Goal: Task Accomplishment & Management: Use online tool/utility

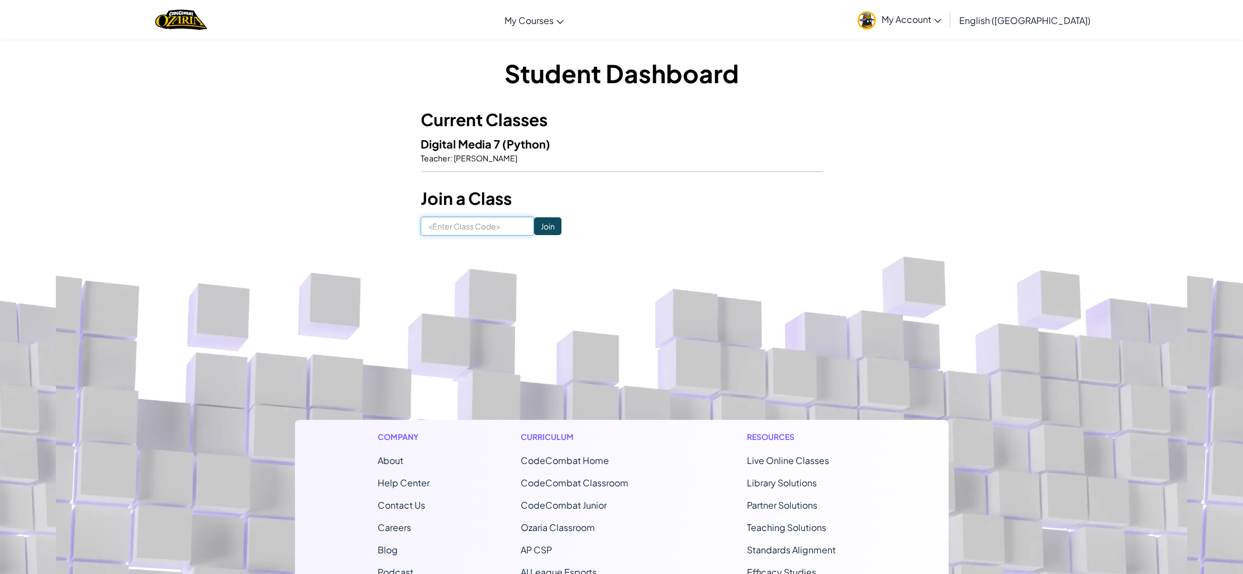
click at [473, 220] on input at bounding box center [477, 226] width 113 height 19
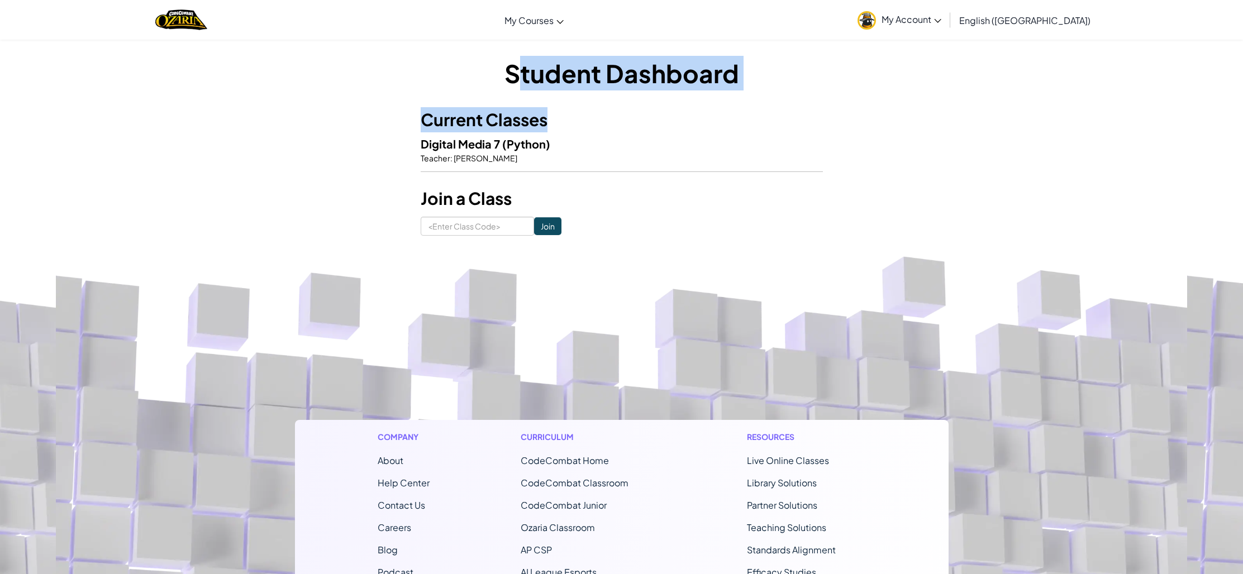
drag, startPoint x: 506, startPoint y: 156, endPoint x: 522, endPoint y: 85, distance: 72.7
click at [522, 85] on div "Student Dashboard Current Classes Digital Media 7 (Python) Teacher : Tim Freela…" at bounding box center [622, 146] width 402 height 180
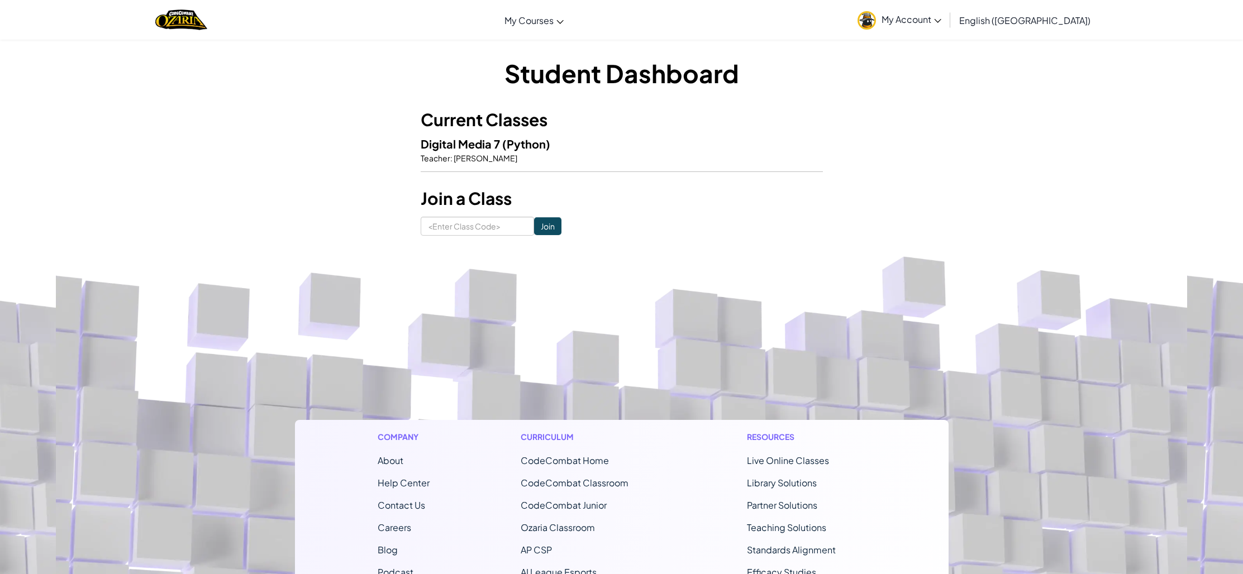
drag, startPoint x: 689, startPoint y: 222, endPoint x: 644, endPoint y: 237, distance: 47.5
click at [689, 222] on form "Join" at bounding box center [622, 226] width 402 height 19
drag, startPoint x: 486, startPoint y: 229, endPoint x: 514, endPoint y: 234, distance: 28.4
click at [487, 230] on input at bounding box center [477, 226] width 113 height 19
type input "papawatchfire"
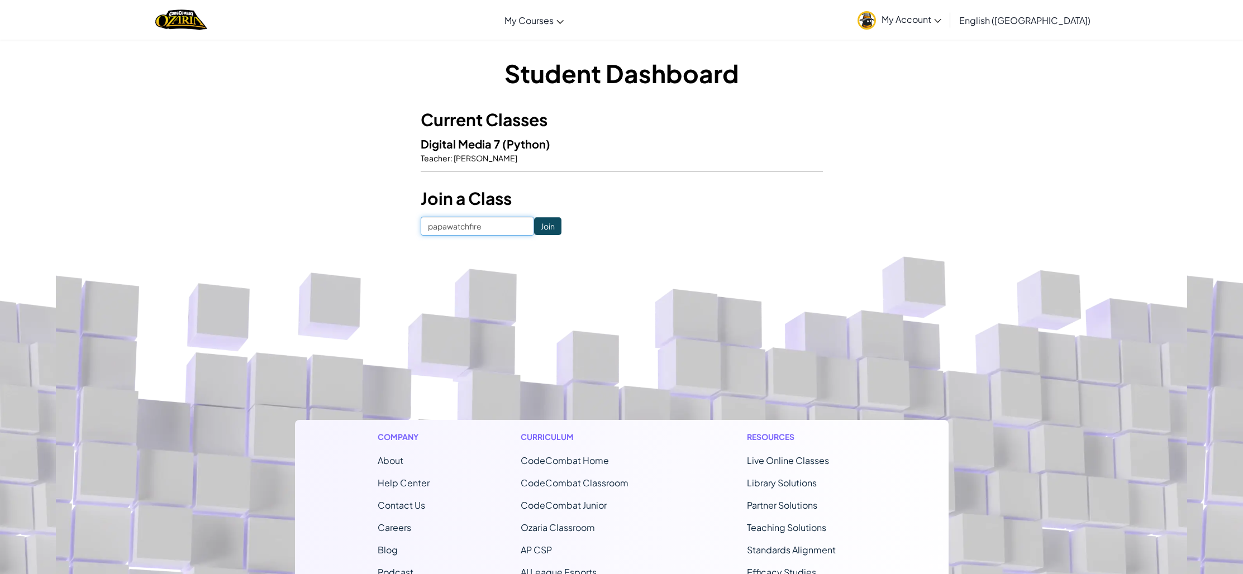
click input "Join" at bounding box center [547, 226] width 27 height 18
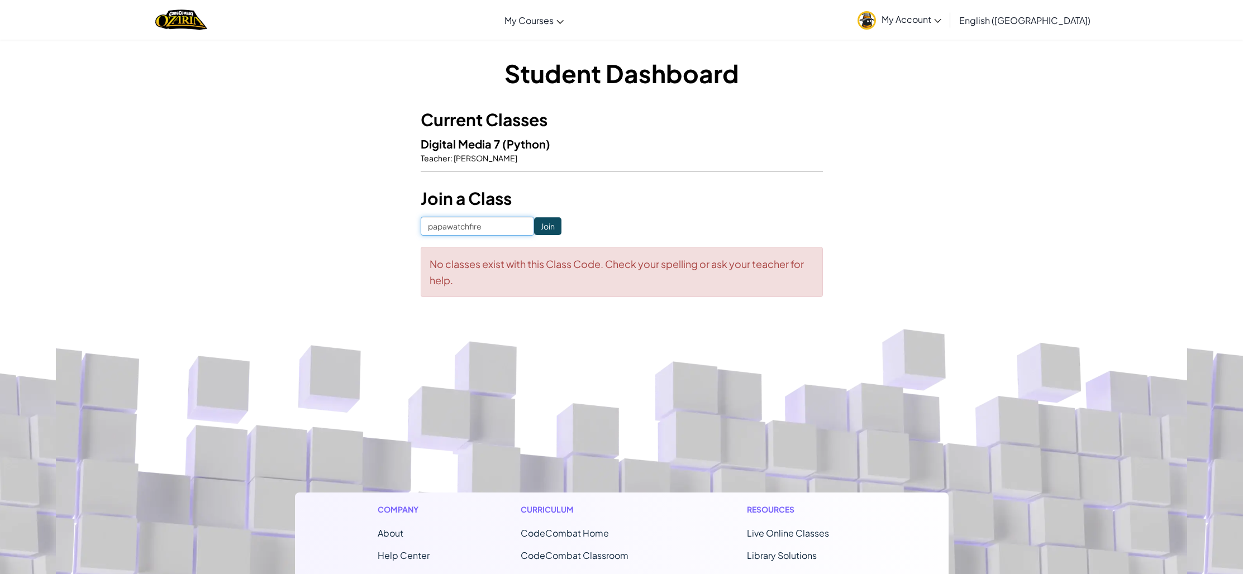
drag, startPoint x: 494, startPoint y: 226, endPoint x: 423, endPoint y: 227, distance: 71.0
click at [423, 227] on input "papawatchfire" at bounding box center [477, 226] width 113 height 19
type input "PaperWatchFire"
click at [534, 231] on input "Join" at bounding box center [547, 226] width 27 height 18
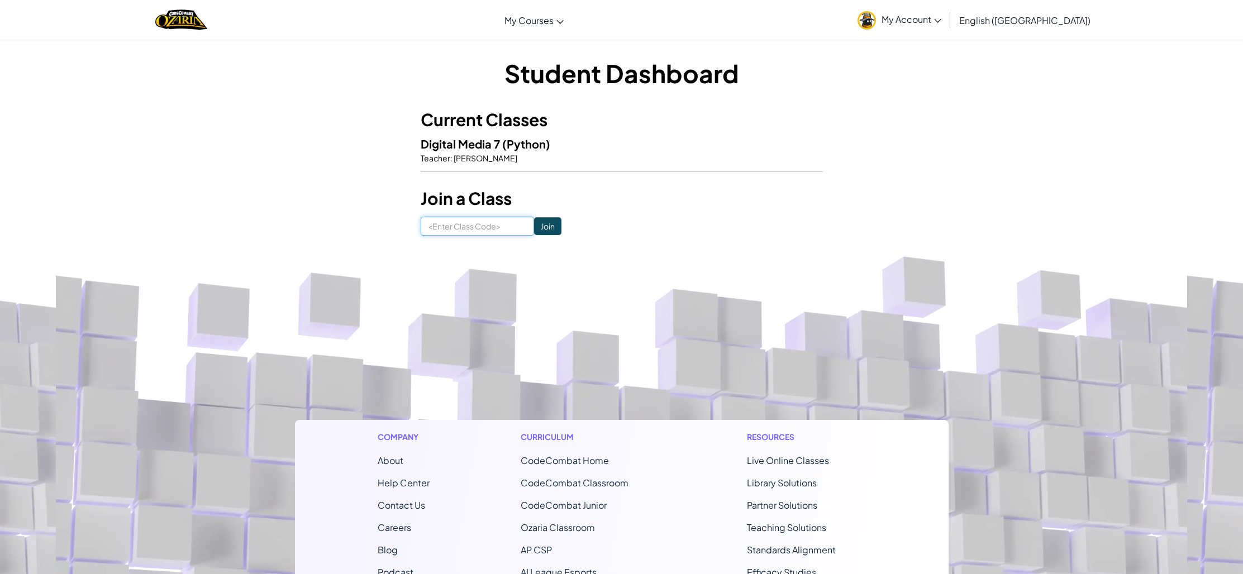
click at [449, 222] on input at bounding box center [477, 226] width 113 height 19
type input "PaperWatchFire"
drag, startPoint x: 489, startPoint y: 226, endPoint x: 417, endPoint y: 226, distance: 71.5
click at [417, 226] on div "Student Dashboard Current Classes Digital Media 7 (Python) Teacher : Tim Freela…" at bounding box center [622, 146] width 654 height 180
click at [536, 226] on input "Join" at bounding box center [547, 226] width 27 height 18
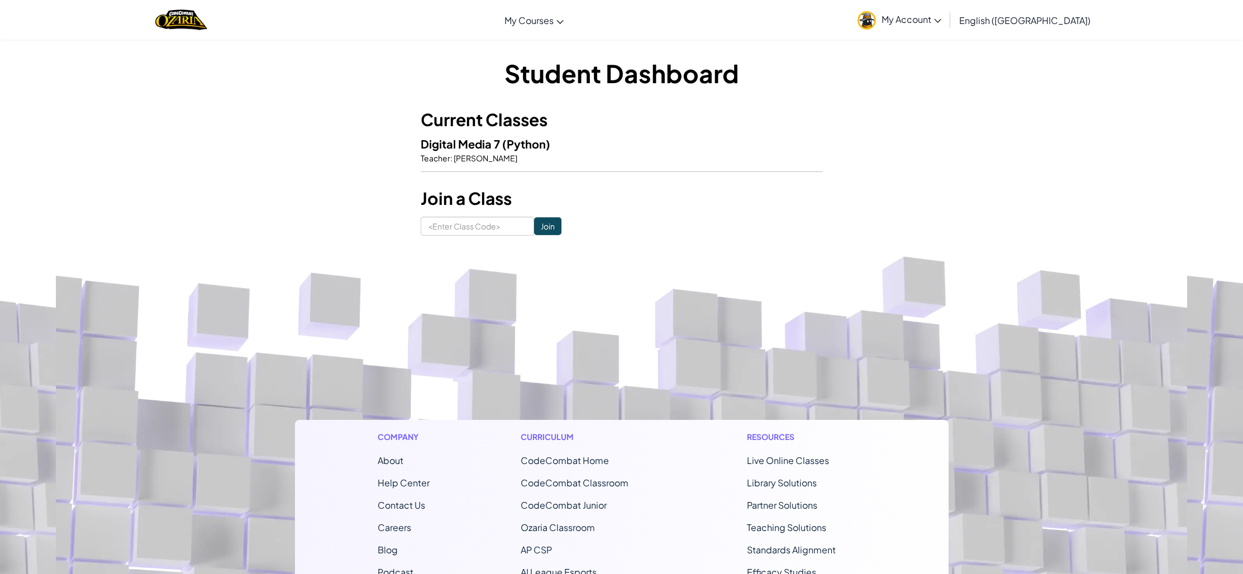
click at [459, 208] on h3 "Join a Class" at bounding box center [622, 198] width 402 height 25
click at [451, 229] on input at bounding box center [477, 226] width 113 height 19
type input "P"
type input "PAPERWATCHFIRE"
click at [534, 217] on input "Join" at bounding box center [547, 226] width 27 height 18
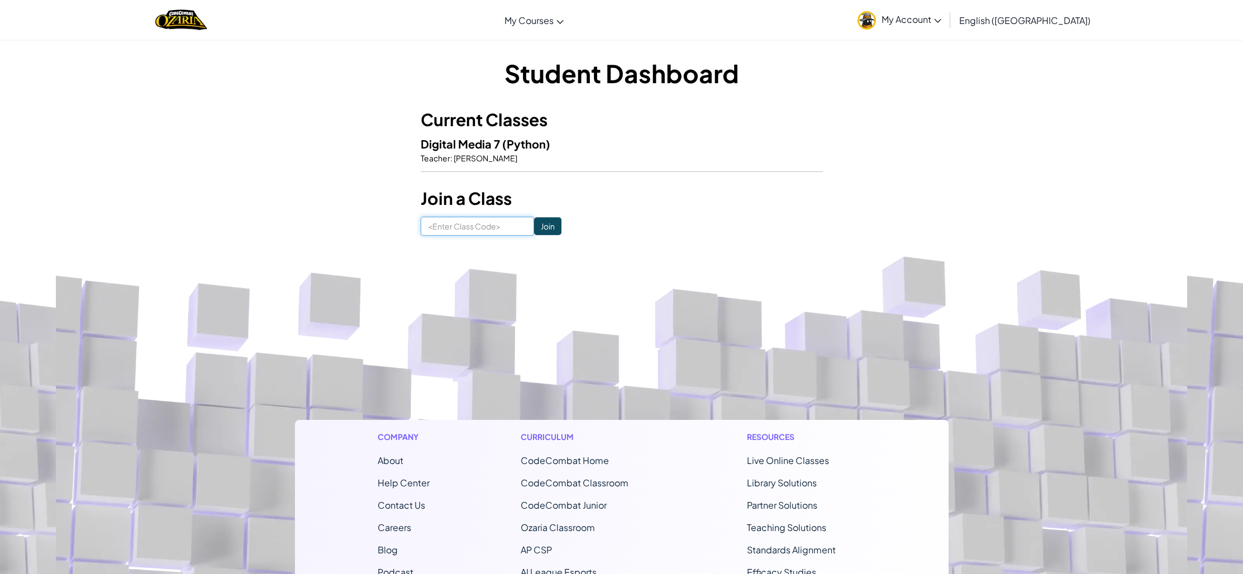
click at [477, 227] on input at bounding box center [477, 226] width 113 height 19
type input "paperwatchfire"
click input "Join" at bounding box center [547, 226] width 27 height 18
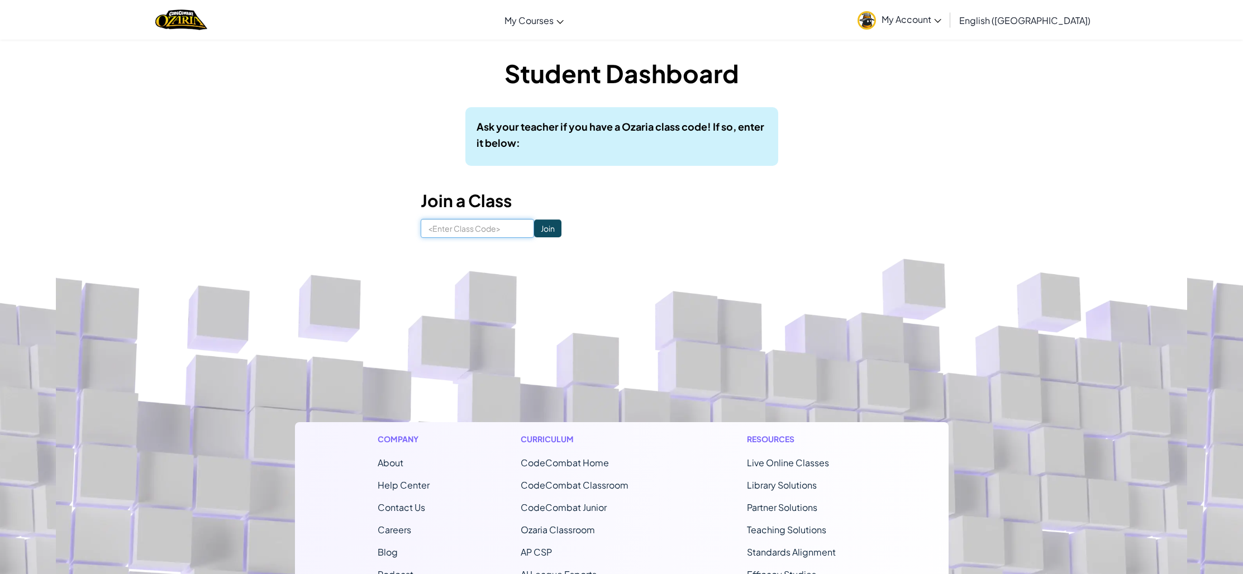
click at [453, 224] on input at bounding box center [477, 228] width 113 height 19
type input "PaperWatchFire"
click at [534, 227] on input "Join" at bounding box center [547, 229] width 27 height 18
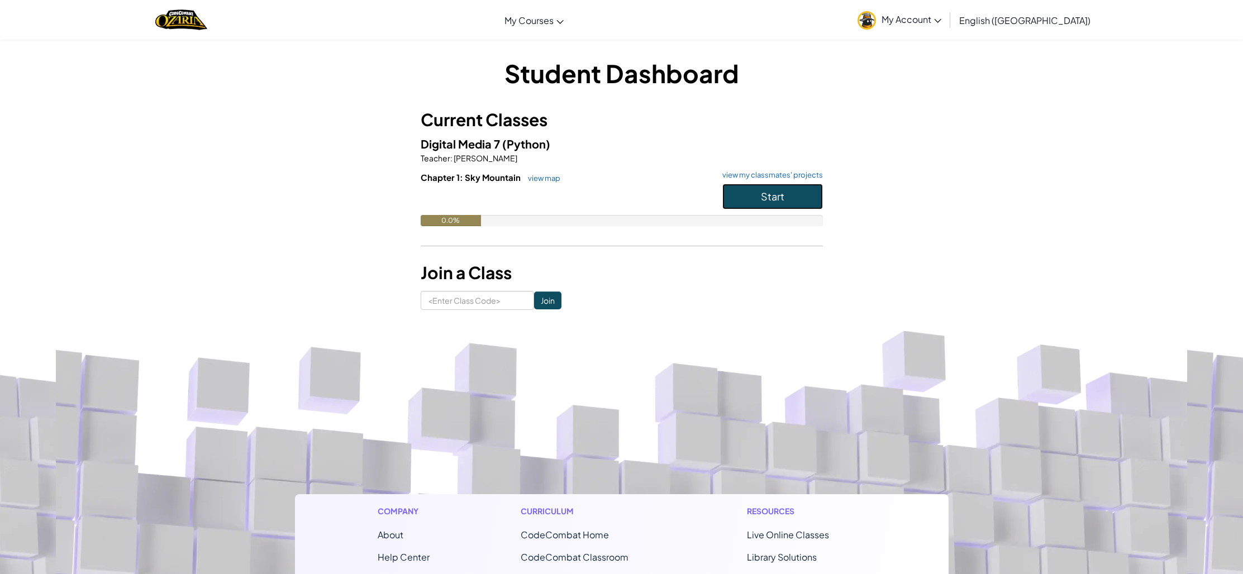
click at [744, 194] on button "Start" at bounding box center [772, 197] width 101 height 26
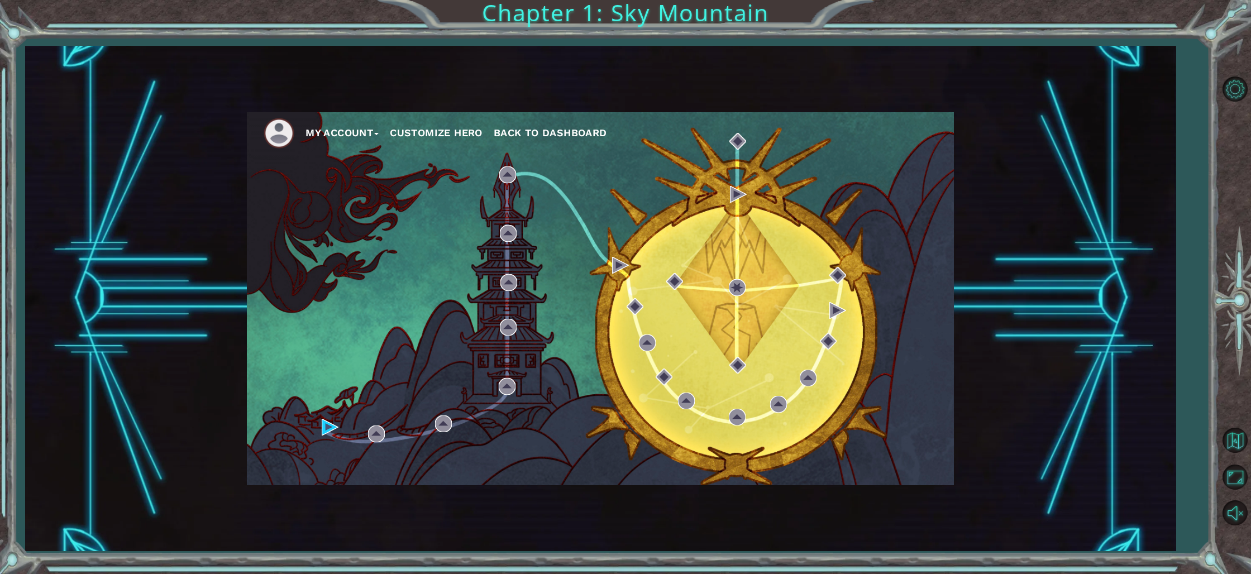
click at [430, 133] on button "Customize Hero" at bounding box center [436, 133] width 93 height 17
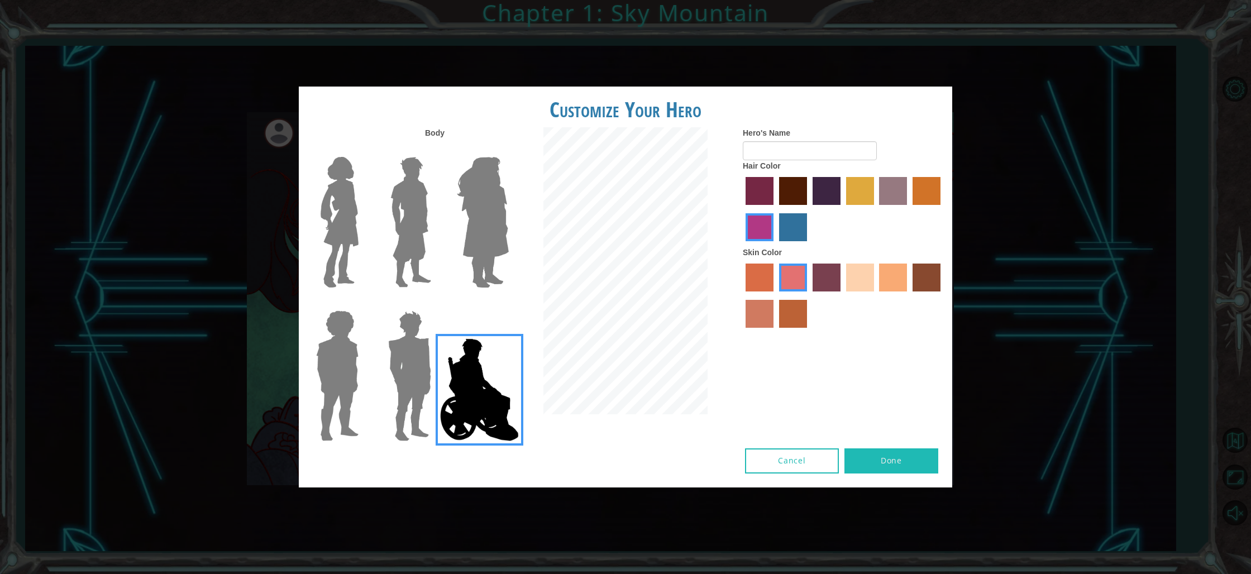
click at [349, 212] on img at bounding box center [339, 223] width 47 height 140
click at [363, 150] on input "Hero Connie" at bounding box center [363, 150] width 0 height 0
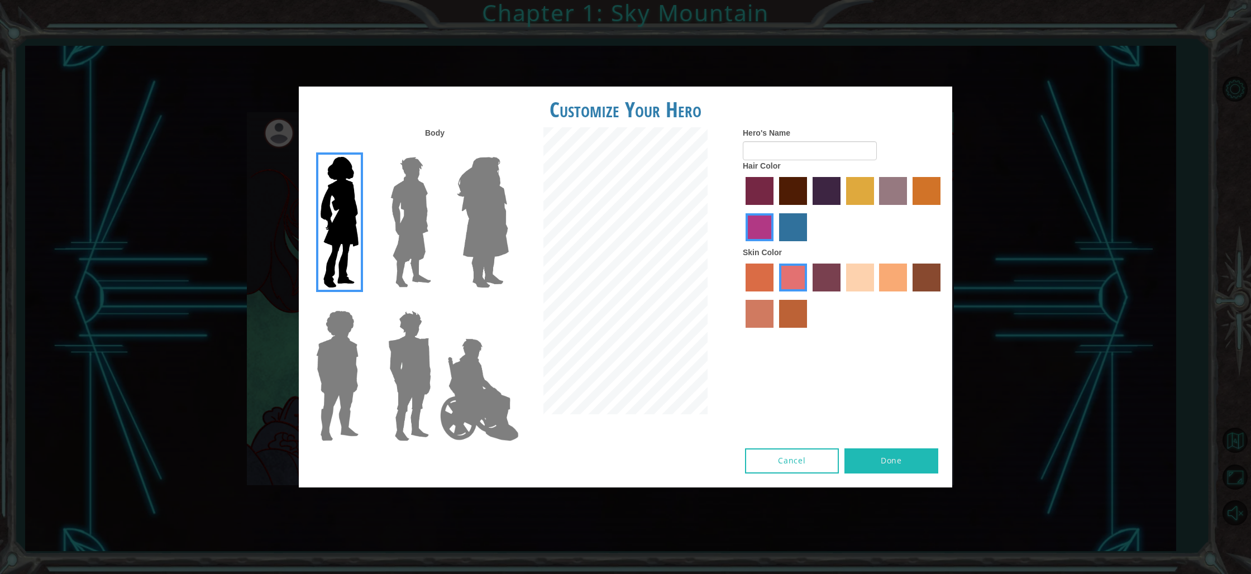
click at [415, 217] on img at bounding box center [411, 223] width 50 height 140
click at [436, 150] on input "Hero Lars" at bounding box center [436, 150] width 0 height 0
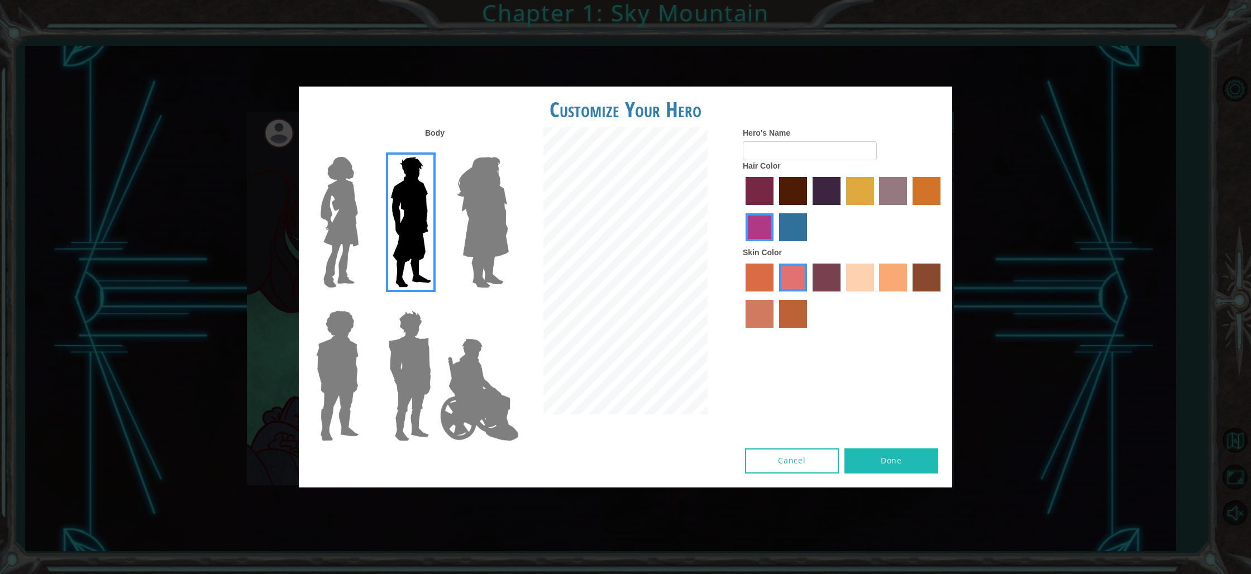
click at [463, 210] on img at bounding box center [483, 223] width 61 height 140
click at [508, 150] on input "Hero Amethyst" at bounding box center [508, 150] width 0 height 0
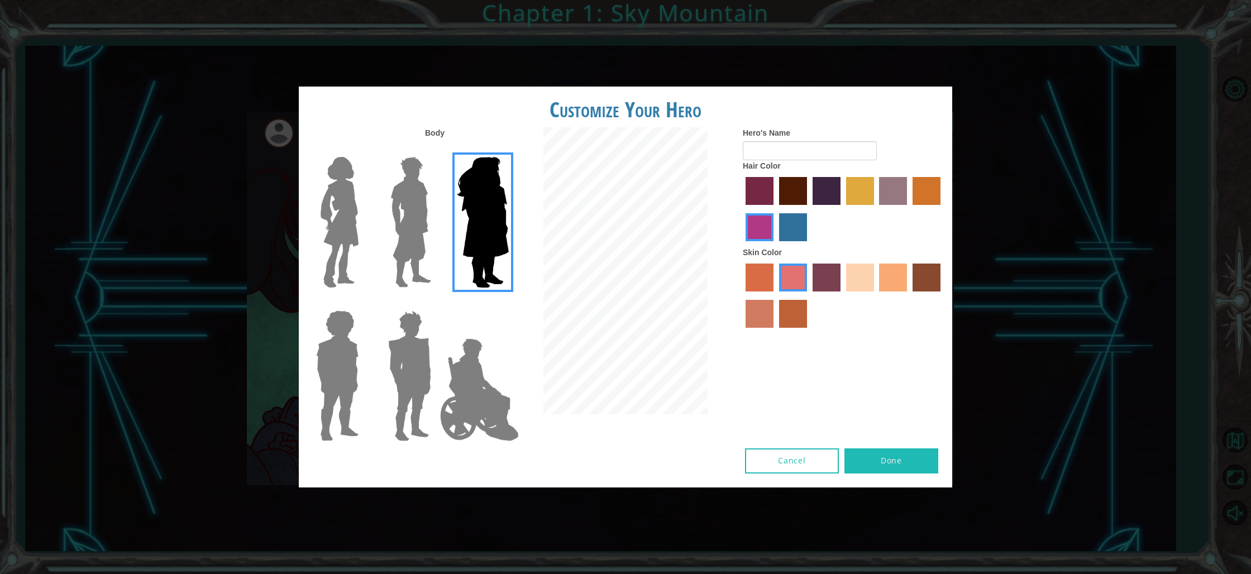
click at [350, 223] on img at bounding box center [339, 223] width 47 height 140
click at [363, 150] on input "Hero Connie" at bounding box center [363, 150] width 0 height 0
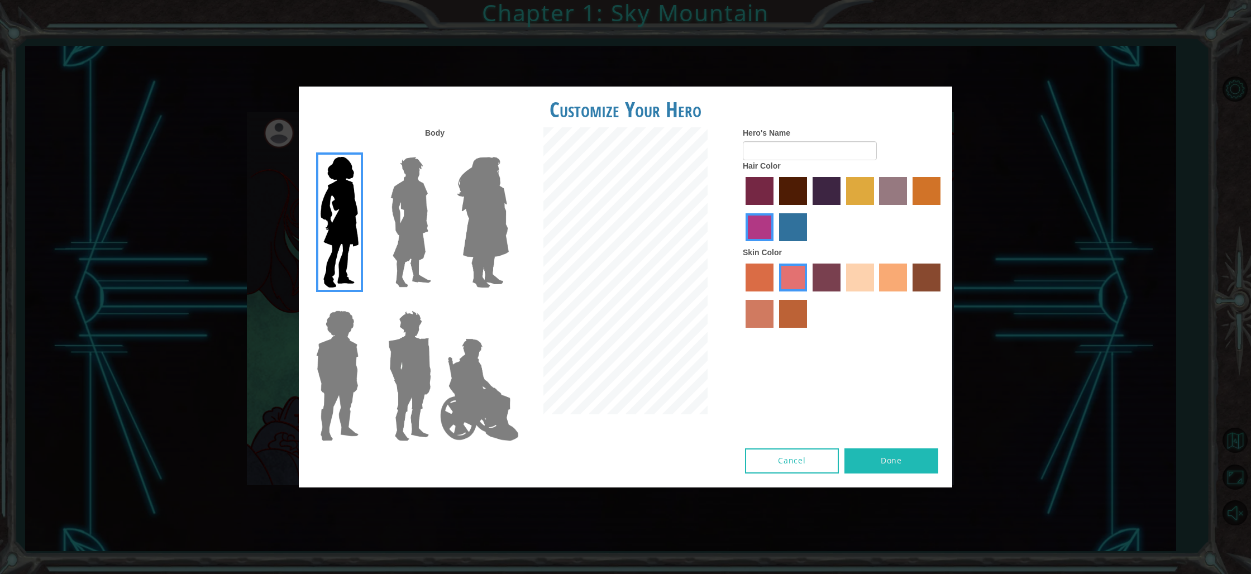
click at [761, 287] on label "sorbus skin color" at bounding box center [760, 278] width 28 height 28
click at [742, 296] on input "sorbus skin color" at bounding box center [742, 296] width 0 height 0
click at [752, 325] on label "burning sand skin color" at bounding box center [760, 314] width 28 height 28
click at [942, 296] on input "burning sand skin color" at bounding box center [942, 296] width 0 height 0
click at [864, 282] on label "sandy beach skin color" at bounding box center [860, 278] width 28 height 28
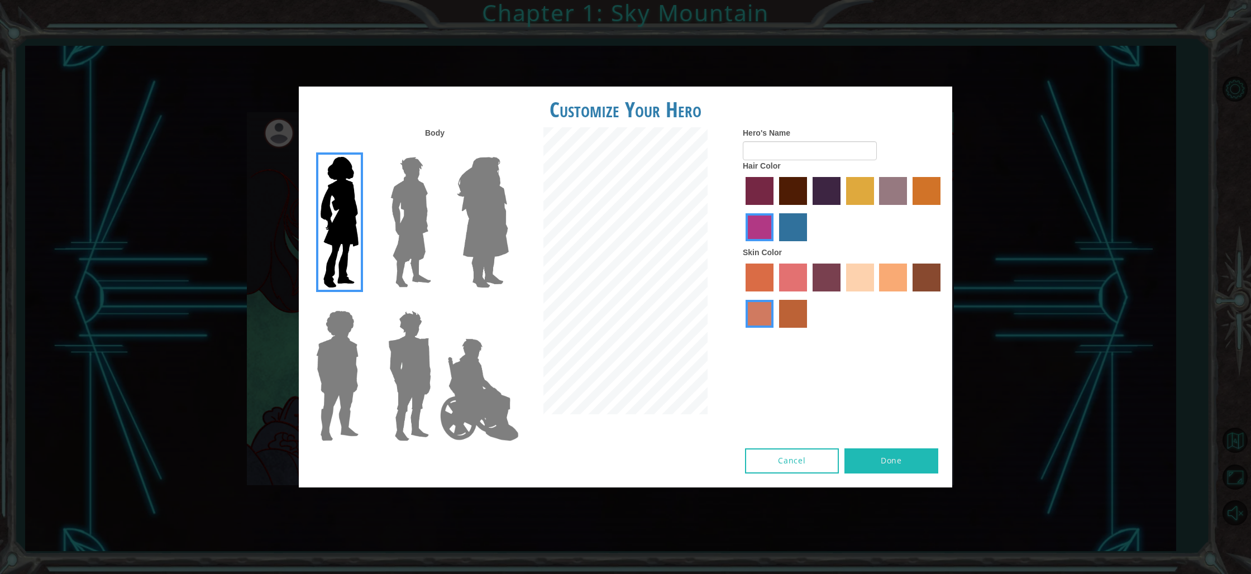
click at [842, 296] on input "sandy beach skin color" at bounding box center [842, 296] width 0 height 0
click at [892, 278] on label "tacao skin color" at bounding box center [893, 278] width 28 height 28
click at [876, 296] on input "tacao skin color" at bounding box center [876, 296] width 0 height 0
click at [779, 319] on label "smoke tree skin color" at bounding box center [793, 314] width 28 height 28
click at [775, 332] on input "smoke tree skin color" at bounding box center [775, 332] width 0 height 0
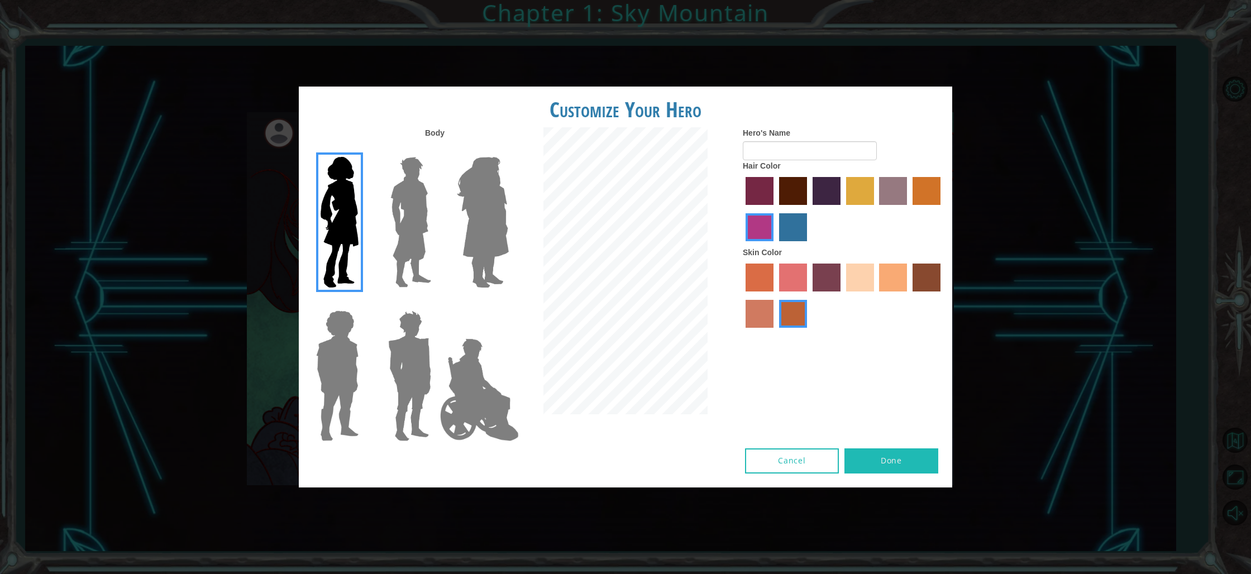
drag, startPoint x: 753, startPoint y: 318, endPoint x: 788, endPoint y: 301, distance: 39.7
click at [753, 318] on label "burning sand skin color" at bounding box center [760, 314] width 28 height 28
click at [942, 296] on input "burning sand skin color" at bounding box center [942, 296] width 0 height 0
click at [900, 271] on label "tacao skin color" at bounding box center [893, 278] width 28 height 28
click at [876, 296] on input "tacao skin color" at bounding box center [876, 296] width 0 height 0
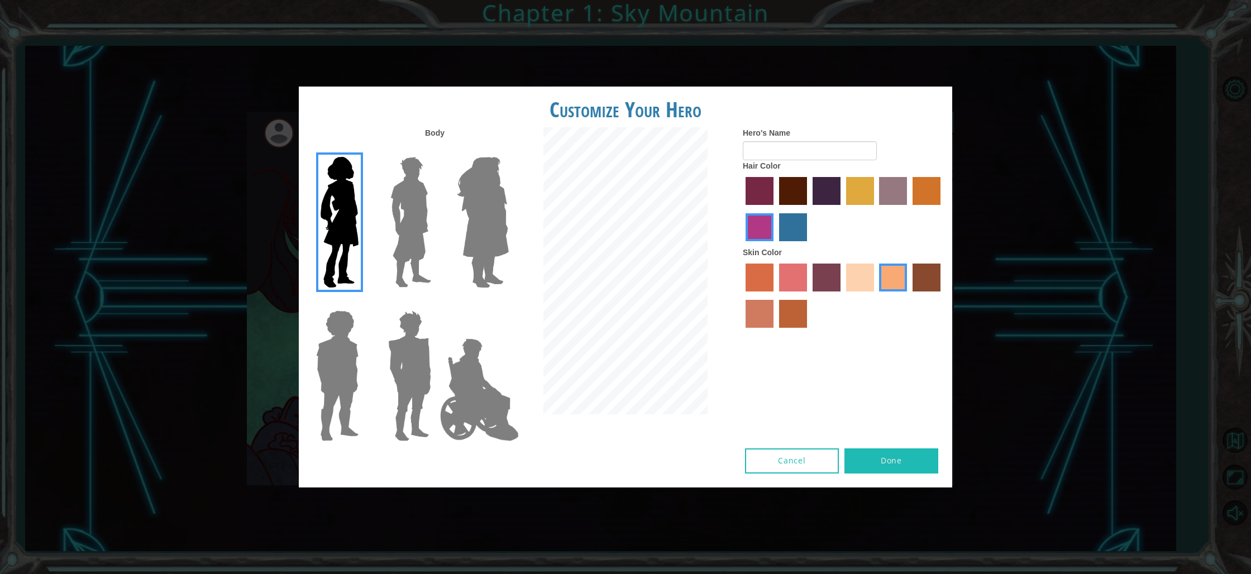
click at [801, 204] on label "maroon hair color" at bounding box center [793, 191] width 28 height 28
click at [775, 209] on input "maroon hair color" at bounding box center [775, 209] width 0 height 0
click at [777, 146] on input "Hero's Name" at bounding box center [810, 150] width 134 height 19
type input "emma lemma"
click at [788, 231] on label "lachmara hair color" at bounding box center [793, 227] width 28 height 28
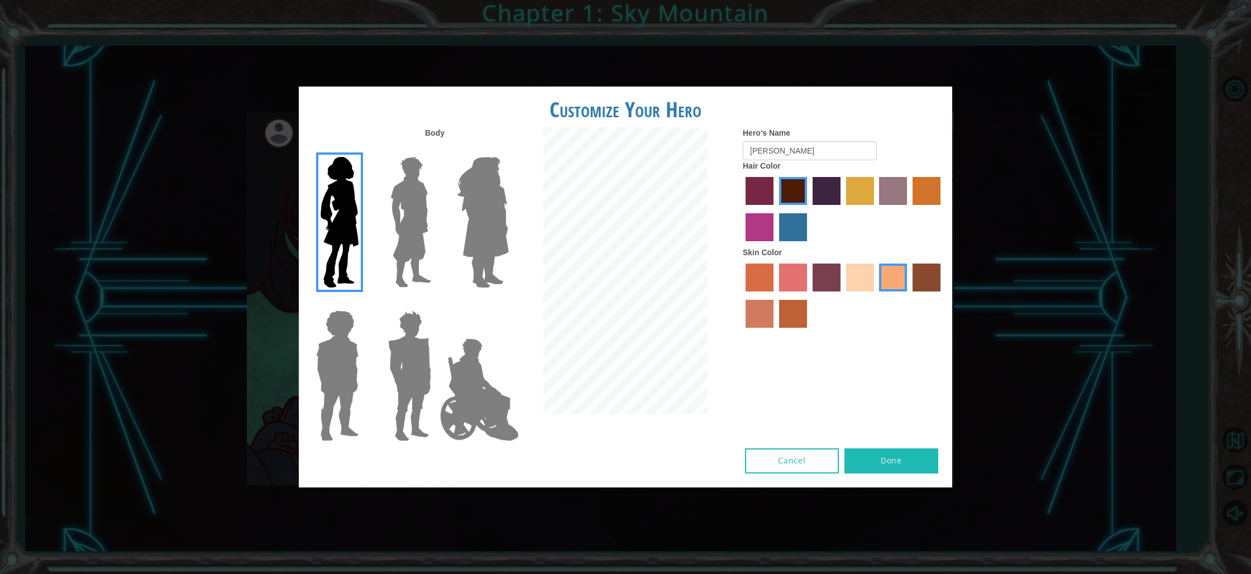
click at [775, 245] on input "lachmara hair color" at bounding box center [775, 245] width 0 height 0
click at [754, 217] on label "medium red violet hair color" at bounding box center [760, 227] width 28 height 28
click at [942, 209] on input "medium red violet hair color" at bounding box center [942, 209] width 0 height 0
click at [794, 194] on label "maroon hair color" at bounding box center [793, 191] width 28 height 28
click at [775, 209] on input "maroon hair color" at bounding box center [775, 209] width 0 height 0
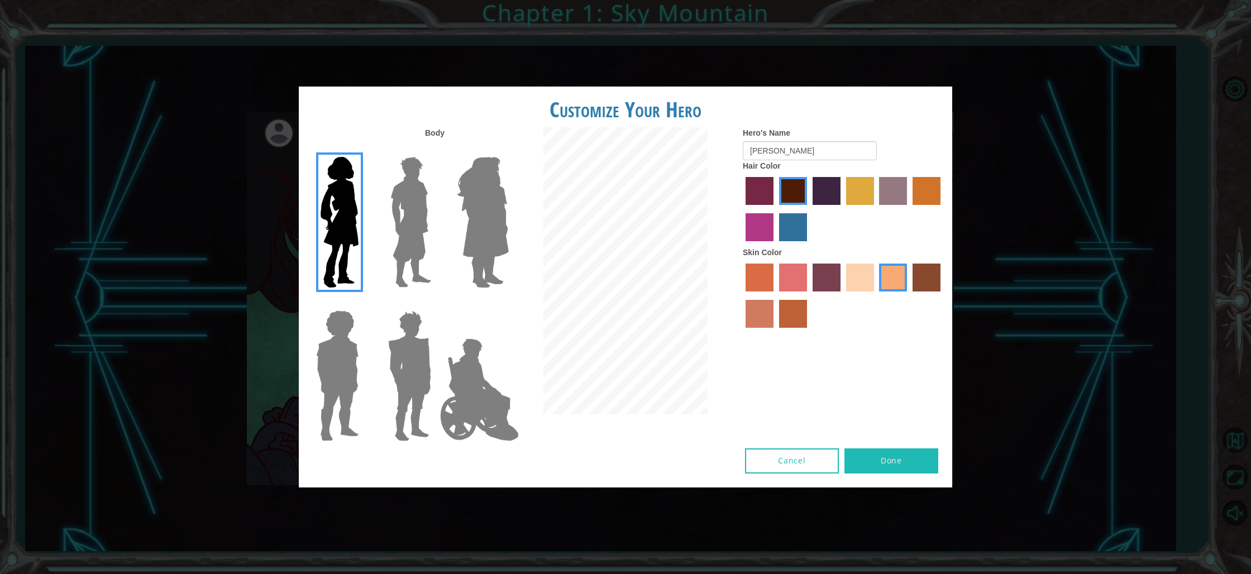
click at [880, 459] on button "Done" at bounding box center [892, 461] width 94 height 25
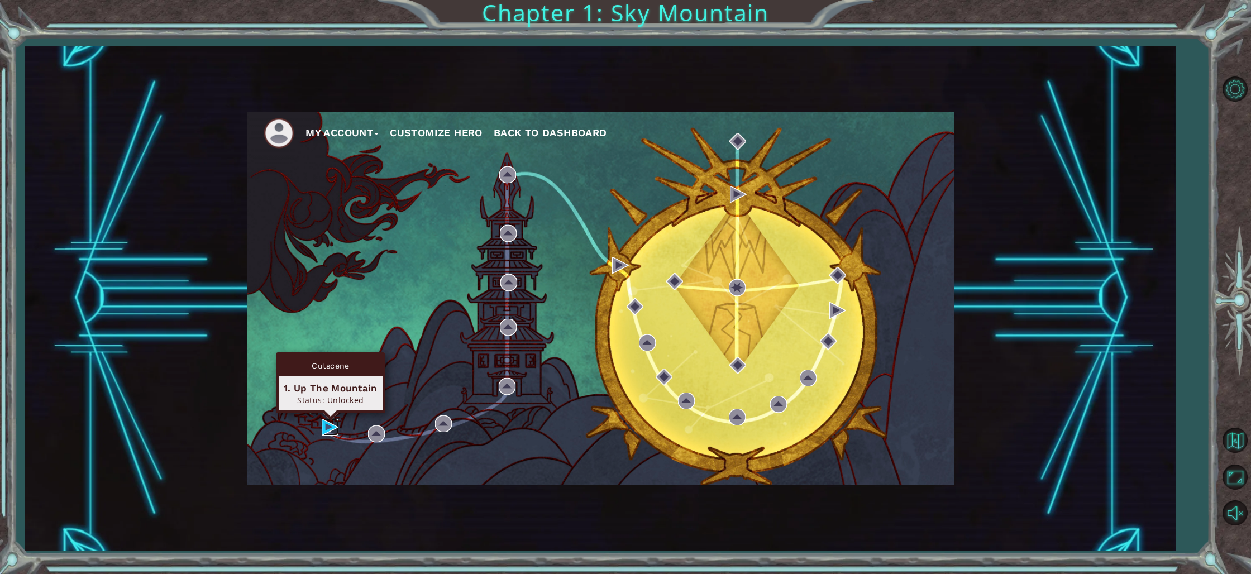
click at [328, 429] on img at bounding box center [330, 427] width 17 height 17
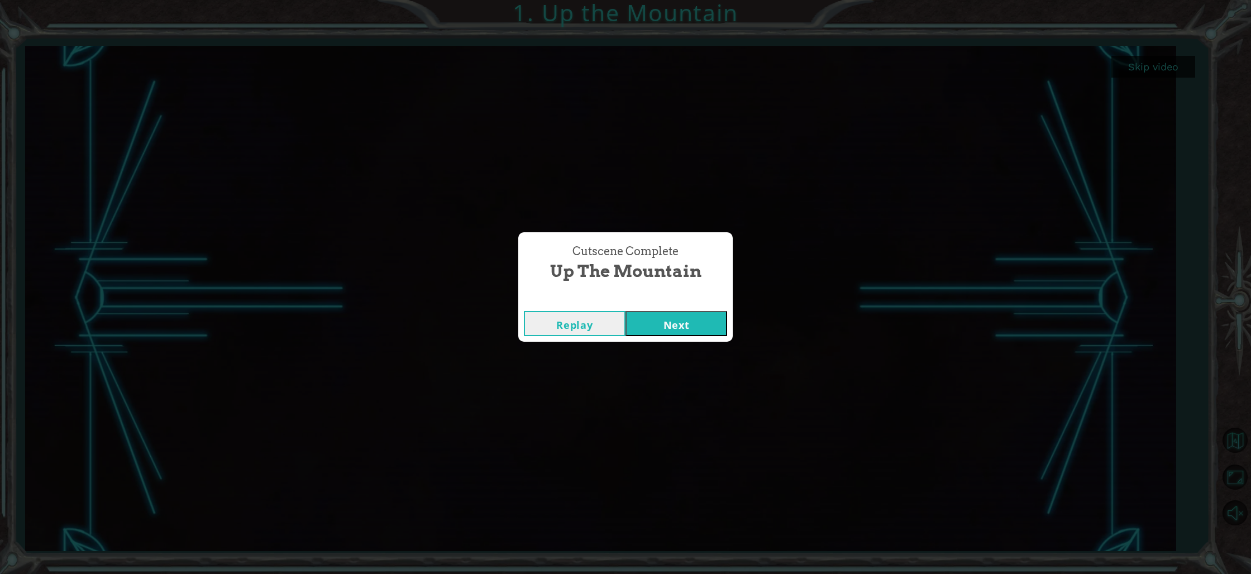
click at [671, 327] on button "Next" at bounding box center [677, 323] width 102 height 25
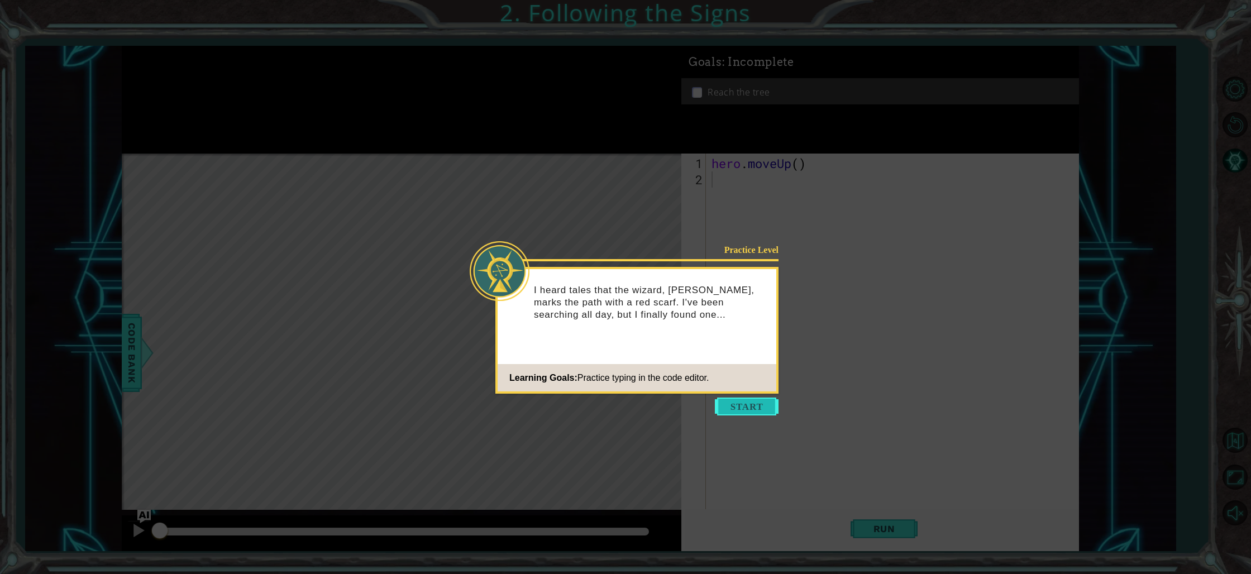
click at [735, 403] on button "Start" at bounding box center [747, 407] width 64 height 18
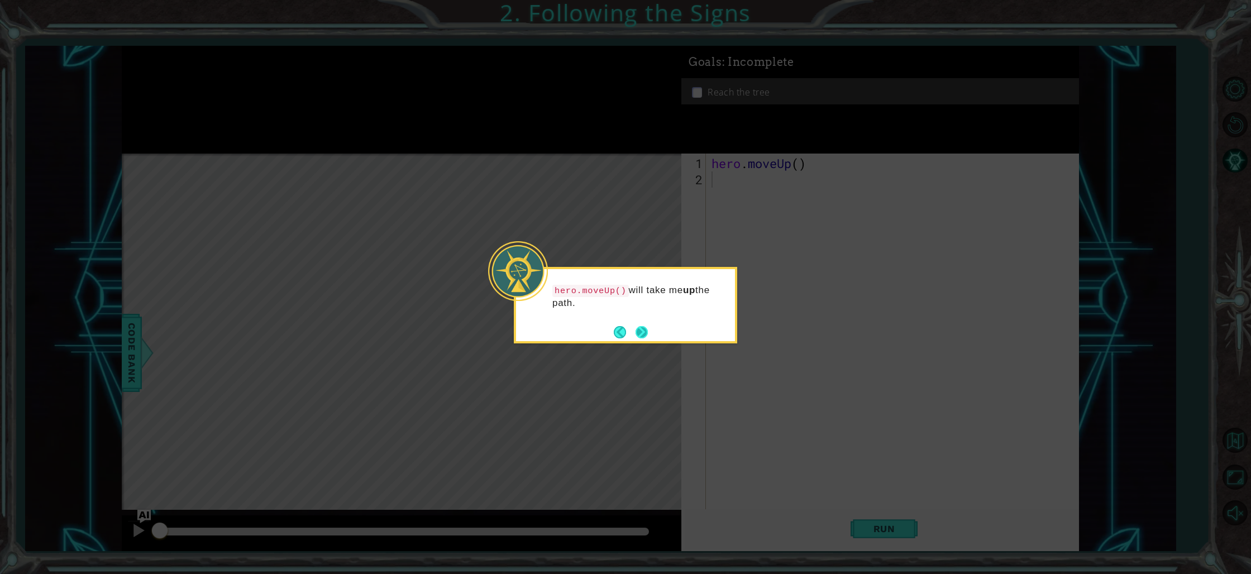
click at [642, 331] on button "Next" at bounding box center [642, 333] width 16 height 16
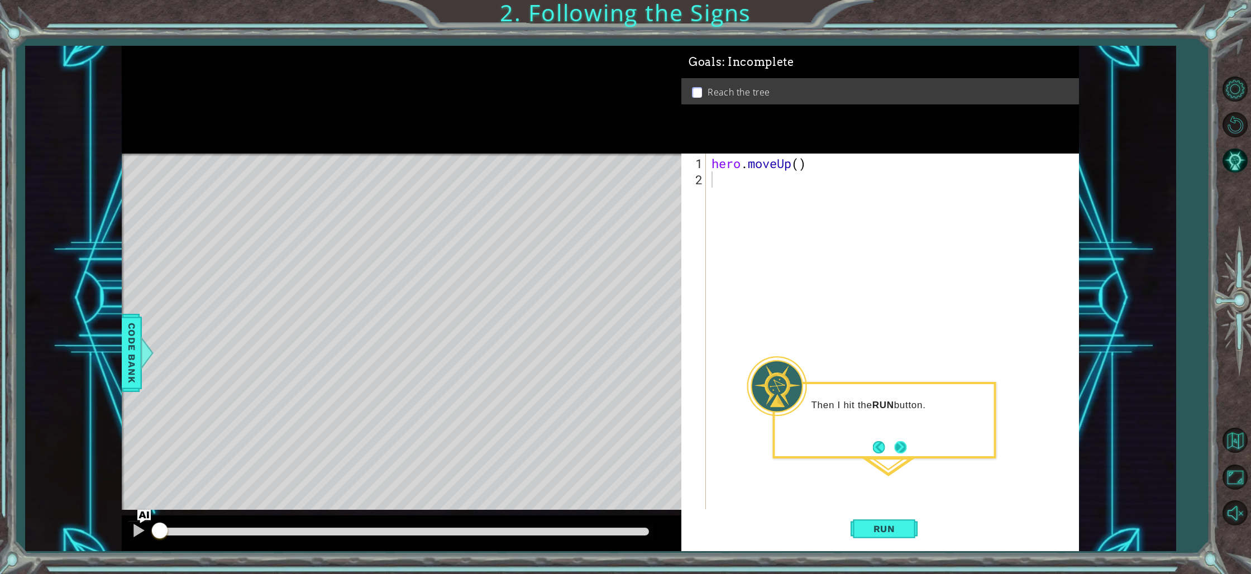
click at [899, 444] on button "Next" at bounding box center [901, 448] width 16 height 16
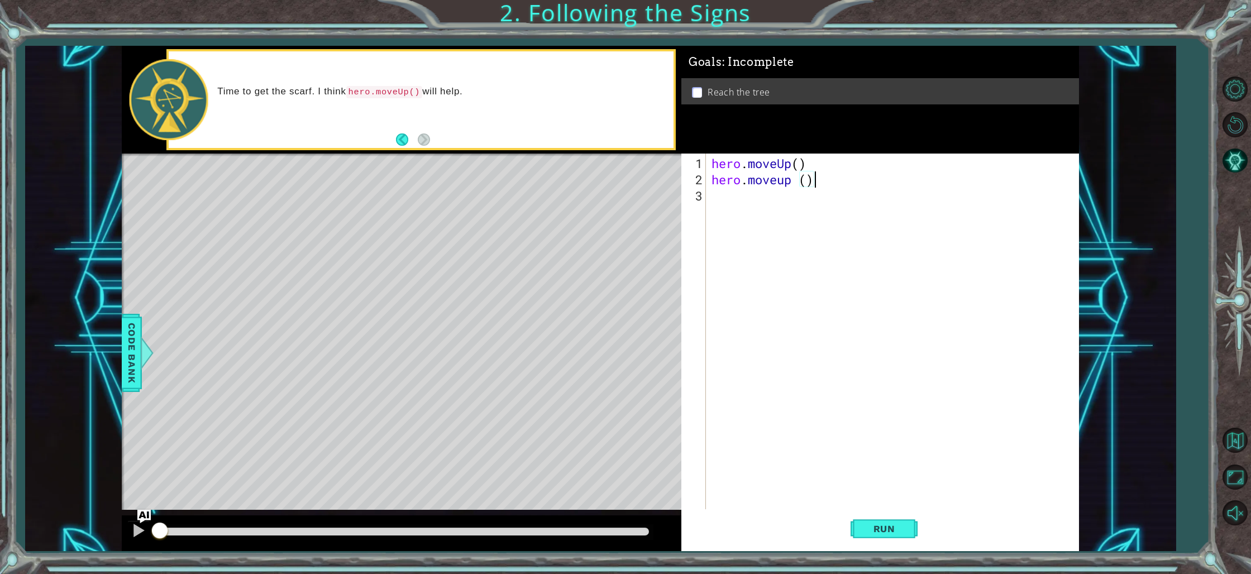
scroll to position [0, 4]
click at [798, 182] on div "hero . moveUp ( ) hero . moveup ( )" at bounding box center [896, 349] width 372 height 389
click at [898, 528] on span "Run" at bounding box center [885, 528] width 44 height 11
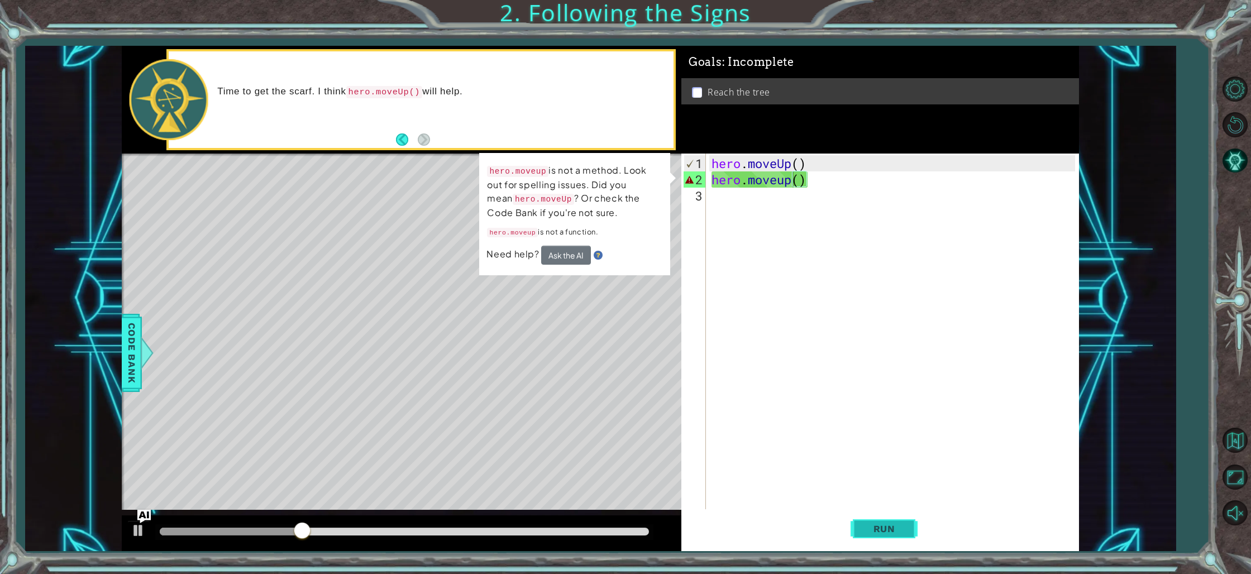
click at [889, 530] on span "Run" at bounding box center [885, 528] width 44 height 11
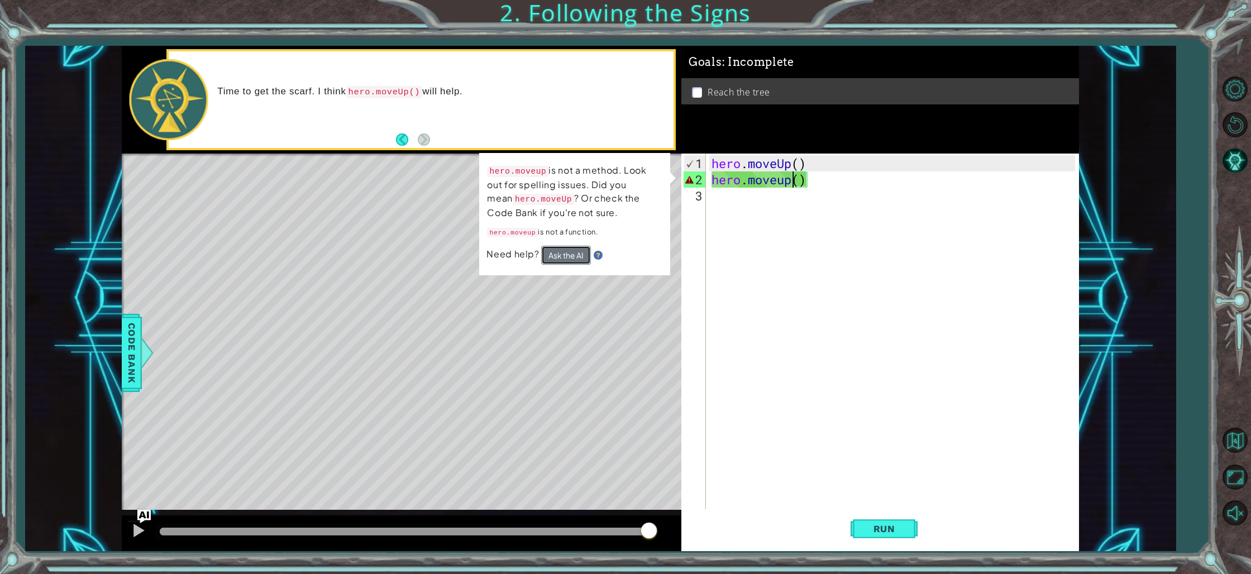
click at [574, 255] on button "Ask the AI" at bounding box center [566, 255] width 50 height 19
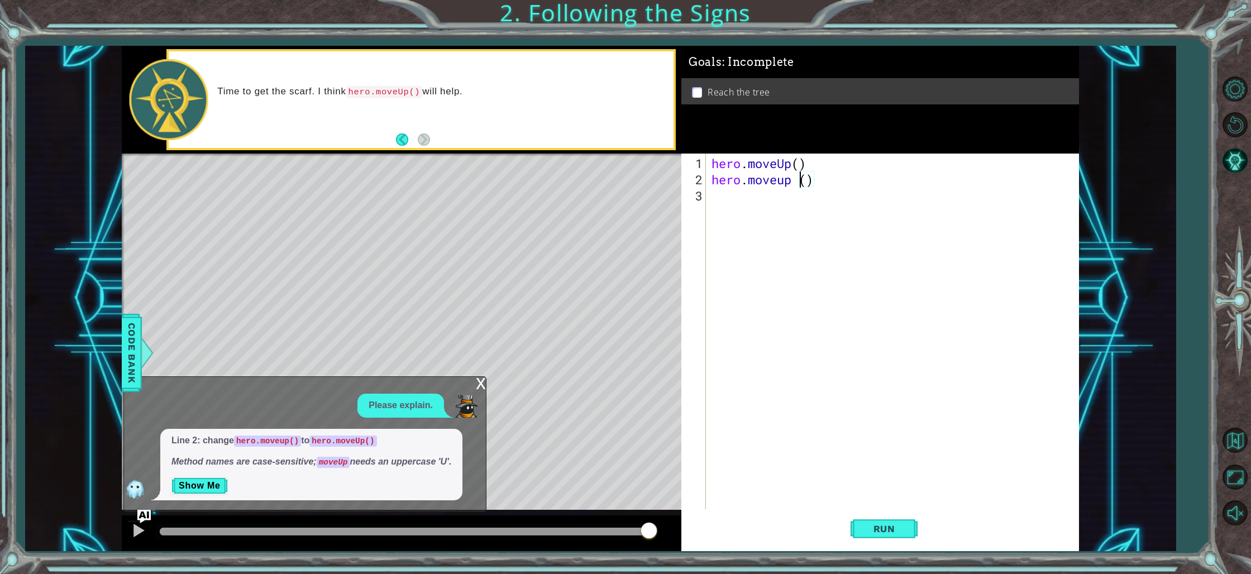
click at [785, 180] on div "hero . moveUp ( ) hero . moveup ( )" at bounding box center [896, 349] width 372 height 389
type textarea "hero.moveUp ()"
click at [886, 523] on span "Run" at bounding box center [885, 528] width 44 height 11
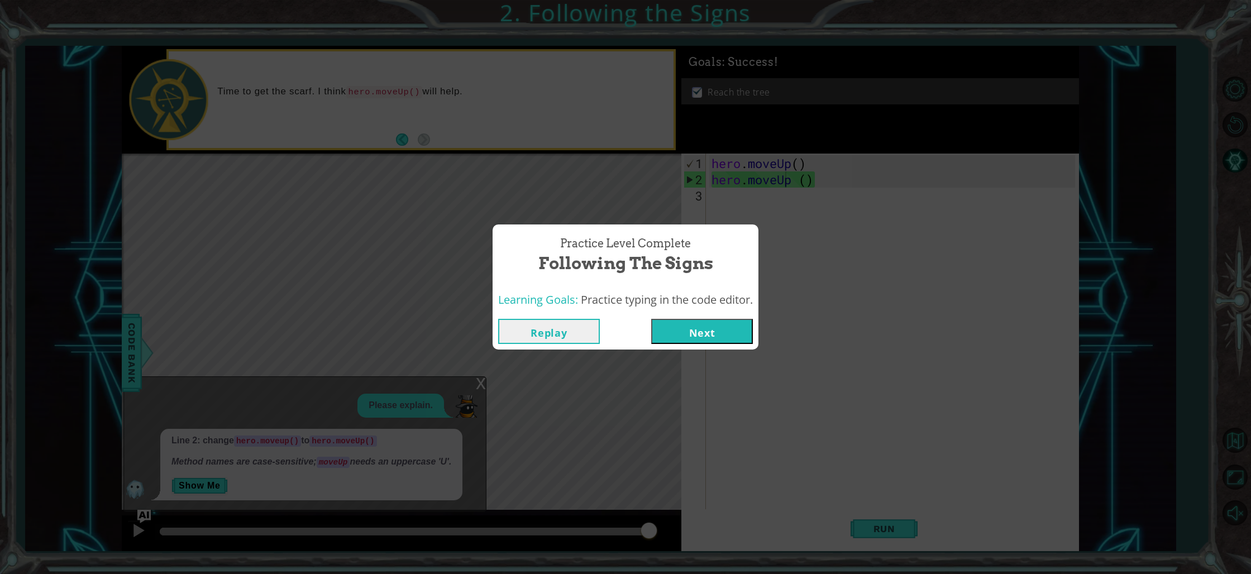
click at [724, 329] on button "Next" at bounding box center [702, 331] width 102 height 25
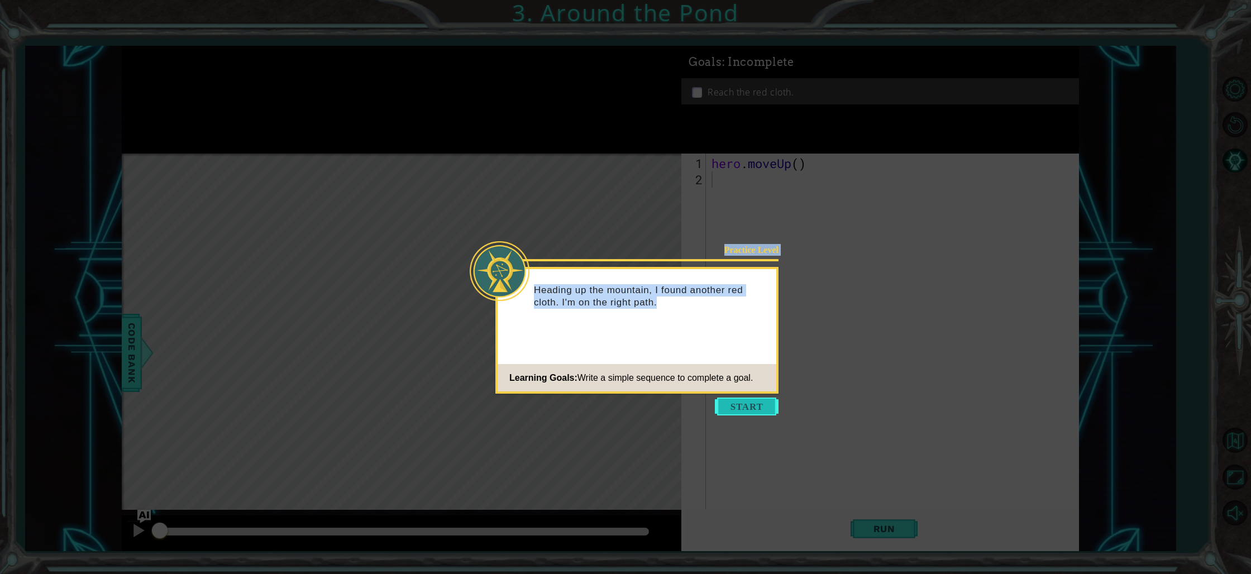
click at [744, 407] on body "1 ההההההההההההההההההההההההההההההההההההההההההההההההההההההההההההההההההההההההההההה…" at bounding box center [625, 287] width 1251 height 574
click at [744, 408] on button "Start" at bounding box center [747, 407] width 64 height 18
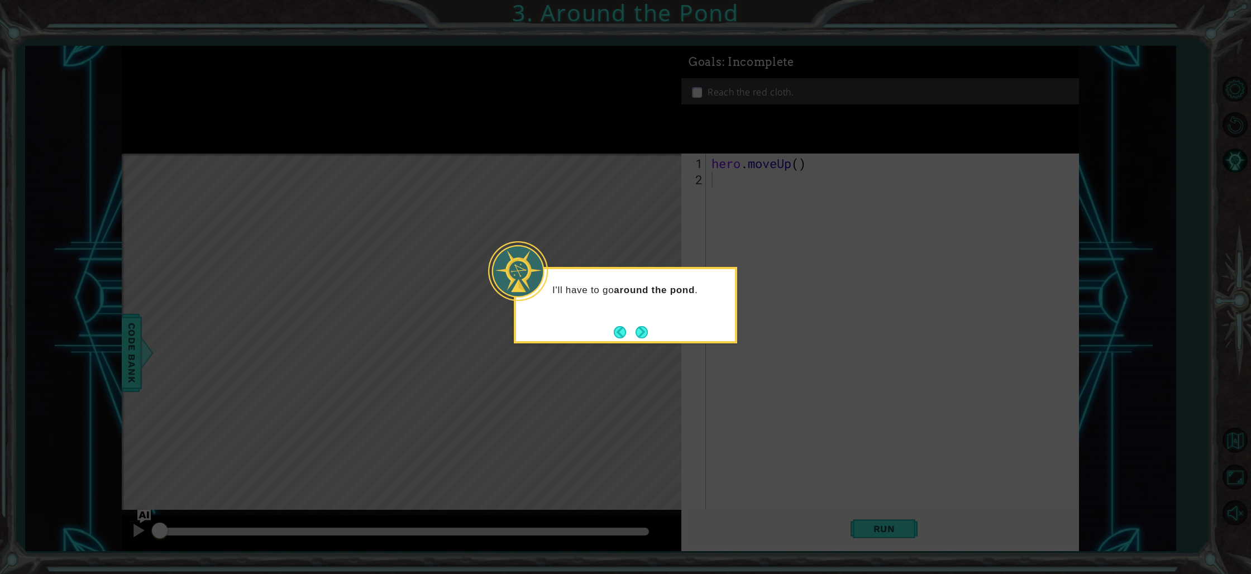
click at [789, 376] on icon at bounding box center [625, 287] width 1251 height 574
click at [641, 327] on button "Next" at bounding box center [642, 332] width 13 height 13
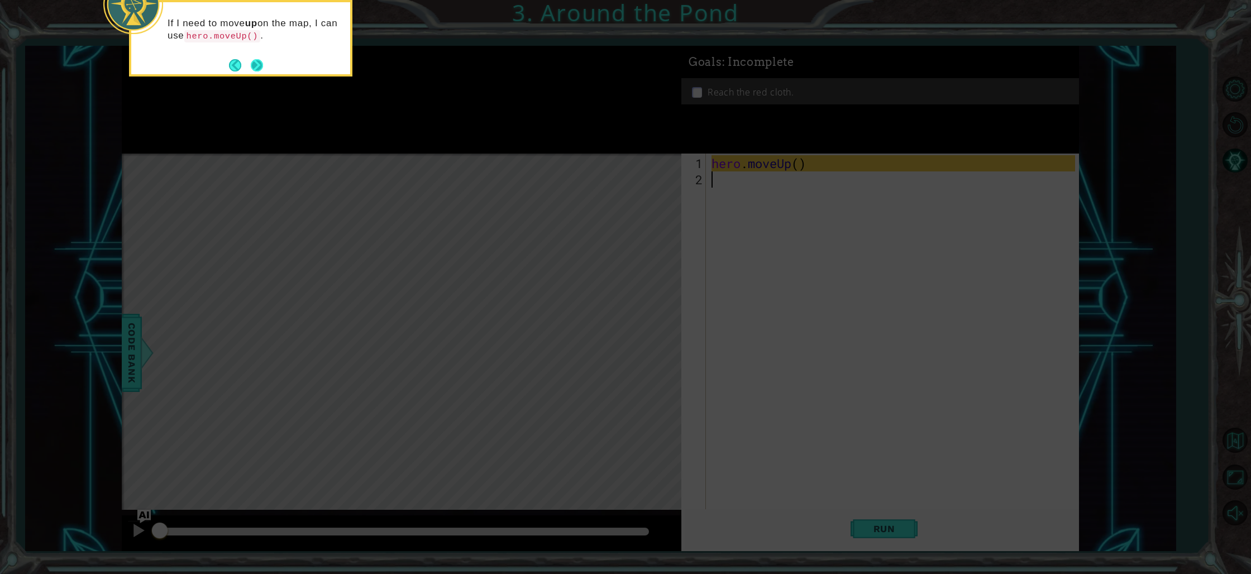
click at [253, 64] on button "Next" at bounding box center [257, 65] width 13 height 13
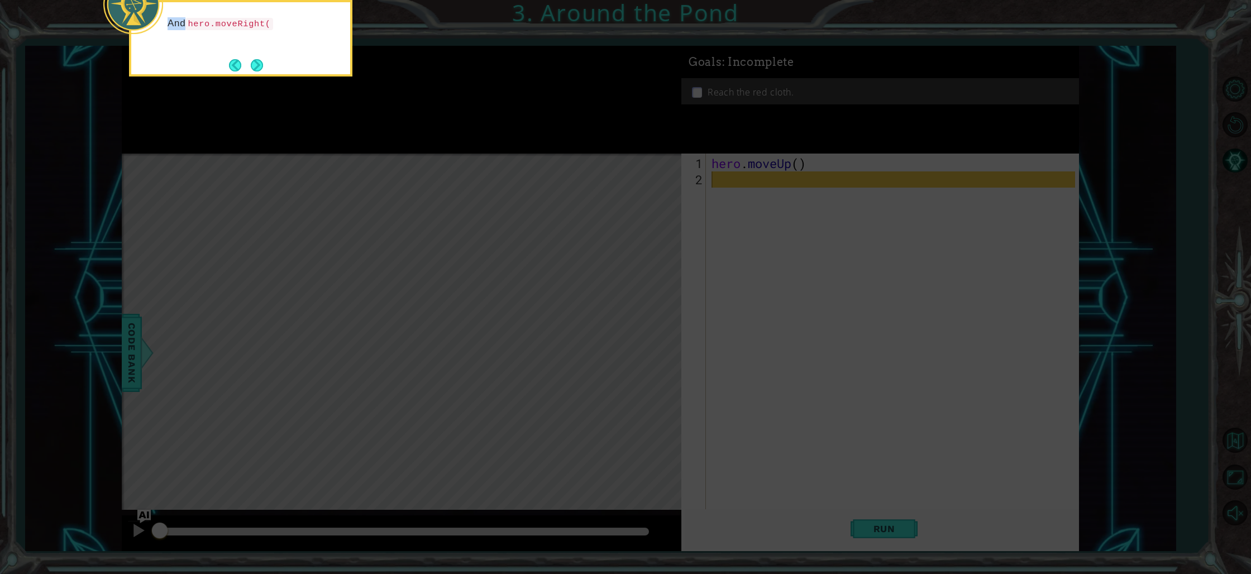
drag, startPoint x: 296, startPoint y: 60, endPoint x: 342, endPoint y: 113, distance: 69.7
click at [339, 115] on body "1 ההההההההההההההההההההההההההההההההההההההההההההההההההההההההההההההההההההההההההההה…" at bounding box center [625, 287] width 1251 height 574
click at [342, 113] on icon at bounding box center [625, 86] width 1251 height 977
click at [258, 69] on button "Next" at bounding box center [257, 67] width 14 height 14
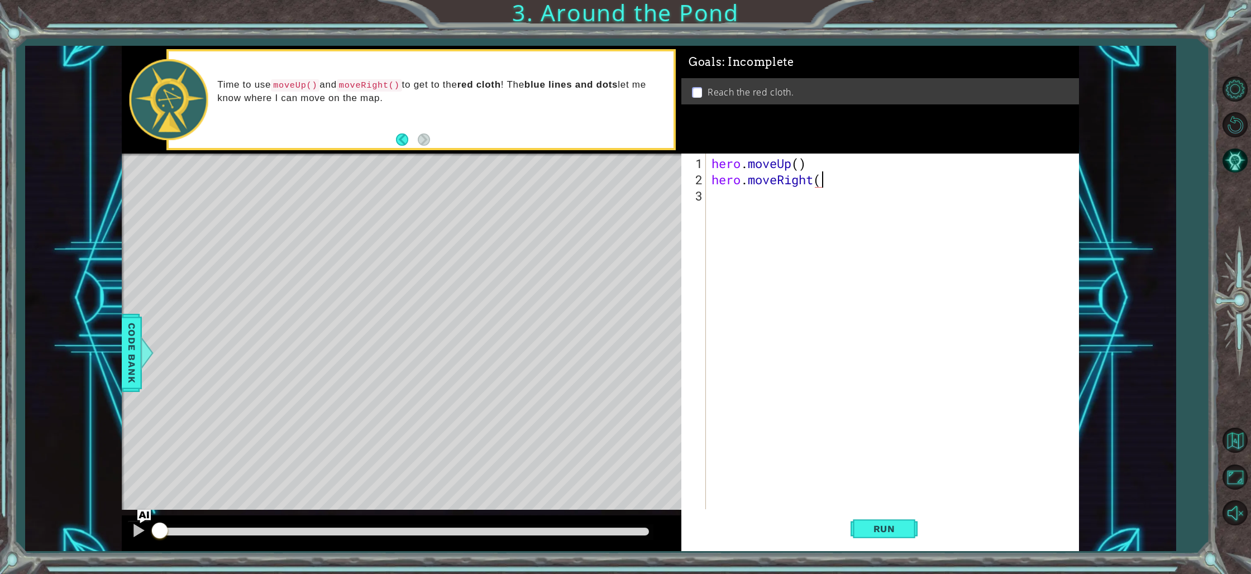
scroll to position [0, 4]
type textarea "hero.moveRight()"
drag, startPoint x: 898, startPoint y: 536, endPoint x: 896, endPoint y: 527, distance: 9.2
click at [898, 536] on button "Run" at bounding box center [884, 530] width 67 height 40
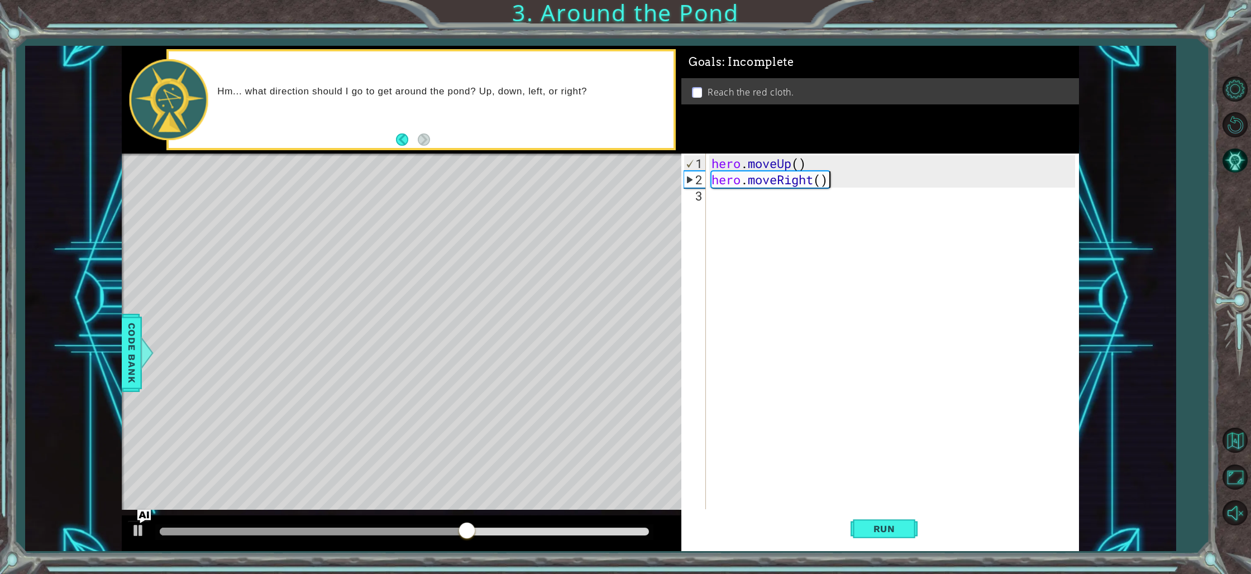
click at [720, 208] on div "hero . moveUp ( ) hero . moveRight ( )" at bounding box center [896, 349] width 372 height 389
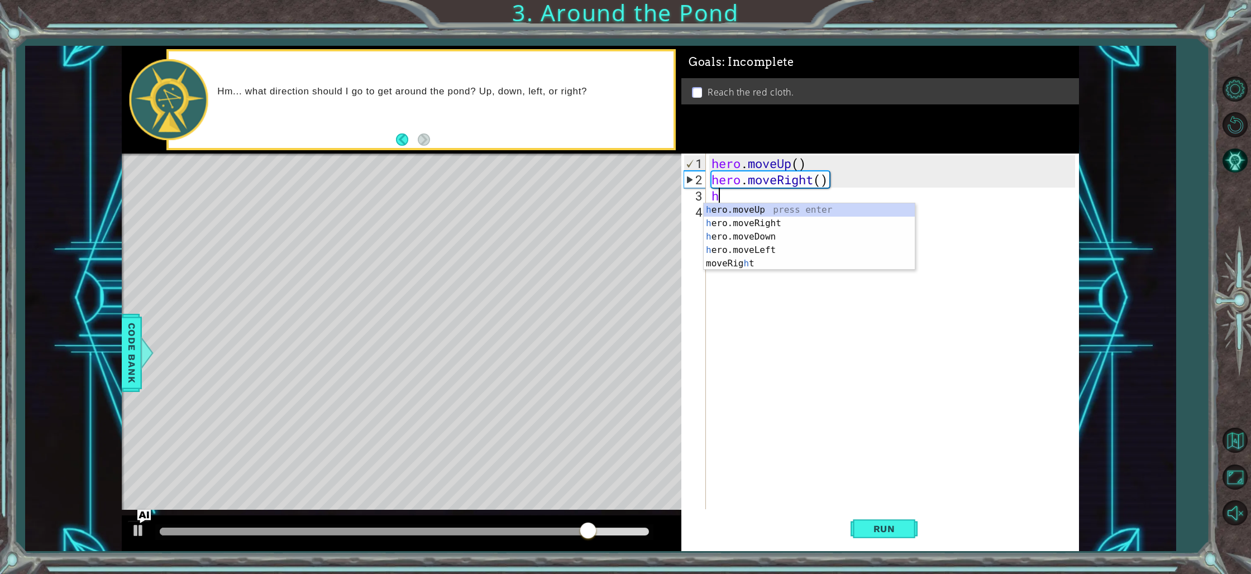
type textarea "hr"
click at [782, 213] on div "h e r o.moveUp press enter h e r o.moveDown press enter h e r o.moveLeft press …" at bounding box center [809, 243] width 211 height 80
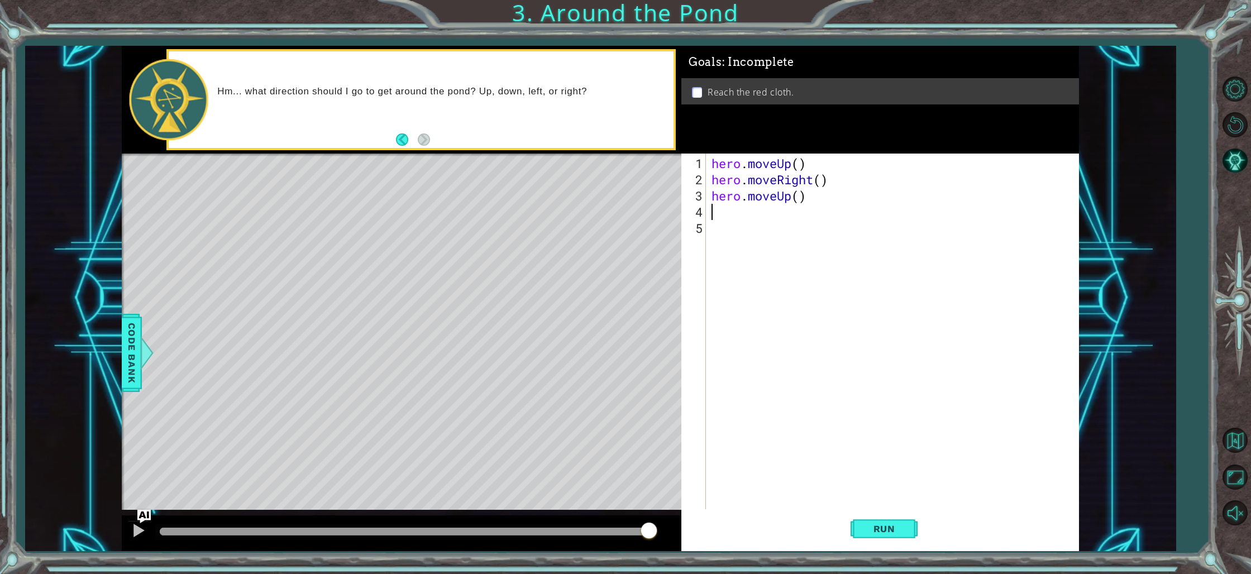
type textarea "h"
click at [780, 222] on div "h ero.moveUp press enter h ero.moveRight press enter h ero.moveDown press enter…" at bounding box center [809, 267] width 211 height 94
click at [877, 535] on button "Run" at bounding box center [884, 530] width 67 height 40
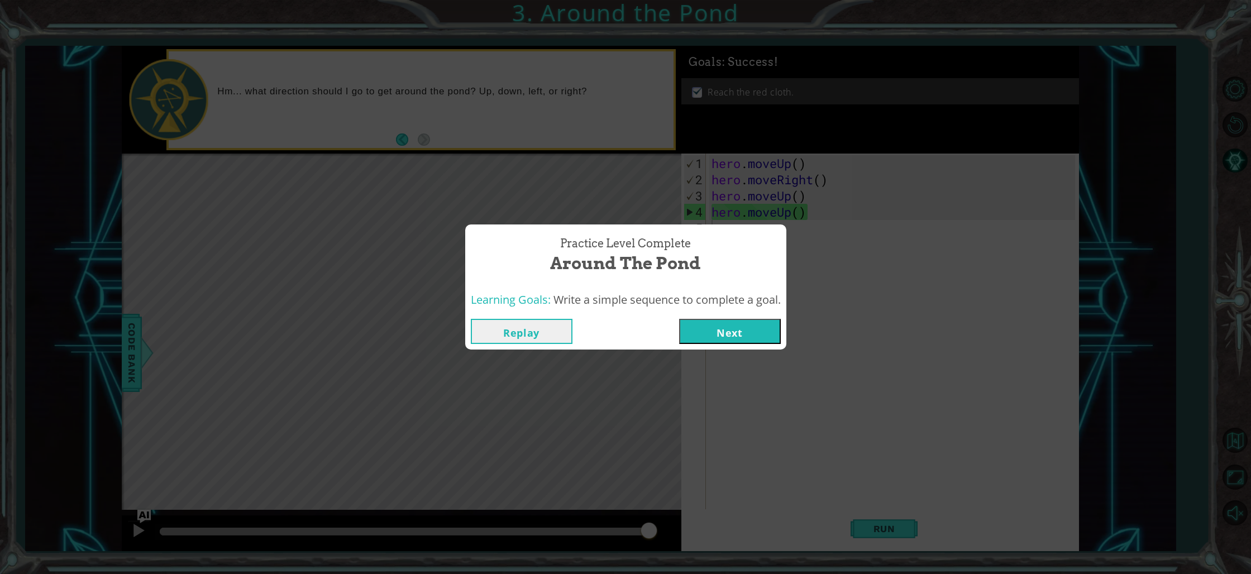
click at [723, 329] on button "Next" at bounding box center [730, 331] width 102 height 25
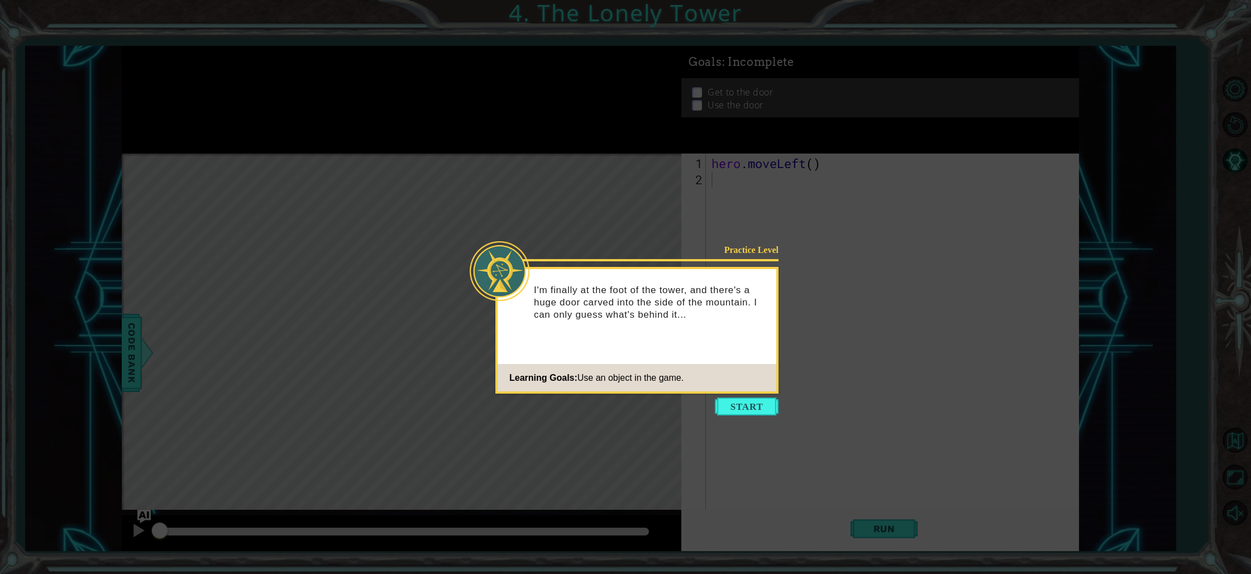
click at [683, 383] on div "Learning Goals: Use an object in the game." at bounding box center [591, 378] width 186 height 22
click at [741, 408] on button "Start" at bounding box center [747, 407] width 64 height 18
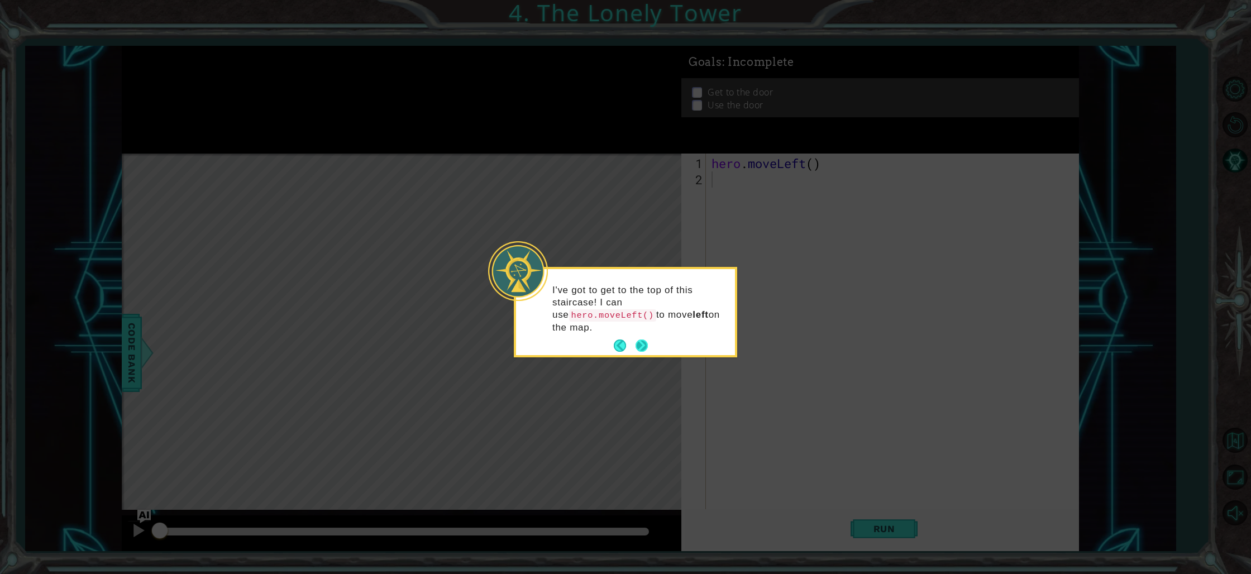
click at [639, 340] on button "Next" at bounding box center [642, 346] width 13 height 13
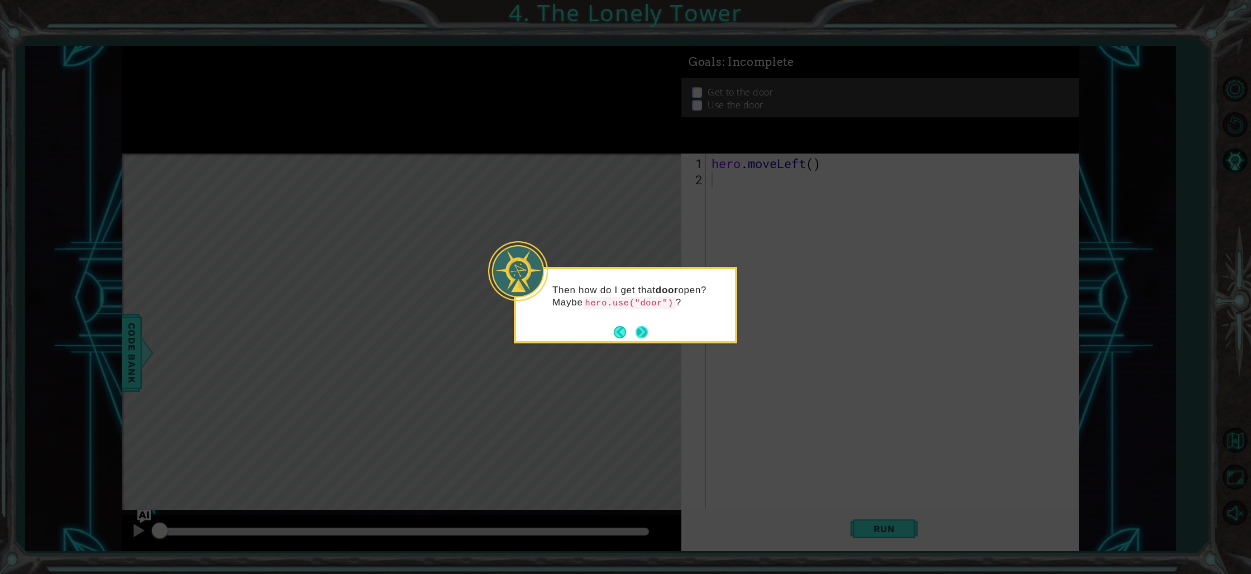
click at [640, 327] on button "Next" at bounding box center [642, 332] width 13 height 13
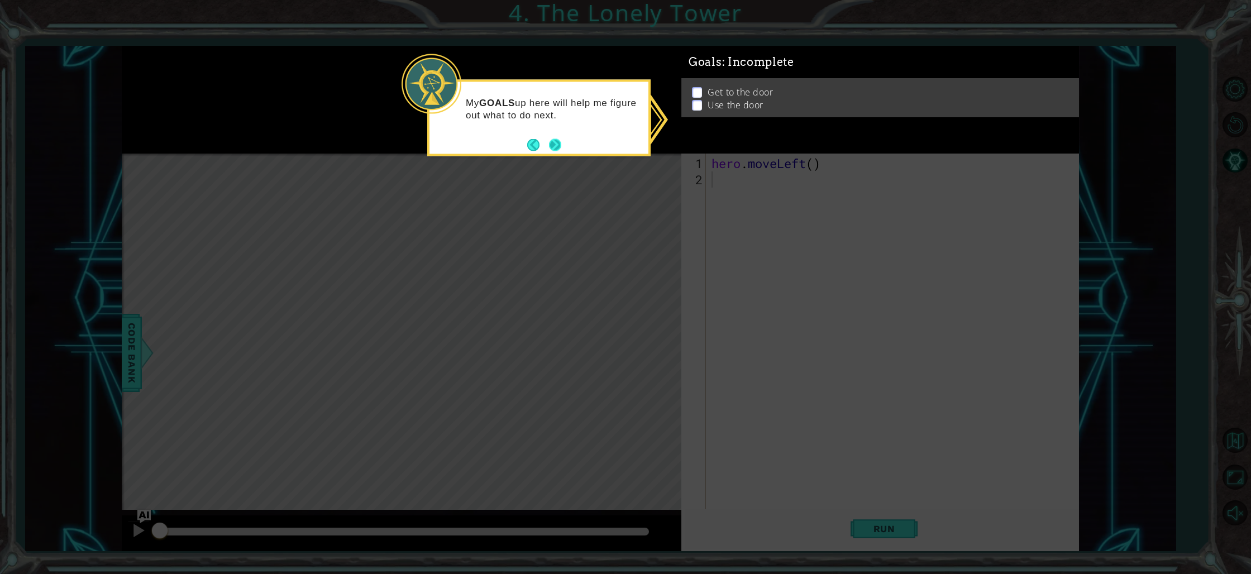
click at [552, 140] on button "Next" at bounding box center [555, 144] width 13 height 13
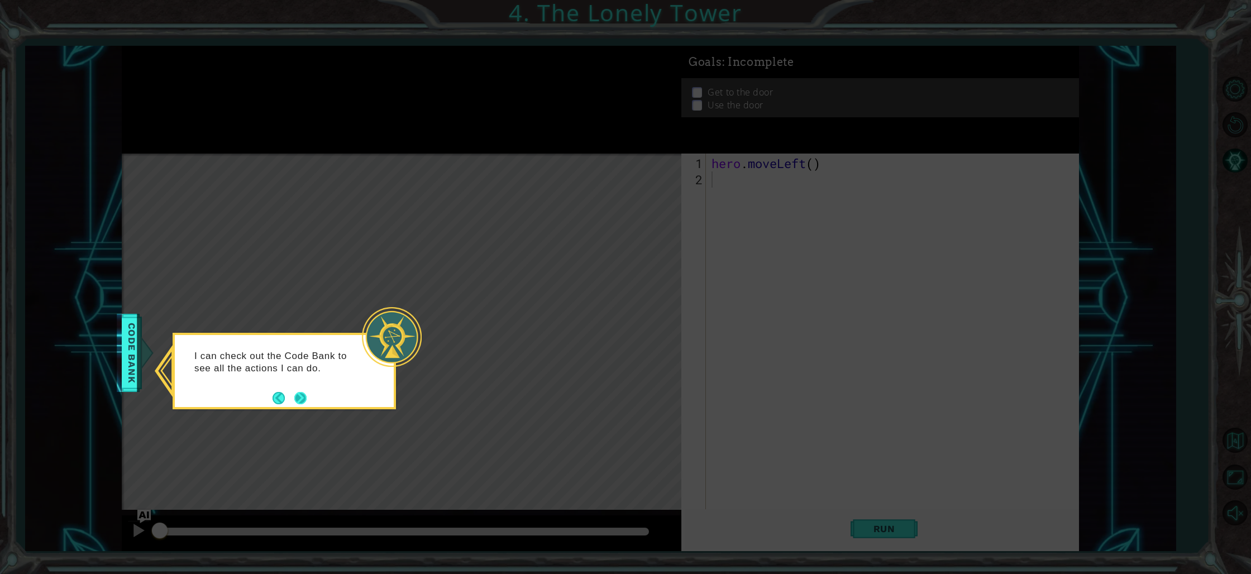
click at [298, 393] on button "Next" at bounding box center [300, 398] width 12 height 12
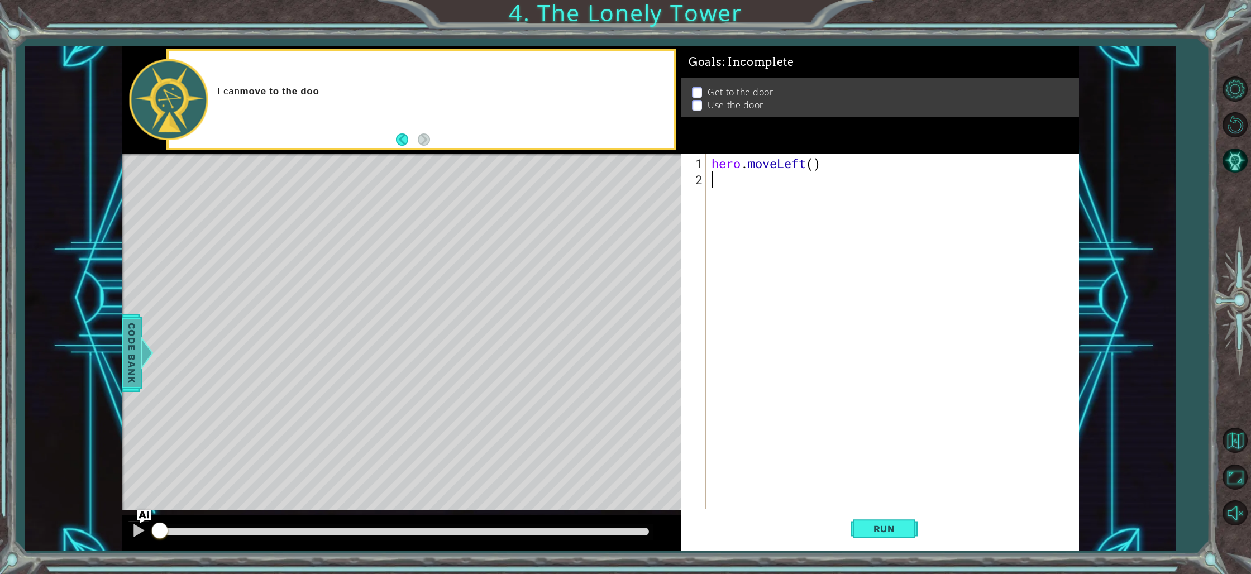
click at [142, 351] on div at bounding box center [138, 353] width 14 height 34
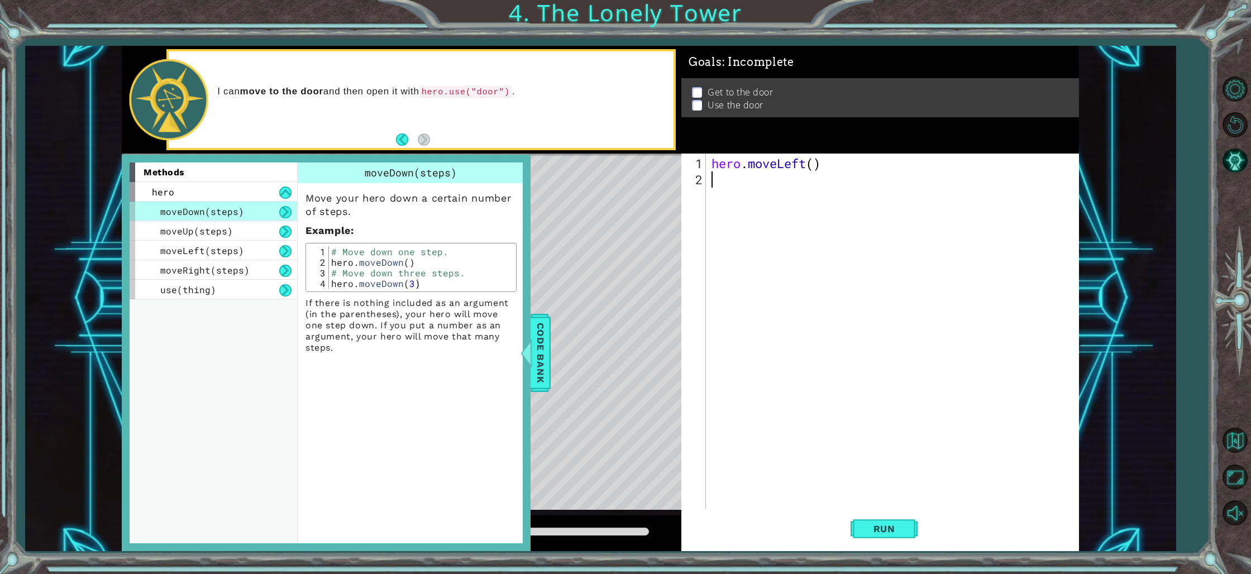
drag, startPoint x: 746, startPoint y: 213, endPoint x: 756, endPoint y: 210, distance: 10.6
click at [747, 213] on div "hero . moveLeft ( )" at bounding box center [896, 349] width 372 height 389
type textarea "h"
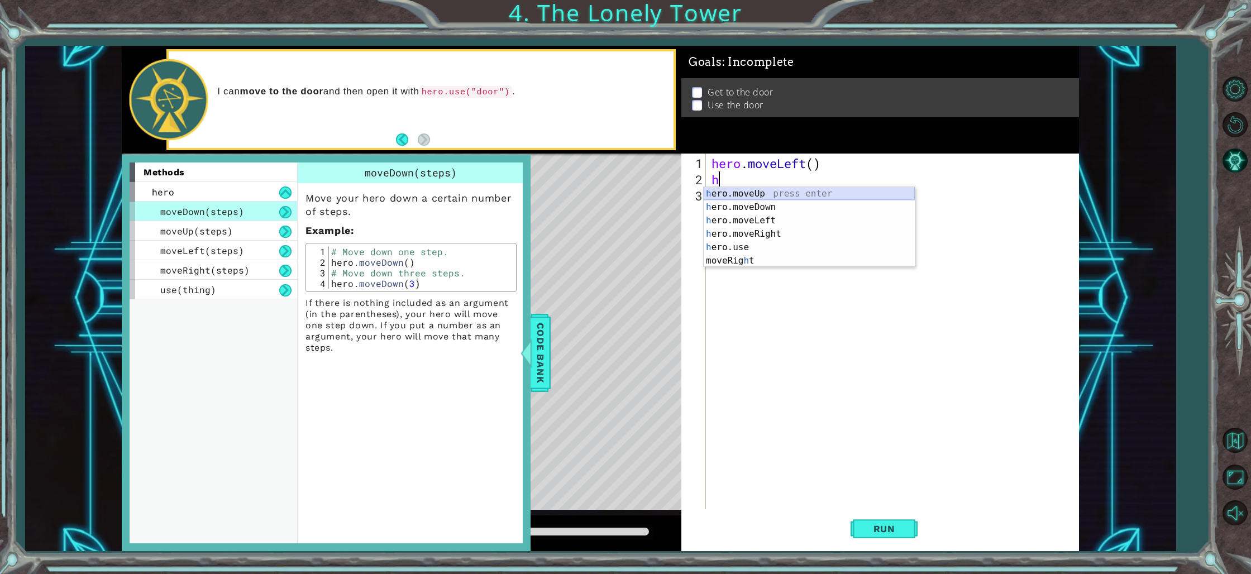
click at [784, 195] on div "h ero.moveUp press enter h ero.moveDown press enter h ero.moveLeft press enter …" at bounding box center [809, 240] width 211 height 107
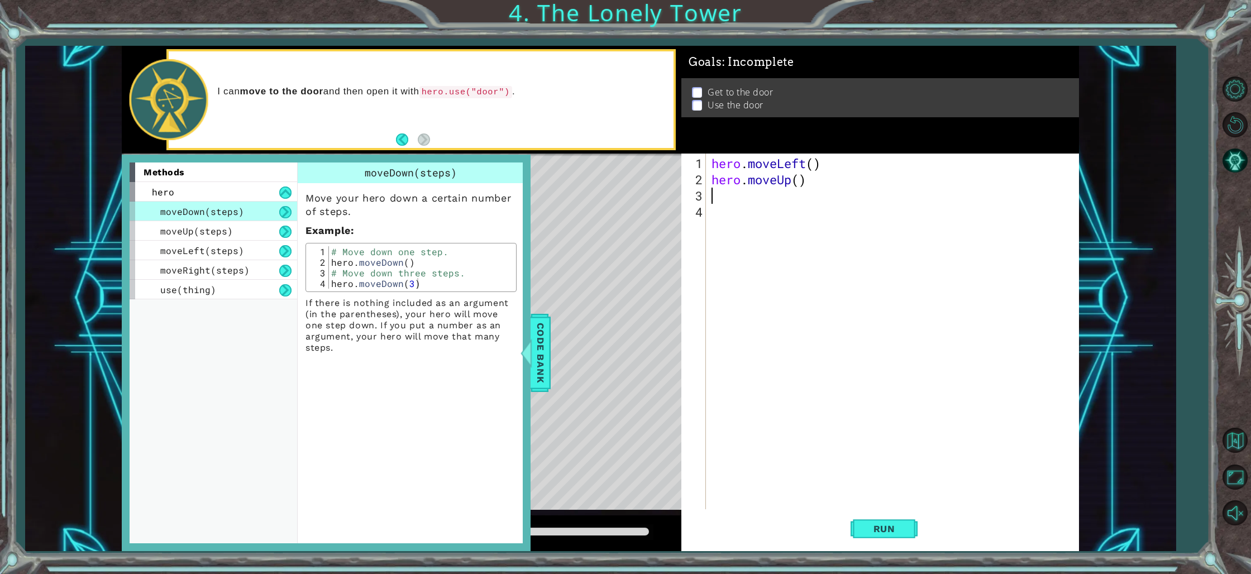
type textarea "h"
click at [753, 208] on div "h ero.moveUp press enter h ero.moveDown press enter h ero.moveLeft press enter …" at bounding box center [809, 256] width 211 height 107
type textarea "h"
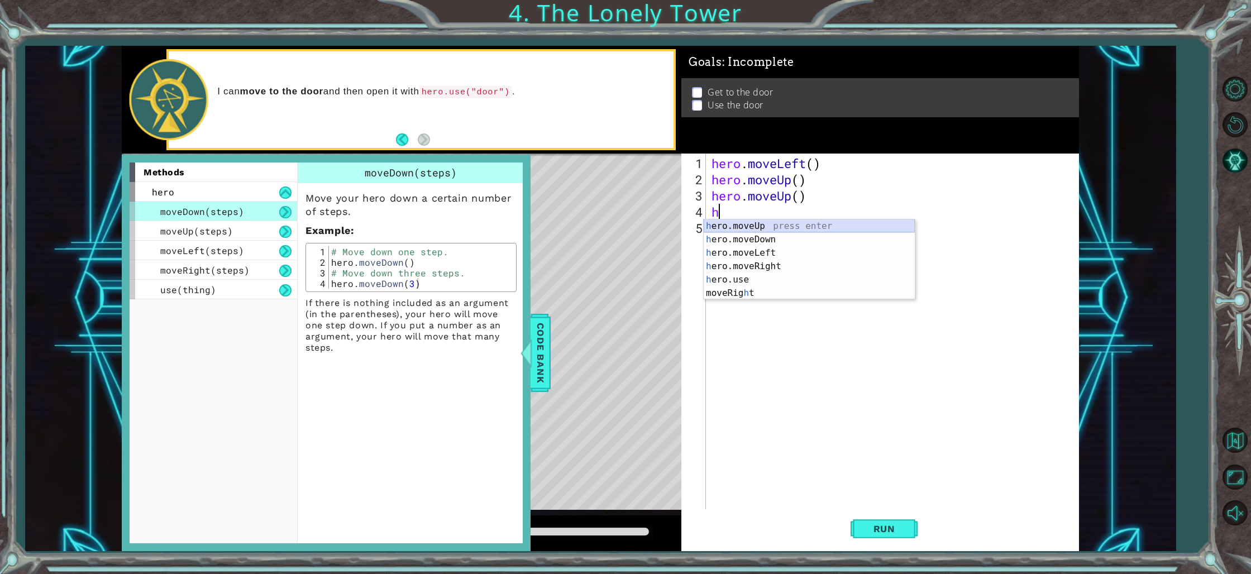
click at [751, 222] on div "h ero.moveUp press enter h ero.moveDown press enter h ero.moveLeft press enter …" at bounding box center [809, 273] width 211 height 107
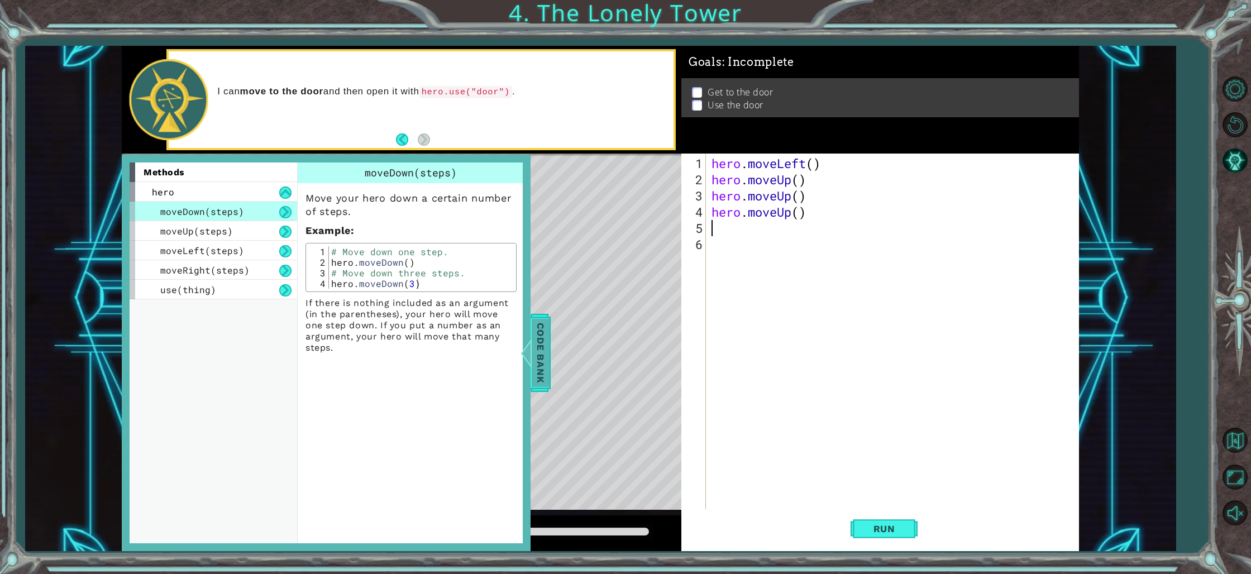
click at [538, 331] on span "Code Bank" at bounding box center [545, 353] width 18 height 68
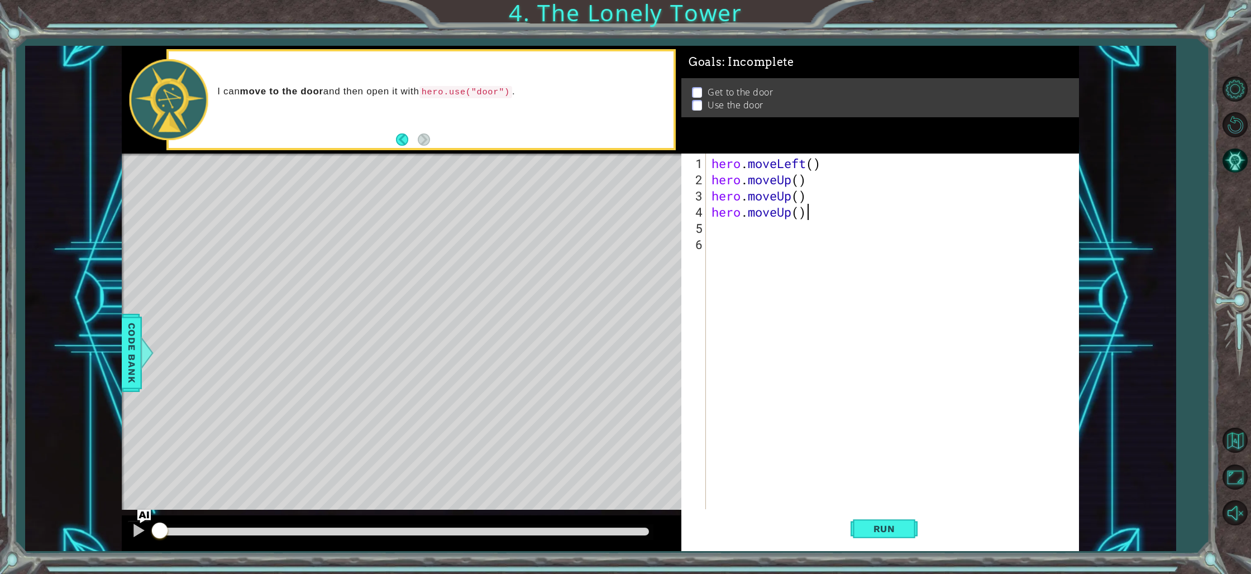
click at [807, 213] on div "hero . moveLeft ( ) hero . moveUp ( ) hero . moveUp ( ) hero . moveUp ( )" at bounding box center [896, 349] width 372 height 389
type textarea "h"
click at [899, 523] on button "Run" at bounding box center [884, 530] width 67 height 40
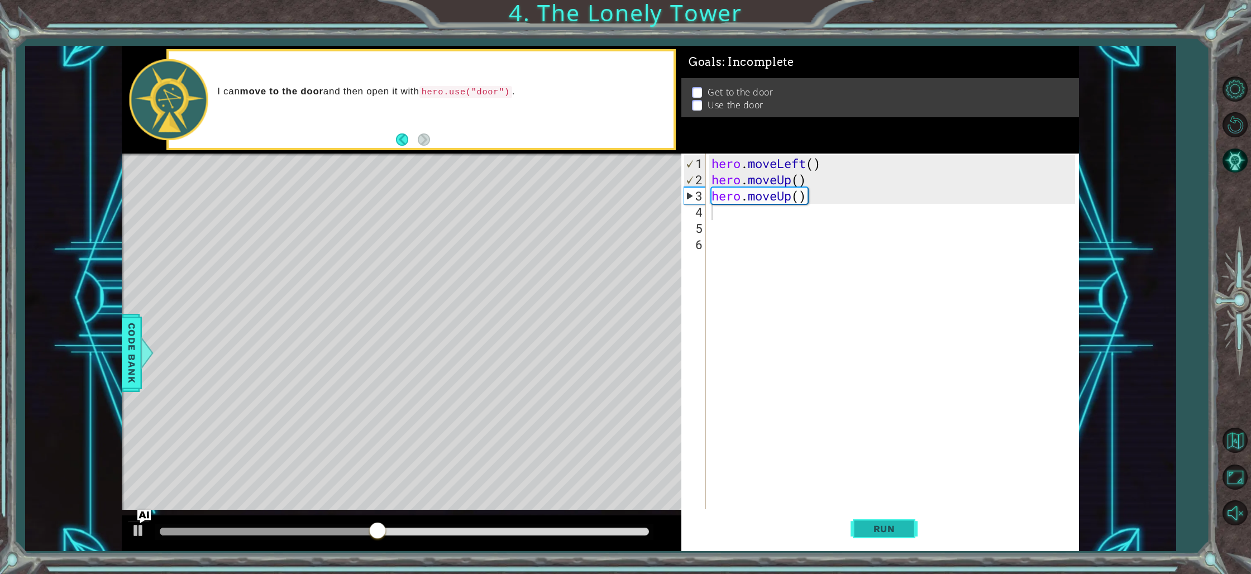
click at [867, 531] on span "Run" at bounding box center [885, 528] width 44 height 11
click at [145, 513] on img "Ask AI" at bounding box center [144, 517] width 15 height 15
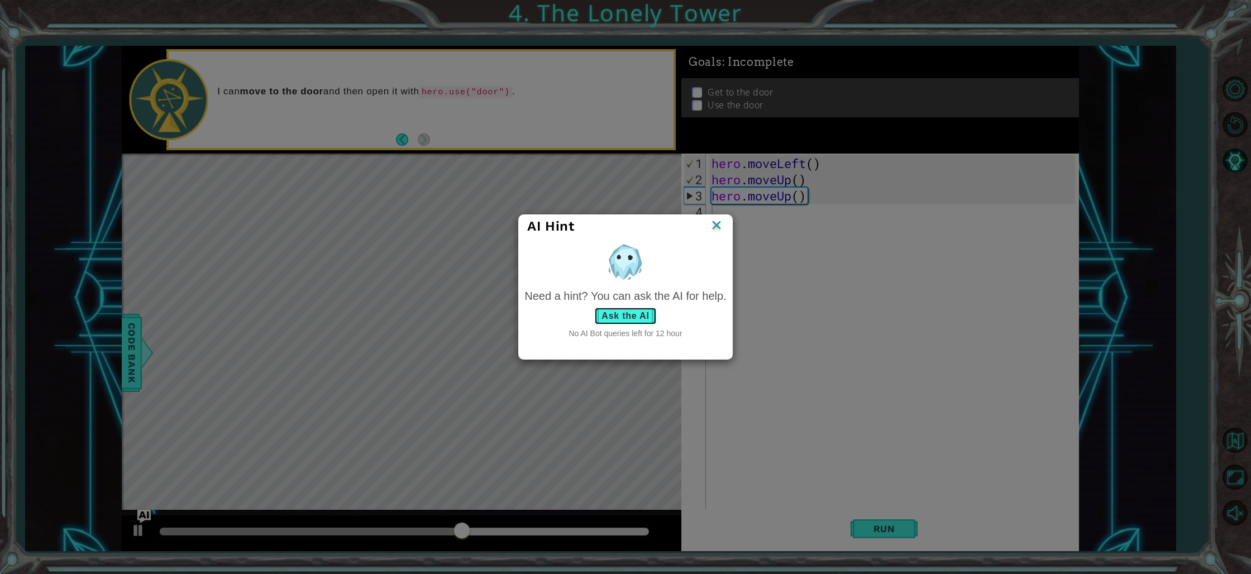
click at [620, 314] on button "Ask the AI" at bounding box center [625, 316] width 62 height 18
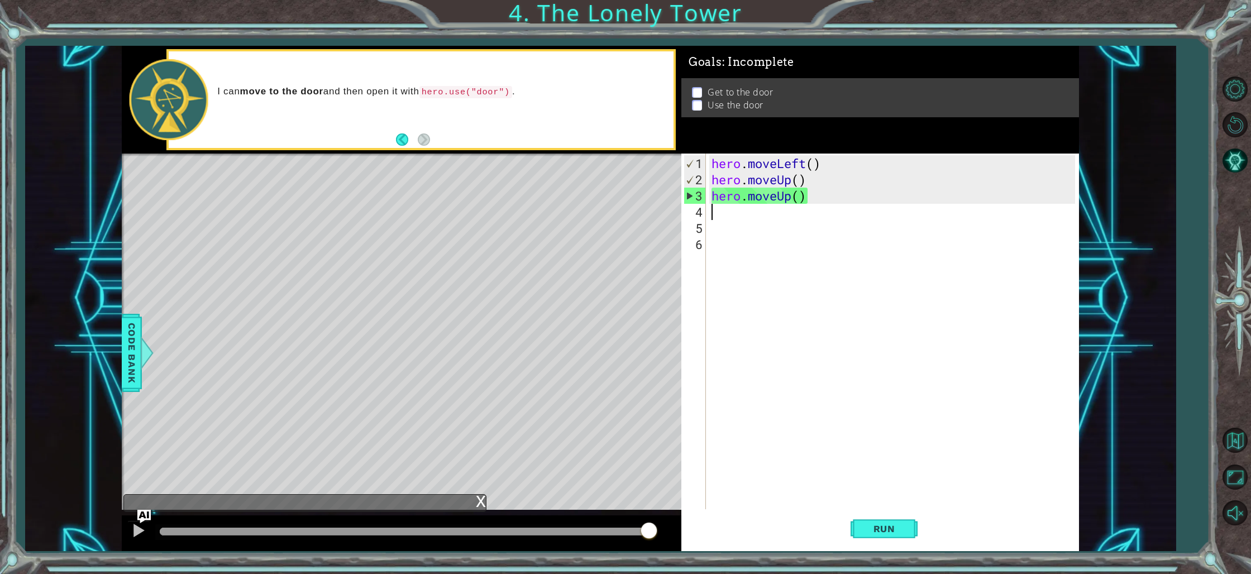
click at [128, 360] on span "Code Bank" at bounding box center [124, 353] width 18 height 68
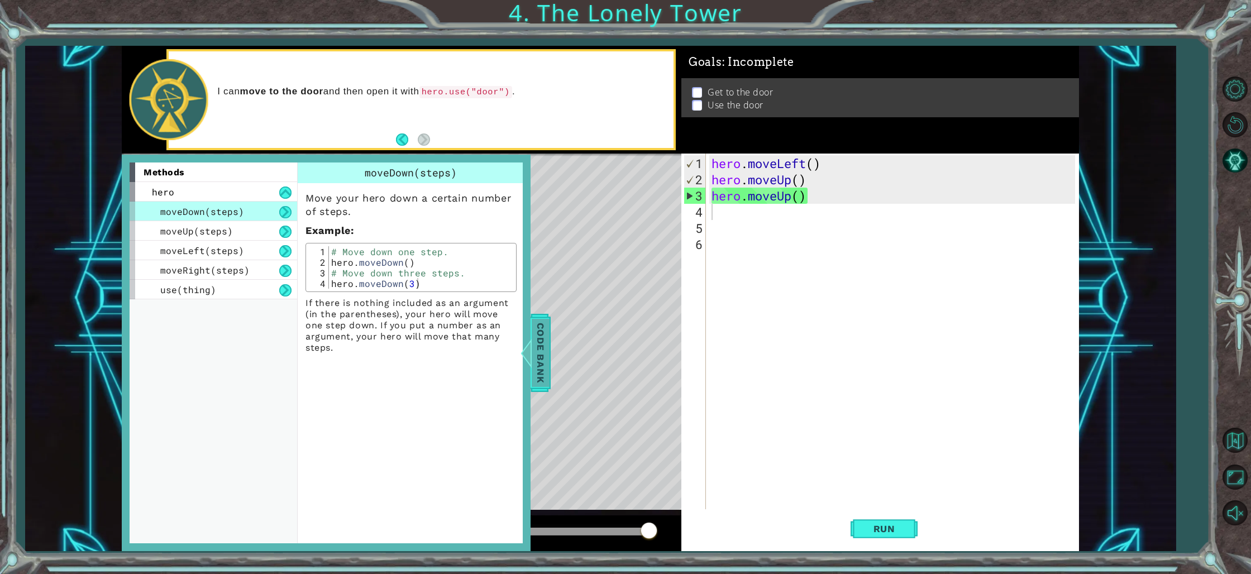
click at [540, 333] on span "Code Bank" at bounding box center [546, 353] width 18 height 68
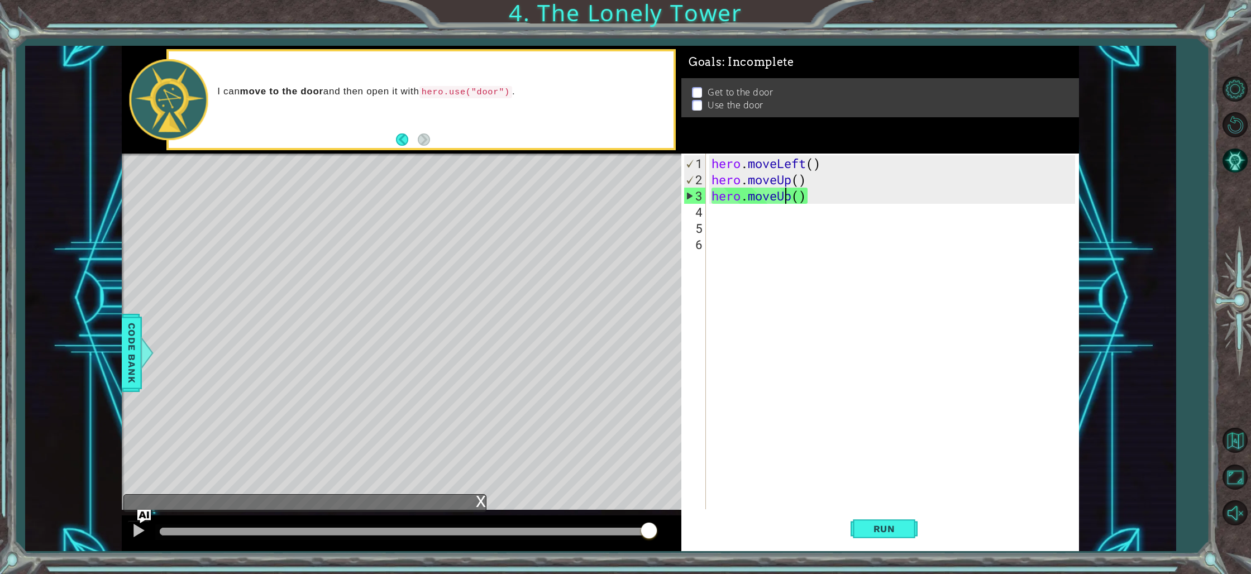
click at [788, 197] on div "hero . moveLeft ( ) hero . moveUp ( ) hero . moveUp ( )" at bounding box center [896, 349] width 372 height 389
click at [792, 197] on div "hero . moveLeft ( ) hero . moveUp ( ) hero . moveUp ( )" at bounding box center [896, 349] width 372 height 389
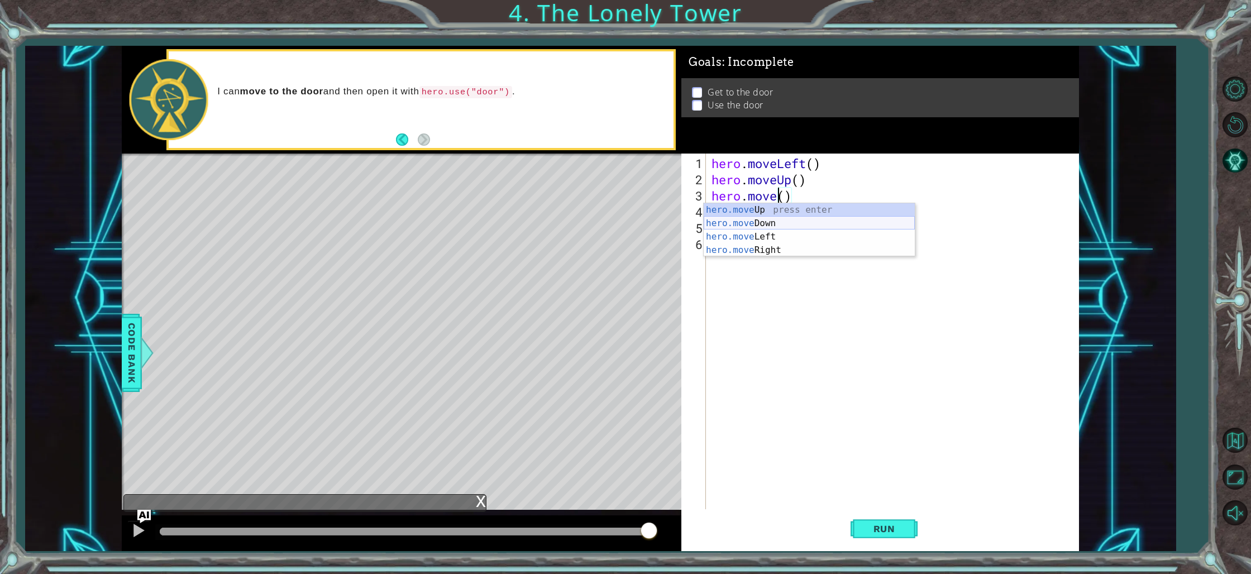
click at [745, 222] on div "hero.move Up press enter hero.move Down press enter hero.move Left press enter …" at bounding box center [809, 243] width 211 height 80
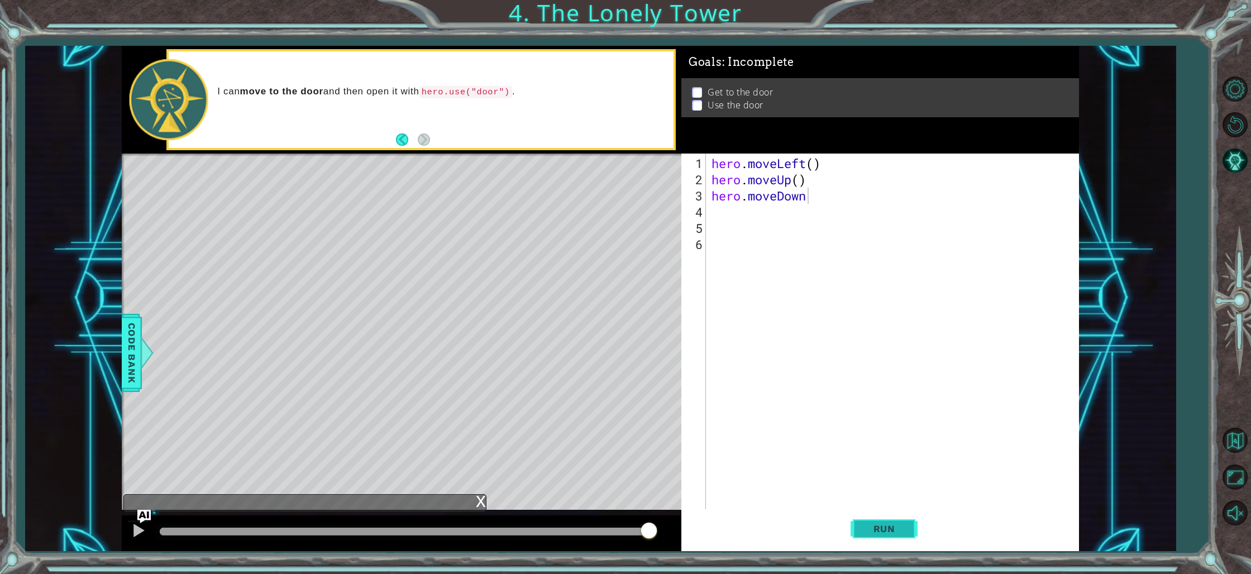
click at [886, 516] on button "Run" at bounding box center [884, 530] width 67 height 40
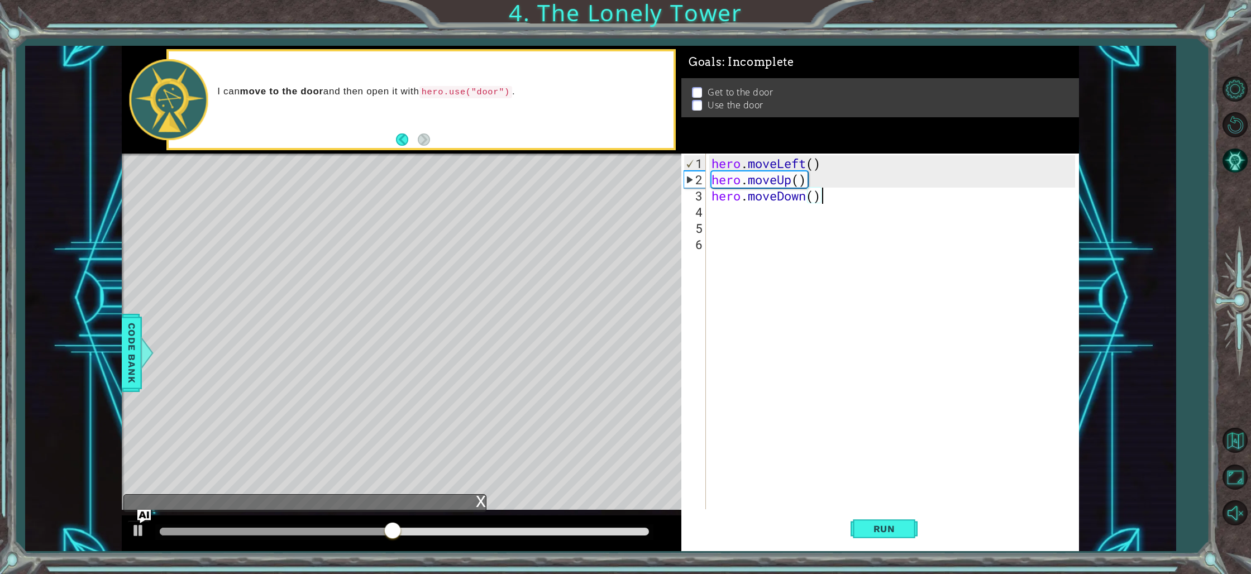
scroll to position [0, 4]
click at [877, 530] on span "Run" at bounding box center [885, 528] width 44 height 11
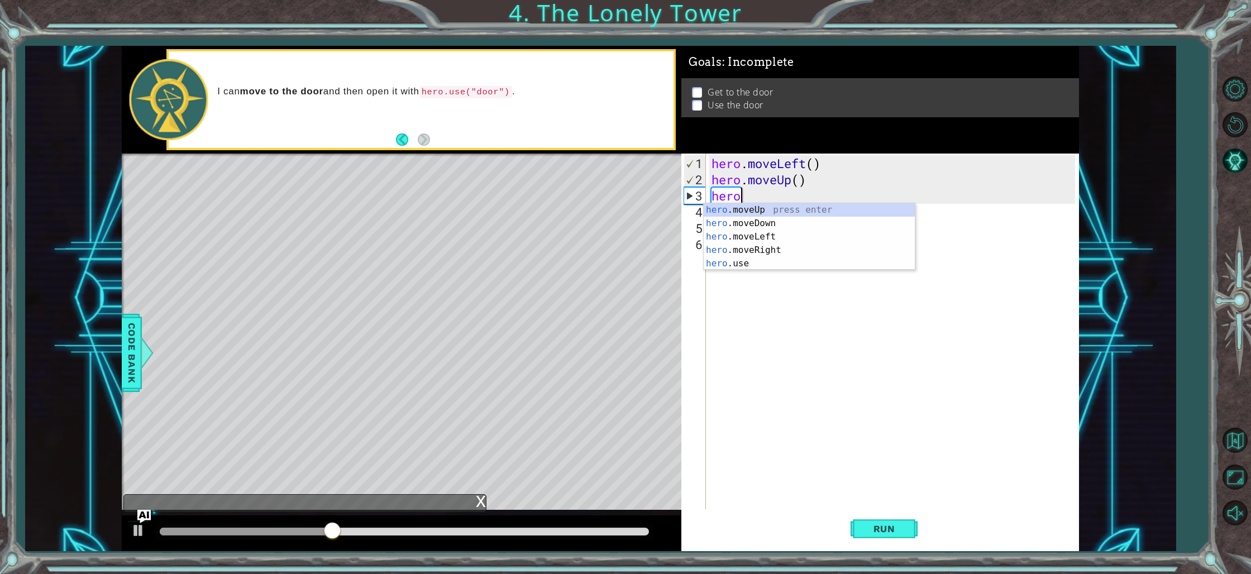
scroll to position [0, 0]
type textarea "h"
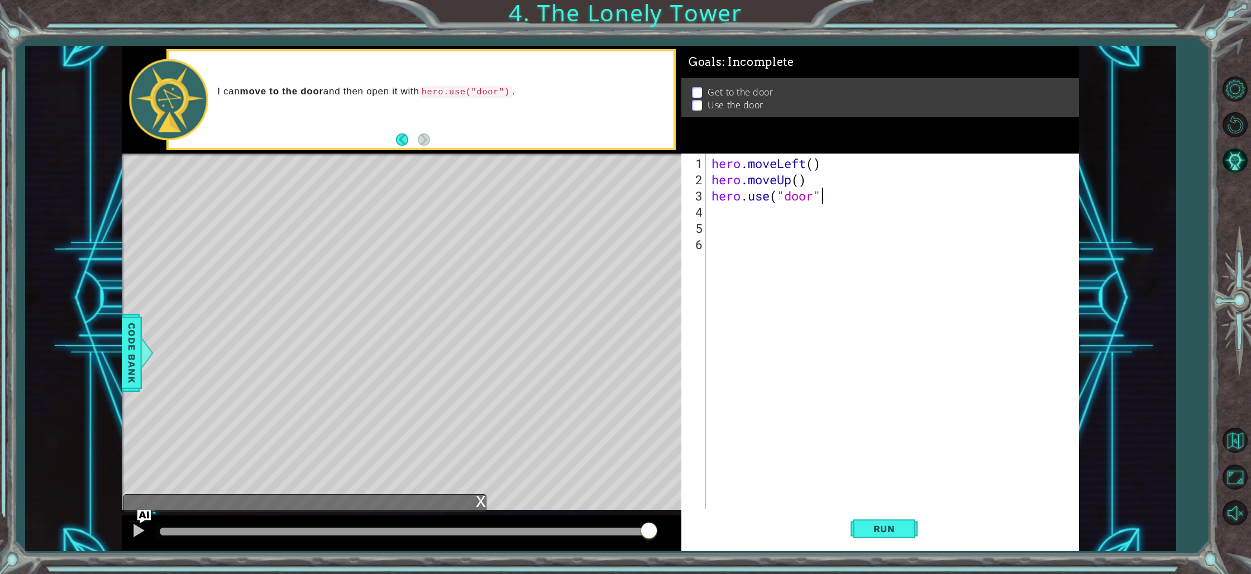
scroll to position [0, 4]
click at [881, 534] on span "Run" at bounding box center [885, 528] width 44 height 11
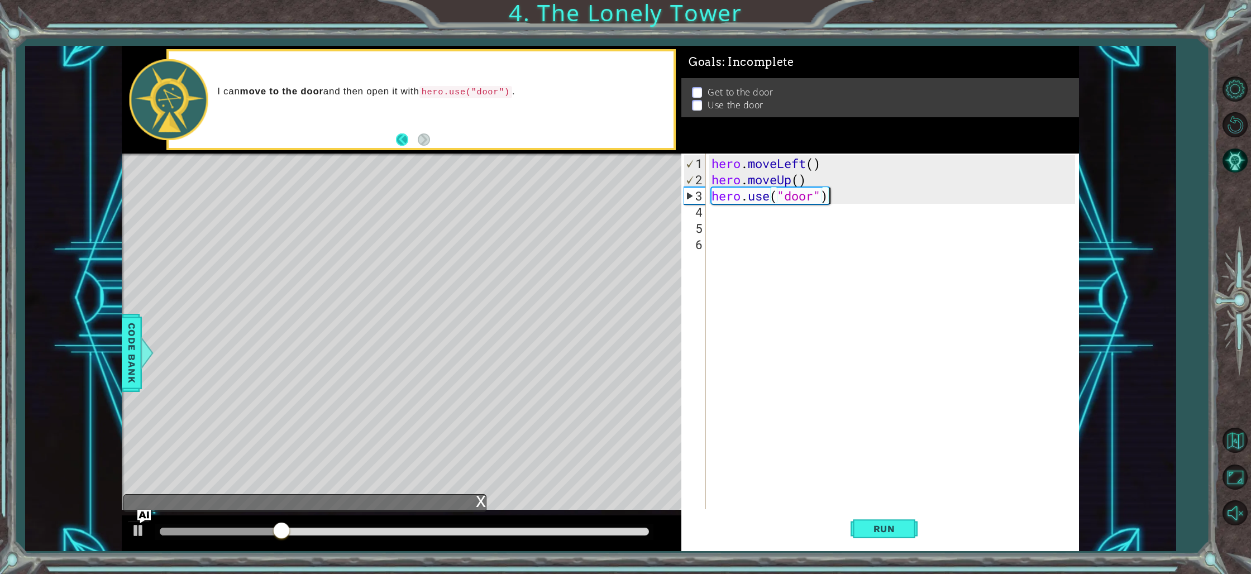
click at [398, 134] on button "Back" at bounding box center [407, 140] width 22 height 12
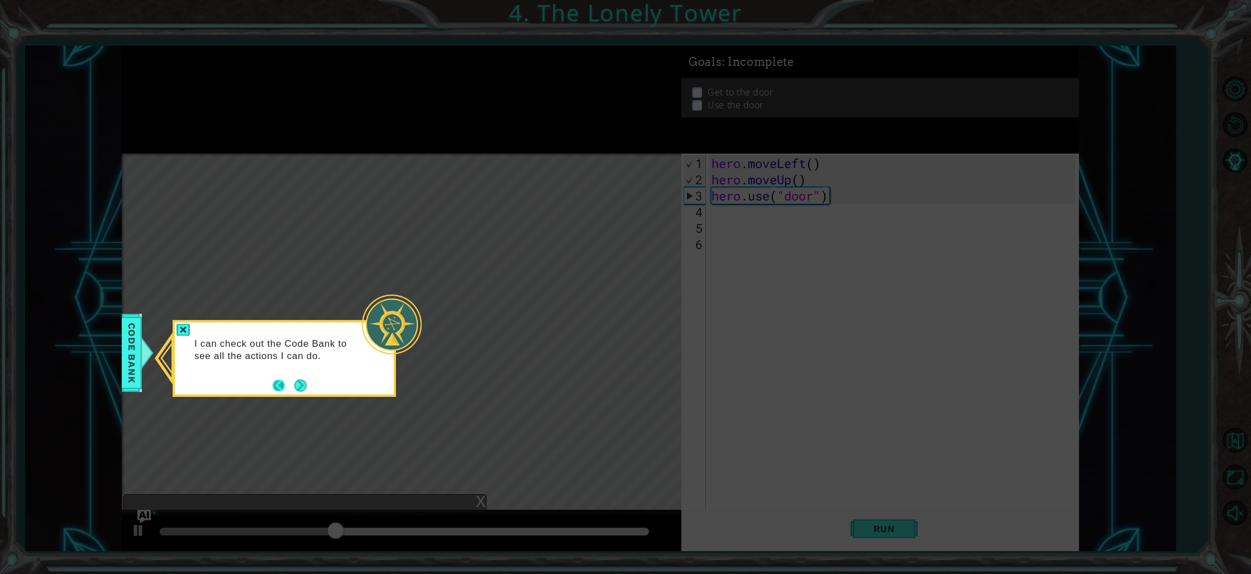
click at [282, 380] on button "Back" at bounding box center [284, 385] width 22 height 12
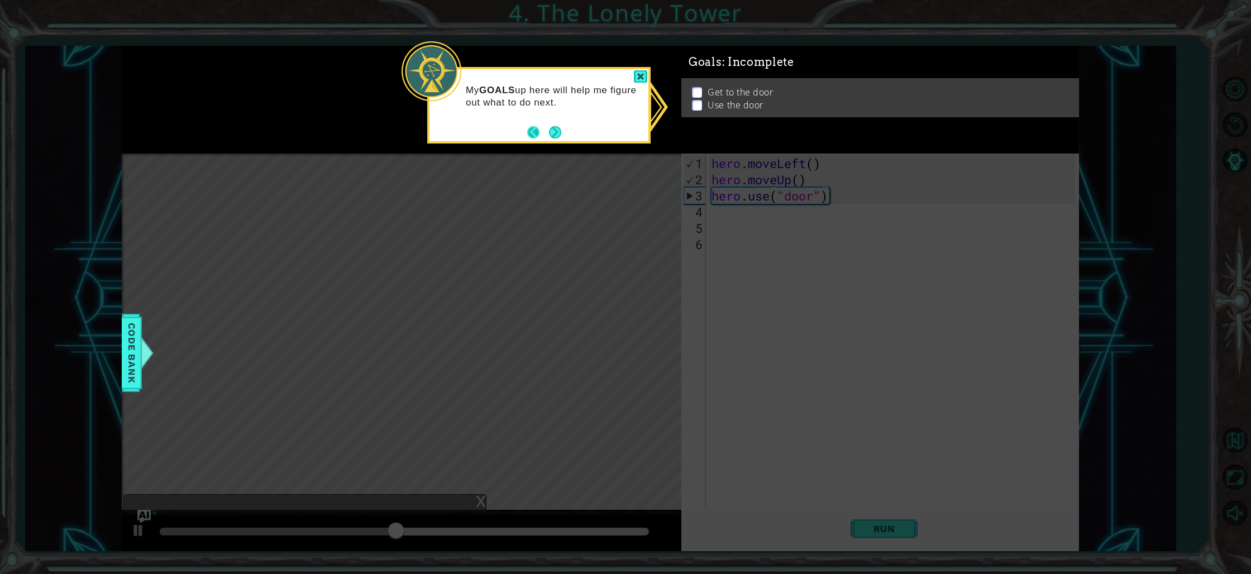
click at [528, 128] on button "Back" at bounding box center [538, 132] width 22 height 12
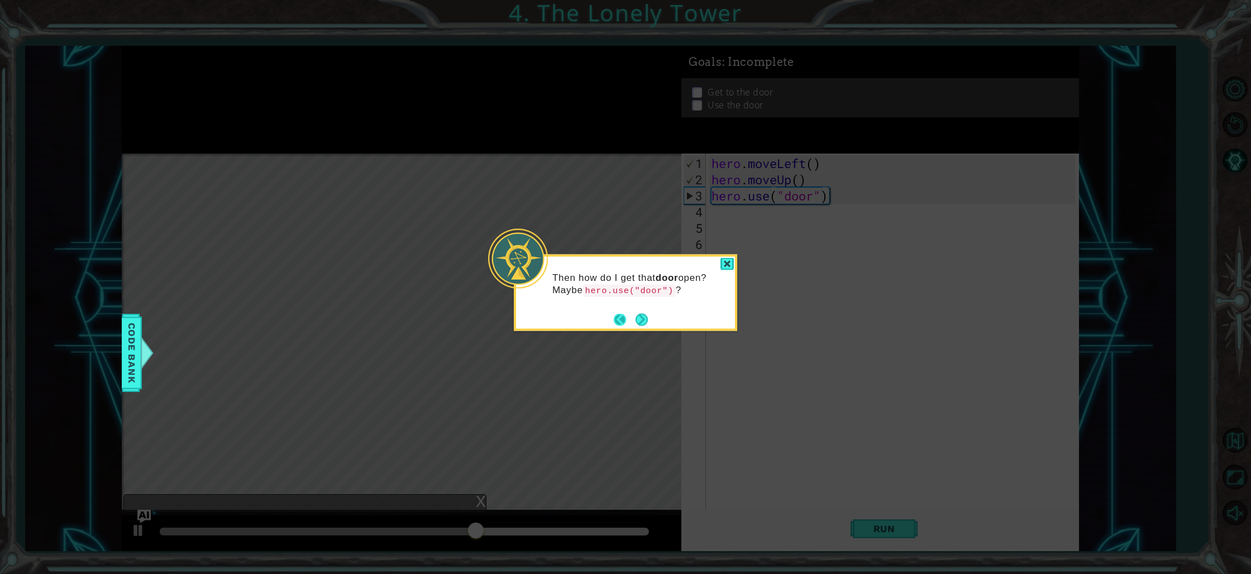
click at [617, 317] on button "Back" at bounding box center [625, 319] width 22 height 12
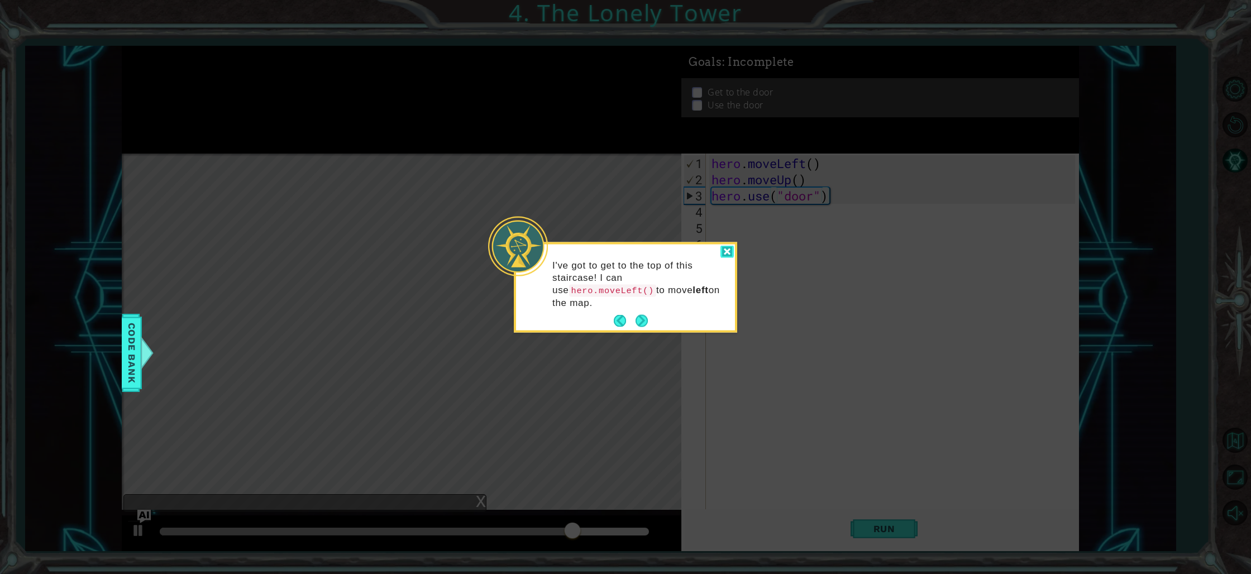
click at [725, 249] on div at bounding box center [727, 252] width 13 height 13
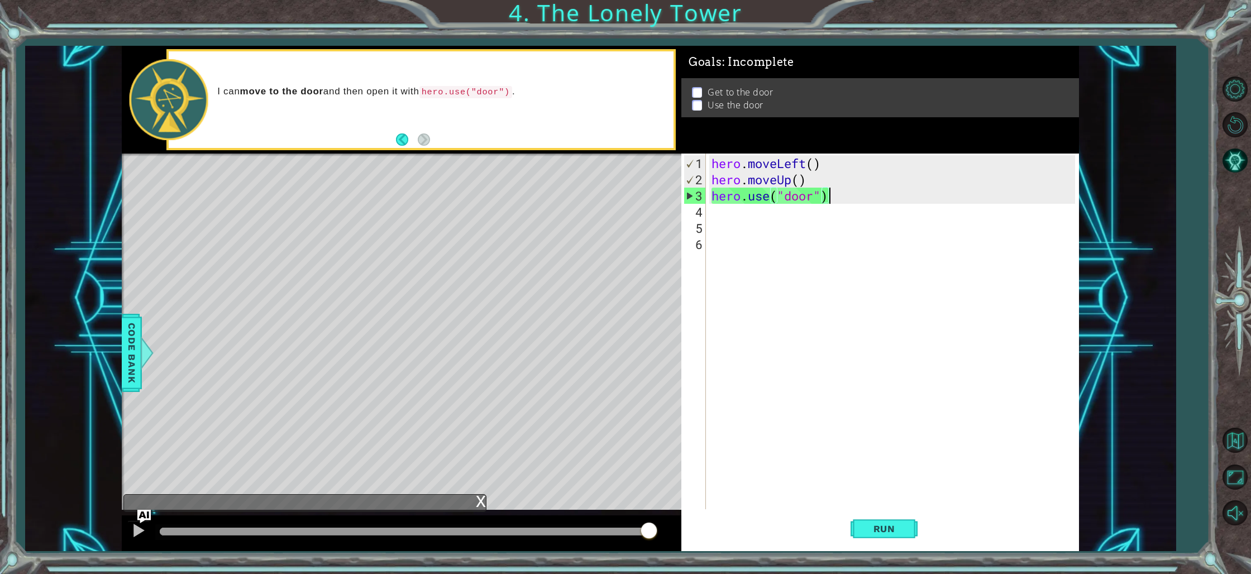
drag, startPoint x: 827, startPoint y: 195, endPoint x: 848, endPoint y: 201, distance: 21.6
click at [848, 201] on div "hero . moveLeft ( ) hero . moveUp ( ) hero . use ( "door" )" at bounding box center [896, 349] width 372 height 389
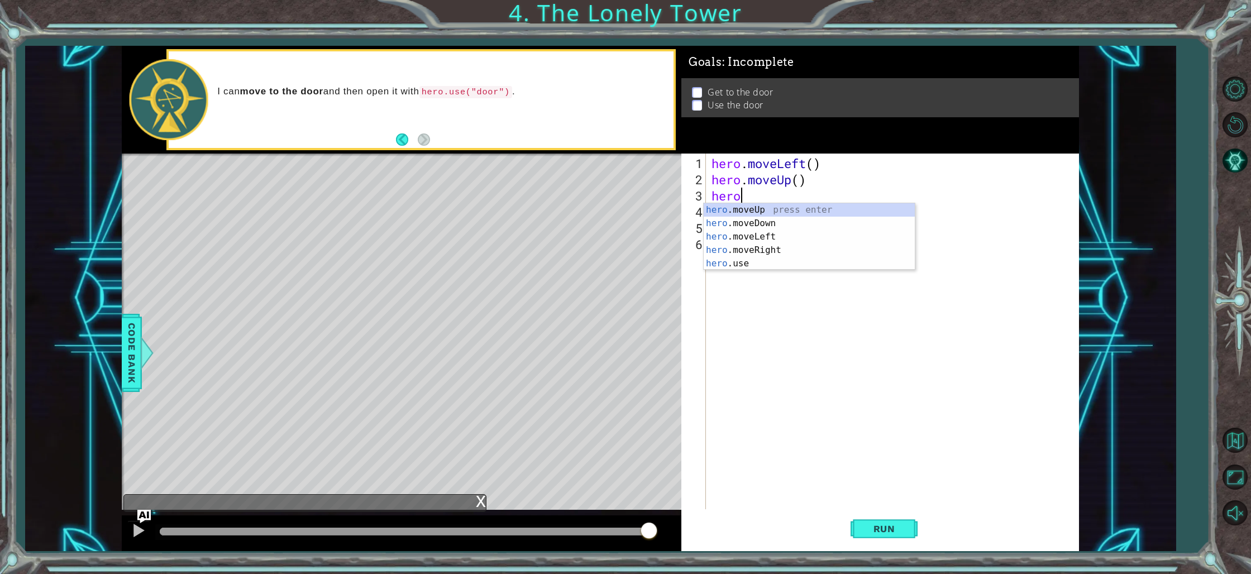
scroll to position [0, 1]
type textarea "h"
type textarea "hero"
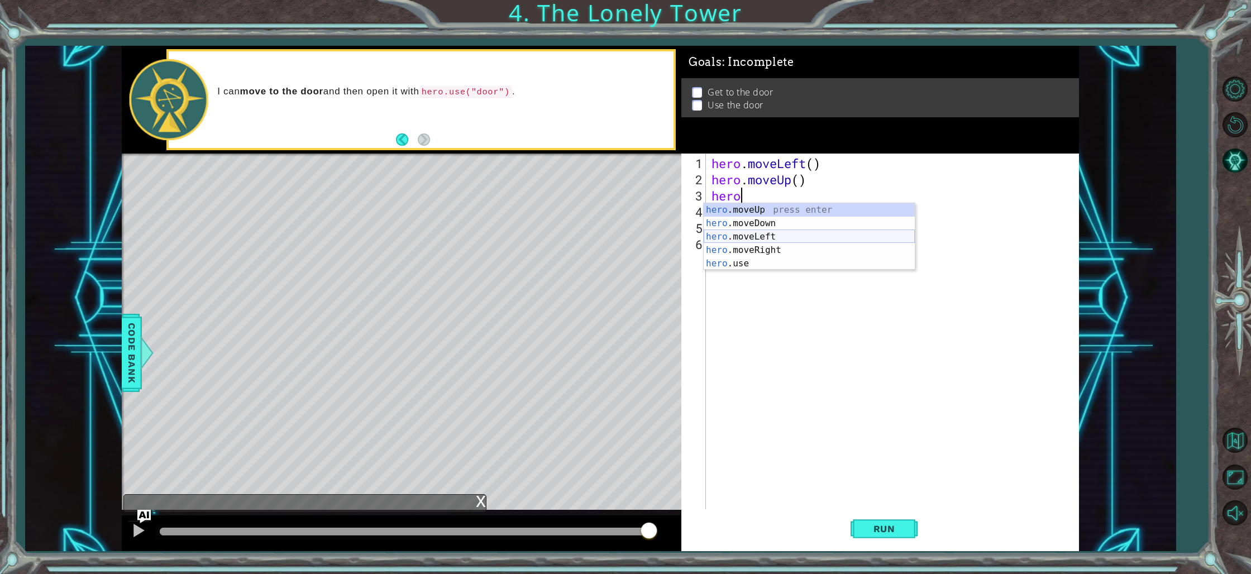
click at [772, 236] on div "hero .moveUp press enter hero .moveDown press enter hero .moveLeft press enter …" at bounding box center [809, 250] width 211 height 94
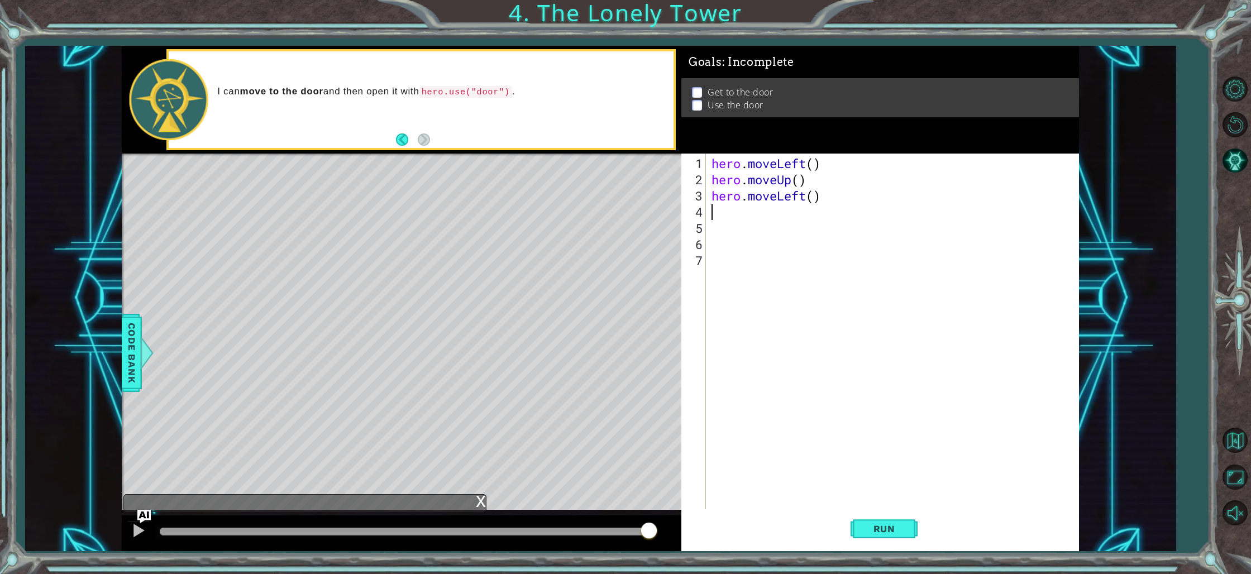
scroll to position [0, 0]
click at [899, 530] on span "Run" at bounding box center [885, 528] width 44 height 11
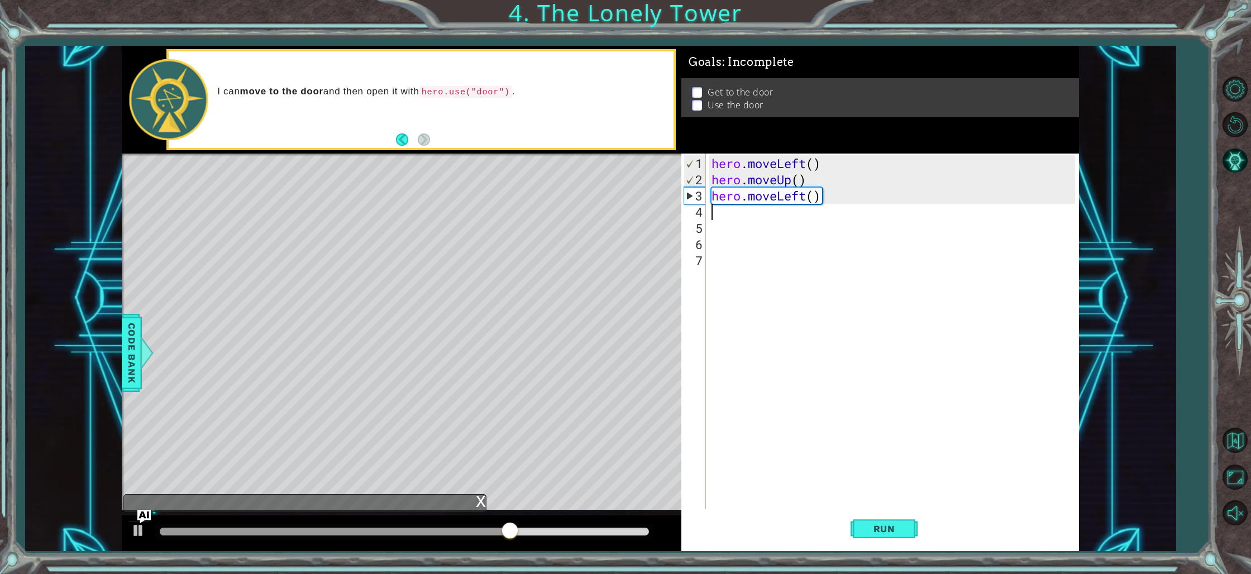
click at [478, 502] on div "x" at bounding box center [481, 500] width 10 height 11
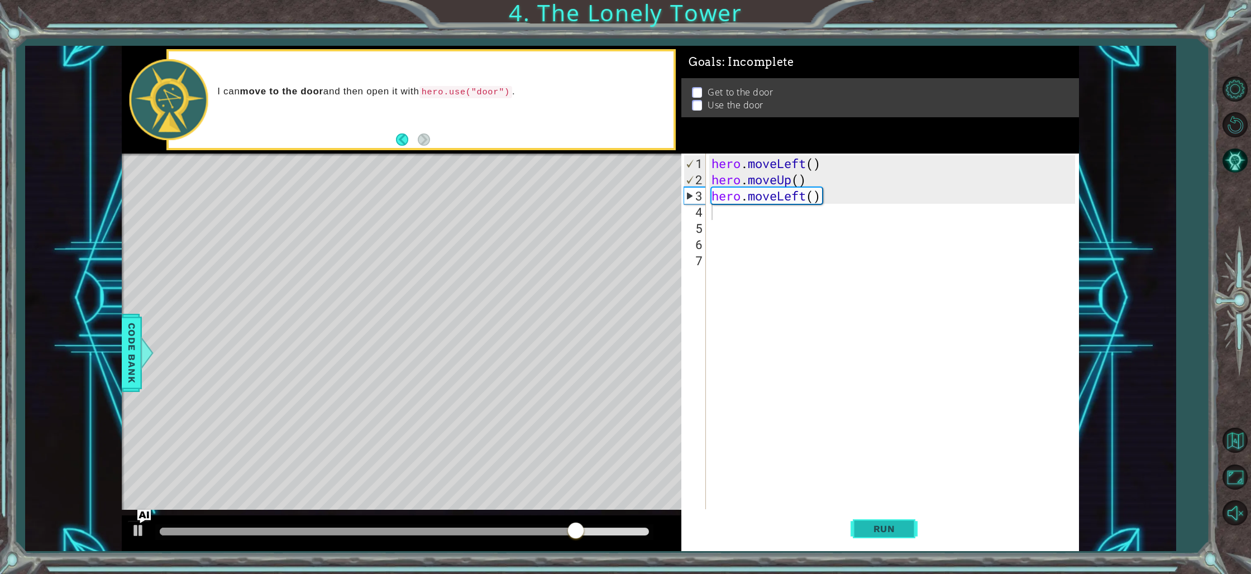
click at [885, 521] on button "Run" at bounding box center [884, 530] width 67 height 40
click at [423, 132] on footer at bounding box center [413, 139] width 34 height 17
type textarea "hero.moveLeft()"
drag, startPoint x: 819, startPoint y: 198, endPoint x: 702, endPoint y: 196, distance: 116.8
click at [702, 196] on div "hero.moveLeft() 1 2 3 4 5 6 7 hero . moveLeft ( ) hero . moveUp ( ) hero . move…" at bounding box center [879, 332] width 394 height 356
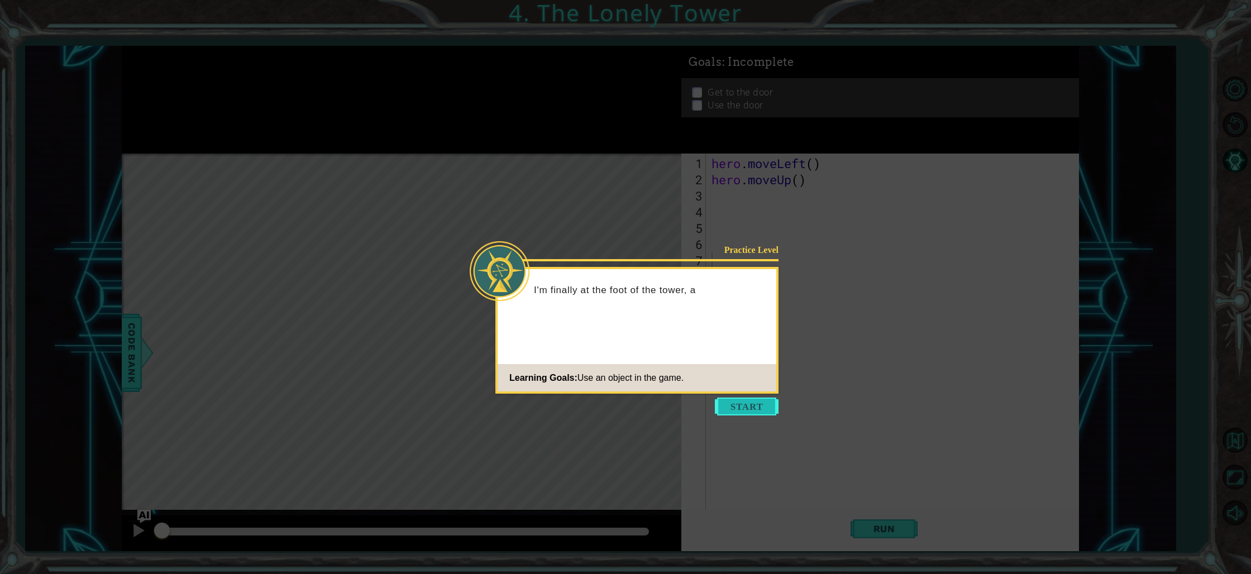
click at [741, 402] on button "Start" at bounding box center [747, 407] width 64 height 18
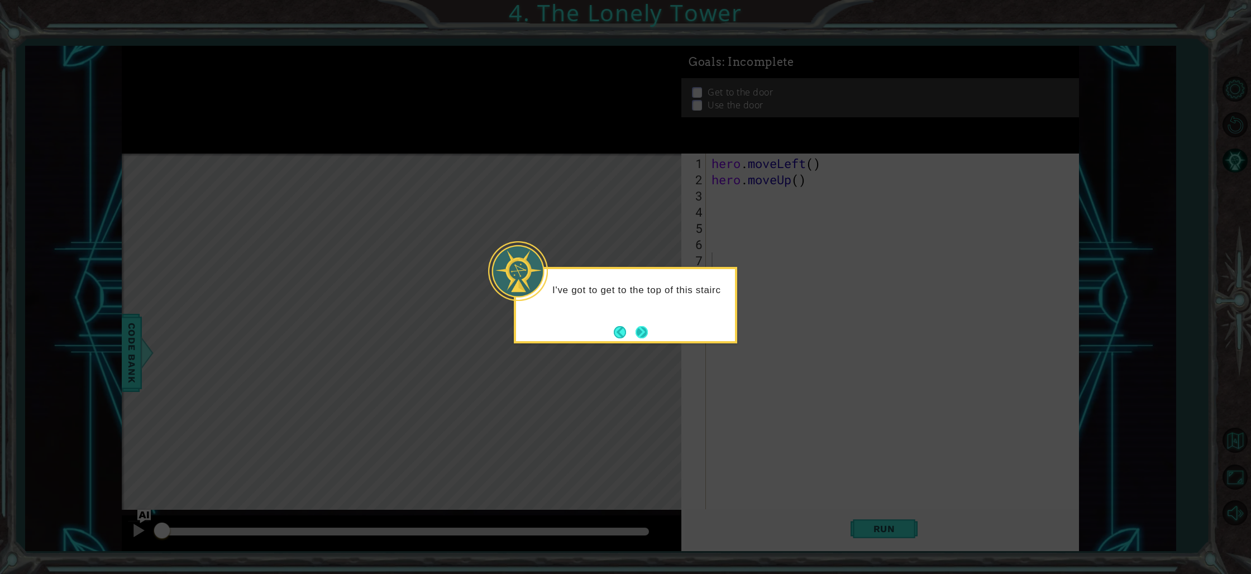
click at [639, 327] on button "Next" at bounding box center [641, 332] width 13 height 13
click at [639, 327] on button "Next" at bounding box center [642, 332] width 13 height 13
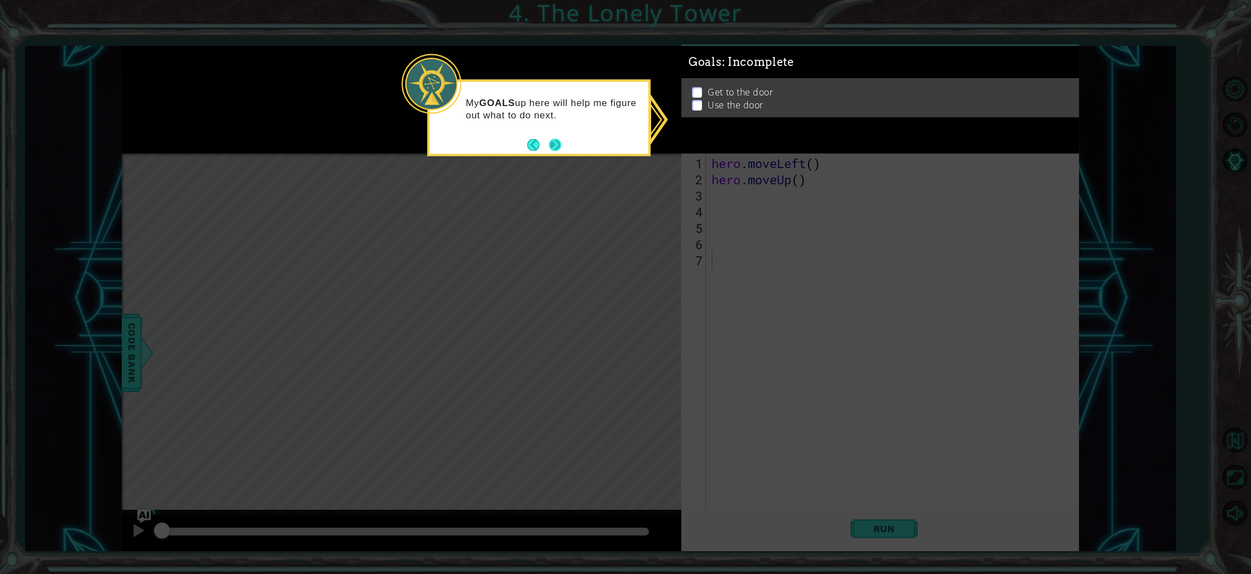
click at [560, 145] on button "Next" at bounding box center [554, 144] width 17 height 17
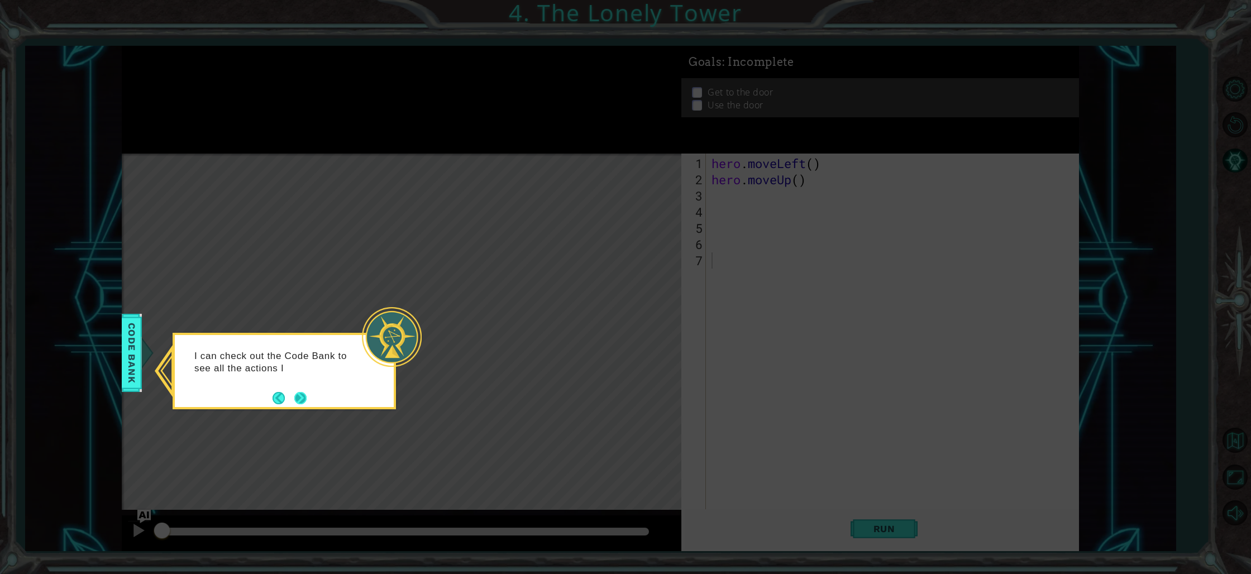
click at [305, 398] on button "Next" at bounding box center [300, 398] width 15 height 15
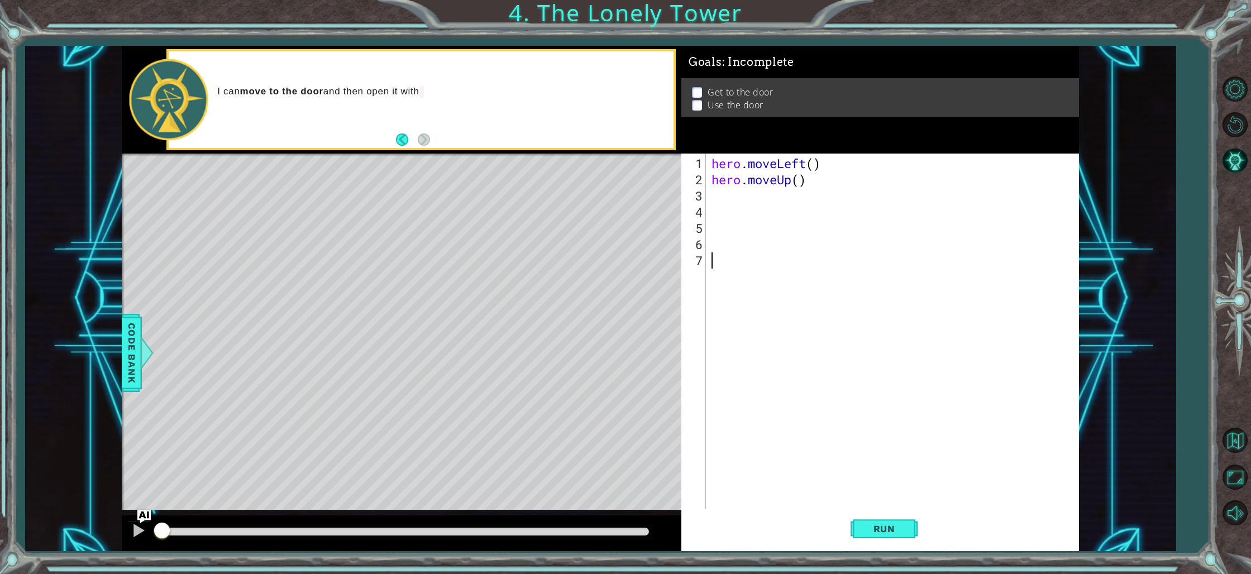
click at [735, 194] on div "hero . moveLeft ( ) hero . moveUp ( )" at bounding box center [896, 349] width 372 height 389
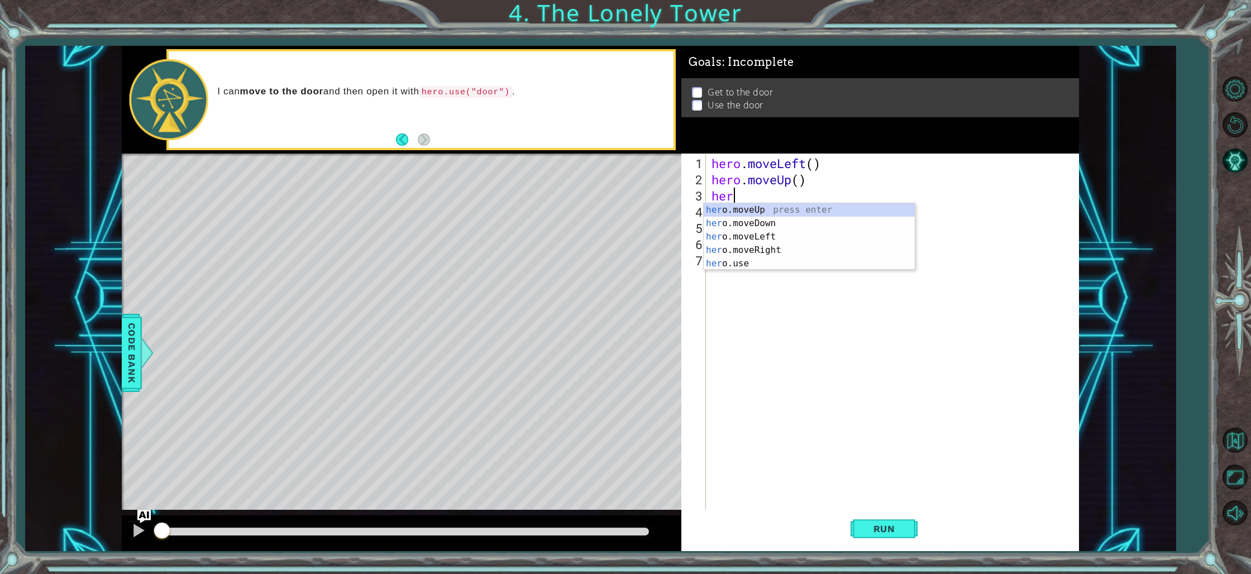
type textarea "h"
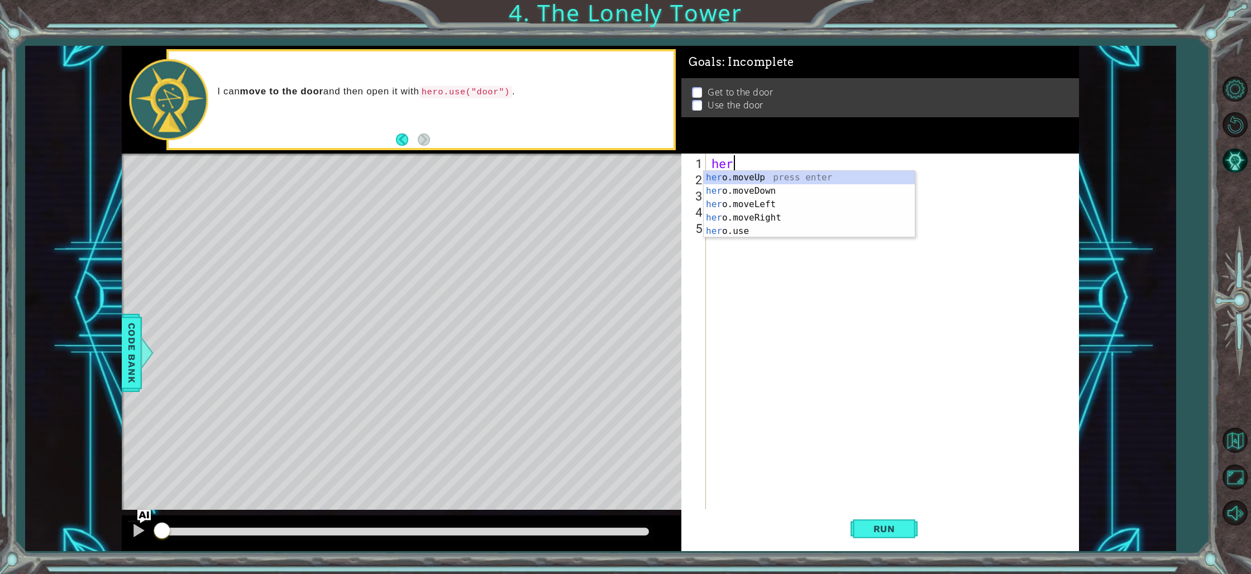
type textarea "h"
type textarea "her"
click at [742, 203] on div "her o.moveUp press enter her o.moveDown press enter her o.moveLeft press enter …" at bounding box center [809, 218] width 211 height 94
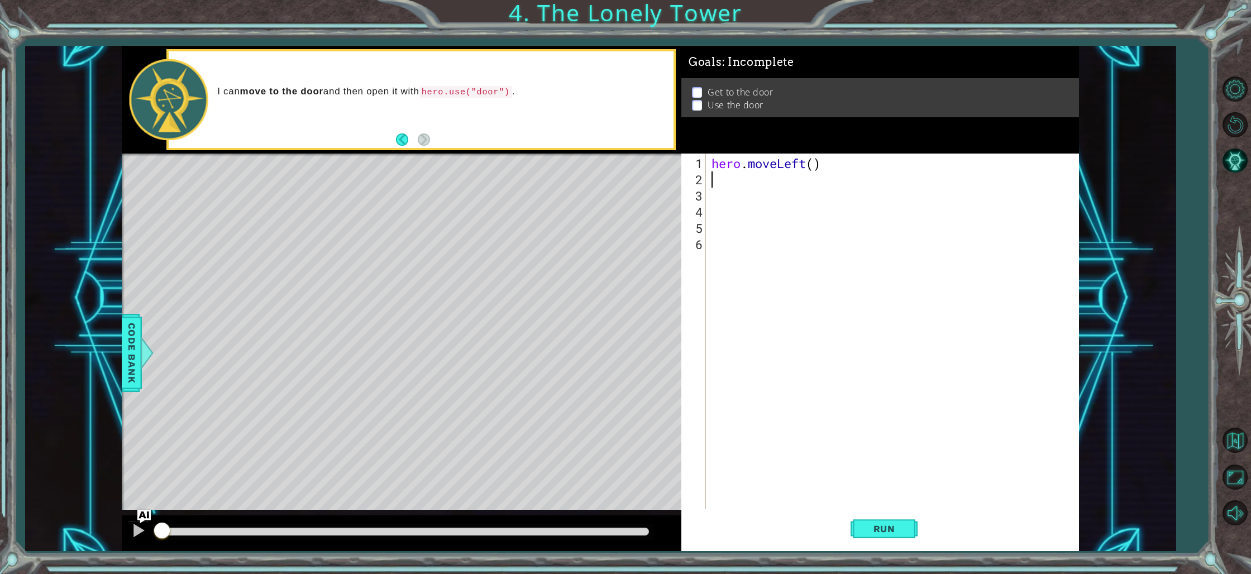
type textarea "h"
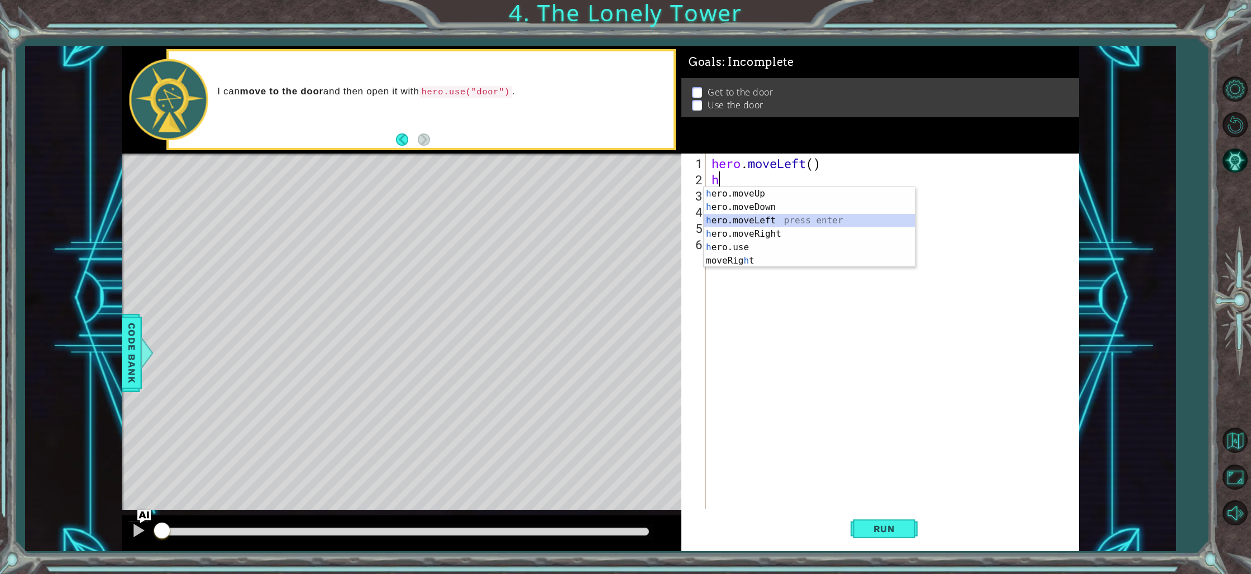
click at [784, 217] on div "h ero.moveUp press enter h ero.moveDown press enter h ero.moveLeft press enter …" at bounding box center [809, 240] width 211 height 107
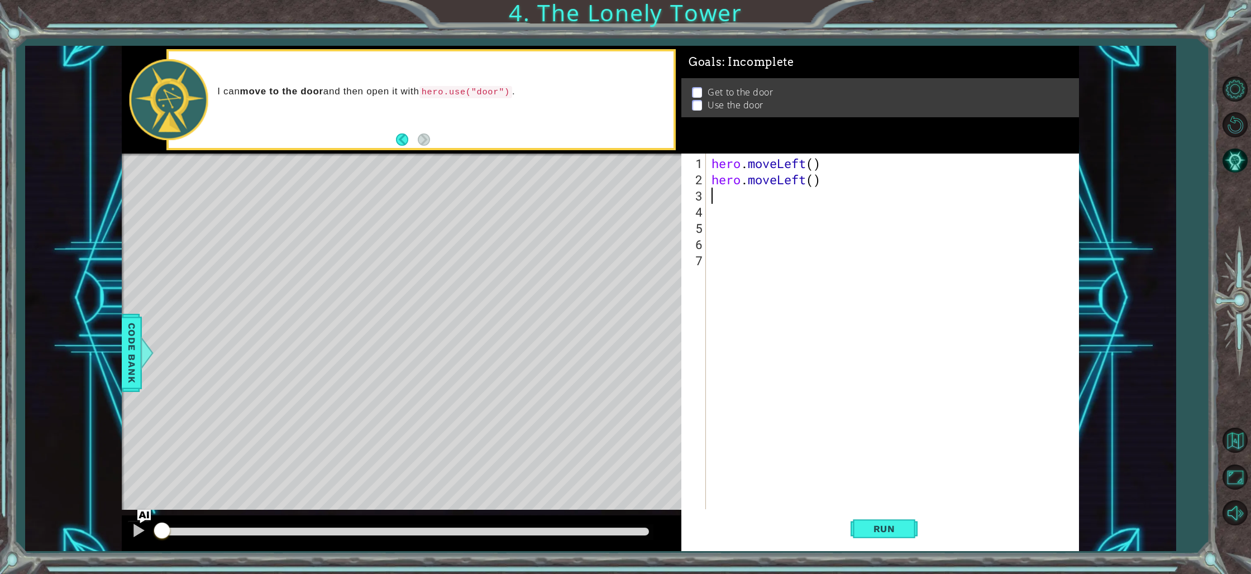
type textarea "h"
click at [783, 233] on div "h ero.moveUp press enter h ero.moveDown press enter h ero.moveLeft press enter …" at bounding box center [809, 256] width 211 height 107
click at [901, 530] on span "Run" at bounding box center [885, 528] width 44 height 11
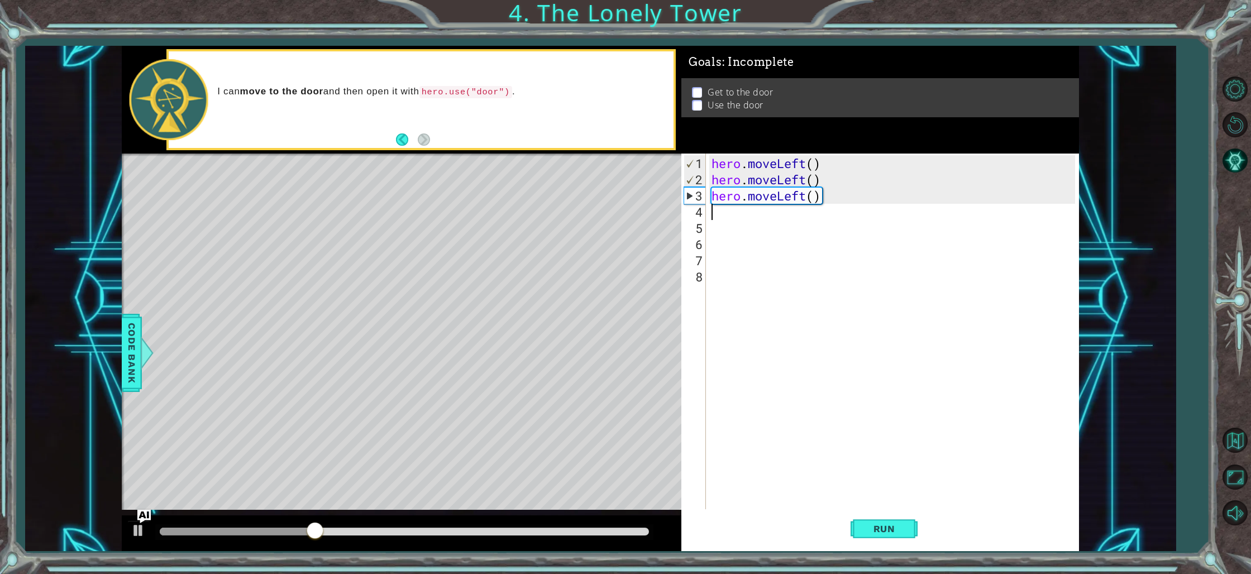
type textarea "h"
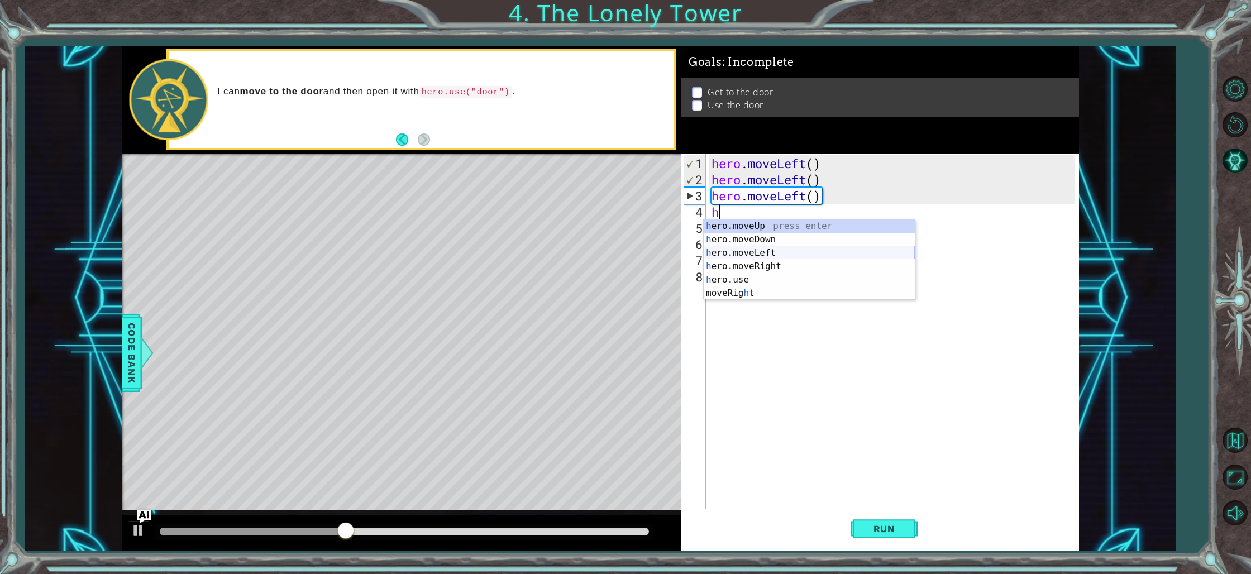
click at [773, 253] on div "h ero.moveUp press enter h ero.moveDown press enter h ero.moveLeft press enter …" at bounding box center [809, 273] width 211 height 107
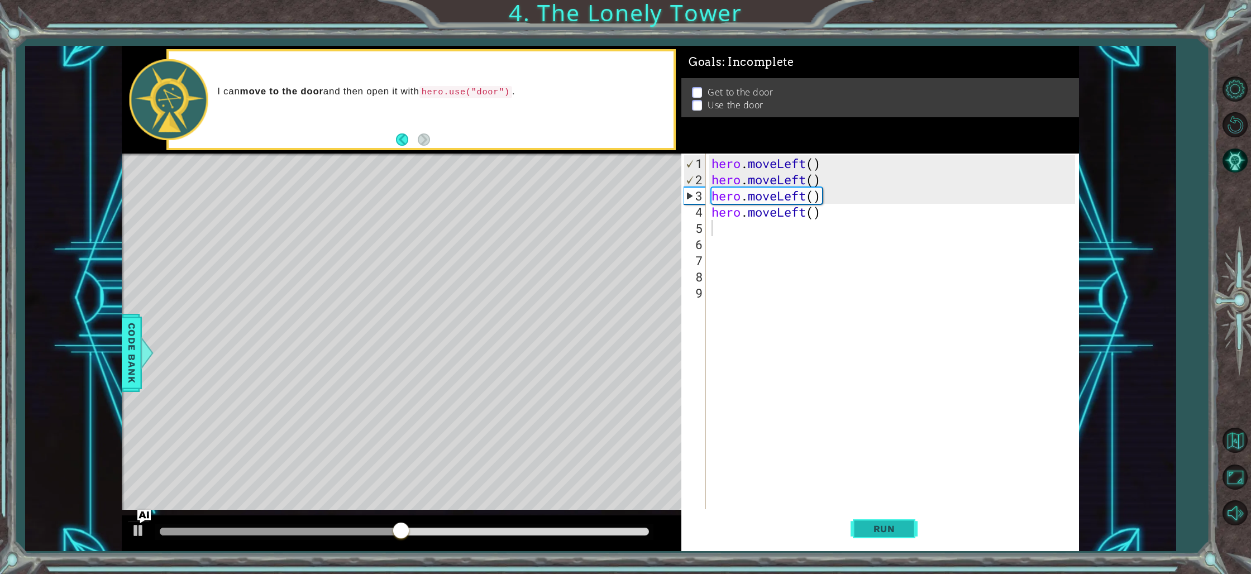
click at [858, 523] on button "Run" at bounding box center [884, 530] width 67 height 40
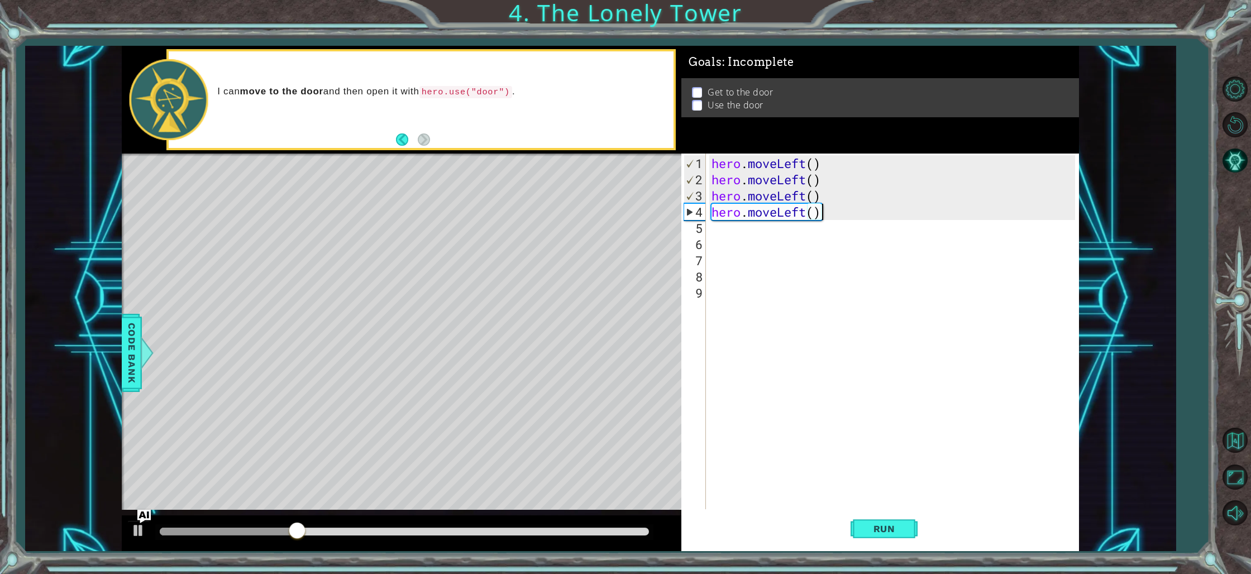
click at [826, 212] on div "hero . moveLeft ( ) hero . moveLeft ( ) hero . moveLeft ( ) hero . moveLeft ( )" at bounding box center [896, 349] width 372 height 389
click at [807, 213] on div "hero . moveLeft ( ) hero . moveLeft ( ) hero . moveLeft ( ) hero . moveLeft ( )" at bounding box center [896, 349] width 372 height 389
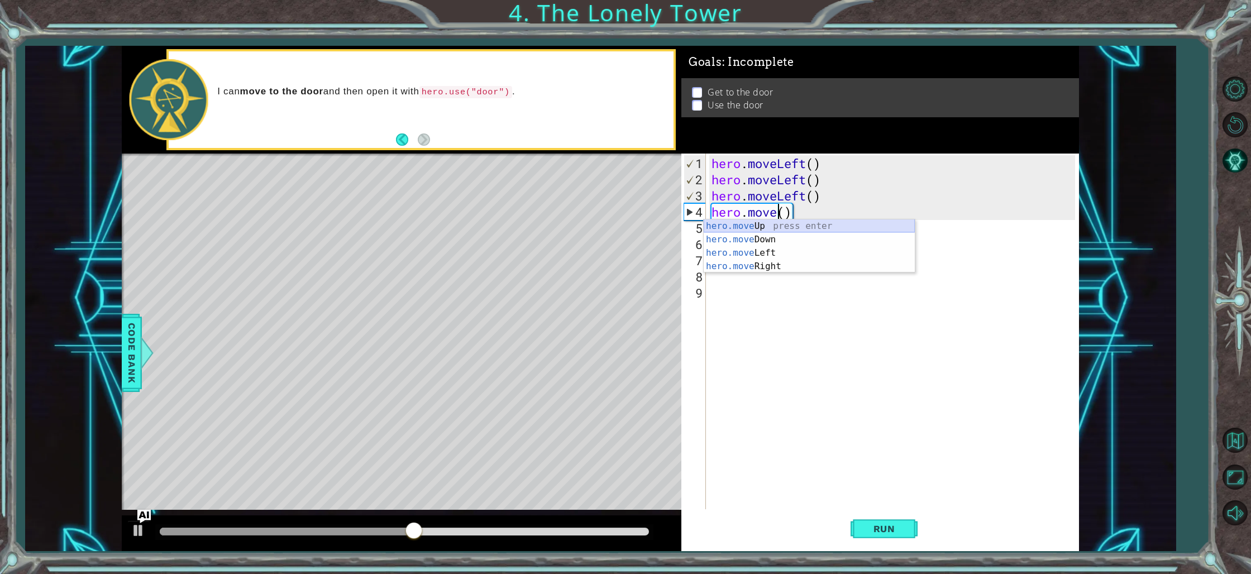
click at [781, 226] on div "hero.move Up press enter hero.move Down press enter hero.move Left press enter …" at bounding box center [809, 260] width 211 height 80
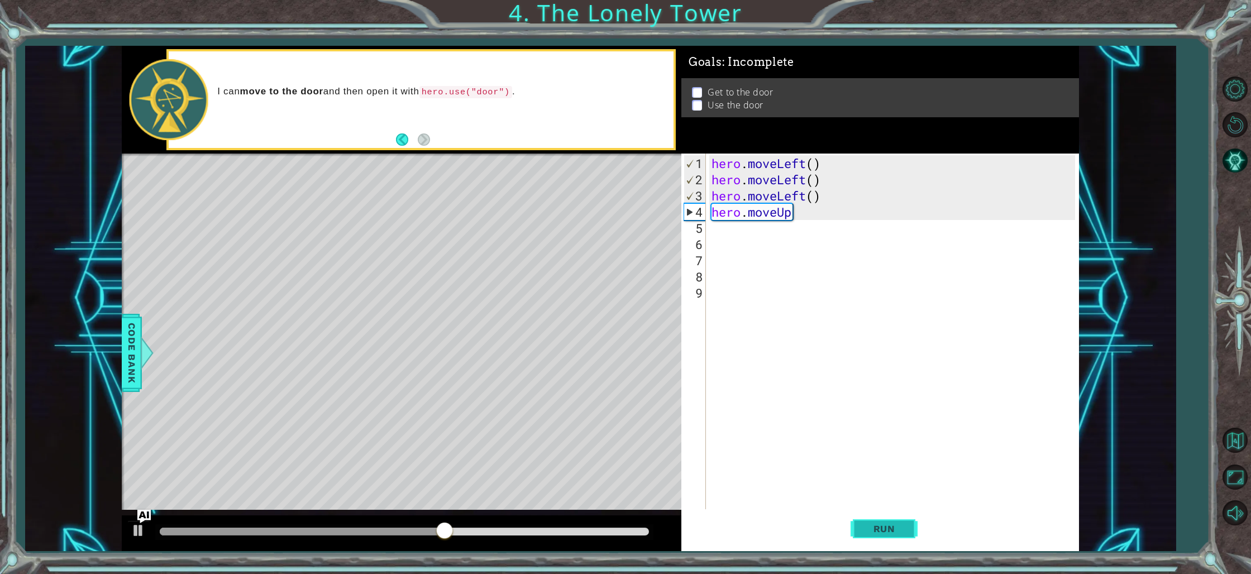
click at [898, 530] on span "Run" at bounding box center [885, 528] width 44 height 11
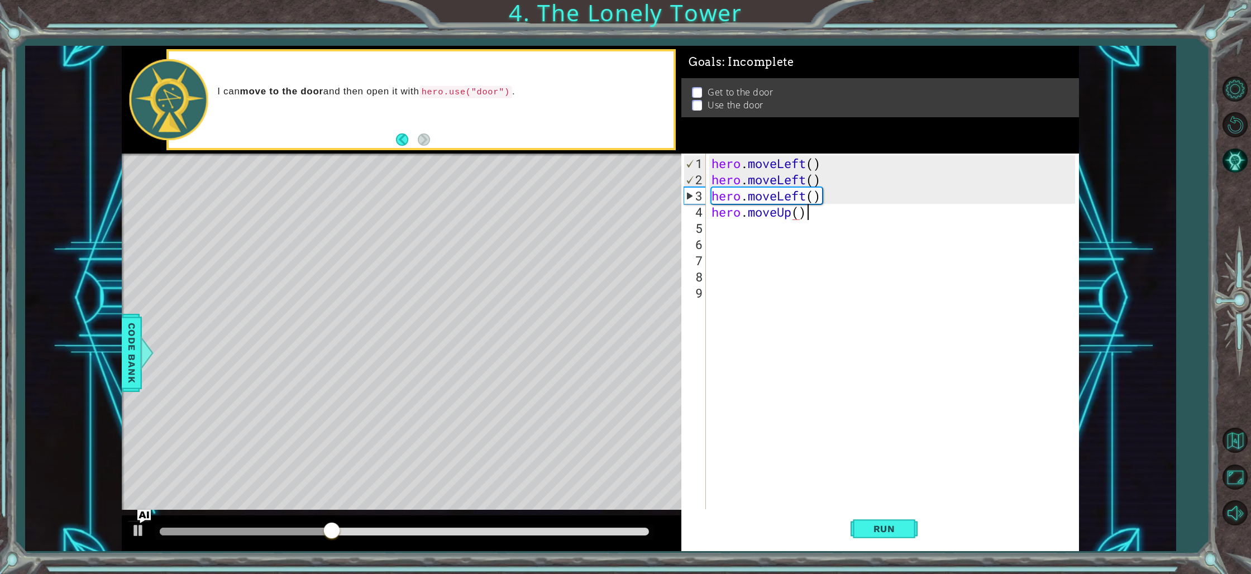
scroll to position [0, 4]
type textarea "hero.moveUp()"
click at [894, 535] on button "Run" at bounding box center [884, 530] width 67 height 40
click at [777, 226] on div "hero . moveLeft ( ) hero . moveLeft ( ) hero . moveLeft ( ) hero . moveUp ( )" at bounding box center [896, 349] width 372 height 389
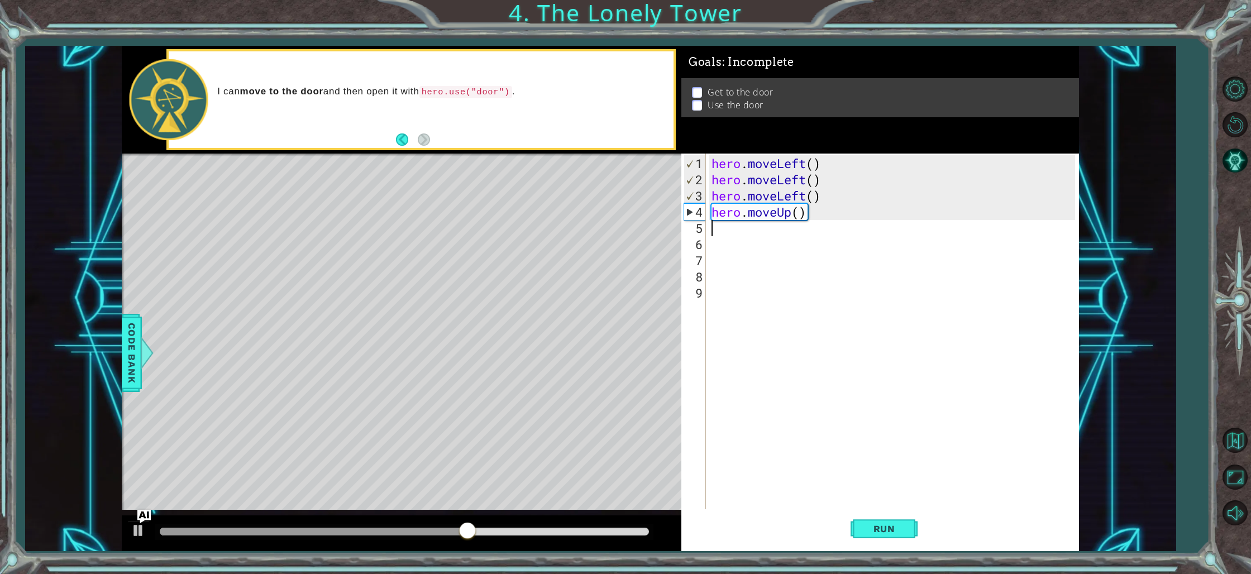
type textarea "h"
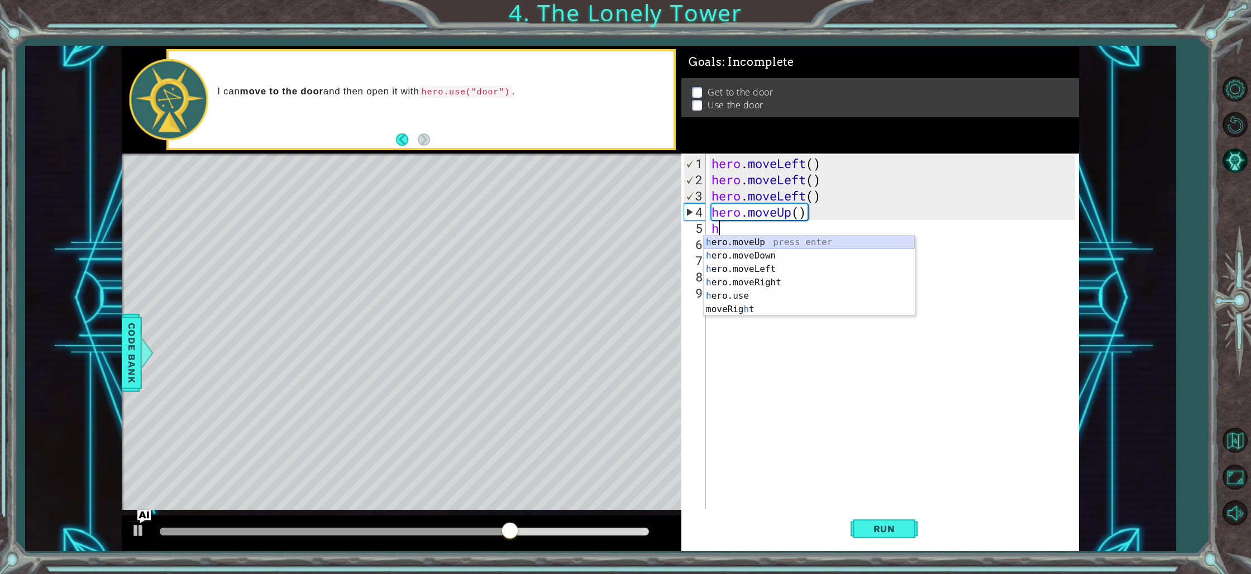
click at [868, 240] on div "h ero.moveUp press enter h ero.moveDown press enter h ero.moveLeft press enter …" at bounding box center [809, 289] width 211 height 107
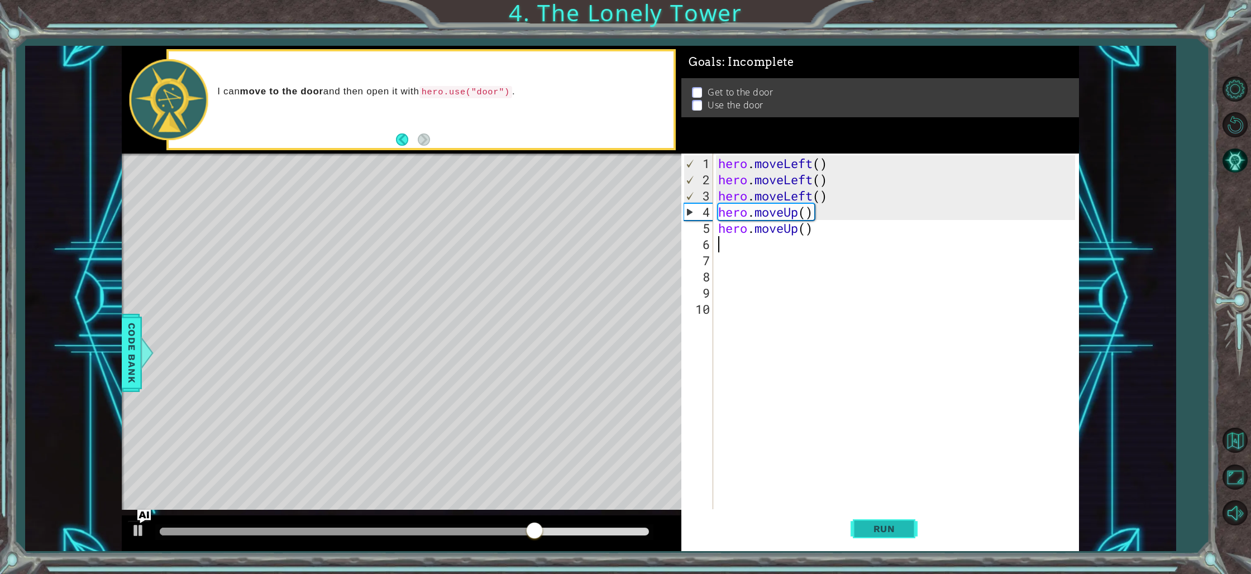
click at [895, 520] on button "Run" at bounding box center [884, 530] width 67 height 40
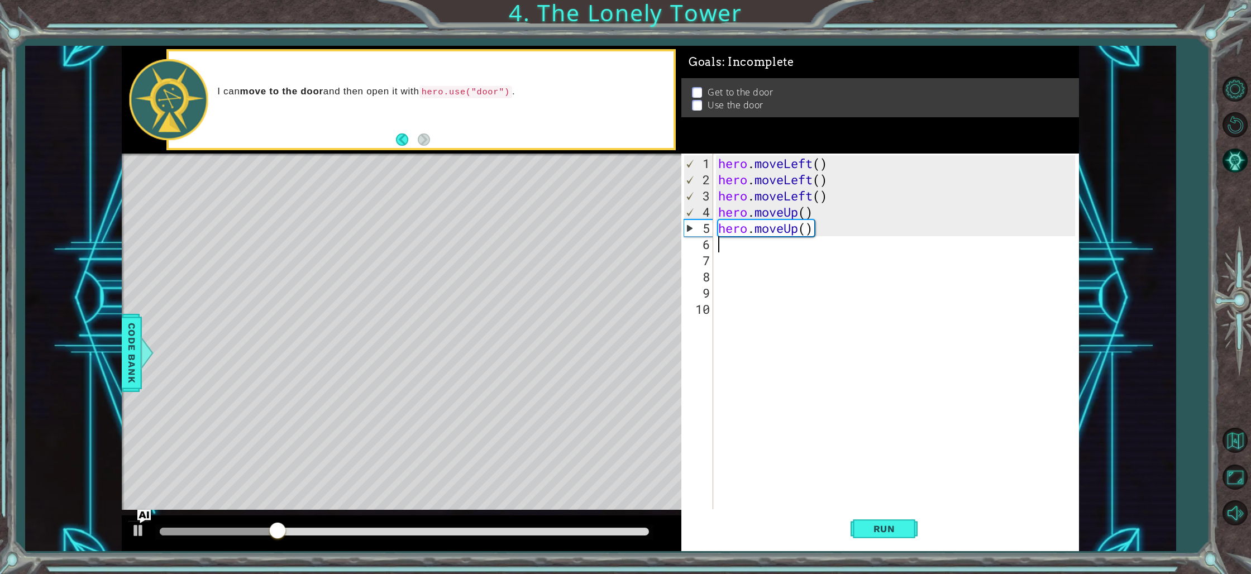
type textarea "h"
click at [859, 533] on button "Run" at bounding box center [884, 530] width 67 height 40
type textarea "h"
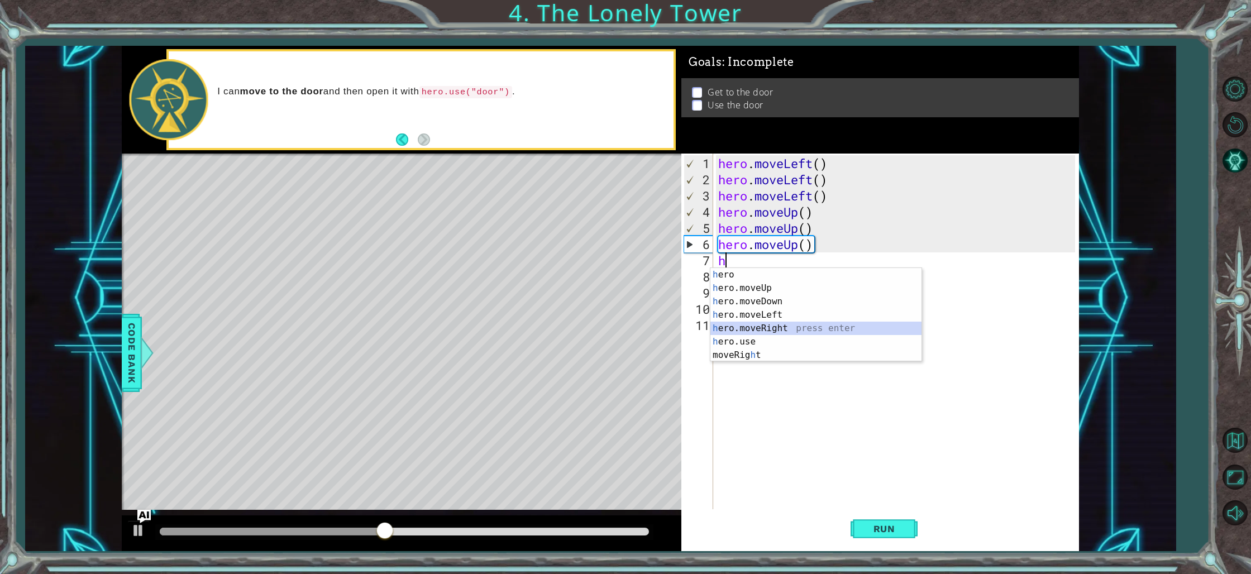
click at [768, 329] on div "h ero press enter h ero.moveUp press enter h ero.moveDown press enter h ero.mov…" at bounding box center [816, 328] width 211 height 121
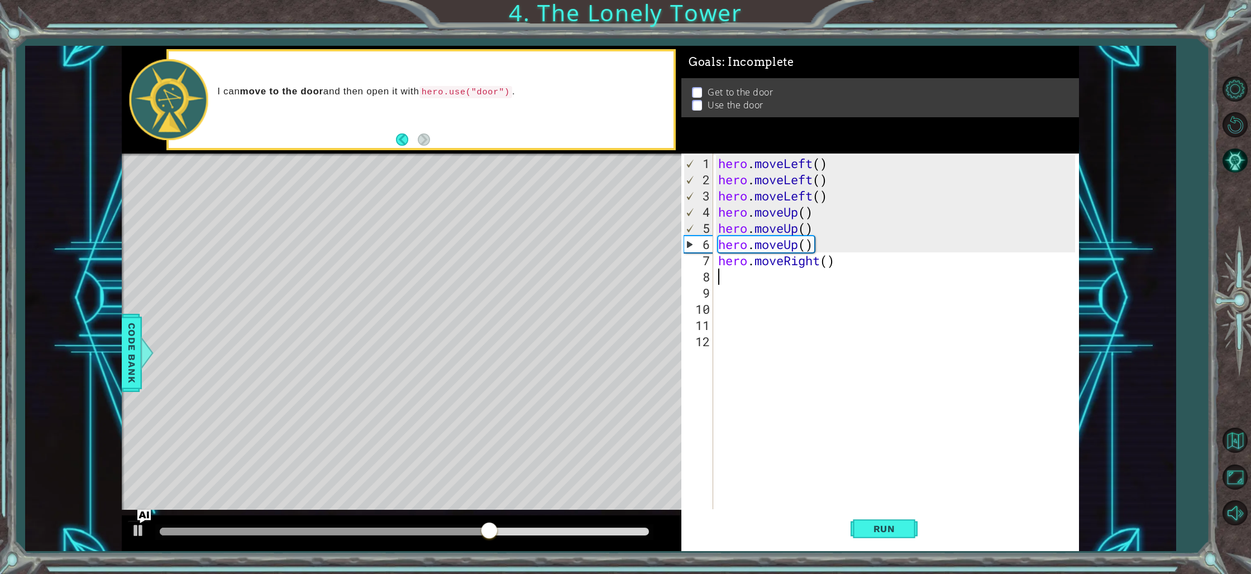
type textarea "h"
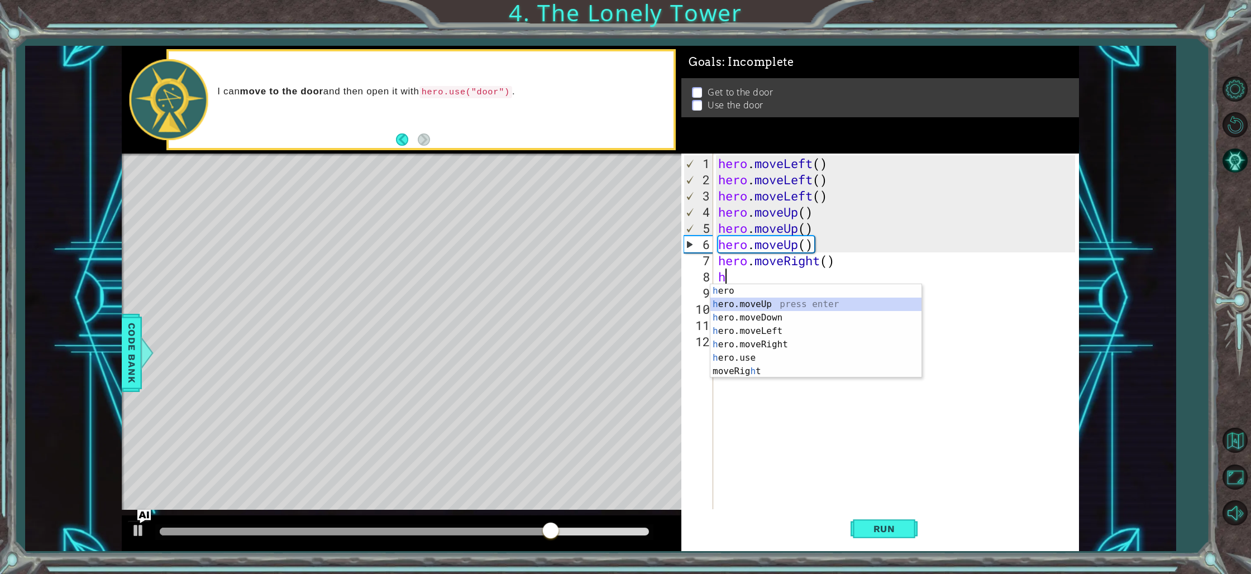
click at [772, 302] on div "h ero press enter h ero.moveUp press enter h ero.moveDown press enter h ero.mov…" at bounding box center [816, 344] width 211 height 121
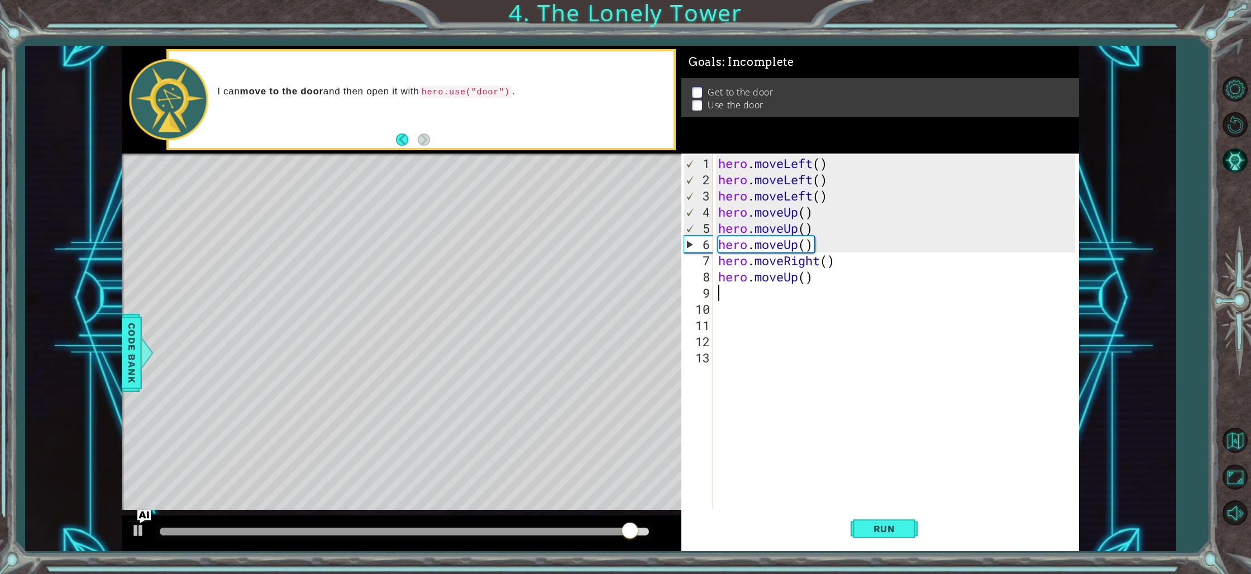
type textarea "h"
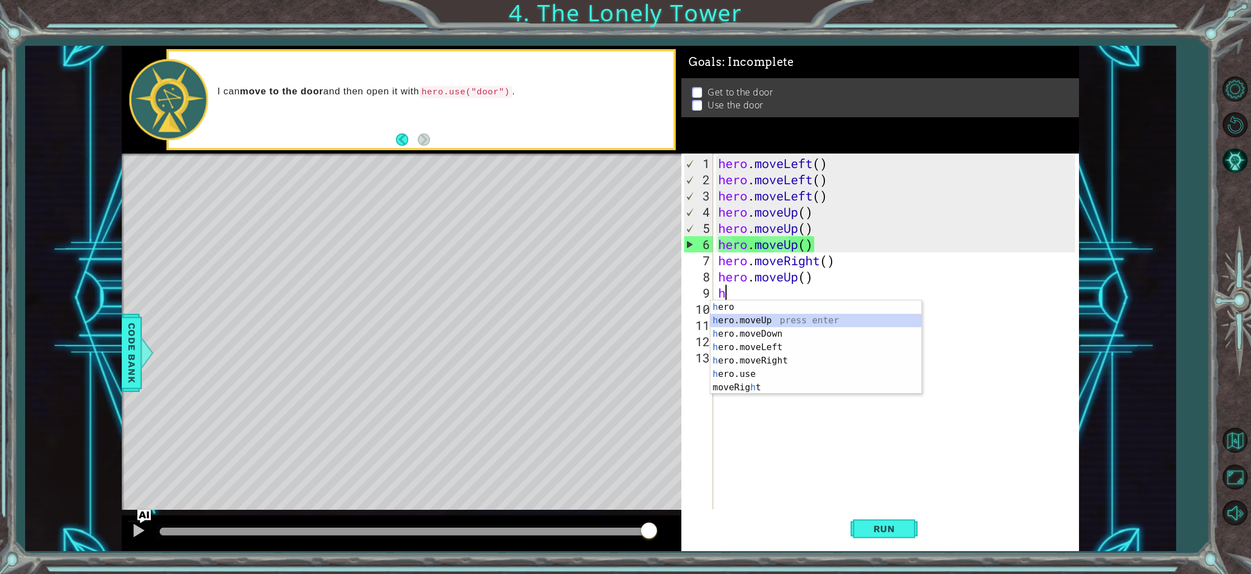
click at [773, 318] on div "h ero press enter h ero.moveUp press enter h ero.moveDown press enter h ero.mov…" at bounding box center [816, 361] width 211 height 121
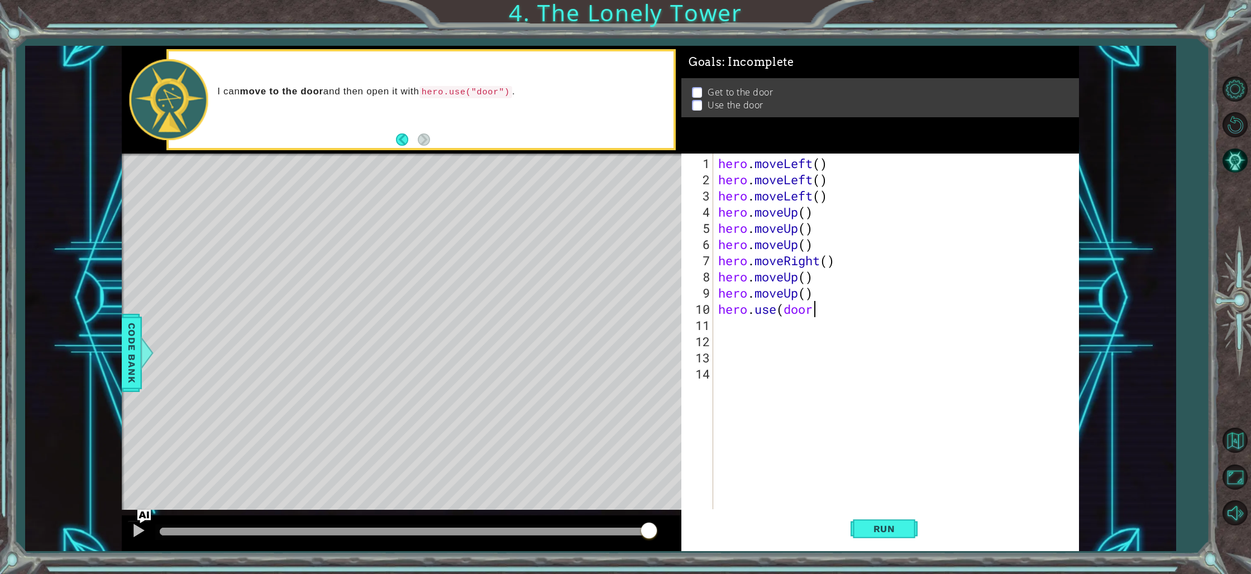
scroll to position [0, 4]
click at [897, 520] on button "Run" at bounding box center [884, 530] width 67 height 40
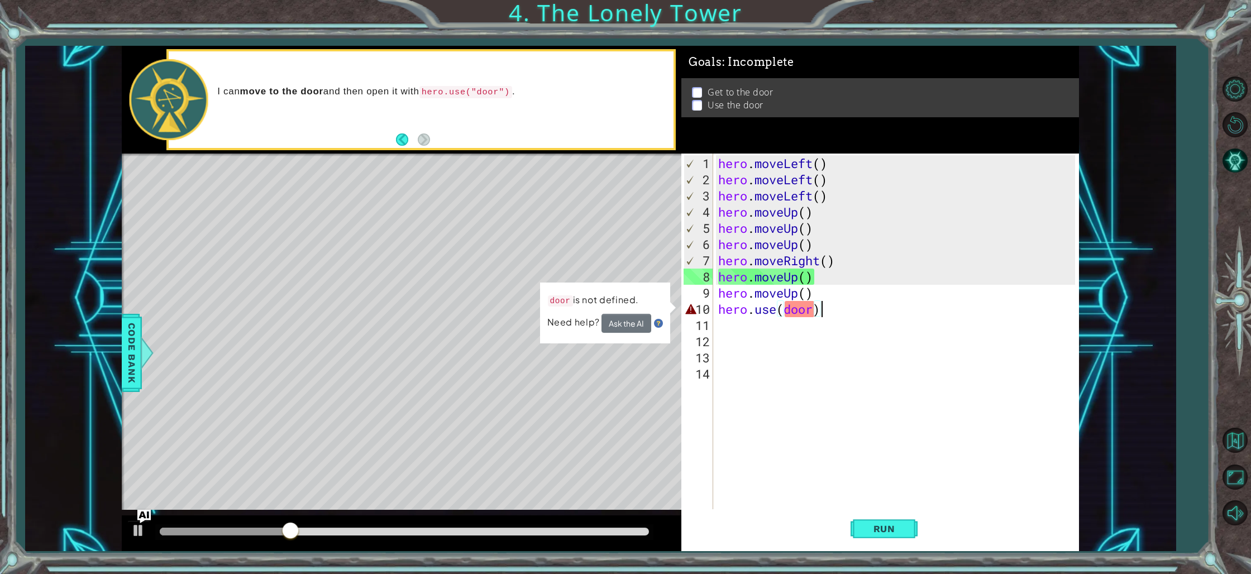
click at [817, 309] on div "hero . moveLeft ( ) hero . moveLeft ( ) hero . moveLeft ( ) hero . moveUp ( ) h…" at bounding box center [898, 349] width 365 height 389
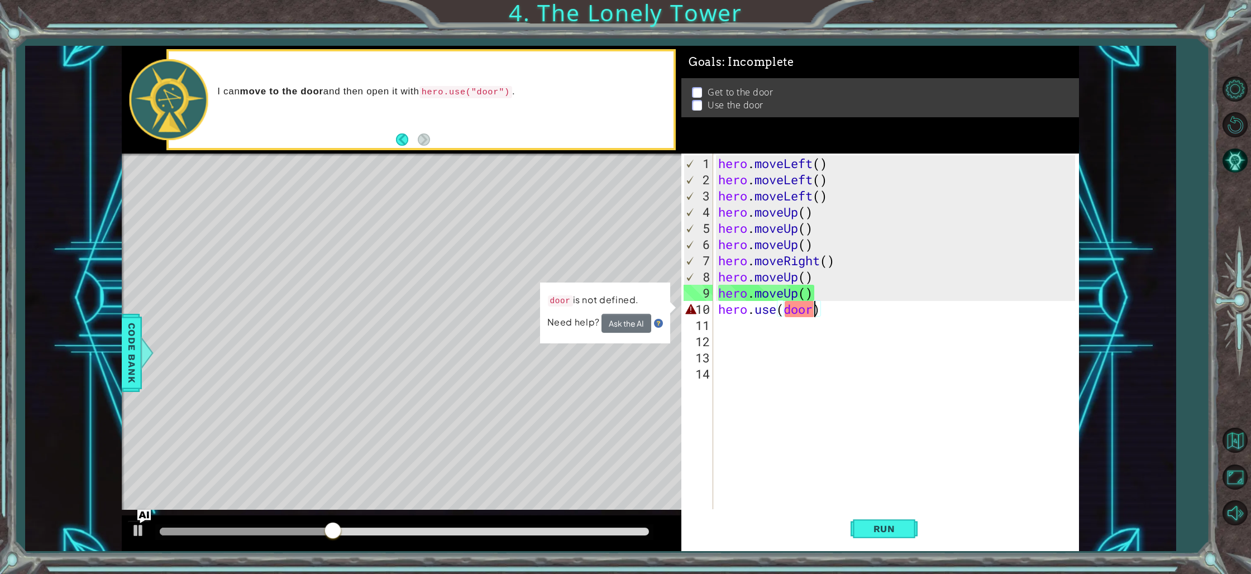
scroll to position [0, 4]
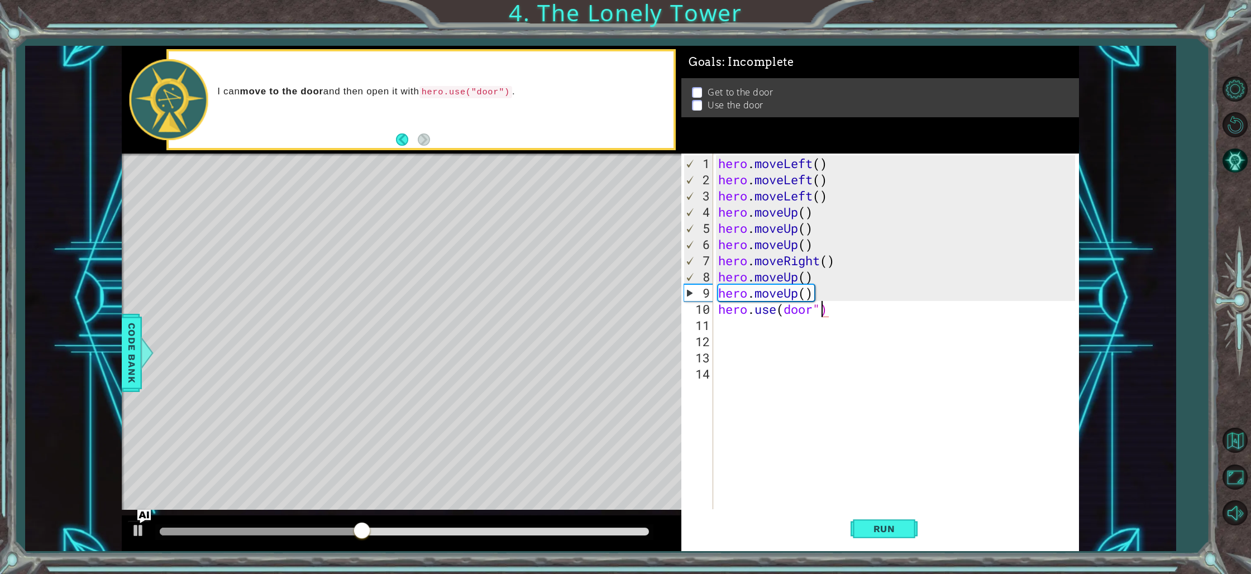
click at [783, 311] on div "hero . moveLeft ( ) hero . moveLeft ( ) hero . moveLeft ( ) hero . moveUp ( ) h…" at bounding box center [898, 349] width 365 height 389
click at [785, 313] on div "hero . moveLeft ( ) hero . moveLeft ( ) hero . moveLeft ( ) hero . moveUp ( ) h…" at bounding box center [895, 332] width 359 height 356
click at [892, 531] on span "Run" at bounding box center [885, 528] width 44 height 11
click at [820, 294] on div "hero . moveLeft ( ) hero . moveLeft ( ) hero . moveLeft ( ) hero . moveUp ( ) h…" at bounding box center [898, 349] width 365 height 389
type textarea "hero.moveUp()"
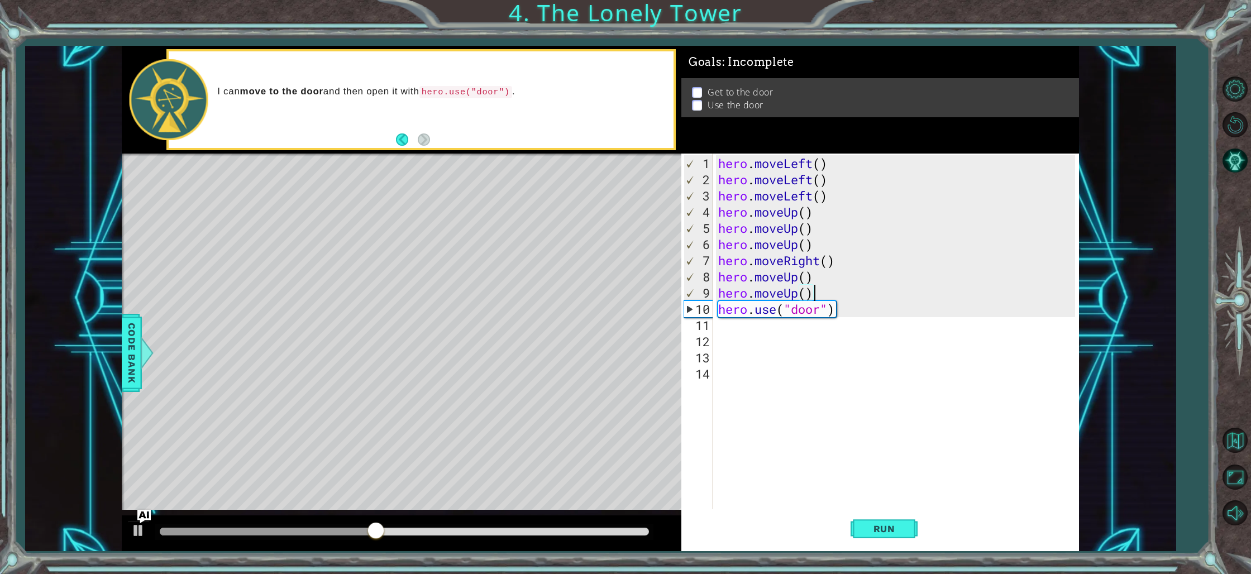
scroll to position [0, 0]
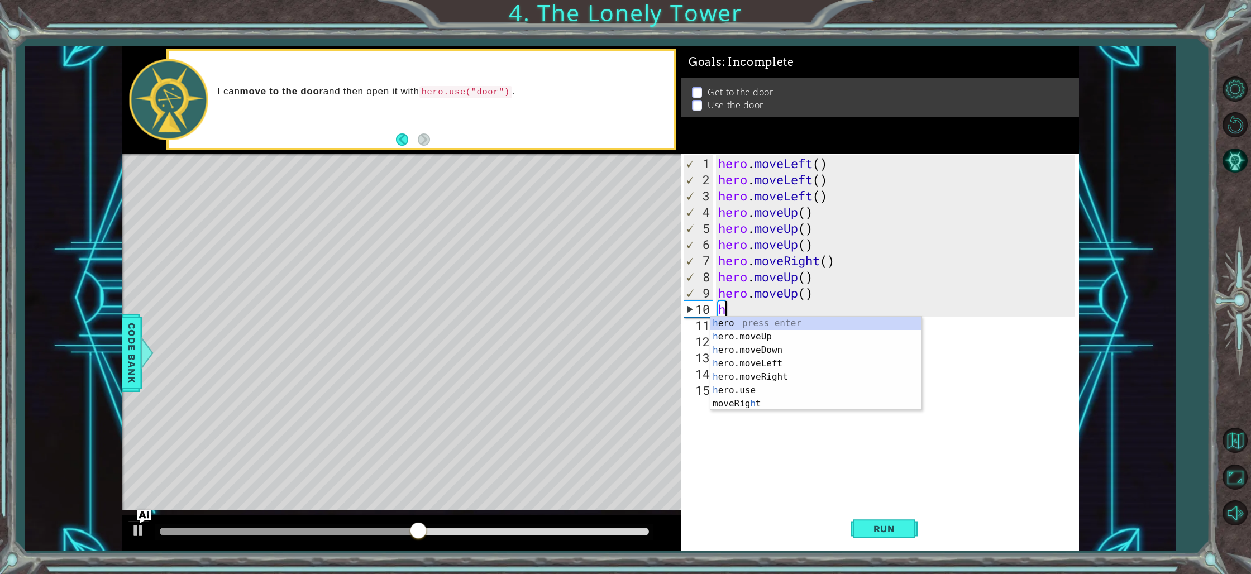
type textarea "her"
click at [755, 331] on div "her o press enter her o.moveUp press enter her o.moveDown press enter her o.mov…" at bounding box center [816, 370] width 211 height 107
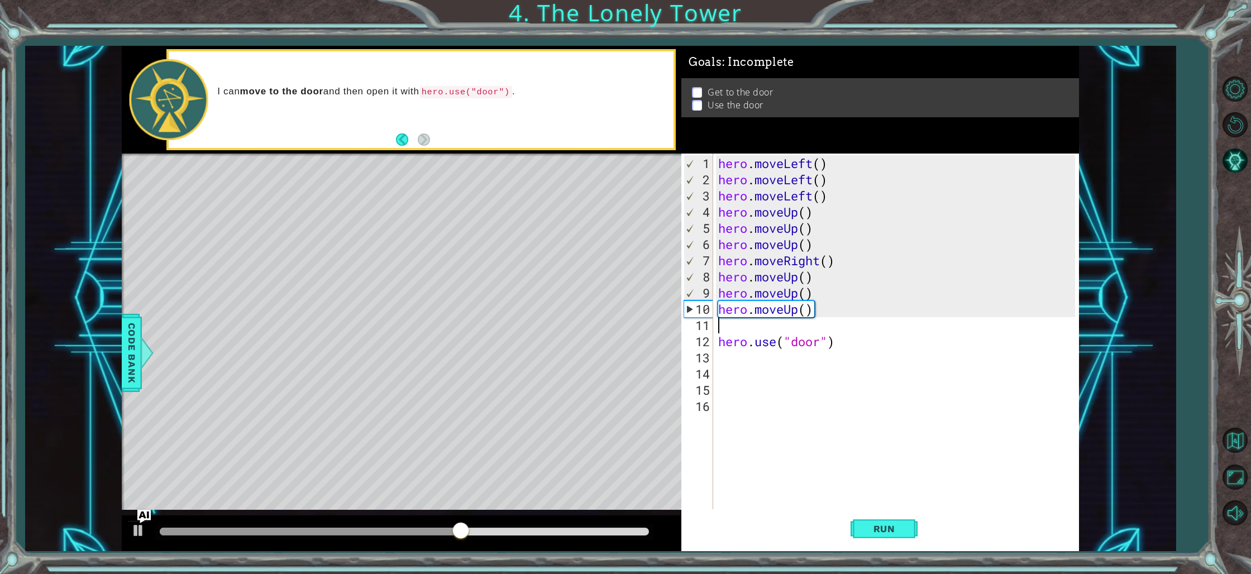
scroll to position [0, 0]
click at [878, 529] on span "Run" at bounding box center [885, 528] width 44 height 11
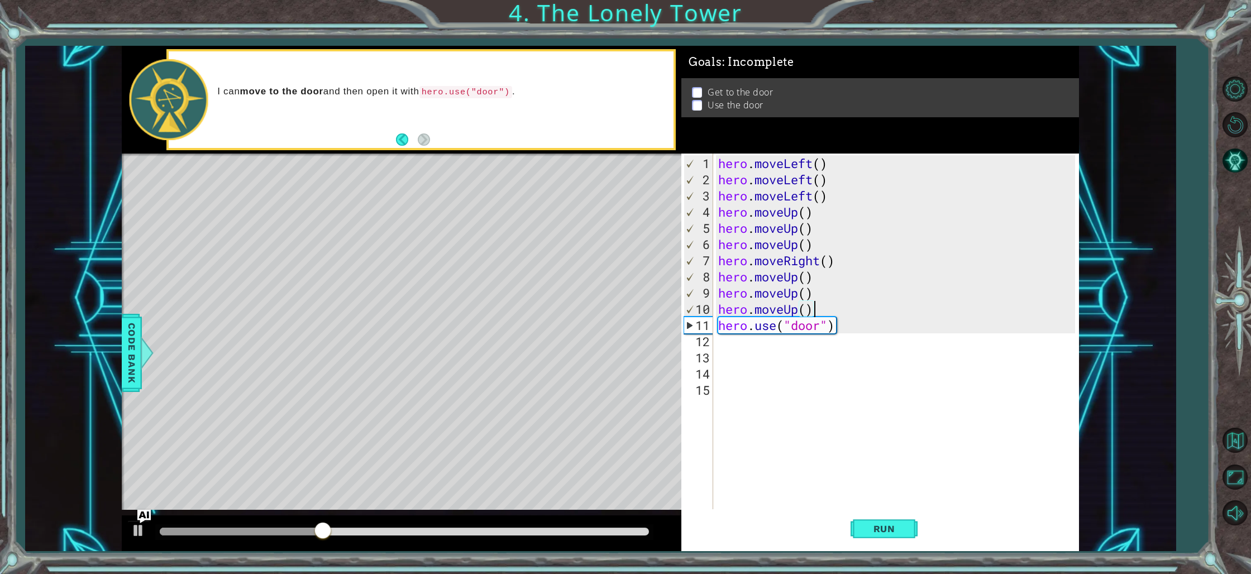
click at [800, 313] on div "hero . moveLeft ( ) hero . moveLeft ( ) hero . moveLeft ( ) hero . moveUp ( ) h…" at bounding box center [898, 349] width 365 height 389
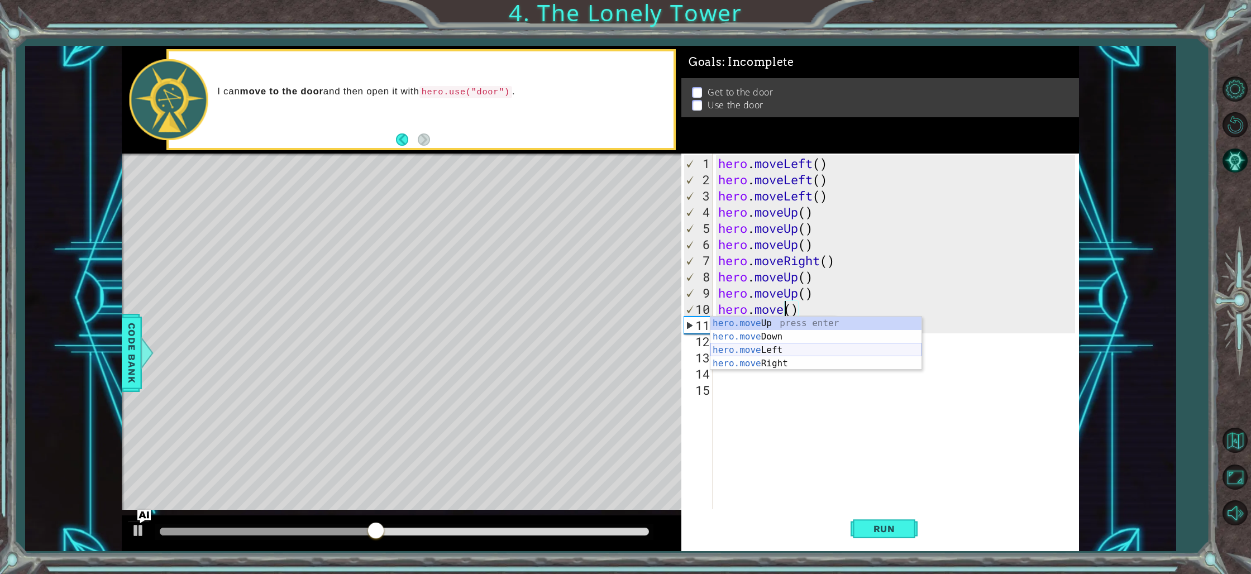
drag, startPoint x: 773, startPoint y: 350, endPoint x: 809, endPoint y: 399, distance: 61.1
click at [773, 349] on div "hero.move Up press enter hero.move Down press enter hero.move Left press enter …" at bounding box center [816, 357] width 211 height 80
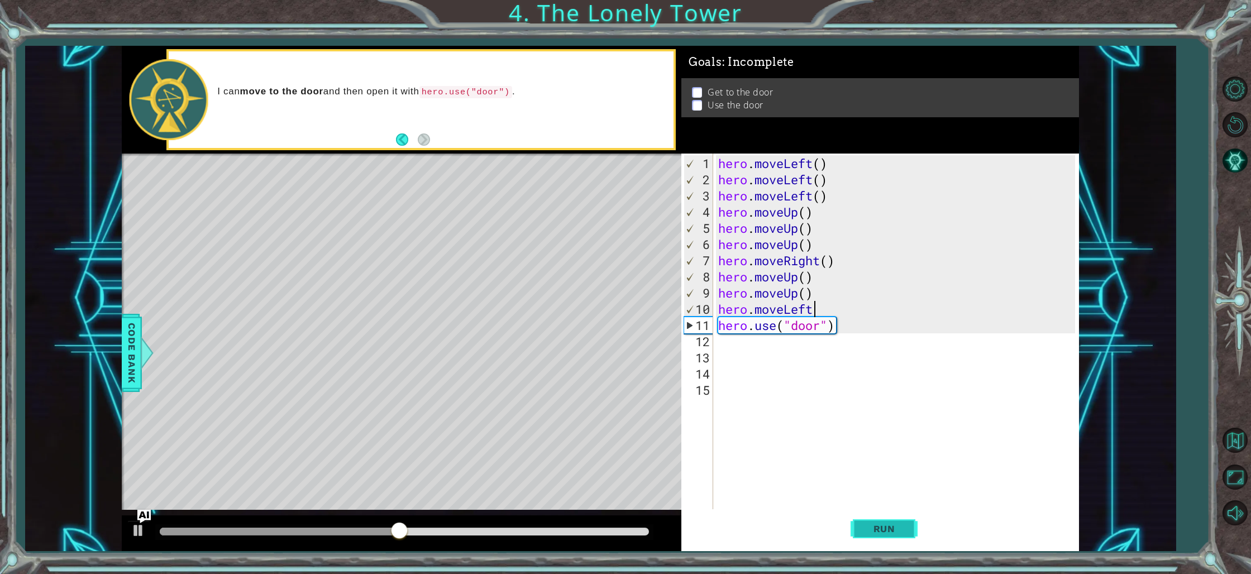
click at [897, 526] on span "Run" at bounding box center [885, 528] width 44 height 11
click at [874, 524] on button "Run" at bounding box center [884, 530] width 67 height 40
click at [813, 313] on div "hero . moveLeft ( ) hero . moveLeft ( ) hero . moveLeft ( ) hero . moveUp ( ) h…" at bounding box center [898, 349] width 365 height 389
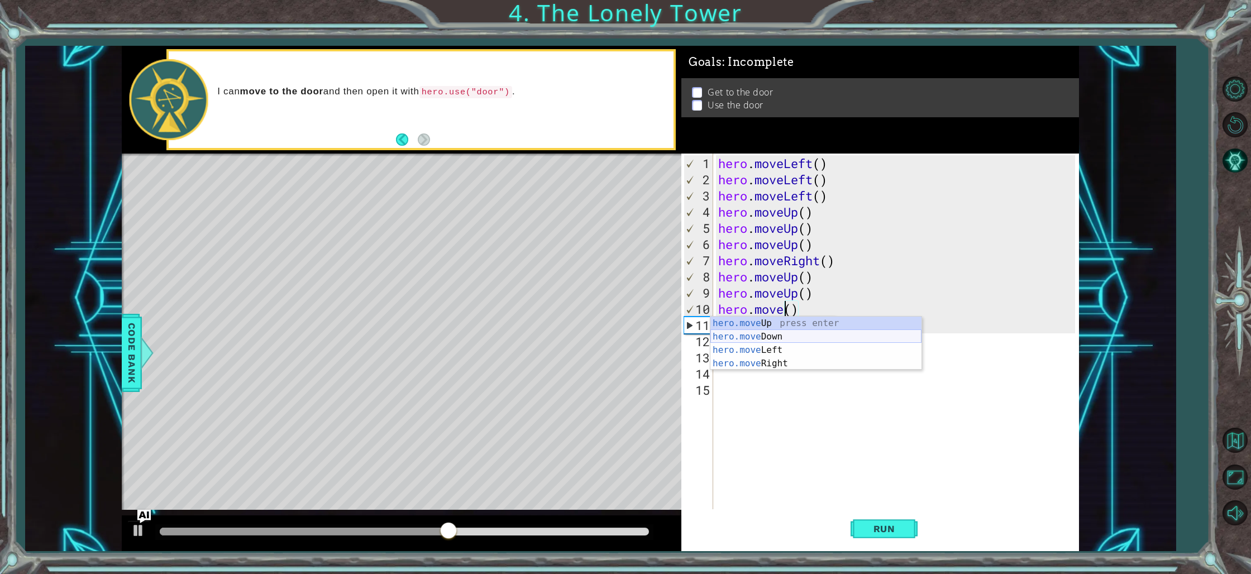
scroll to position [0, 3]
click at [810, 320] on div "hero.move Up press enter hero.move Down press enter hero.move Left press enter …" at bounding box center [816, 357] width 211 height 80
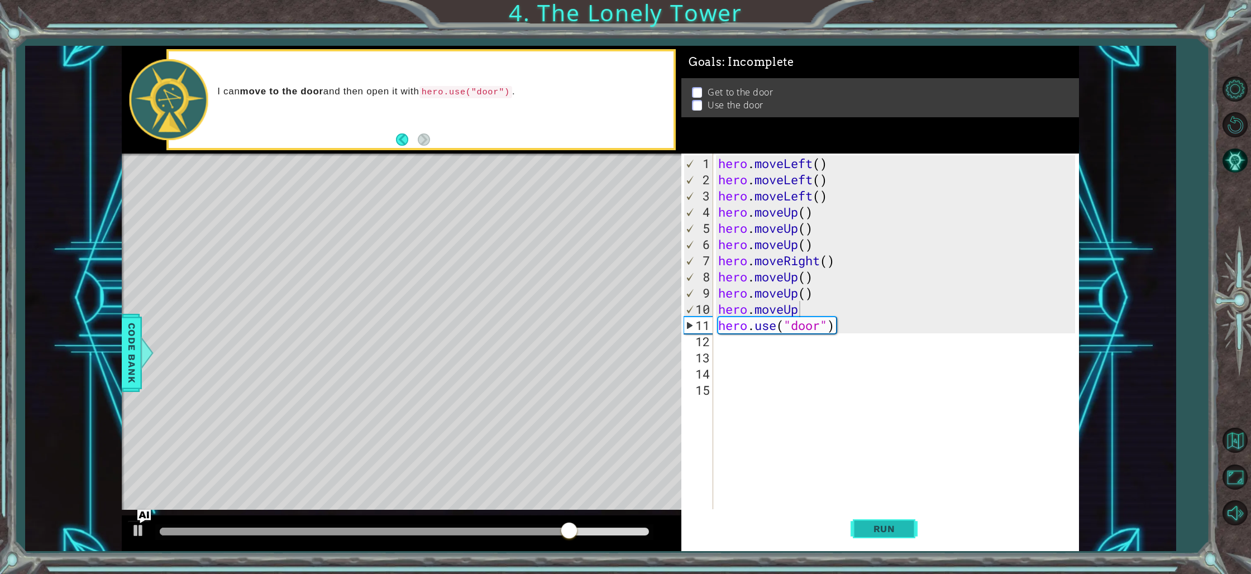
click at [867, 527] on span "Run" at bounding box center [885, 528] width 44 height 11
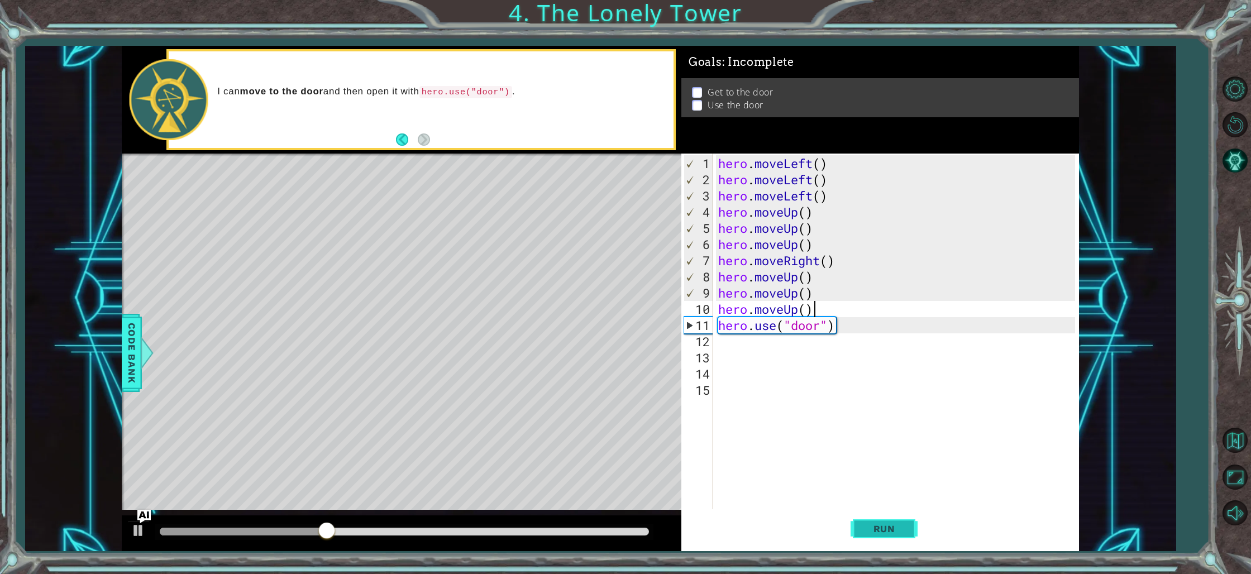
scroll to position [0, 4]
type textarea "hero.moveUp()"
click at [882, 532] on span "Run" at bounding box center [885, 528] width 44 height 11
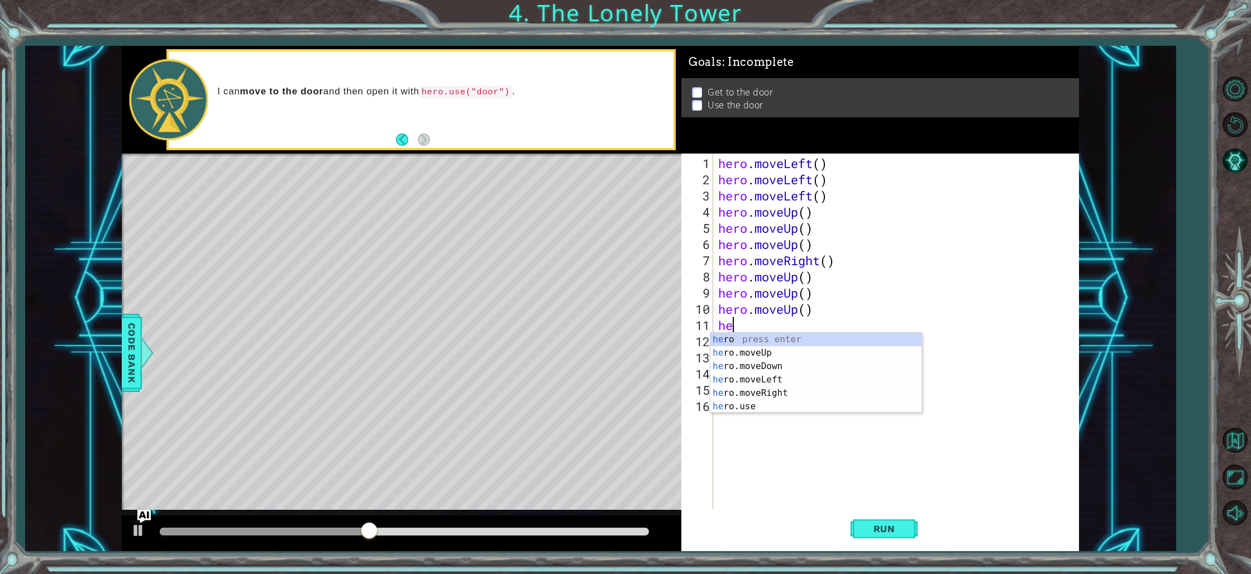
scroll to position [0, 1]
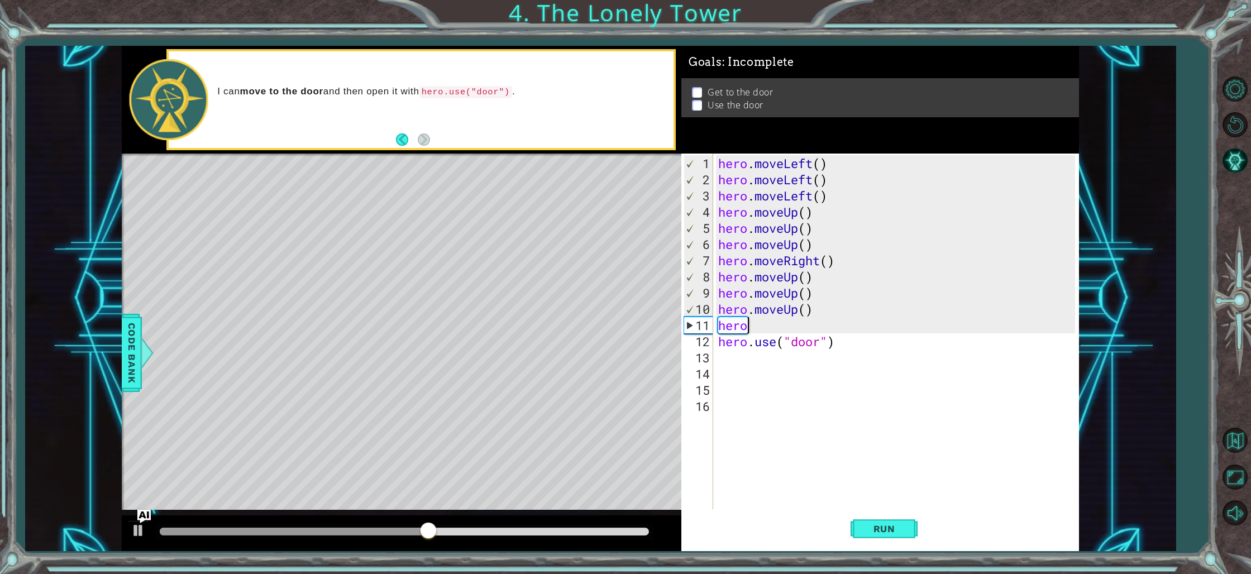
click at [777, 327] on div "hero . moveLeft ( ) hero . moveLeft ( ) hero . moveLeft ( ) hero . moveUp ( ) h…" at bounding box center [898, 349] width 365 height 389
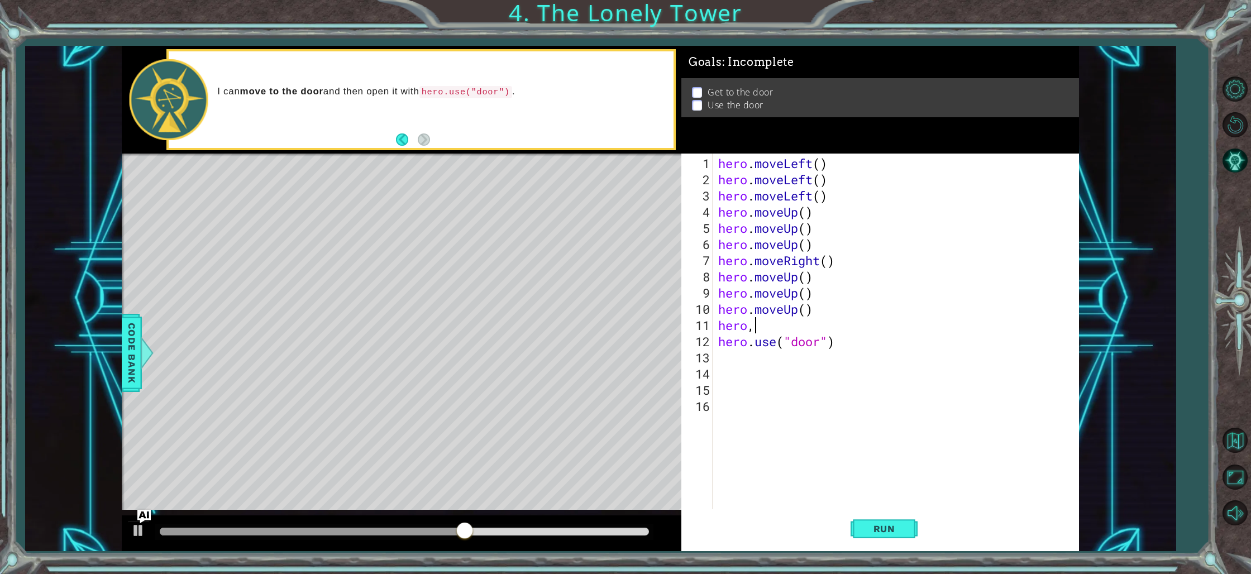
scroll to position [0, 1]
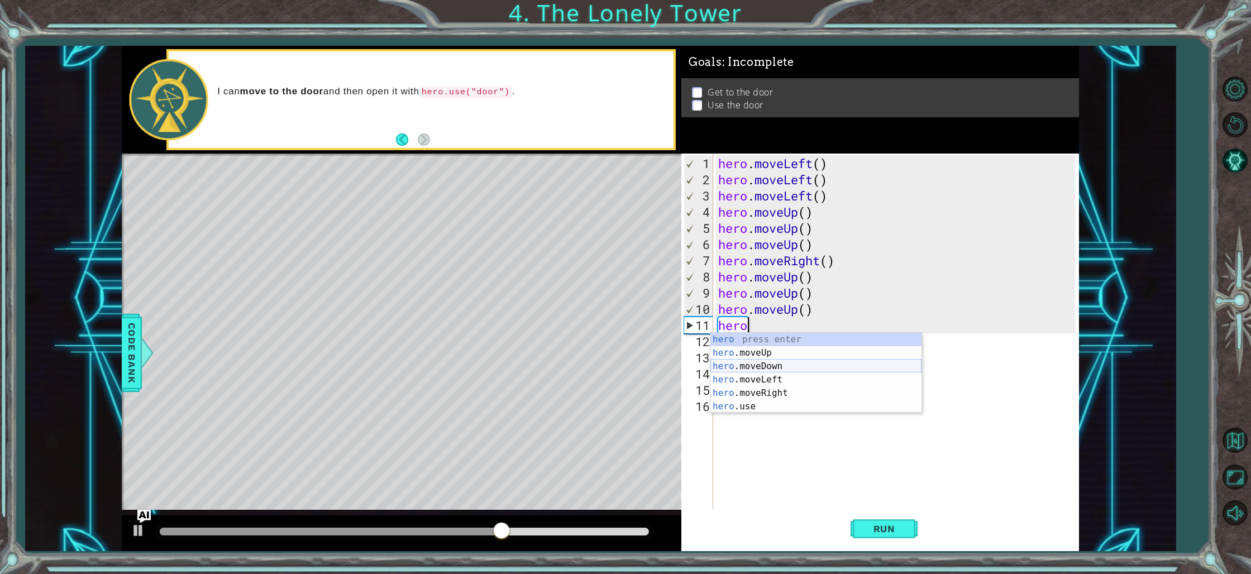
type textarea "hero."
click at [788, 338] on div "hero. moveUp press enter hero. moveDown press enter hero. moveLeft press enter …" at bounding box center [816, 380] width 211 height 94
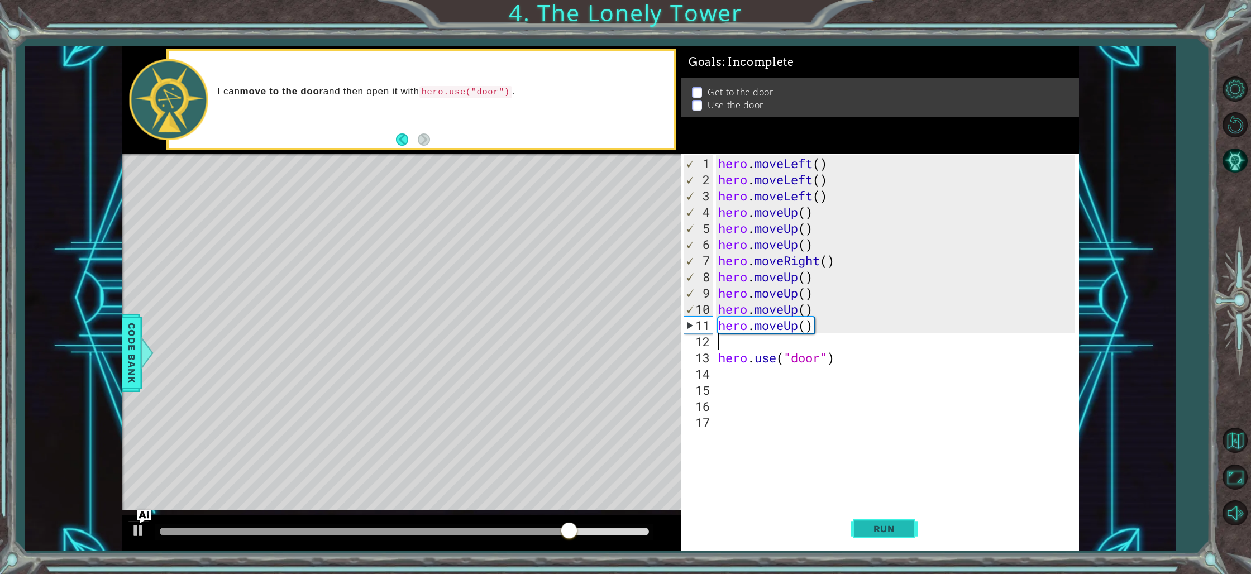
click at [891, 518] on button "Run" at bounding box center [884, 530] width 67 height 40
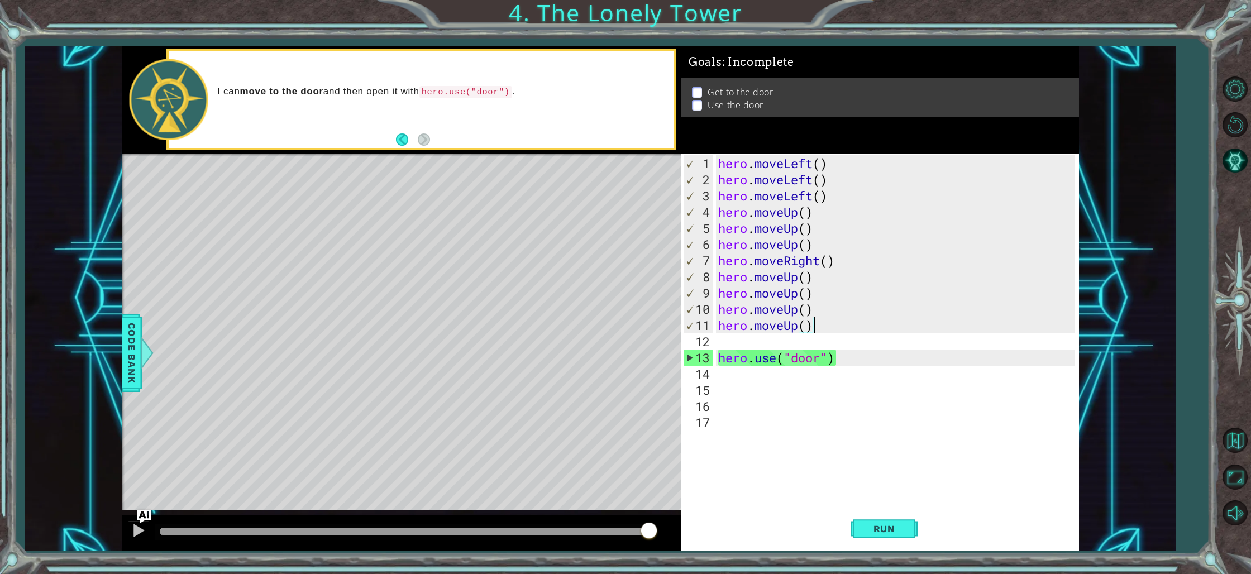
click at [817, 322] on div "hero . moveLeft ( ) hero . moveLeft ( ) hero . moveLeft ( ) hero . moveUp ( ) h…" at bounding box center [898, 349] width 365 height 389
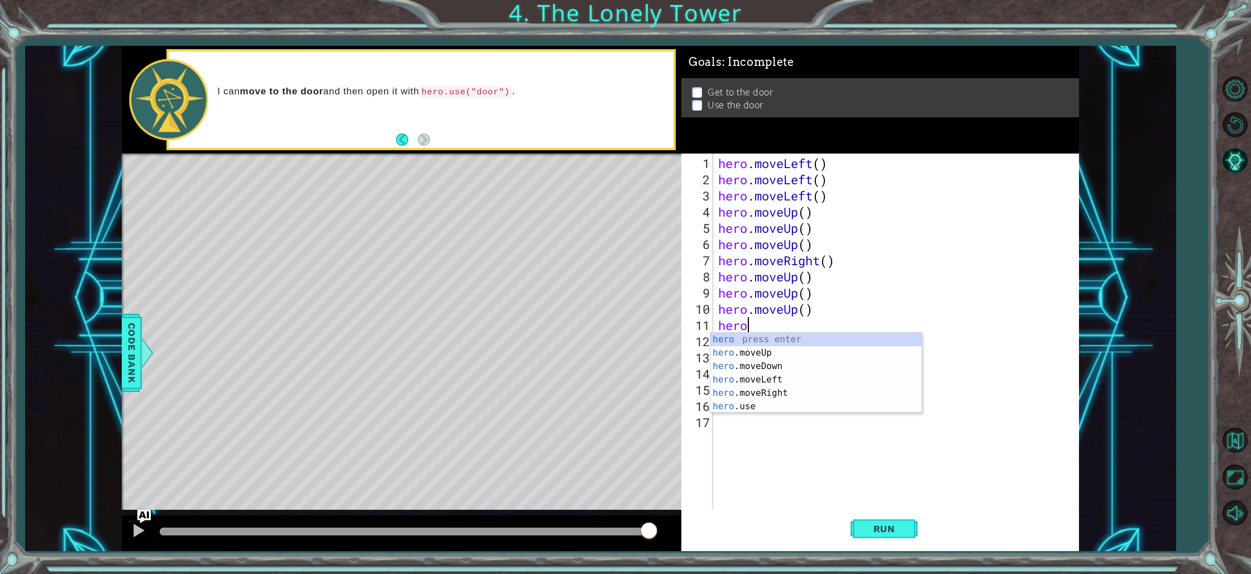
type textarea "h"
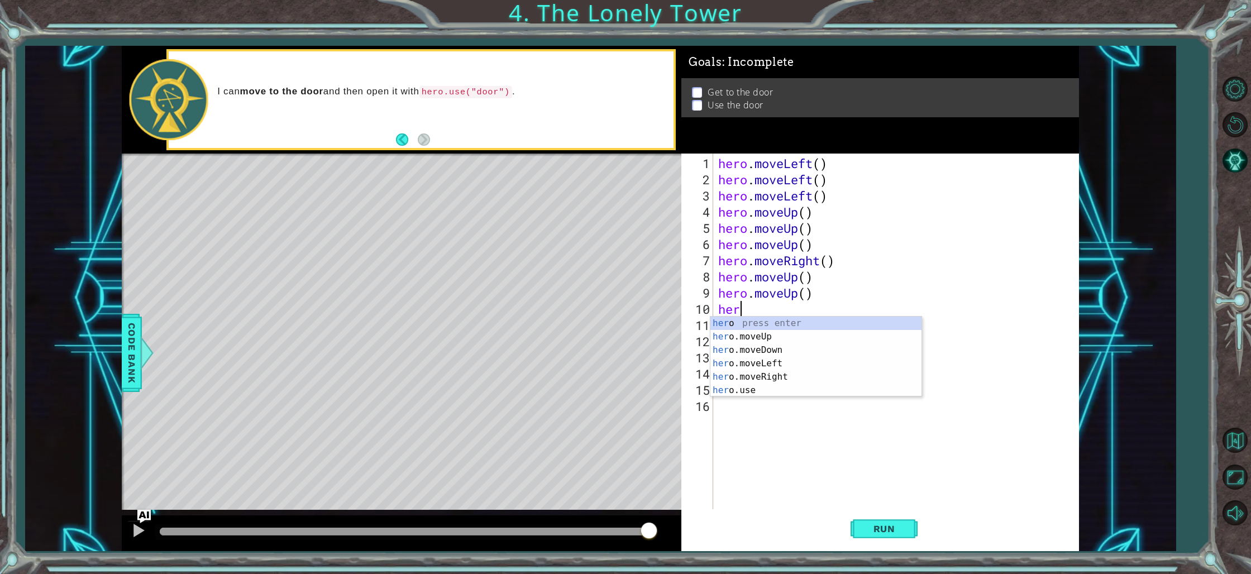
type textarea "h"
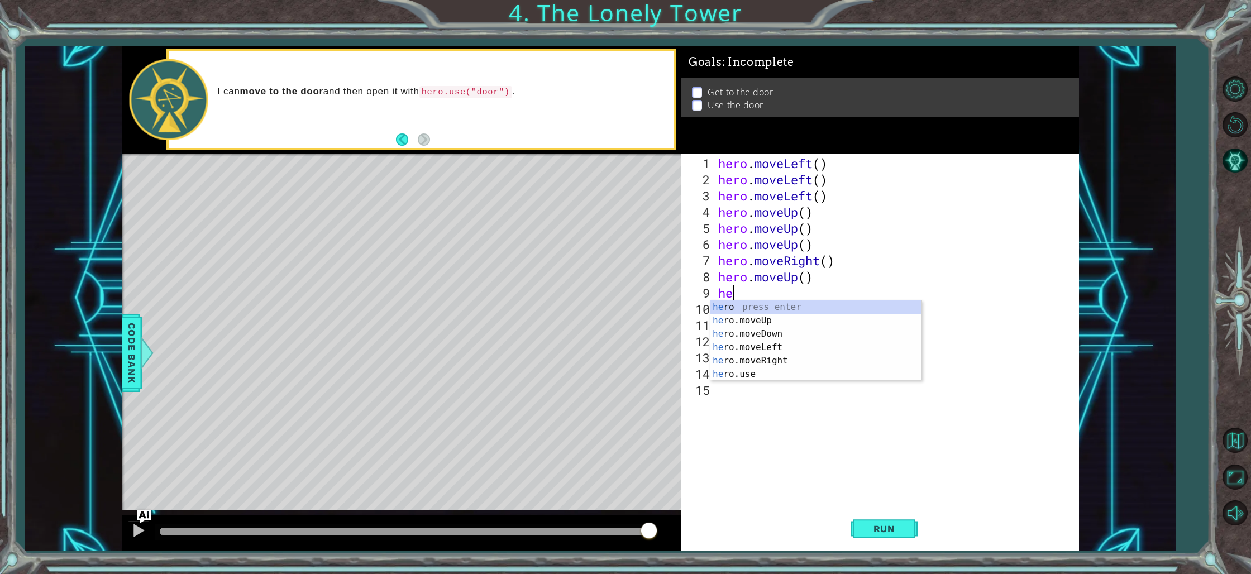
type textarea "h"
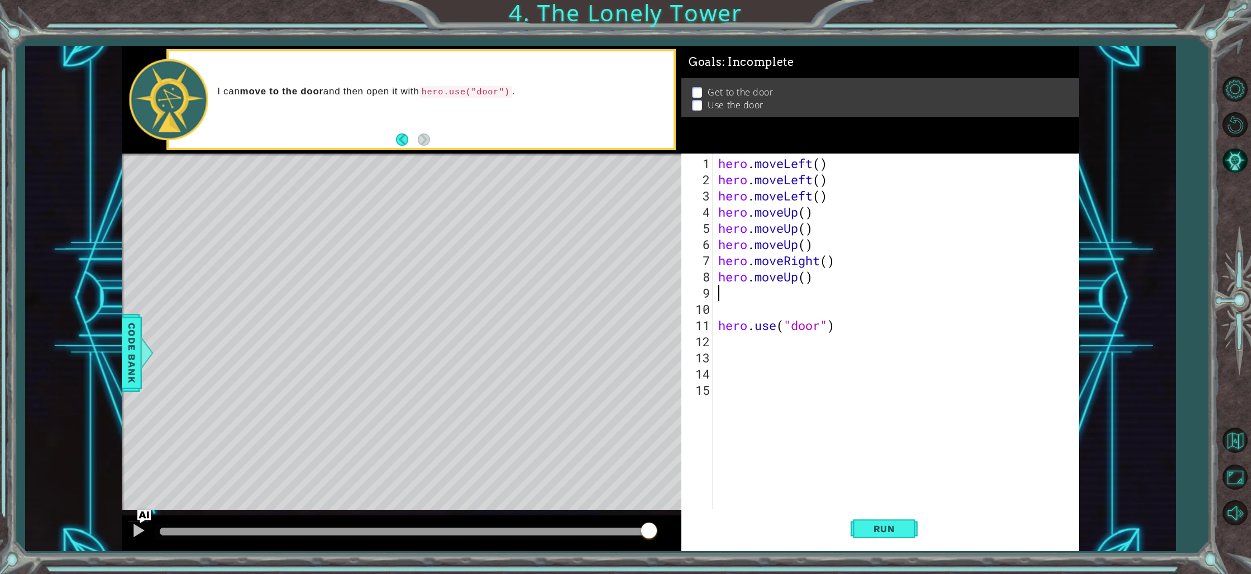
type textarea "hero.moveUp()"
click at [729, 297] on div "hero . moveLeft ( ) hero . moveLeft ( ) hero . moveLeft ( ) hero . moveUp ( ) h…" at bounding box center [898, 349] width 365 height 389
type textarea "hero.moveUp()"
click at [897, 532] on span "Run" at bounding box center [885, 528] width 44 height 11
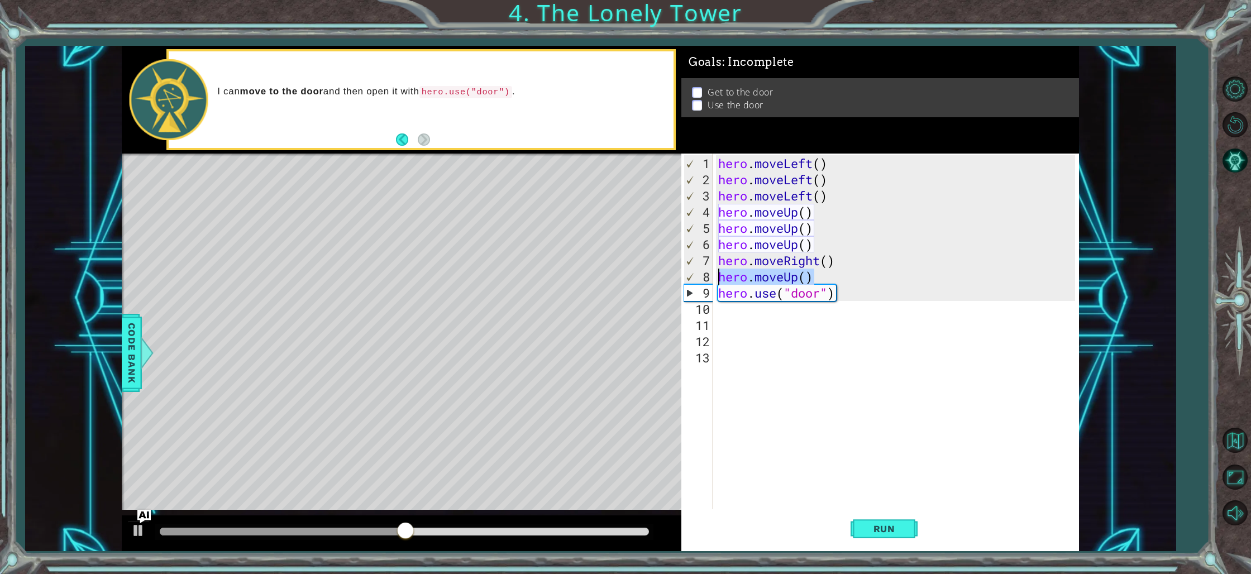
drag, startPoint x: 812, startPoint y: 278, endPoint x: 716, endPoint y: 277, distance: 95.5
click at [716, 277] on div "hero . moveLeft ( ) hero . moveLeft ( ) hero . moveLeft ( ) hero . moveUp ( ) h…" at bounding box center [898, 349] width 365 height 389
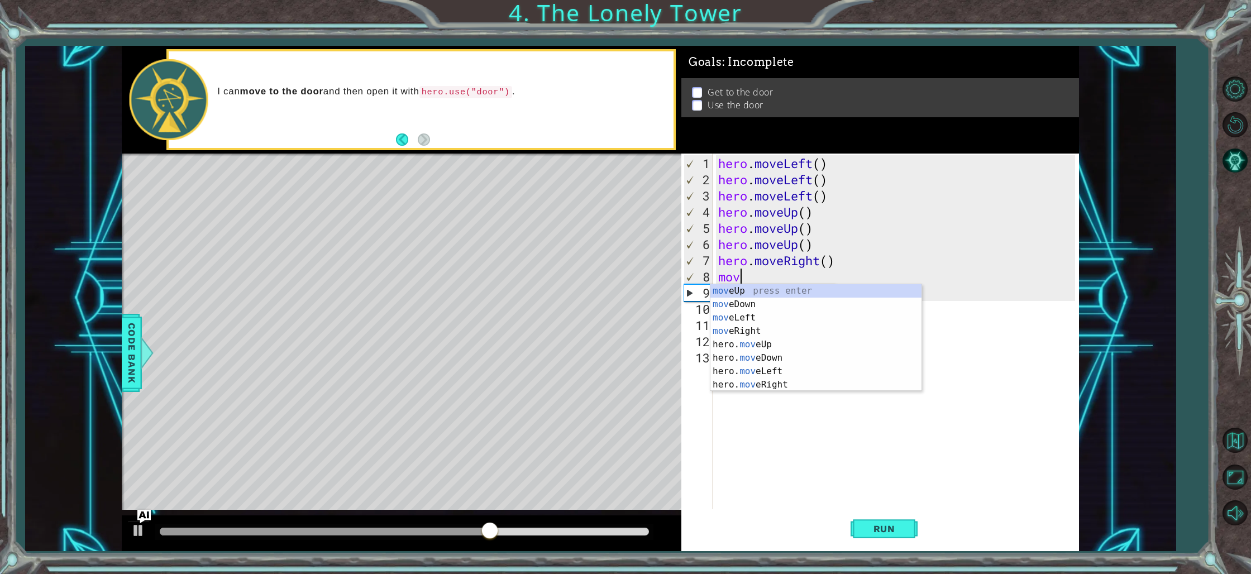
type textarea "move"
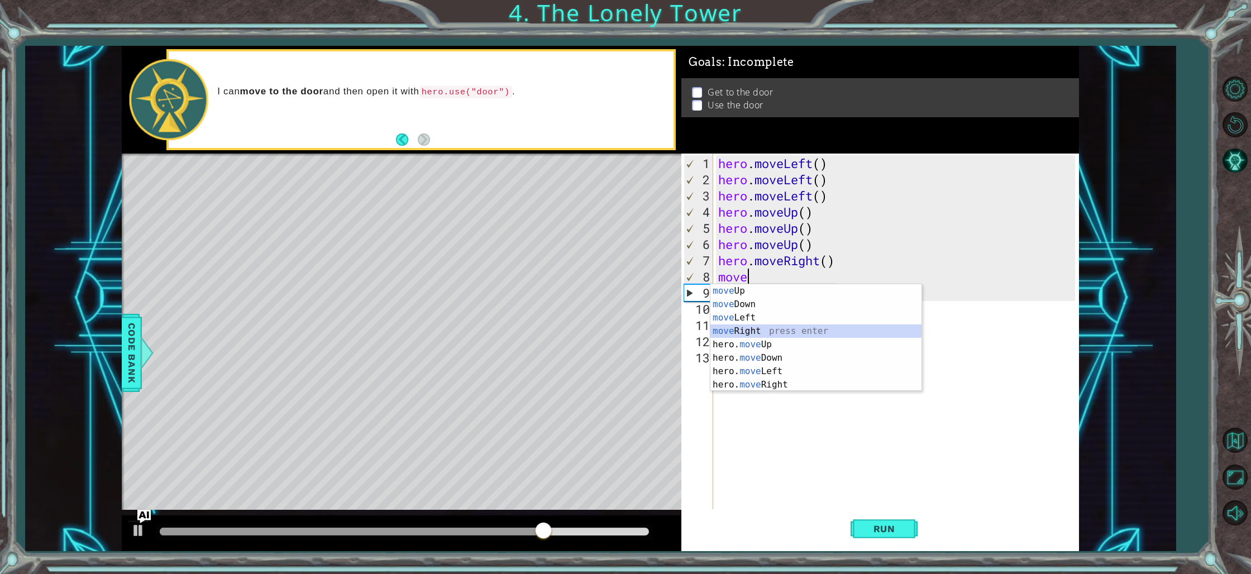
click at [782, 325] on div "move Up press enter move Down press enter move Left press enter move Right pres…" at bounding box center [816, 351] width 211 height 134
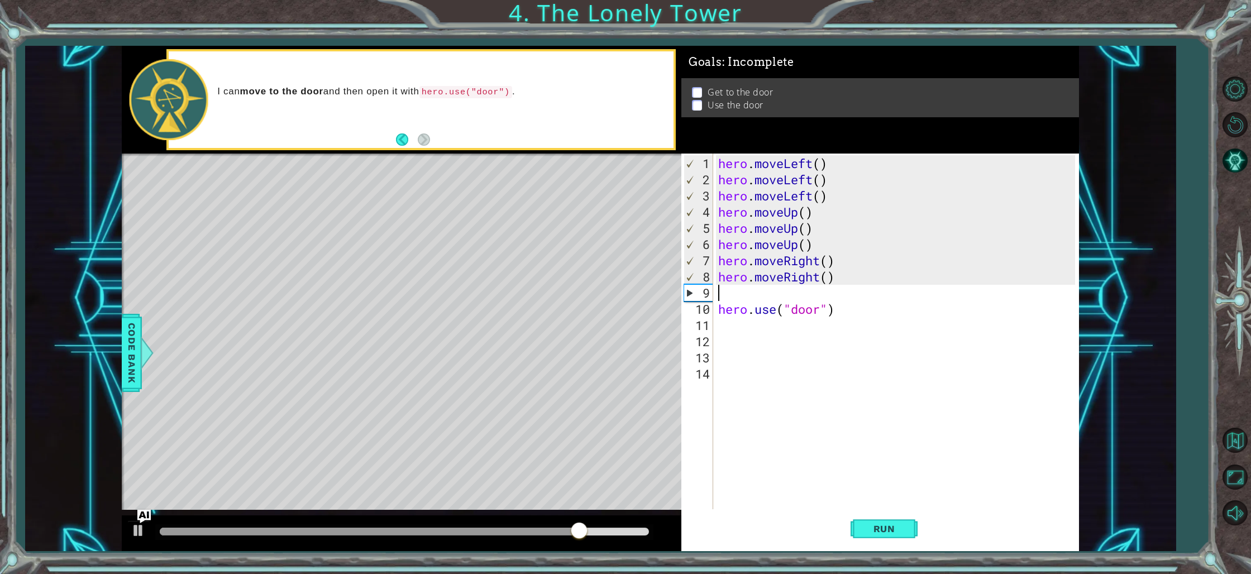
type textarea "m"
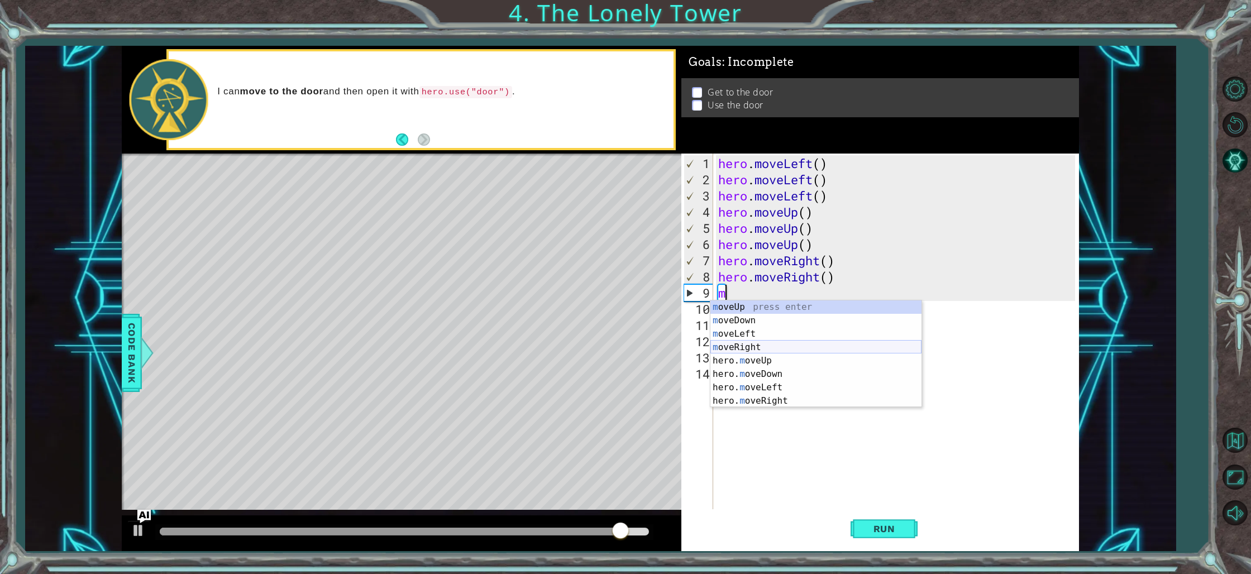
click at [755, 344] on div "m oveUp press enter m oveDown press enter m oveLeft press enter m oveRight pres…" at bounding box center [816, 368] width 211 height 134
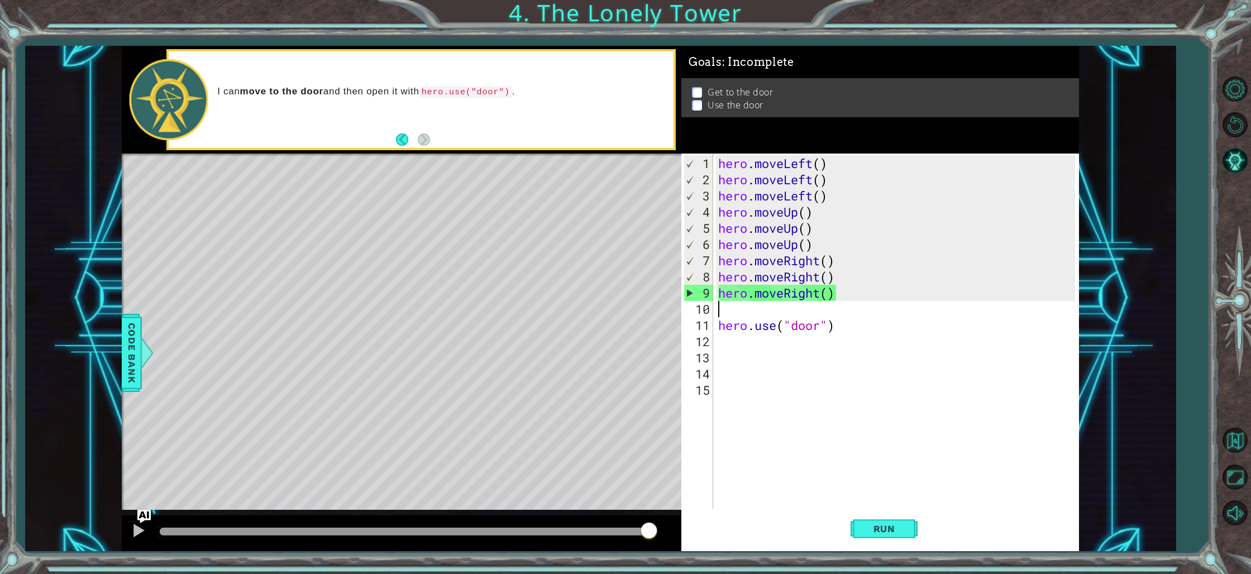
type textarea "m"
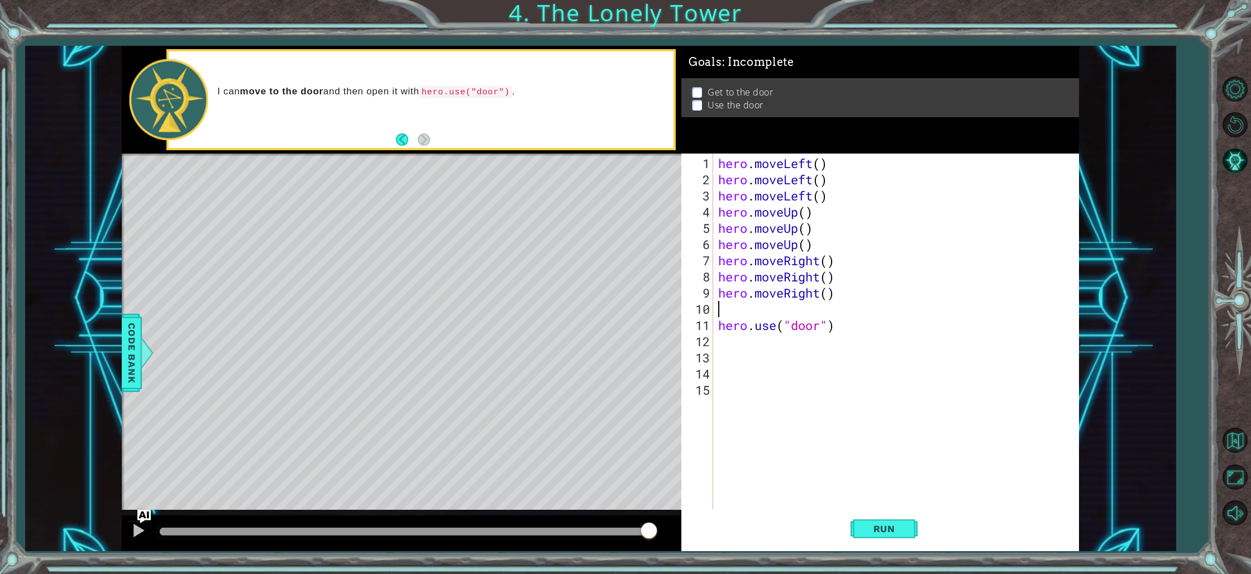
type textarea "h"
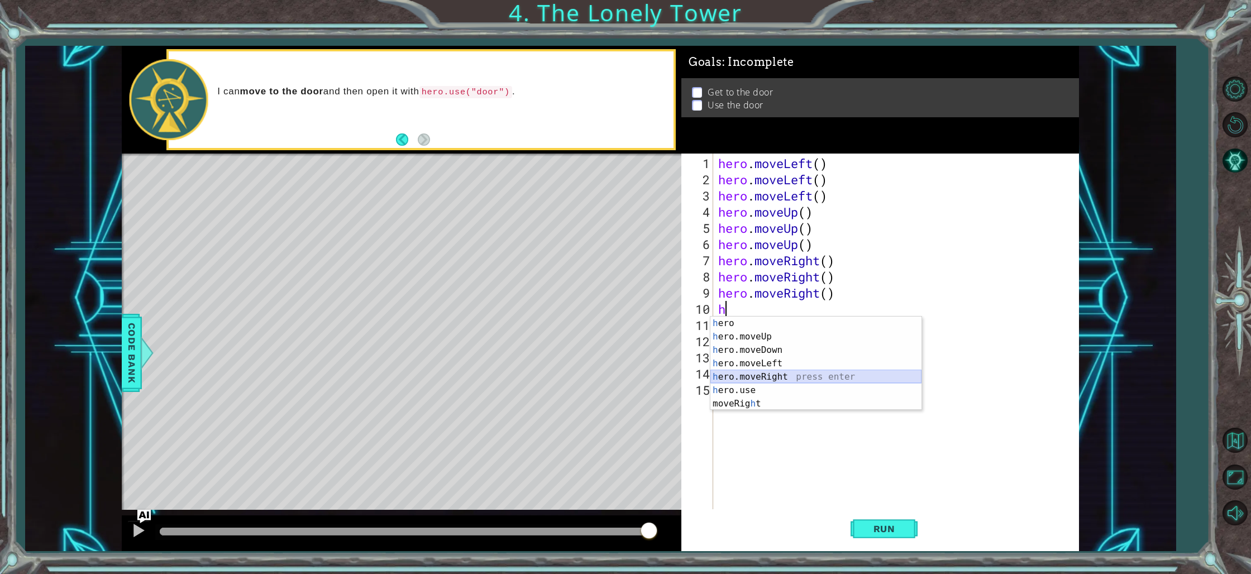
click at [778, 375] on div "h ero press enter h ero.moveUp press enter h ero.moveDown press enter h ero.mov…" at bounding box center [816, 377] width 211 height 121
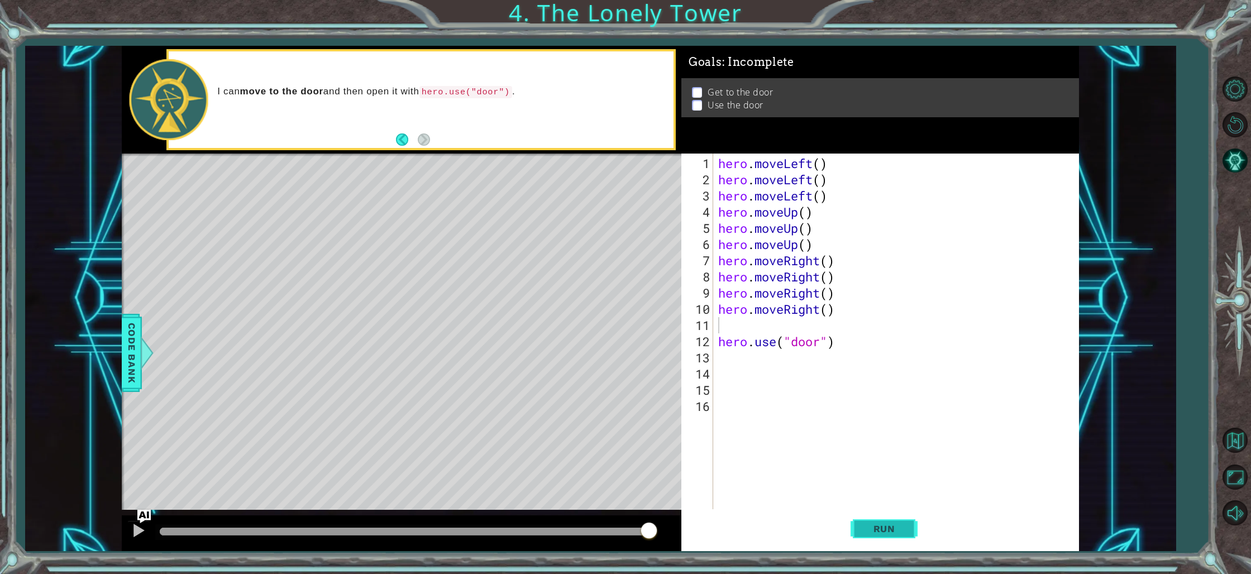
click at [877, 528] on span "Run" at bounding box center [885, 528] width 44 height 11
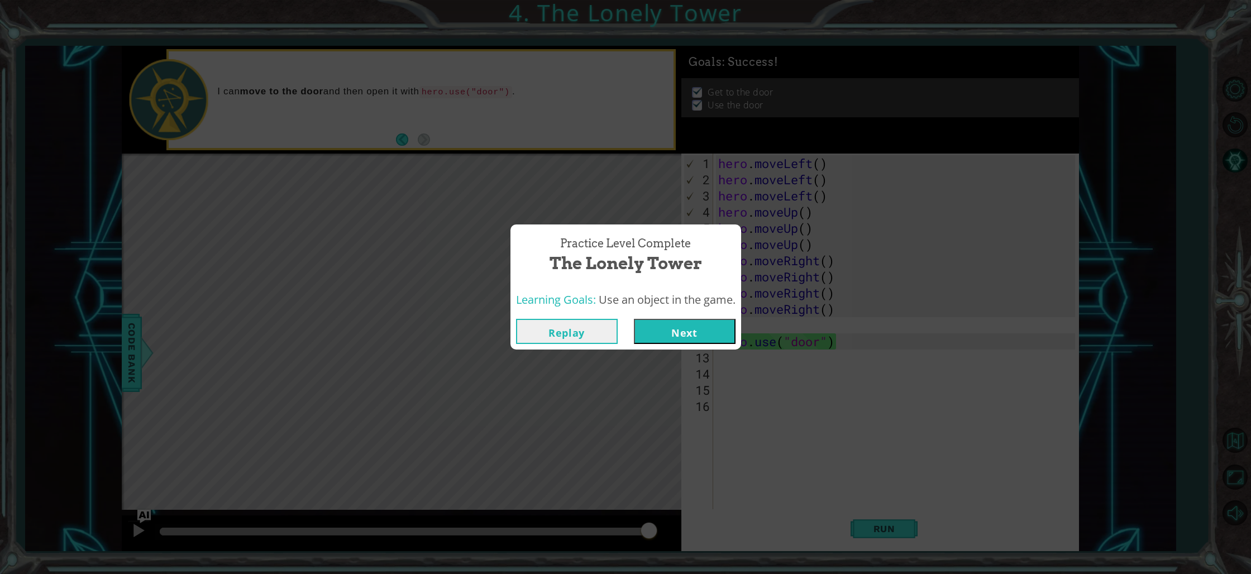
click at [701, 332] on button "Next" at bounding box center [685, 331] width 102 height 25
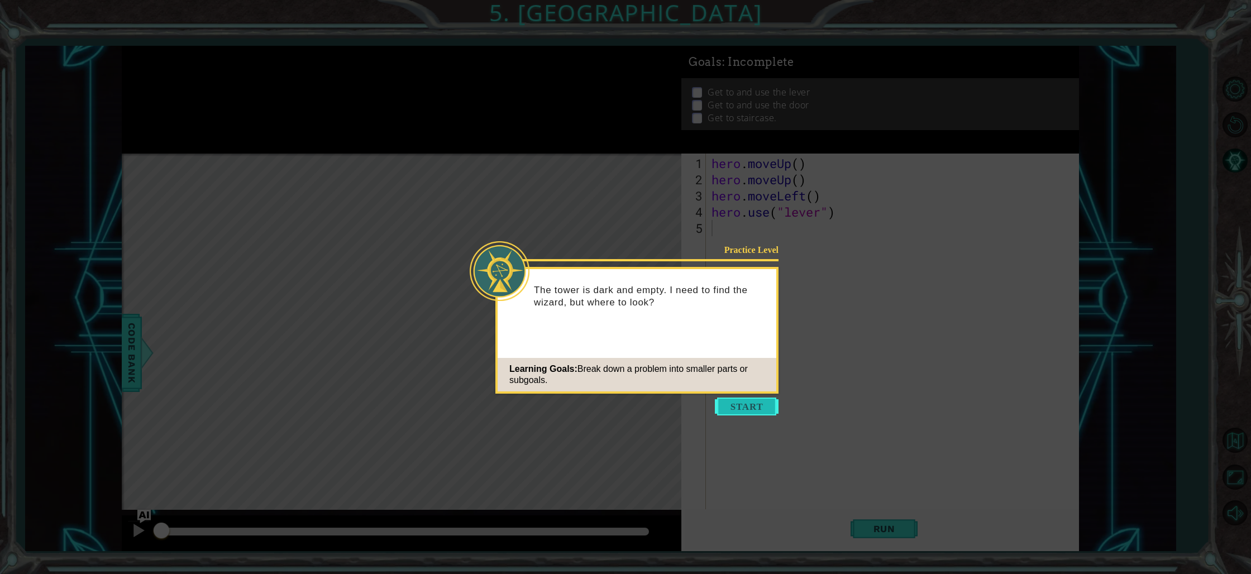
click at [753, 408] on button "Start" at bounding box center [747, 407] width 64 height 18
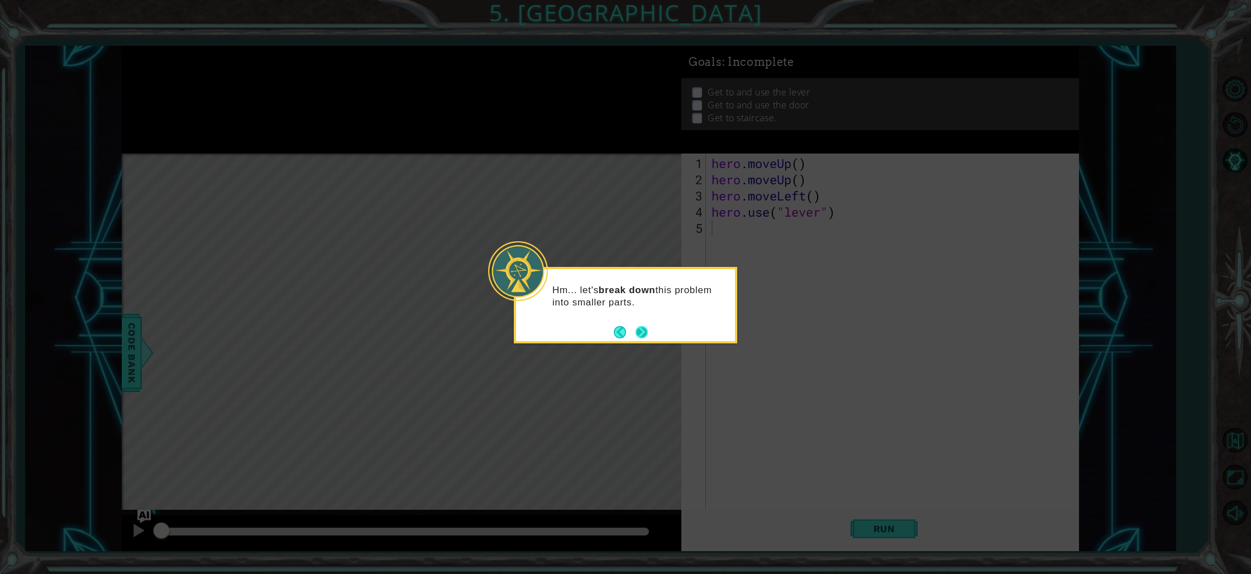
click at [644, 332] on button "Next" at bounding box center [642, 332] width 17 height 17
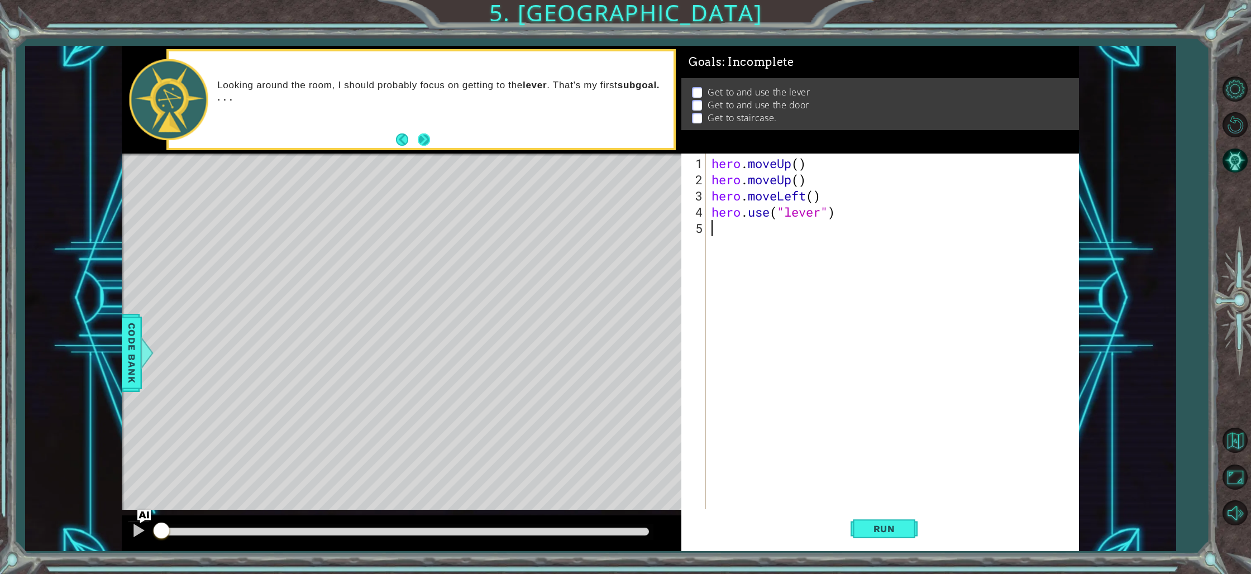
click at [427, 137] on button "Next" at bounding box center [424, 140] width 12 height 12
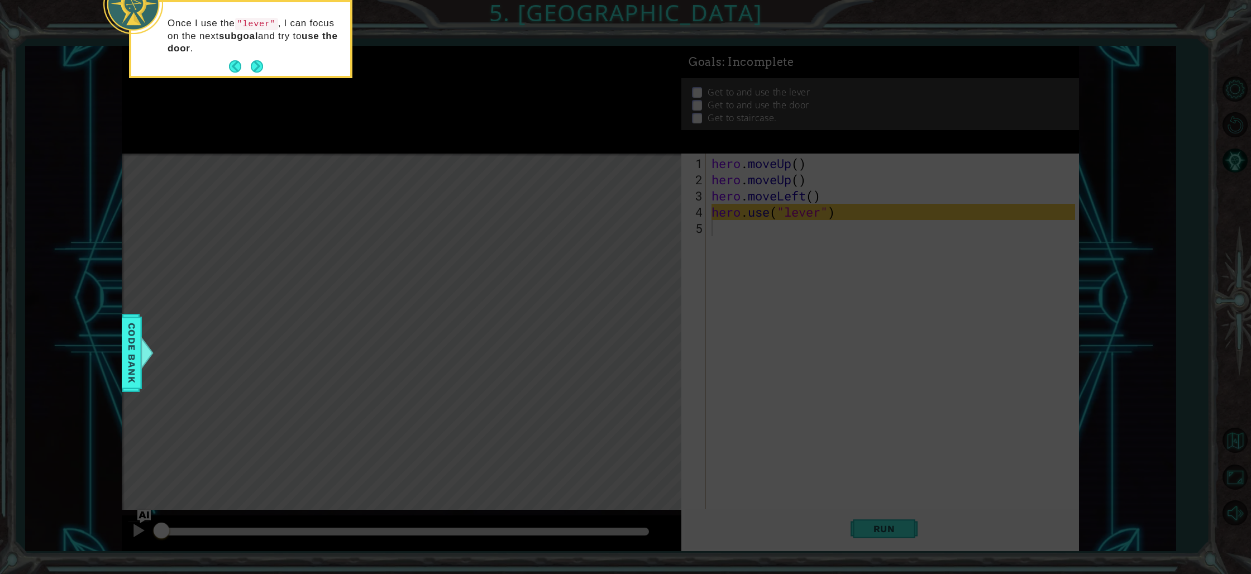
click at [259, 64] on button "Next" at bounding box center [257, 66] width 20 height 20
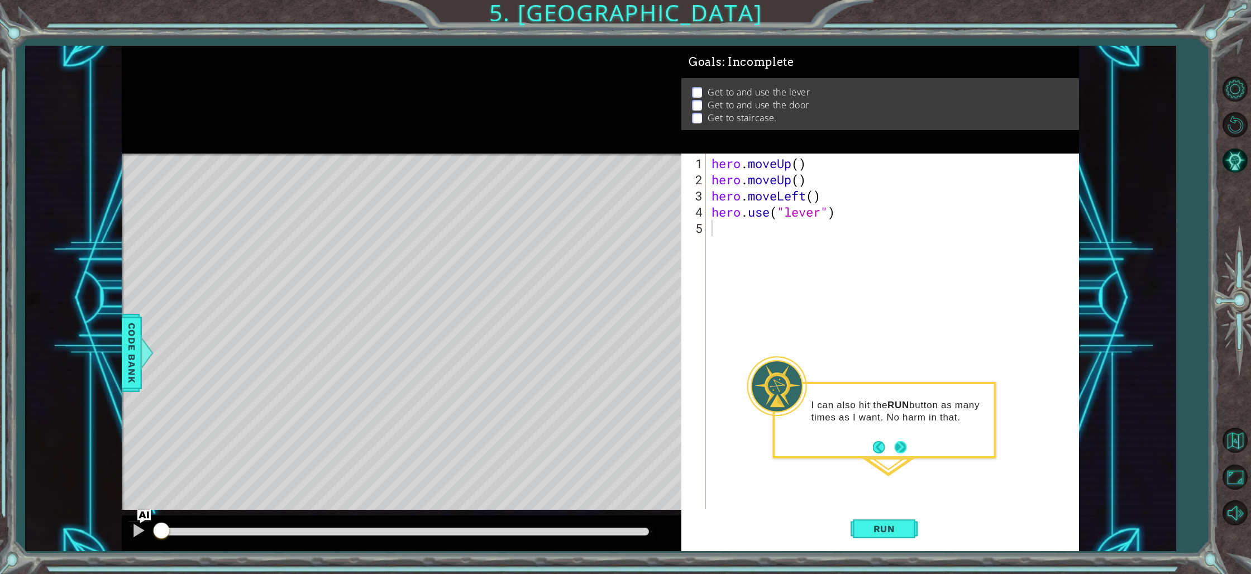
click at [902, 444] on button "Next" at bounding box center [900, 447] width 12 height 12
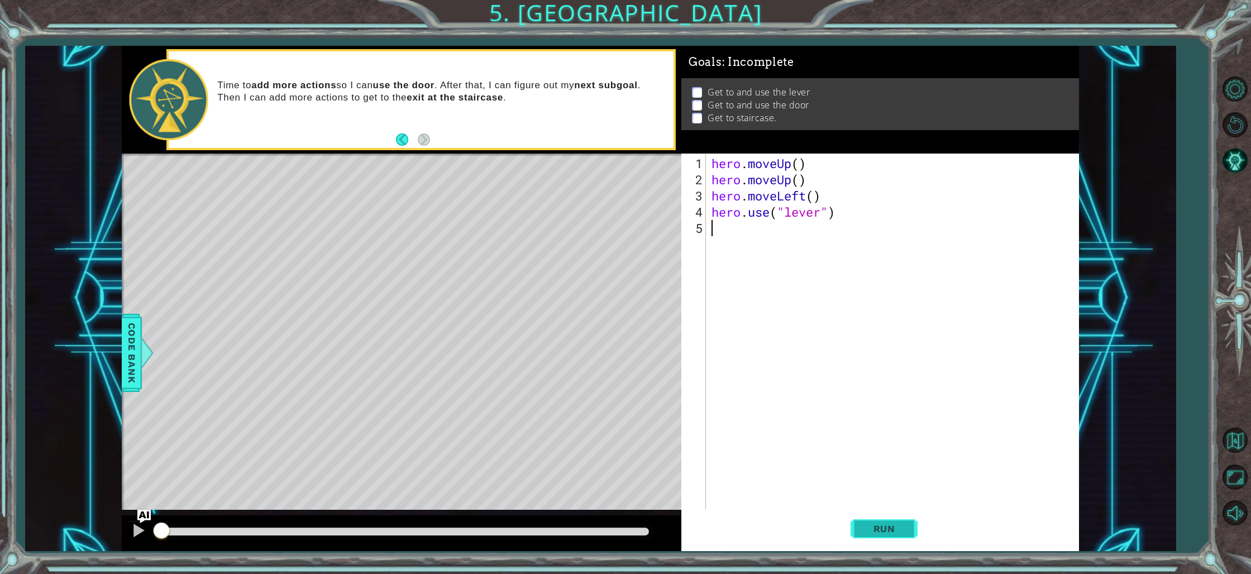
click at [892, 531] on div "1 2 3 4 5 hero . moveUp ( ) hero . moveUp ( ) hero . moveLeft ( ) hero . use ( …" at bounding box center [881, 353] width 398 height 398
drag, startPoint x: 892, startPoint y: 531, endPoint x: 901, endPoint y: 504, distance: 27.6
click at [892, 530] on span "Run" at bounding box center [885, 528] width 44 height 11
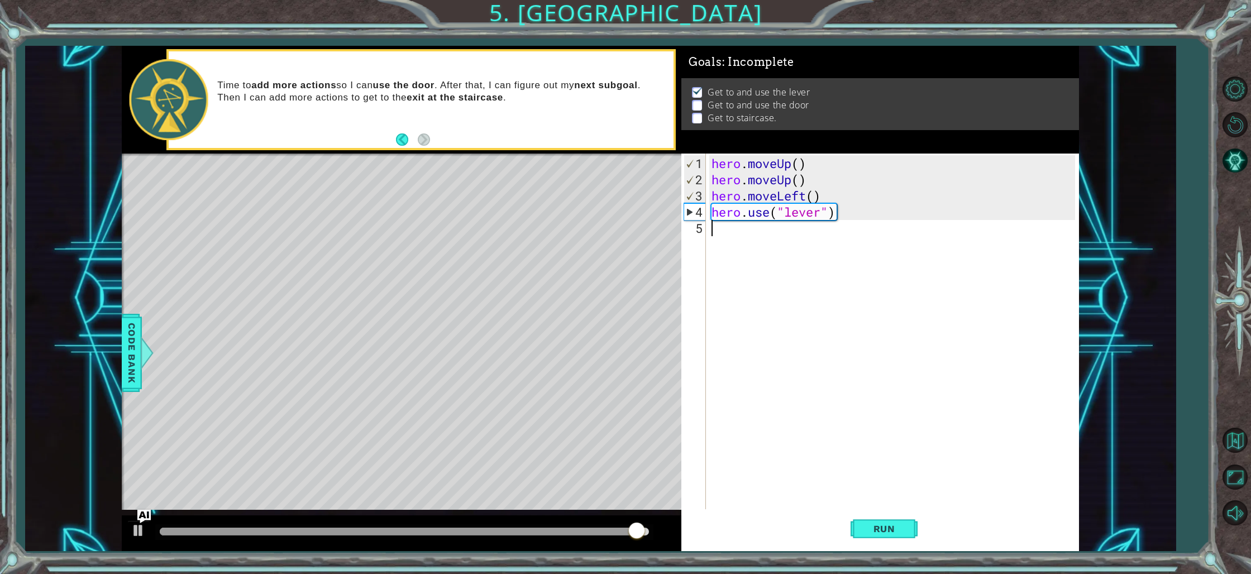
type textarea "h"
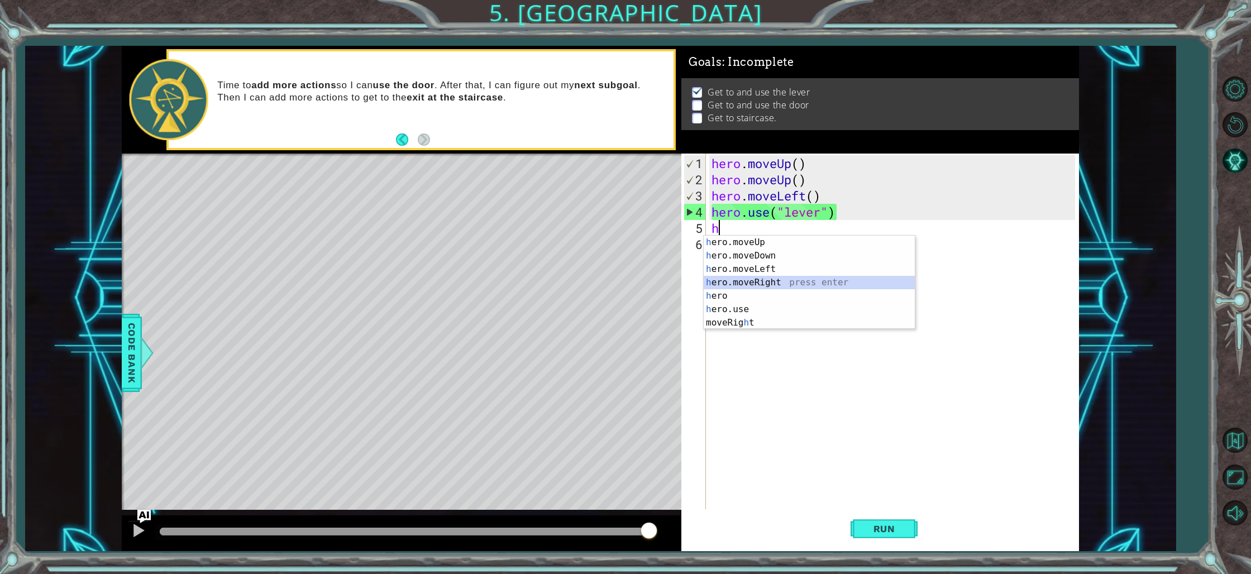
click at [754, 283] on div "h ero.moveUp press enter h ero.moveDown press enter h ero.moveLeft press enter …" at bounding box center [809, 296] width 211 height 121
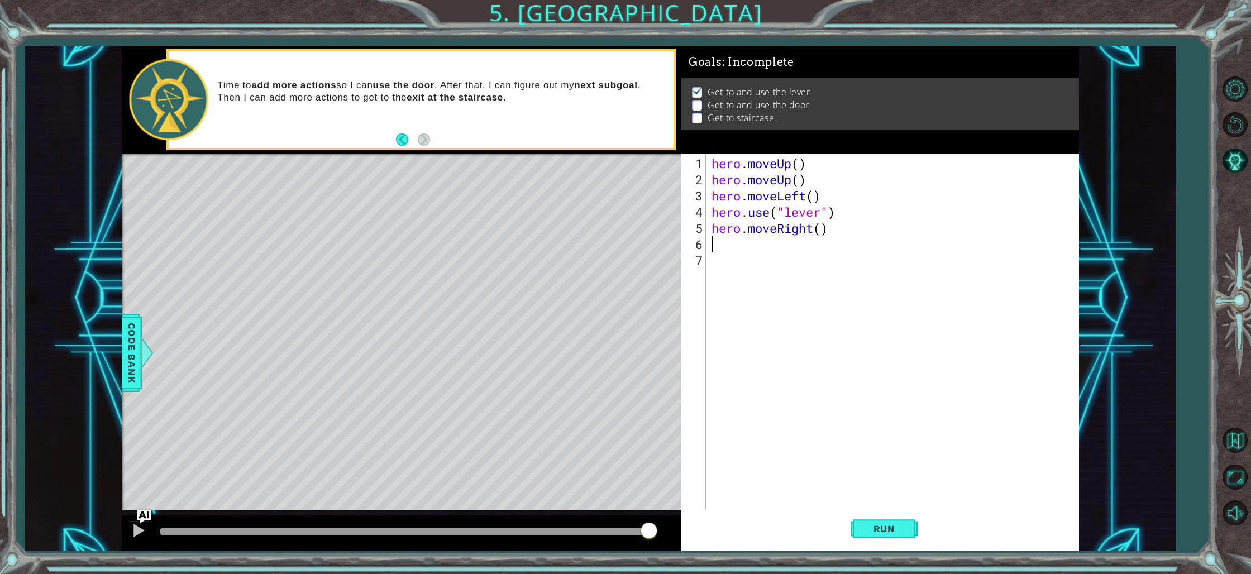
type textarea "h"
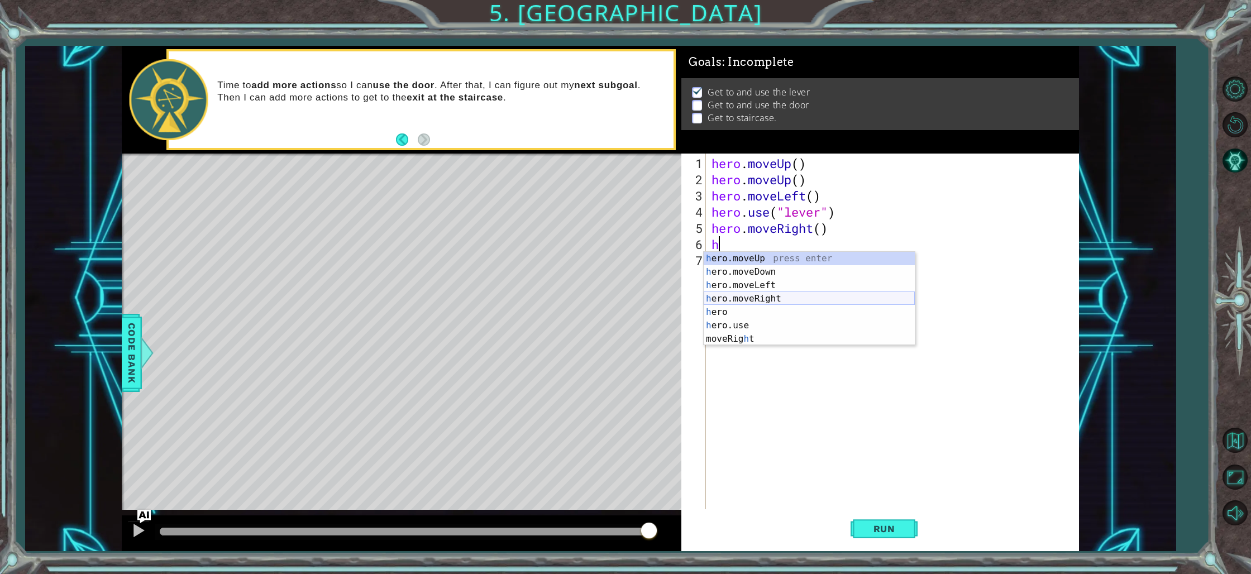
click at [765, 301] on div "h ero.moveUp press enter h ero.moveDown press enter h ero.moveLeft press enter …" at bounding box center [809, 312] width 211 height 121
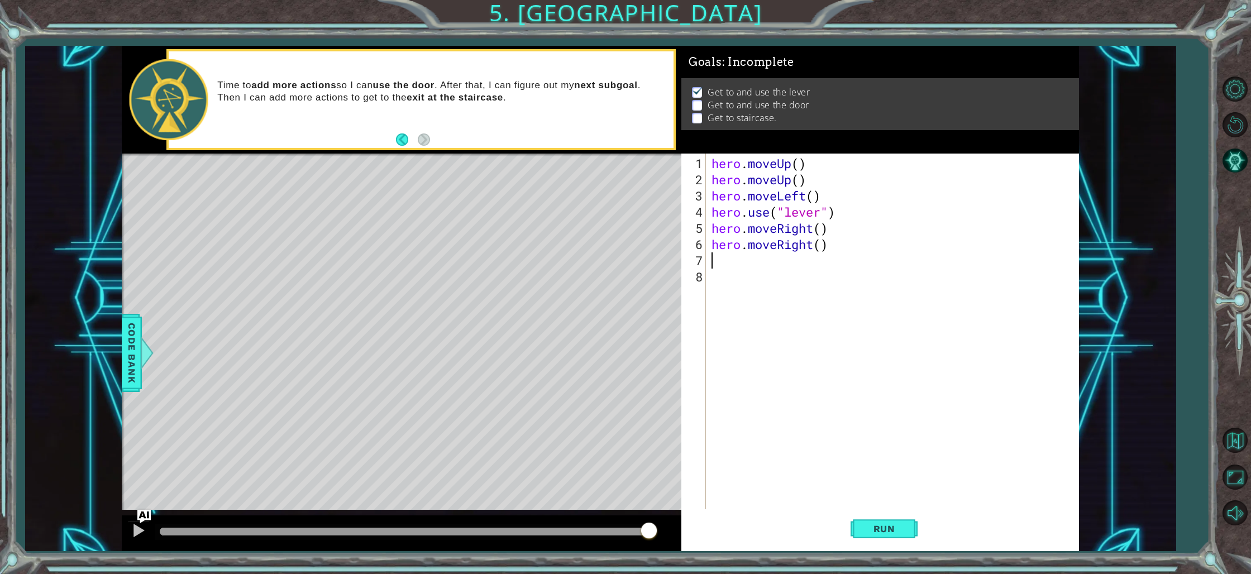
type textarea "h"
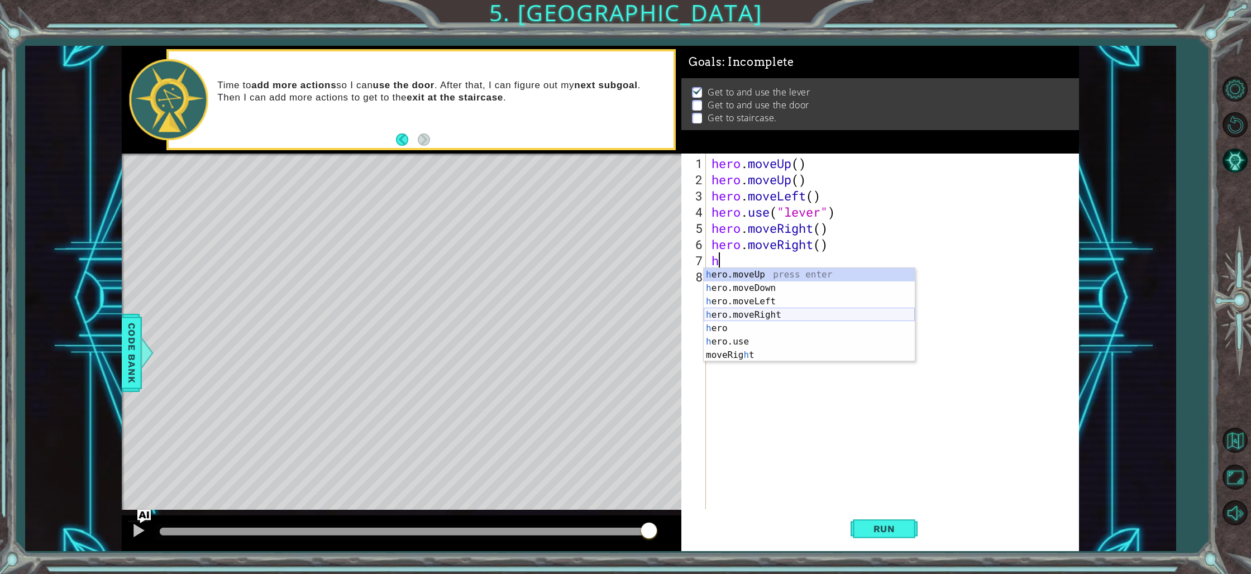
click at [771, 313] on div "h ero.moveUp press enter h ero.moveDown press enter h ero.moveLeft press enter …" at bounding box center [809, 328] width 211 height 121
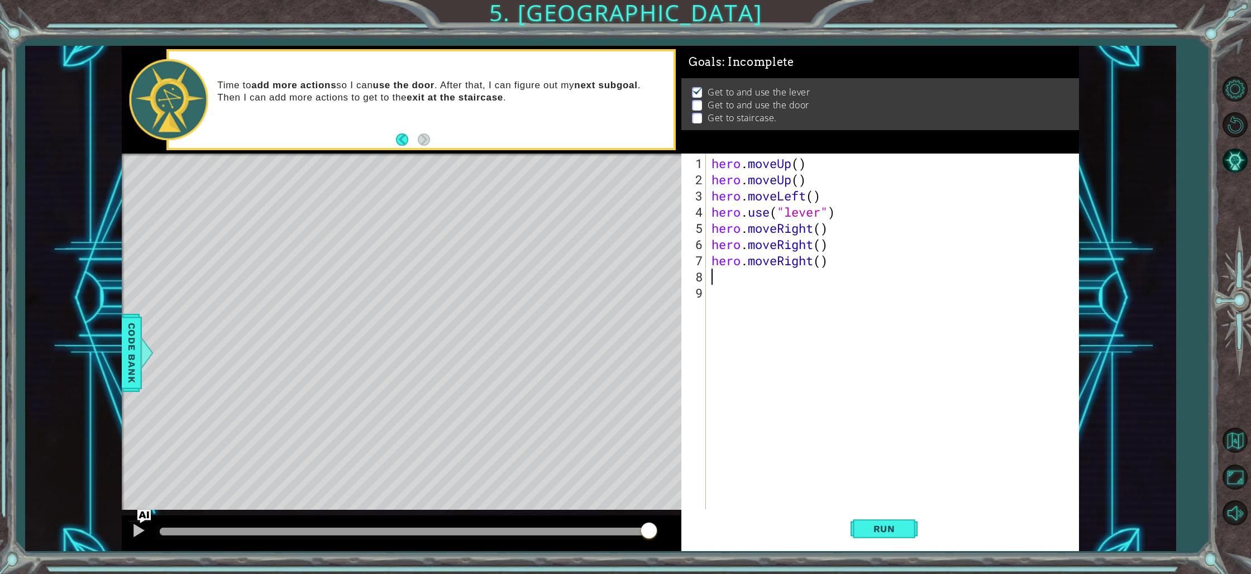
type textarea "h"
click at [753, 331] on div "h ero.moveUp press enter h ero.moveDown press enter h ero.moveLeft press enter …" at bounding box center [809, 344] width 211 height 121
click at [884, 529] on span "Run" at bounding box center [885, 528] width 44 height 11
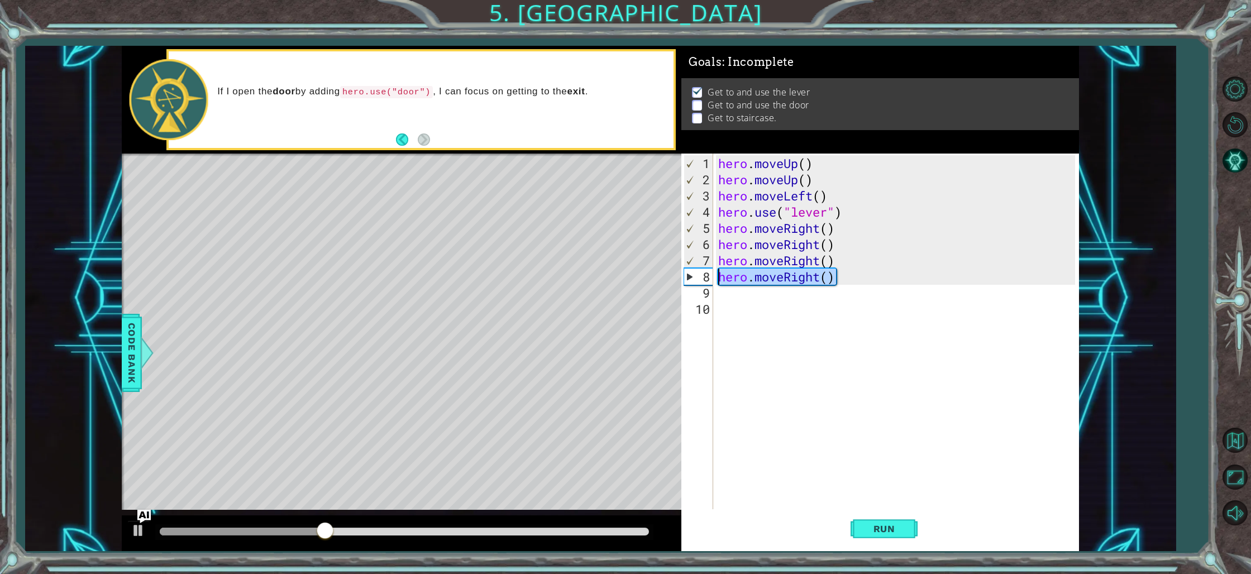
drag, startPoint x: 840, startPoint y: 278, endPoint x: 704, endPoint y: 269, distance: 136.6
click at [704, 269] on div "1 2 3 4 5 6 7 8 9 10 hero . moveUp ( ) hero . moveUp ( ) hero . moveLeft ( ) he…" at bounding box center [879, 332] width 394 height 356
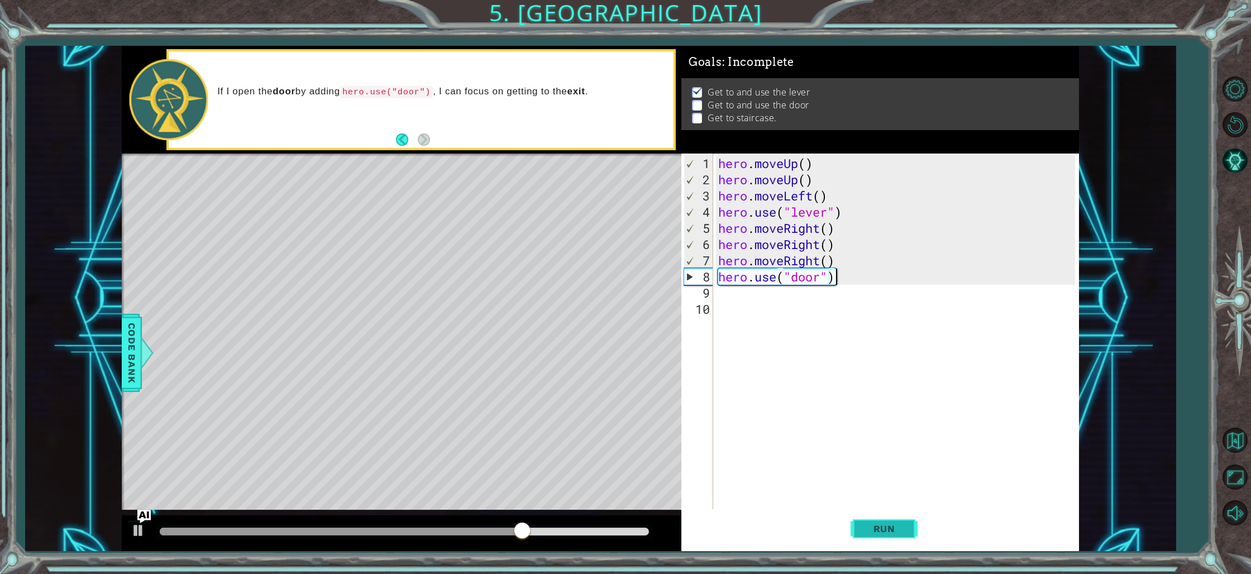
type textarea "hero.use("door")"
click at [887, 533] on span "Run" at bounding box center [885, 528] width 44 height 11
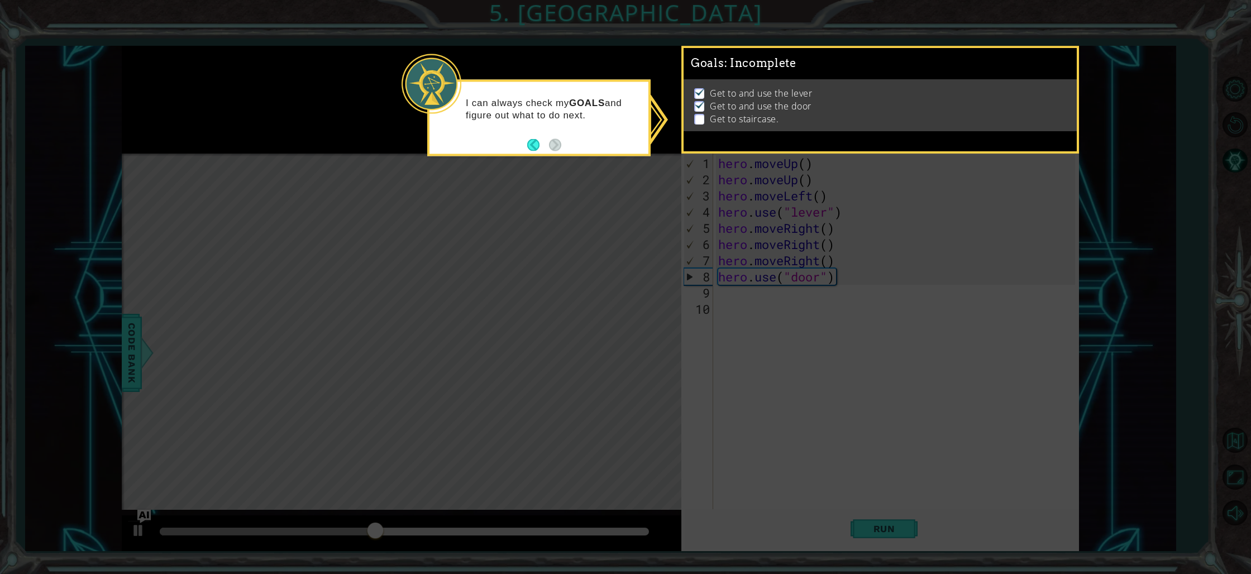
click at [532, 143] on button "Back" at bounding box center [538, 145] width 22 height 12
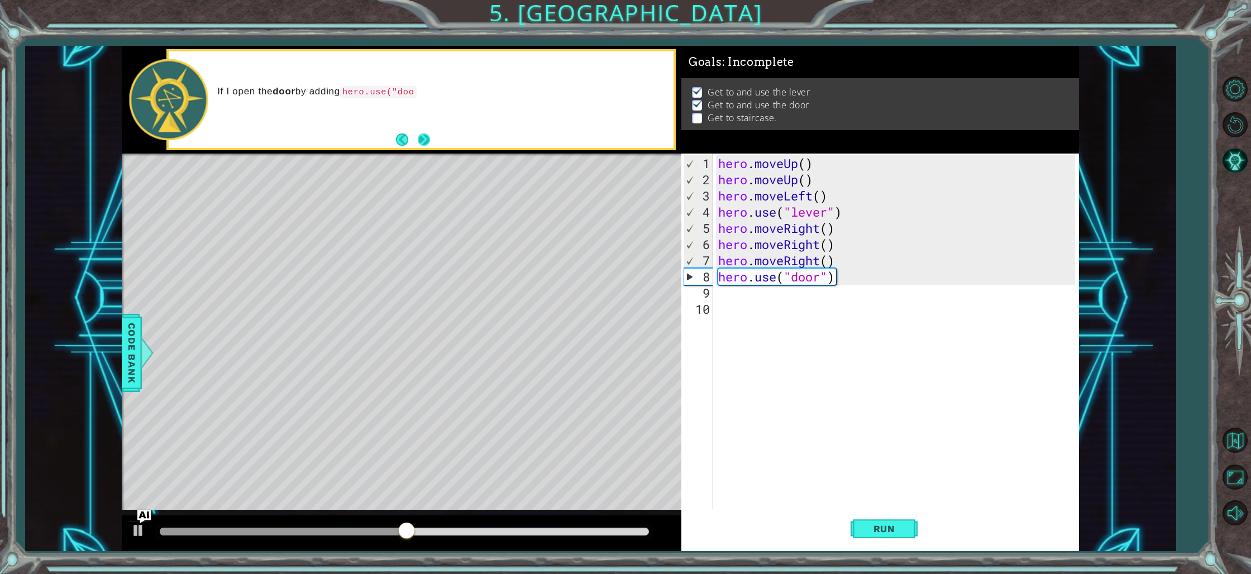
click at [421, 136] on button "Next" at bounding box center [424, 140] width 16 height 16
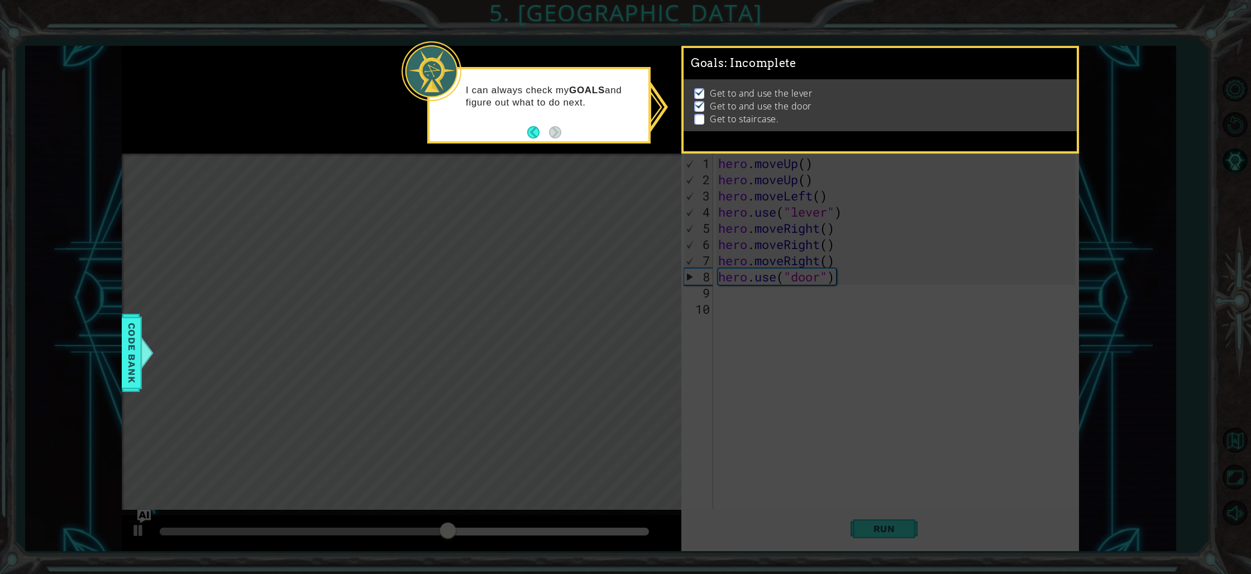
drag, startPoint x: 869, startPoint y: 285, endPoint x: 865, endPoint y: 245, distance: 40.4
click at [870, 284] on icon at bounding box center [625, 287] width 1251 height 574
click at [720, 97] on span "Get to and use the lever" at bounding box center [761, 93] width 102 height 13
click at [704, 113] on li "Get to staircase." at bounding box center [881, 119] width 375 height 13
drag, startPoint x: 541, startPoint y: 98, endPoint x: 548, endPoint y: 98, distance: 7.3
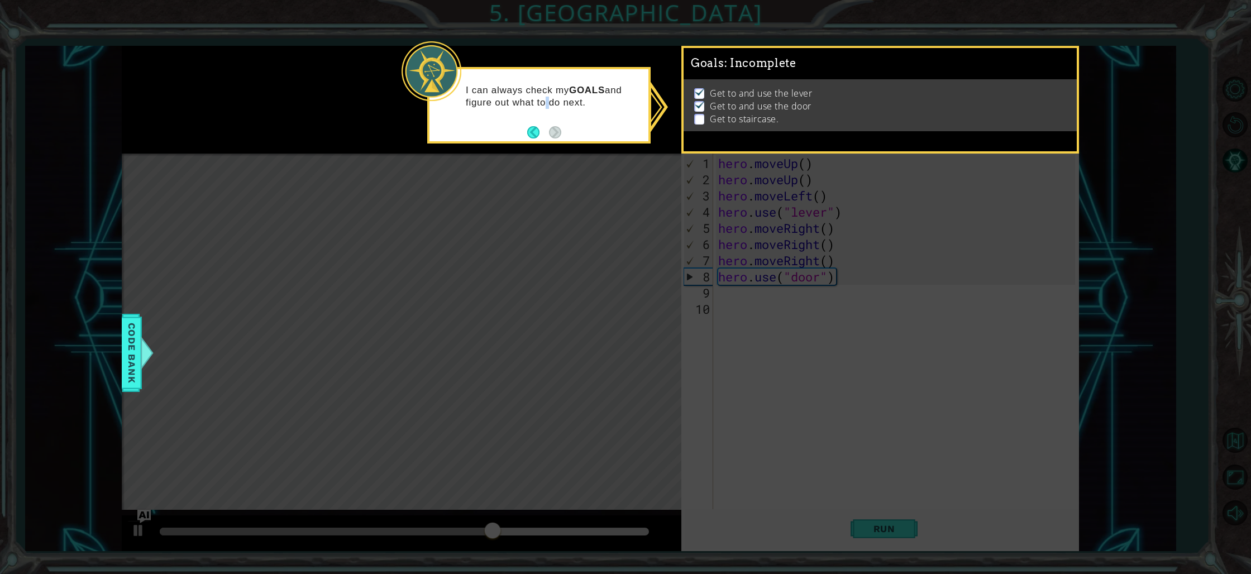
click at [546, 99] on p "I can always check my GOALS and figure out what to do next." at bounding box center [553, 96] width 175 height 25
drag, startPoint x: 626, startPoint y: 147, endPoint x: 608, endPoint y: 130, distance: 24.9
click at [625, 144] on icon at bounding box center [625, 287] width 1251 height 574
click at [564, 190] on icon at bounding box center [625, 287] width 1251 height 574
drag, startPoint x: 894, startPoint y: 264, endPoint x: 896, endPoint y: 244, distance: 20.1
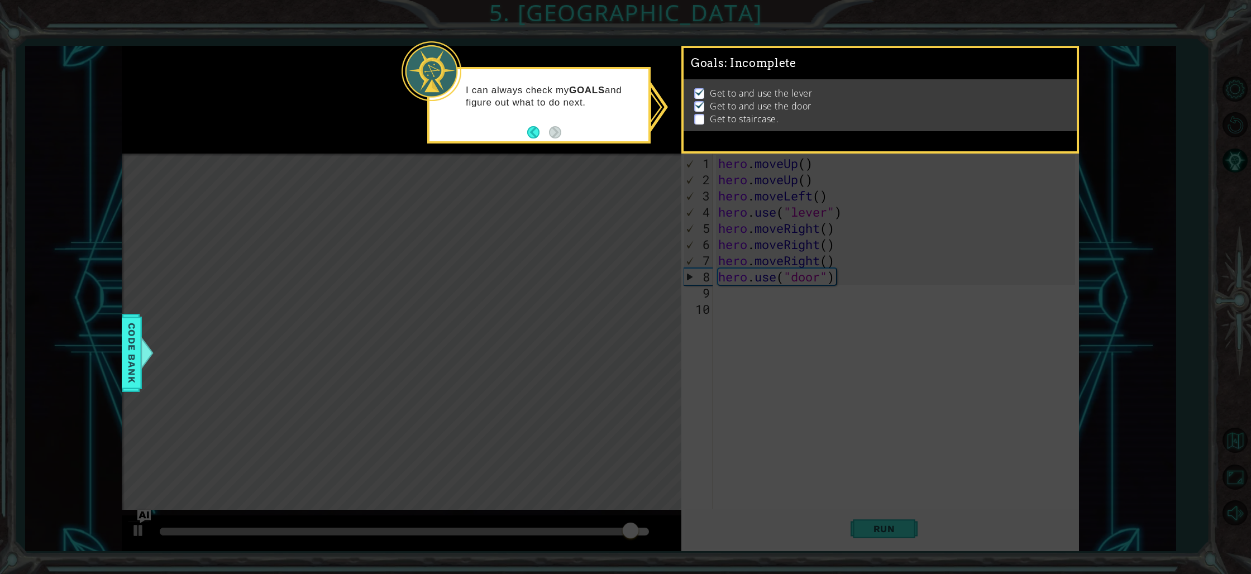
click at [895, 252] on icon at bounding box center [625, 287] width 1251 height 574
drag, startPoint x: 816, startPoint y: 112, endPoint x: 780, endPoint y: 124, distance: 37.6
click at [811, 116] on li "Get to staircase." at bounding box center [881, 119] width 375 height 13
drag, startPoint x: 626, startPoint y: 120, endPoint x: 574, endPoint y: 116, distance: 52.7
click at [601, 111] on div "I can always check my GOALS and figure out what to do next." at bounding box center [538, 105] width 223 height 77
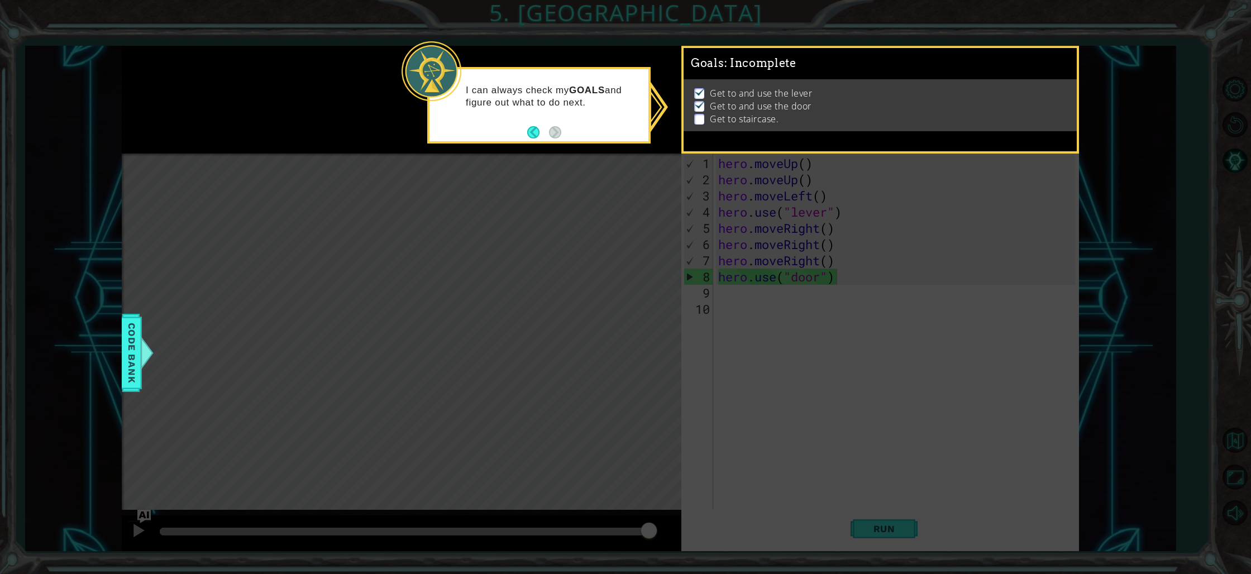
click at [569, 117] on div "I can always check my GOALS and figure out what to do next." at bounding box center [539, 102] width 219 height 56
drag, startPoint x: 568, startPoint y: 121, endPoint x: 569, endPoint y: 131, distance: 10.1
click at [569, 121] on div "I can always check my GOALS and figure out what to do next." at bounding box center [539, 102] width 219 height 56
click at [761, 290] on icon at bounding box center [625, 287] width 1251 height 574
click at [717, 293] on icon at bounding box center [625, 287] width 1251 height 574
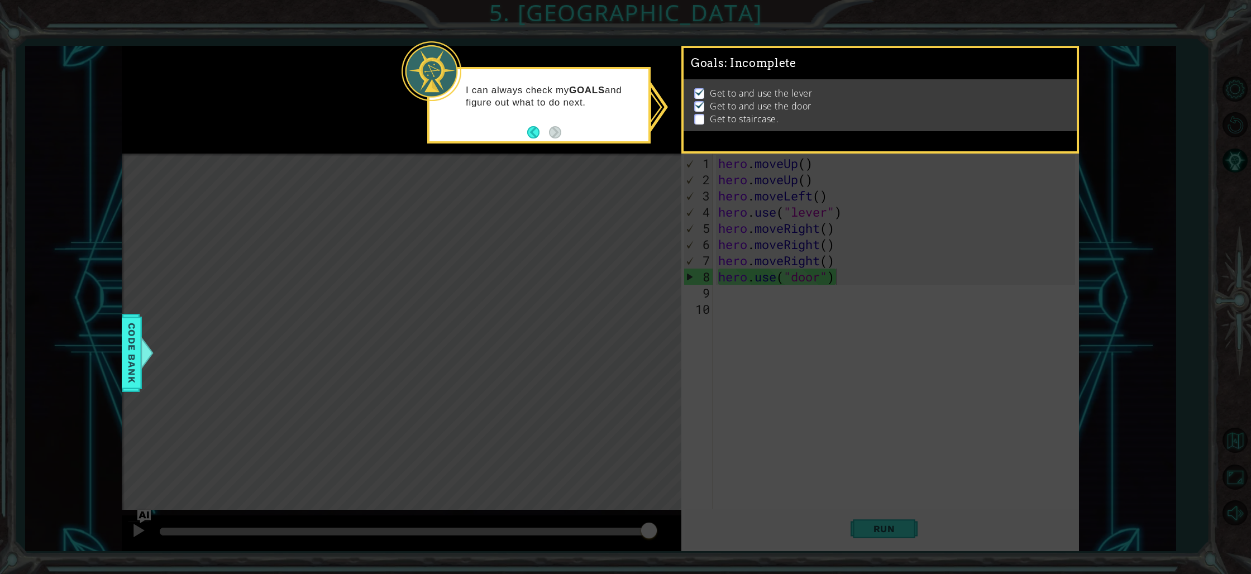
drag, startPoint x: 716, startPoint y: 296, endPoint x: 729, endPoint y: 304, distance: 15.0
click at [723, 301] on icon at bounding box center [625, 287] width 1251 height 574
drag, startPoint x: 851, startPoint y: 478, endPoint x: 856, endPoint y: 491, distance: 13.6
click at [879, 510] on icon at bounding box center [625, 287] width 1251 height 574
click at [450, 112] on div "I can always check my GOALS and figure out what to do next." at bounding box center [539, 99] width 219 height 61
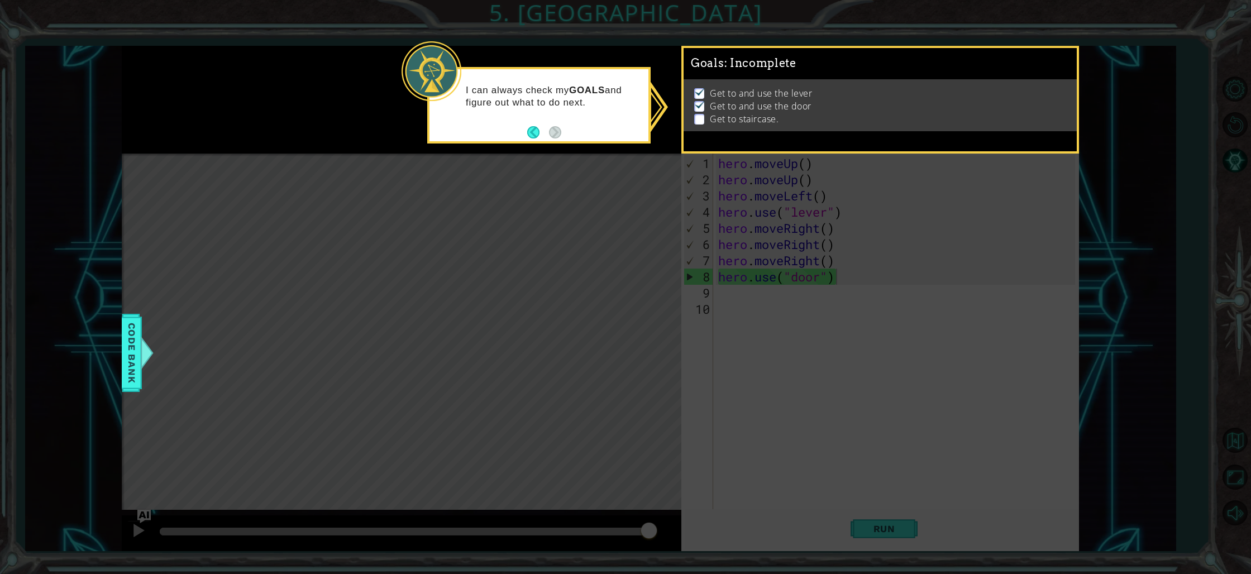
drag, startPoint x: 482, startPoint y: 118, endPoint x: 520, endPoint y: 142, distance: 45.2
click at [481, 137] on div "I can always check my GOALS and figure out what to do next." at bounding box center [538, 105] width 223 height 77
click at [529, 131] on button "Back" at bounding box center [538, 132] width 22 height 12
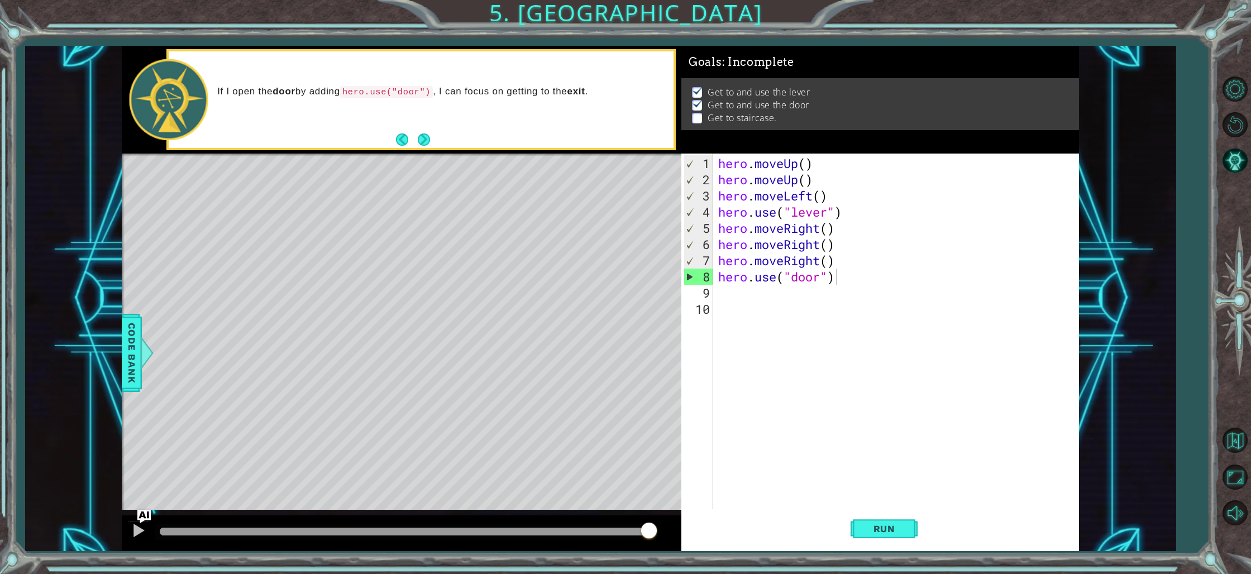
click at [422, 134] on button "Next" at bounding box center [425, 140] width 20 height 20
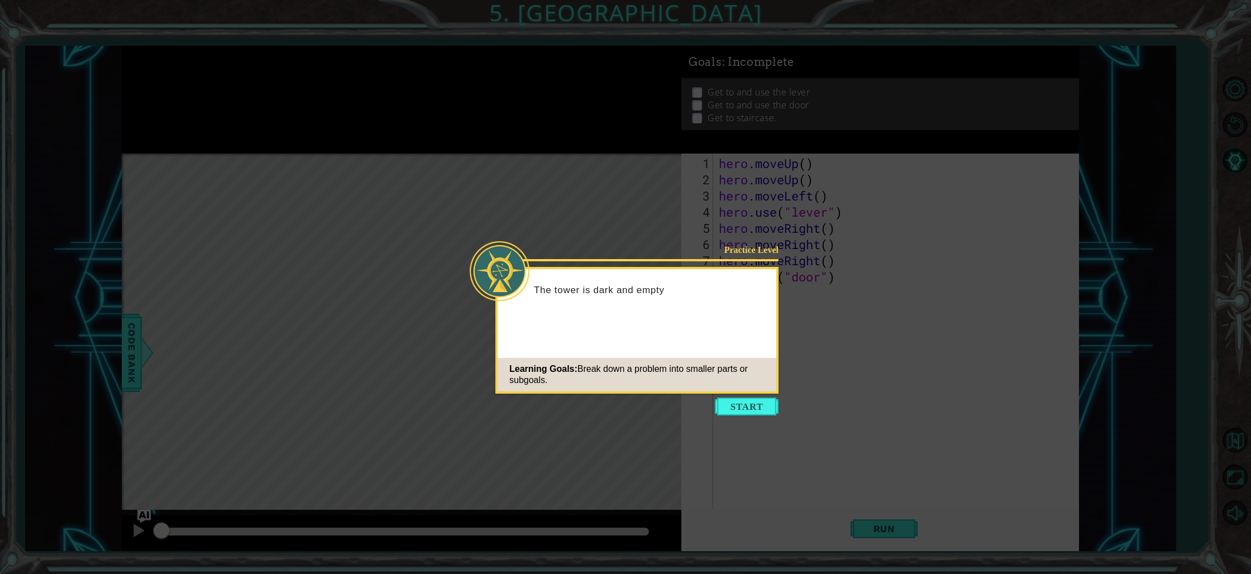
click at [744, 399] on button "Start" at bounding box center [747, 407] width 64 height 18
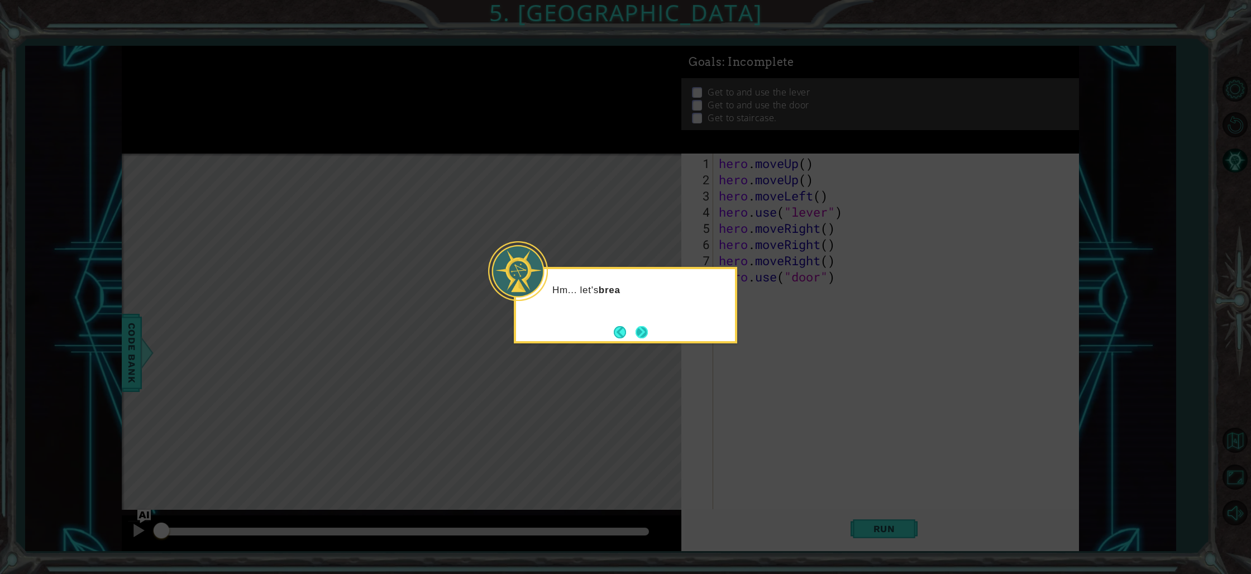
click at [645, 331] on button "Next" at bounding box center [642, 332] width 12 height 12
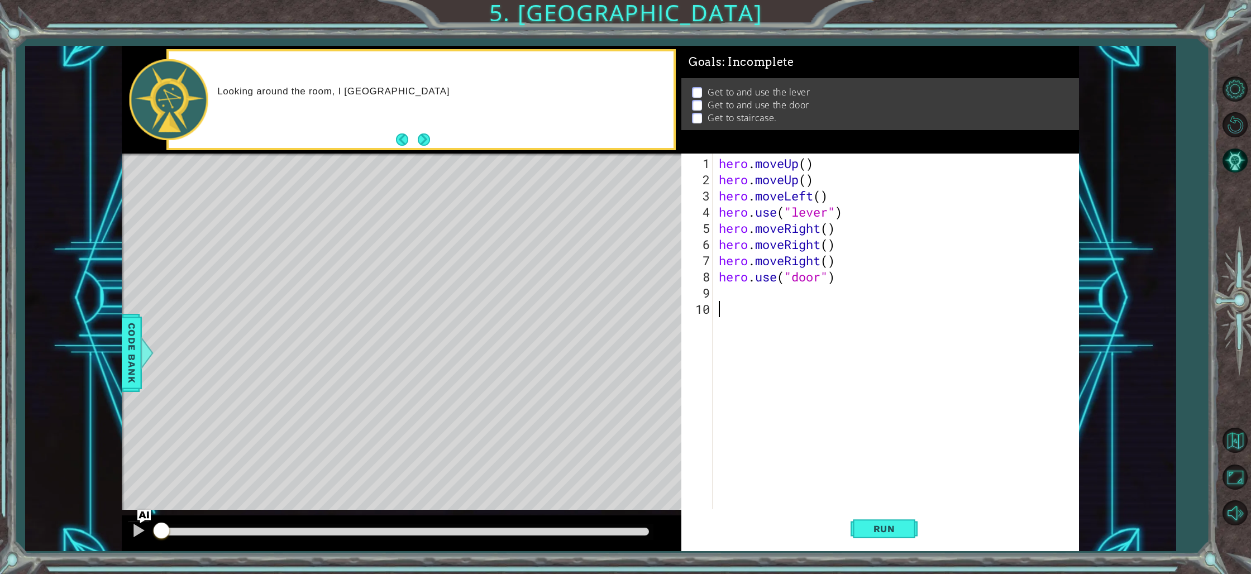
click at [426, 139] on button "Next" at bounding box center [424, 140] width 12 height 12
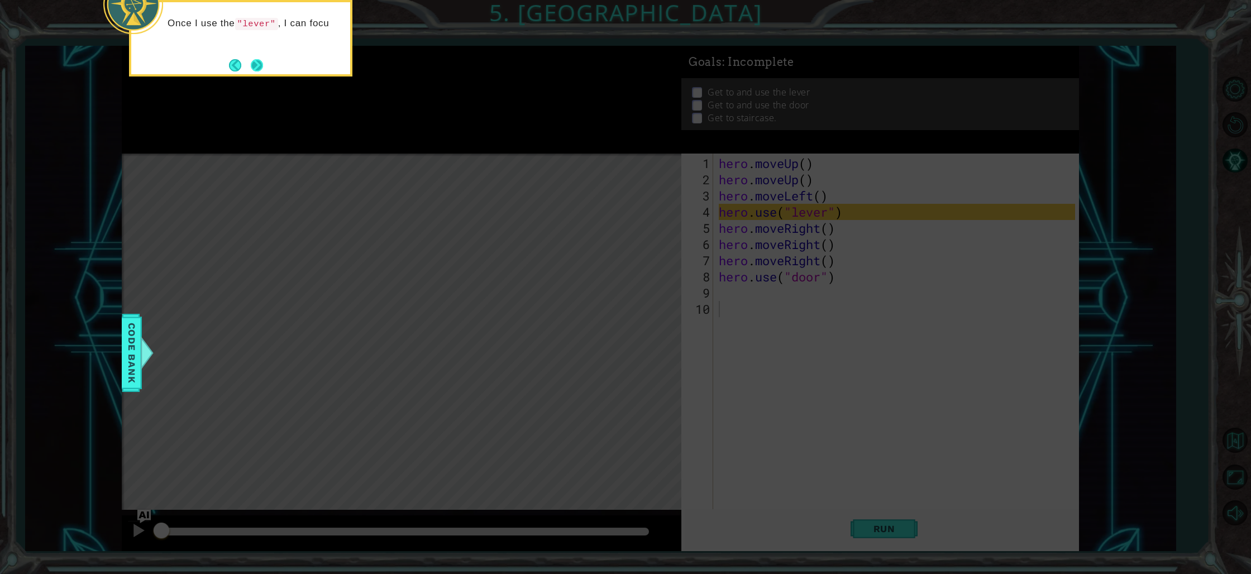
click at [258, 64] on button "Next" at bounding box center [257, 66] width 16 height 16
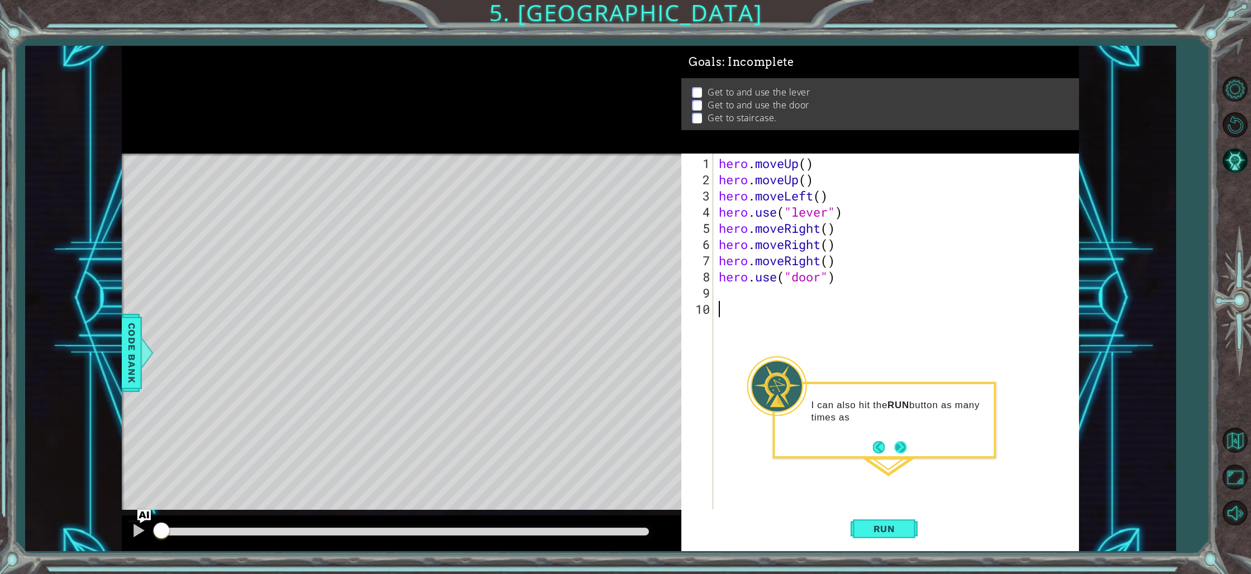
click at [899, 445] on button "Next" at bounding box center [901, 447] width 14 height 14
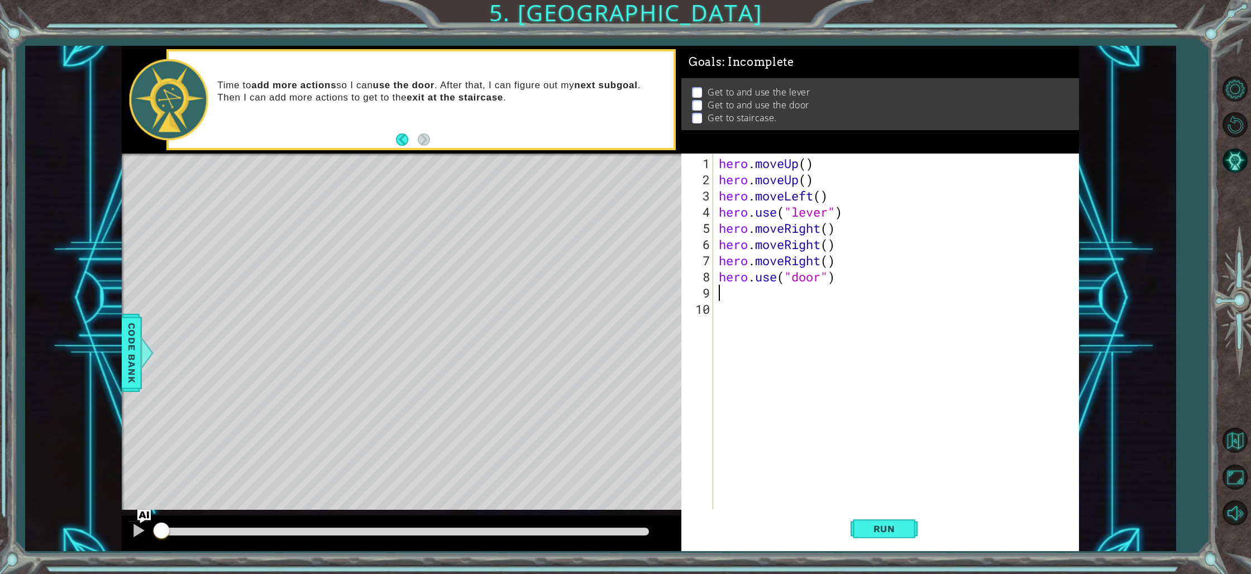
click at [717, 293] on div "hero . moveUp ( ) hero . moveUp ( ) hero . moveLeft ( ) hero . use ( "lever" ) …" at bounding box center [899, 349] width 364 height 389
type textarea "h"
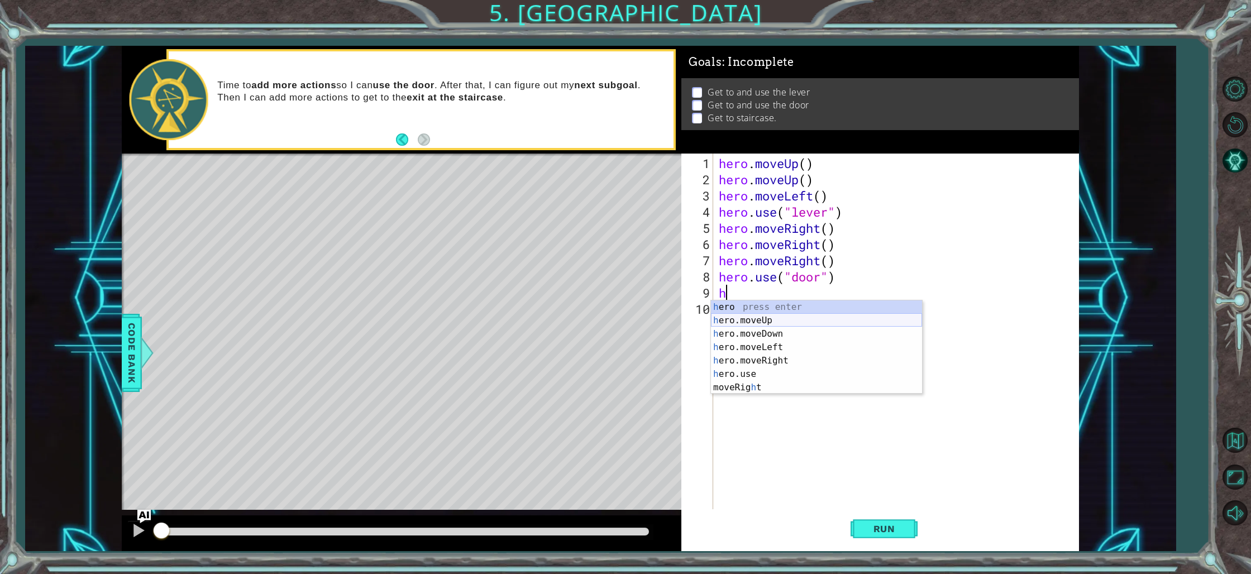
click at [764, 318] on div "h ero press enter h ero.moveUp press enter h ero.moveDown press enter h ero.mov…" at bounding box center [816, 361] width 211 height 121
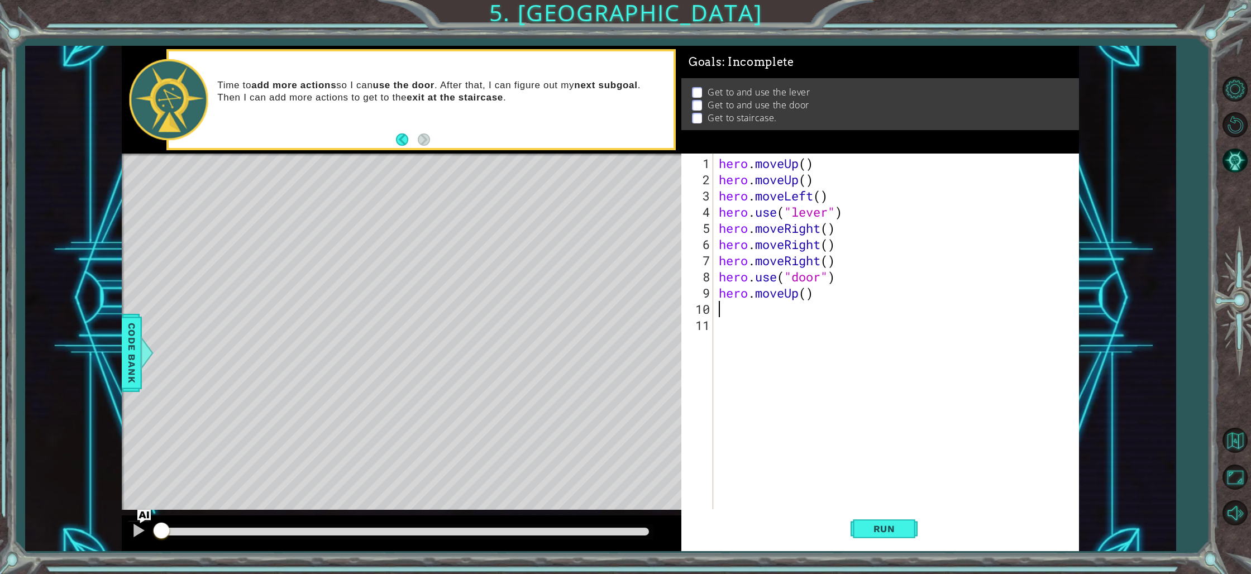
type textarea "h"
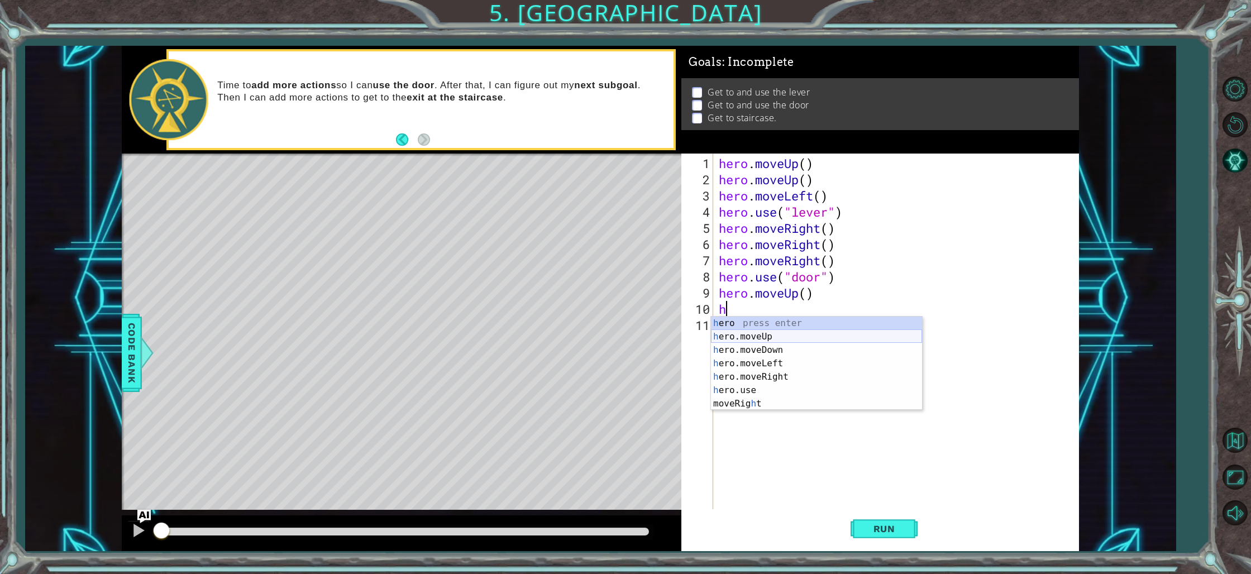
click at [767, 332] on div "h ero press enter h ero.moveUp press enter h ero.moveDown press enter h ero.mov…" at bounding box center [816, 377] width 211 height 121
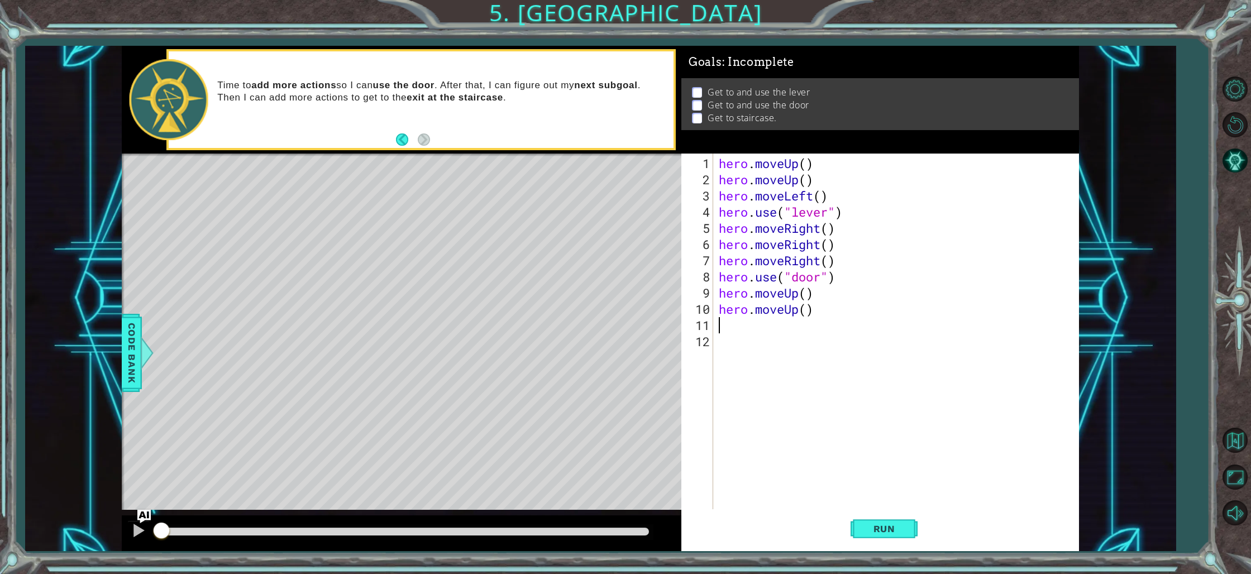
type textarea "h"
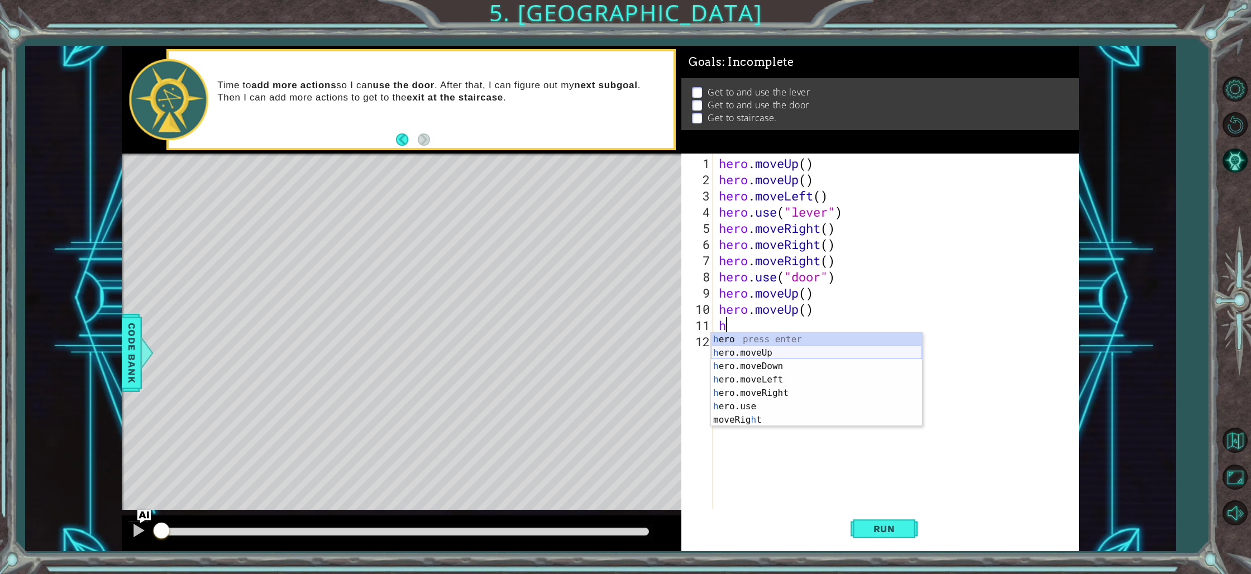
click at [760, 354] on div "h ero press enter h ero.moveUp press enter h ero.moveDown press enter h ero.mov…" at bounding box center [816, 393] width 211 height 121
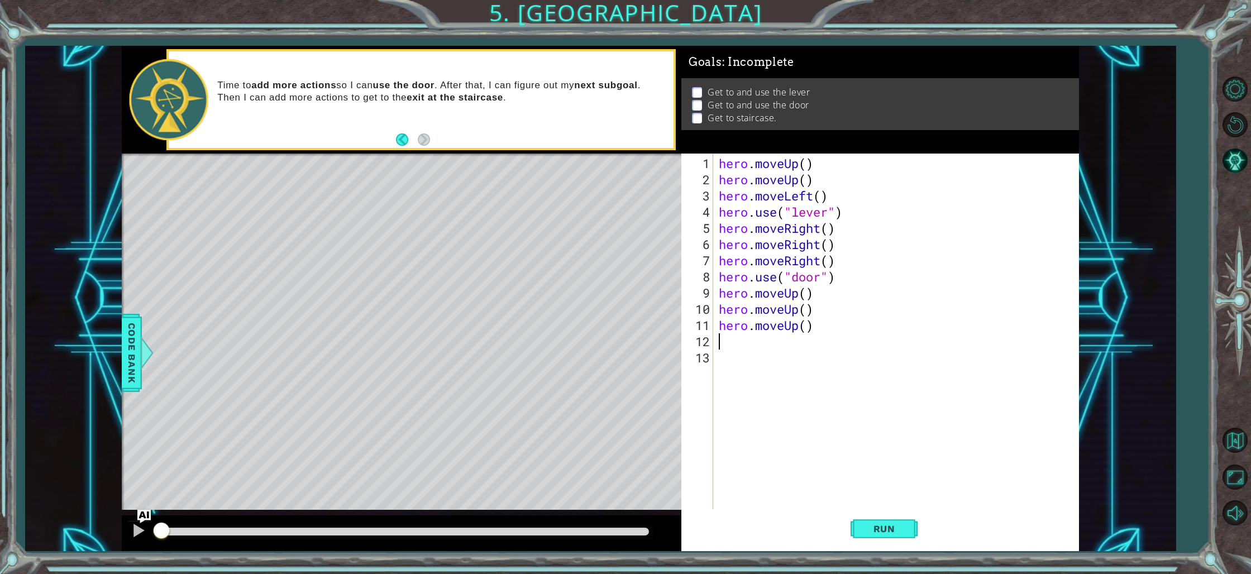
type textarea "h"
click at [785, 397] on div "h ero press enter h ero.moveUp press enter h ero.moveDown press enter h ero.mov…" at bounding box center [816, 409] width 211 height 121
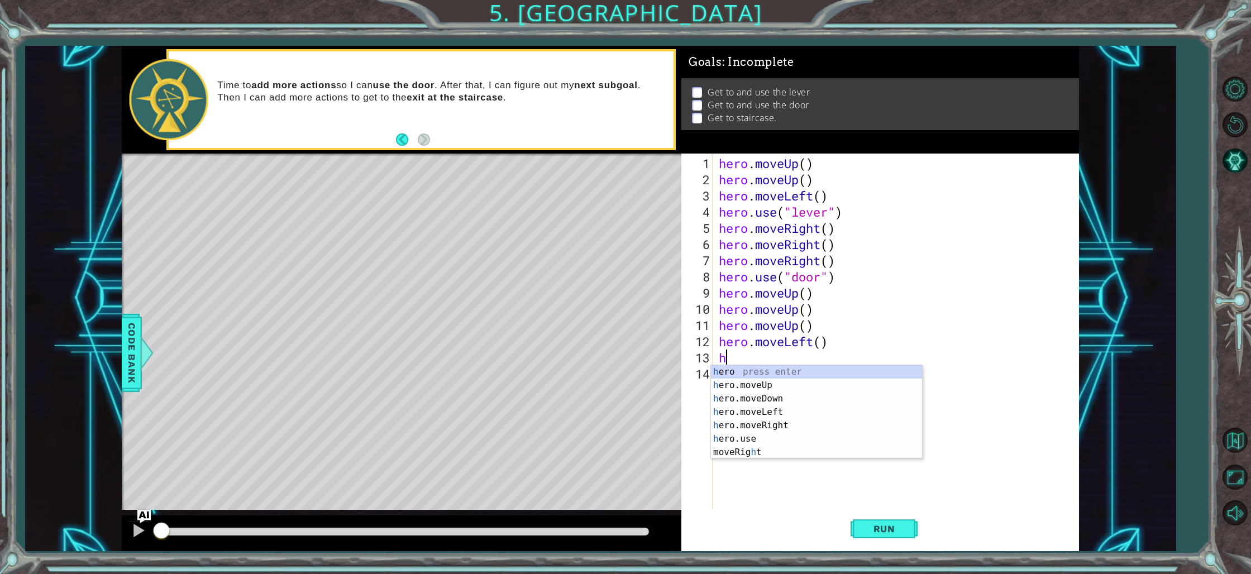
type textarea "h"
click at [768, 411] on div "h ero press enter h ero.moveUp press enter h ero.moveDown press enter h ero.mov…" at bounding box center [816, 425] width 211 height 121
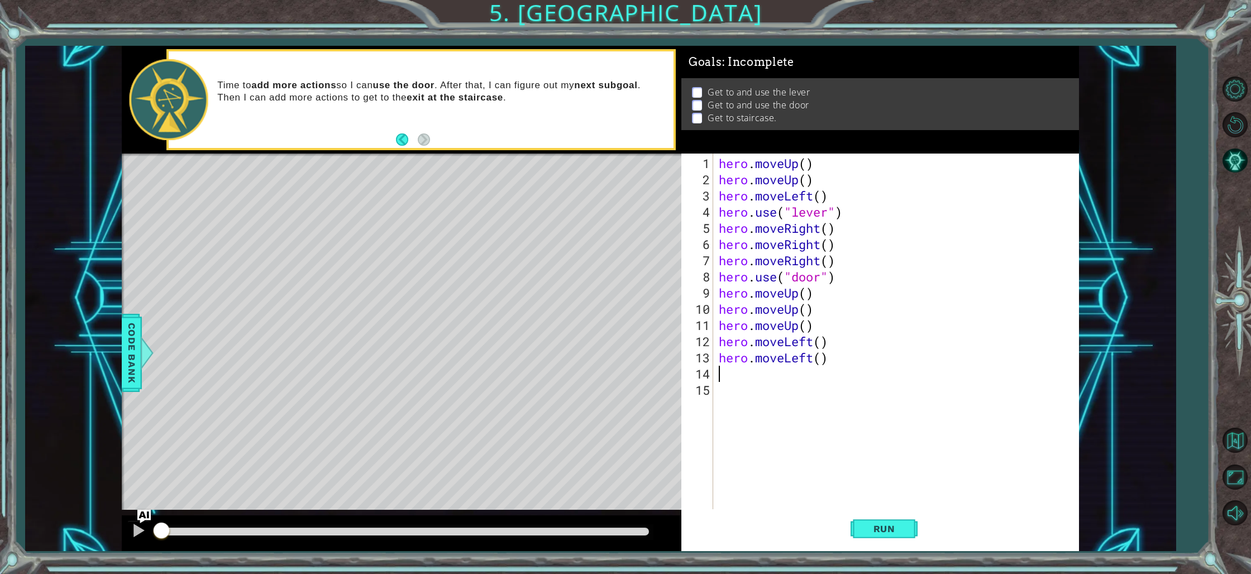
type textarea "h"
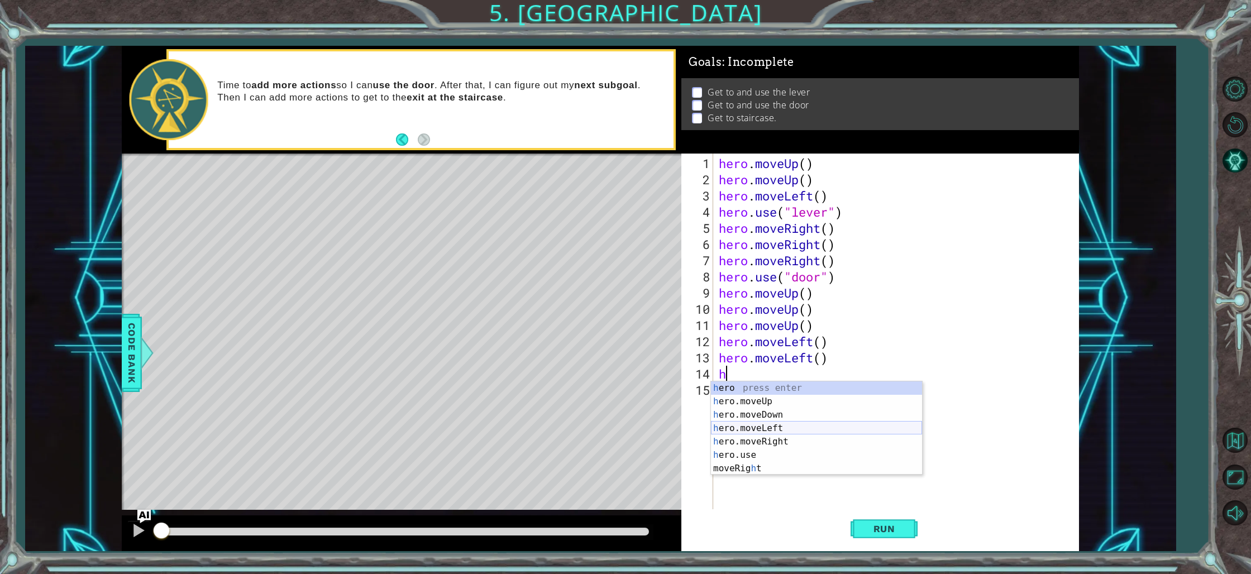
click at [782, 430] on div "h ero press enter h ero.moveUp press enter h ero.moveDown press enter h ero.mov…" at bounding box center [816, 442] width 211 height 121
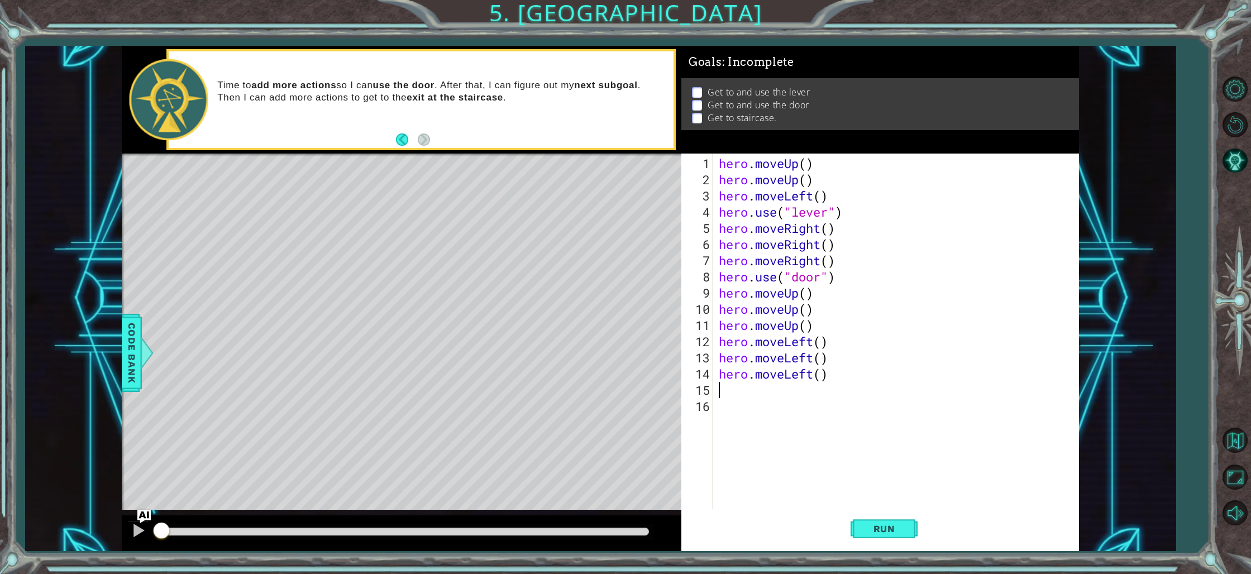
type textarea "h"
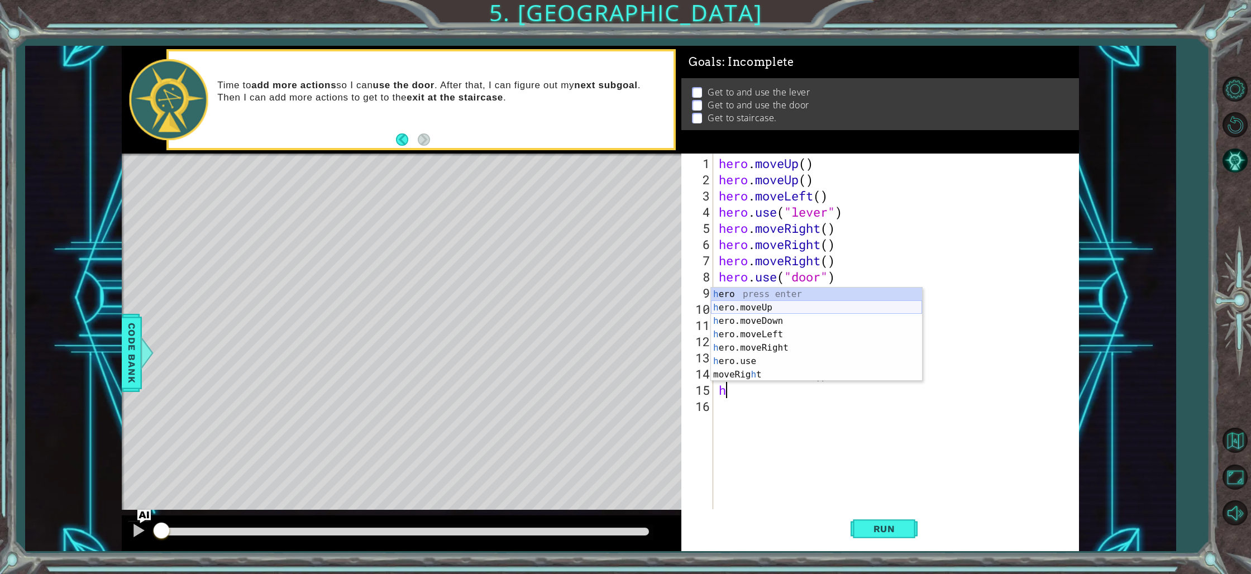
click at [765, 313] on div "h ero press enter h ero.moveUp press enter h ero.moveDown press enter h ero.mov…" at bounding box center [816, 348] width 211 height 121
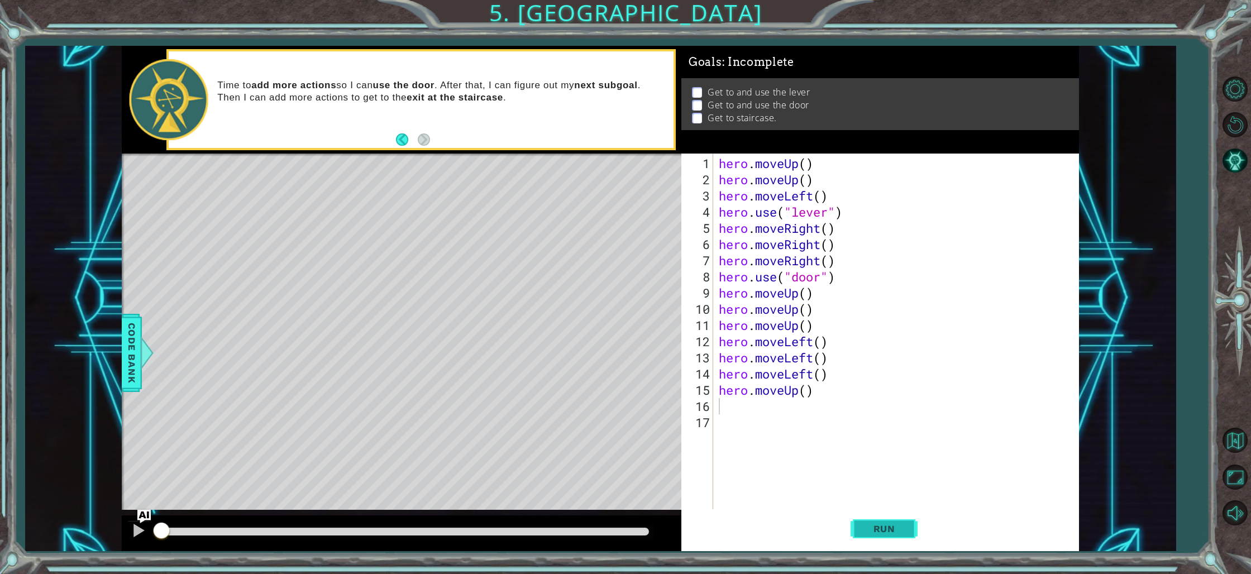
click at [882, 529] on span "Run" at bounding box center [885, 528] width 44 height 11
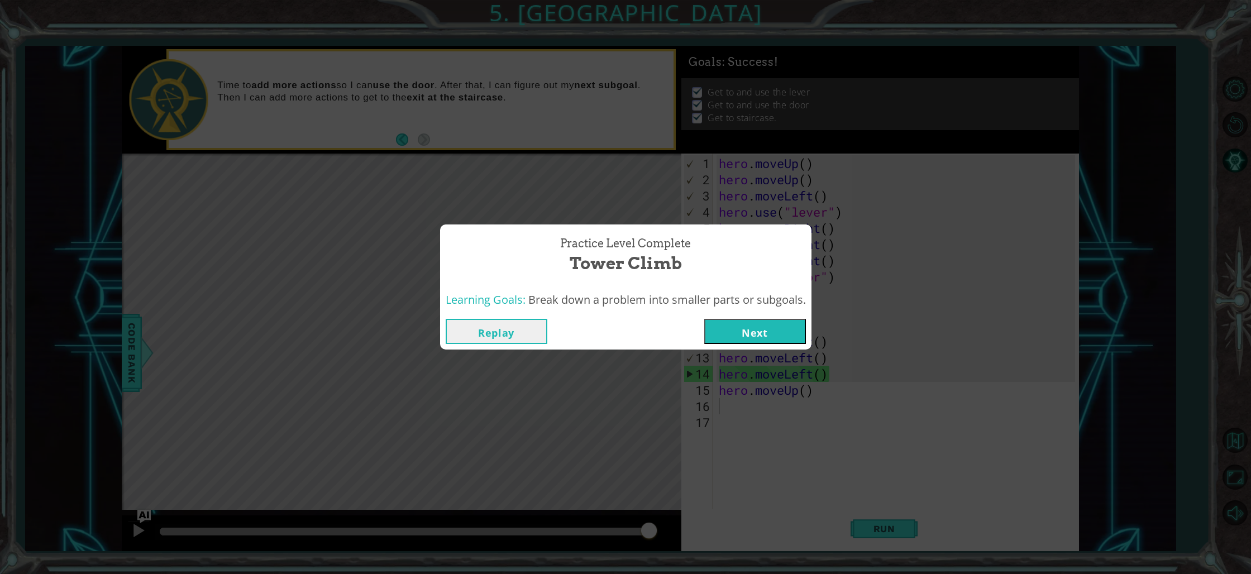
click at [791, 325] on button "Next" at bounding box center [755, 331] width 102 height 25
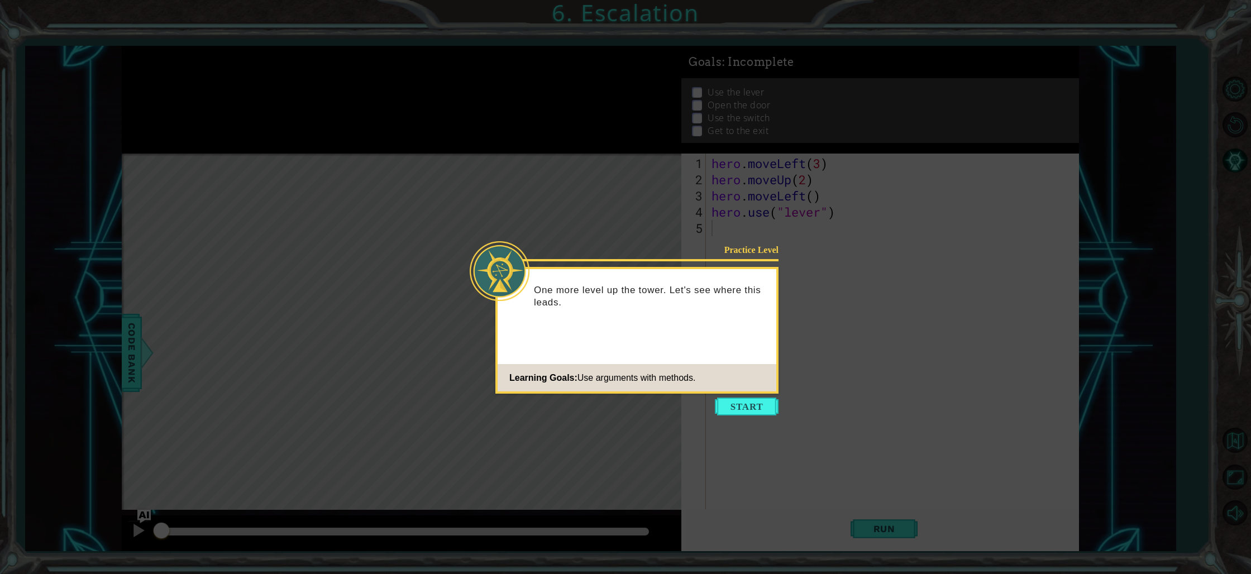
click at [747, 404] on button "Start" at bounding box center [747, 407] width 64 height 18
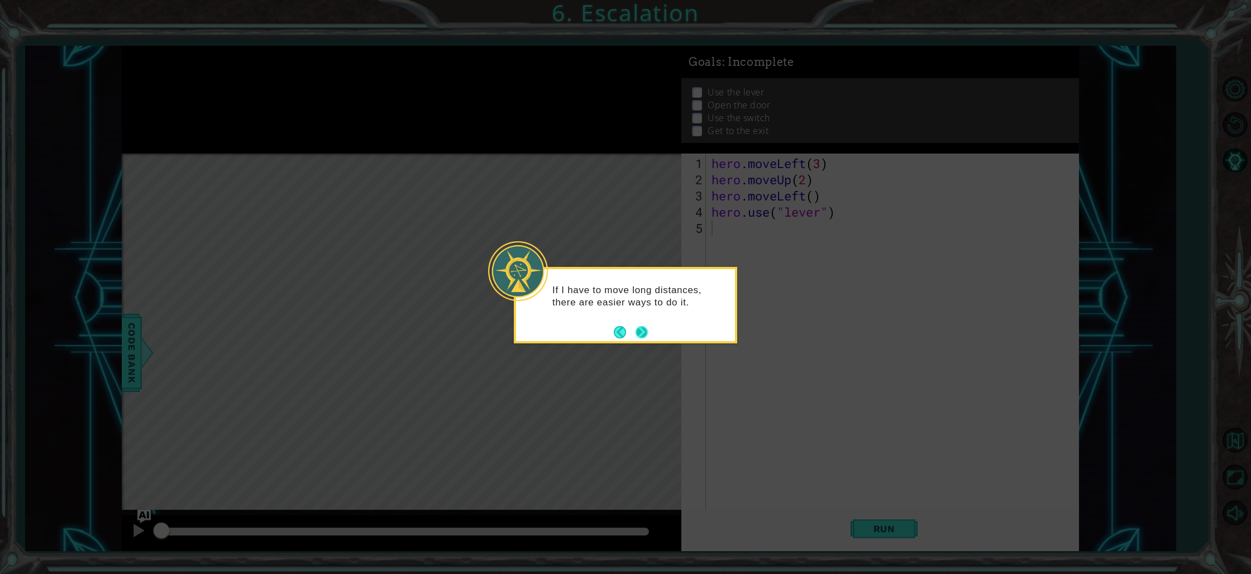
click at [642, 331] on button "Next" at bounding box center [642, 332] width 12 height 12
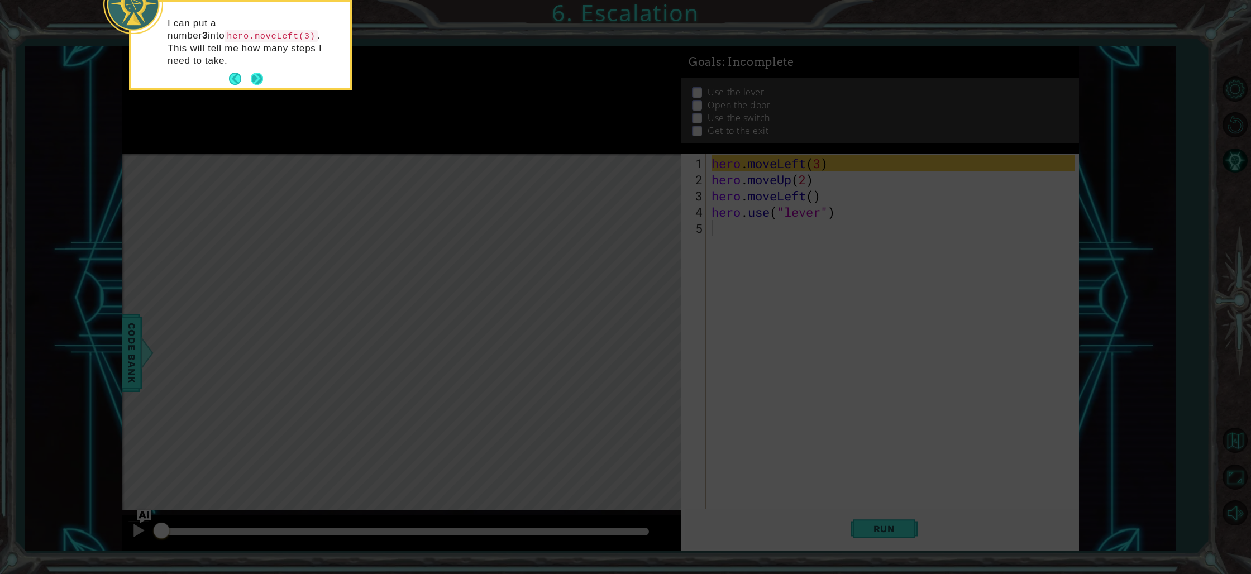
click at [254, 73] on button "Next" at bounding box center [257, 79] width 12 height 12
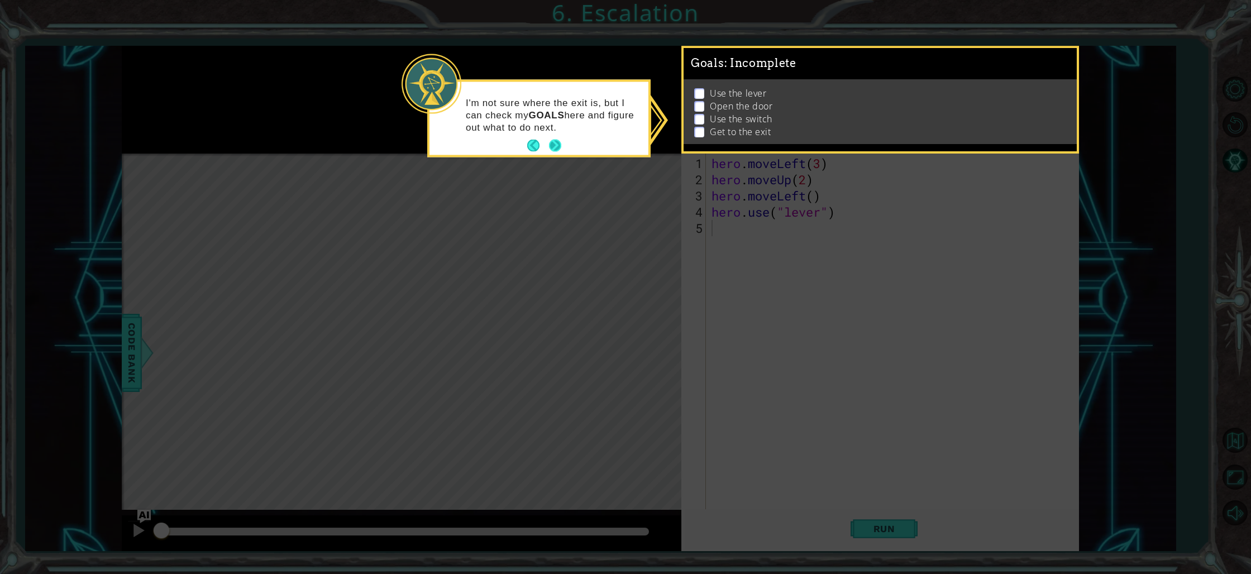
click at [555, 142] on button "Next" at bounding box center [555, 146] width 12 height 12
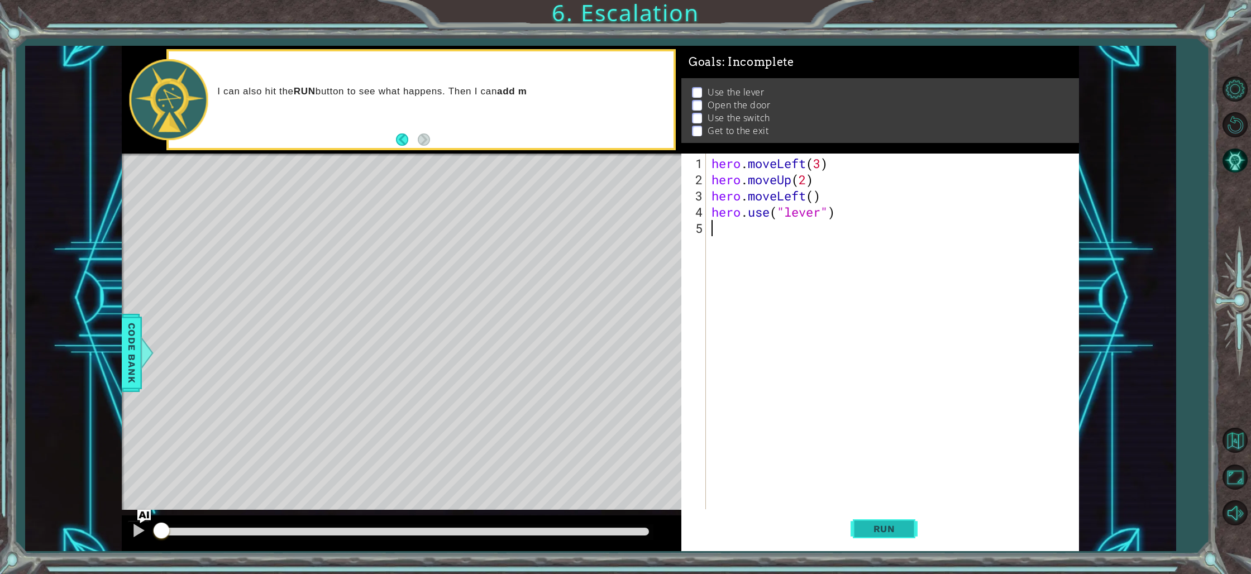
click at [898, 523] on button "Run" at bounding box center [884, 530] width 67 height 40
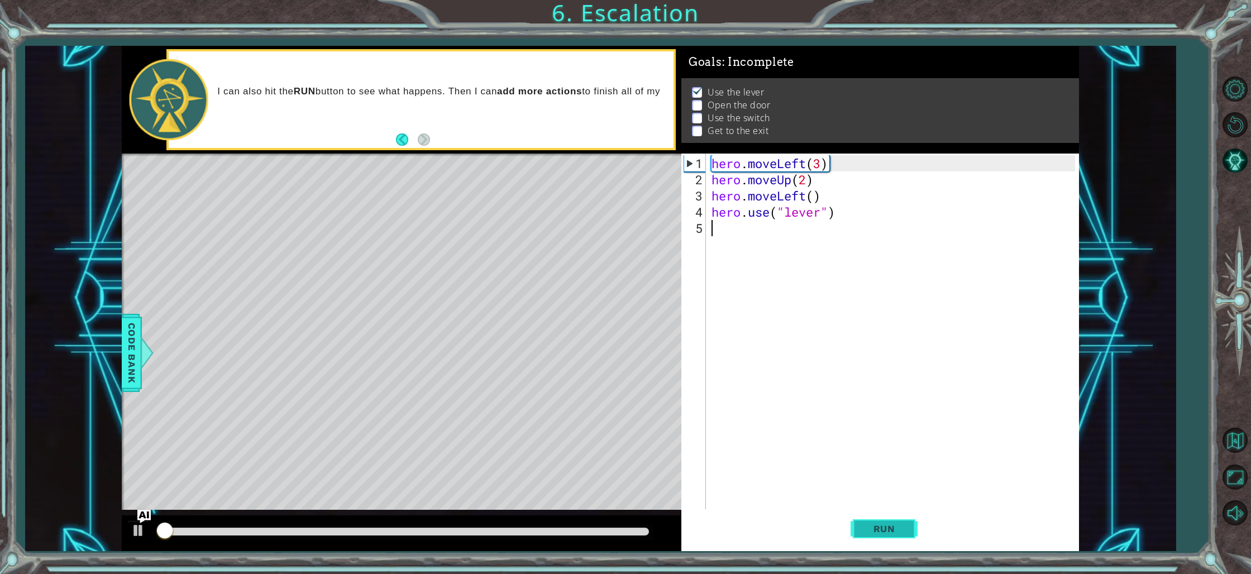
scroll to position [2, 0]
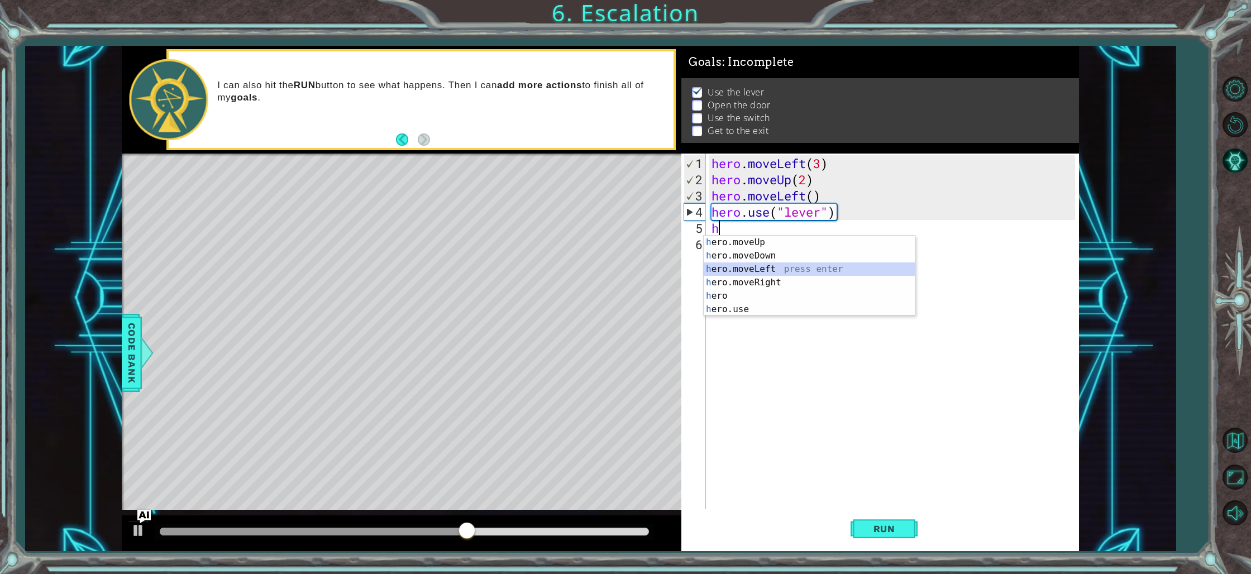
click at [750, 268] on div "h ero.moveUp press enter h ero.moveDown press enter h ero.moveLeft press enter …" at bounding box center [809, 289] width 211 height 107
type textarea "hero.moveLeft(1)"
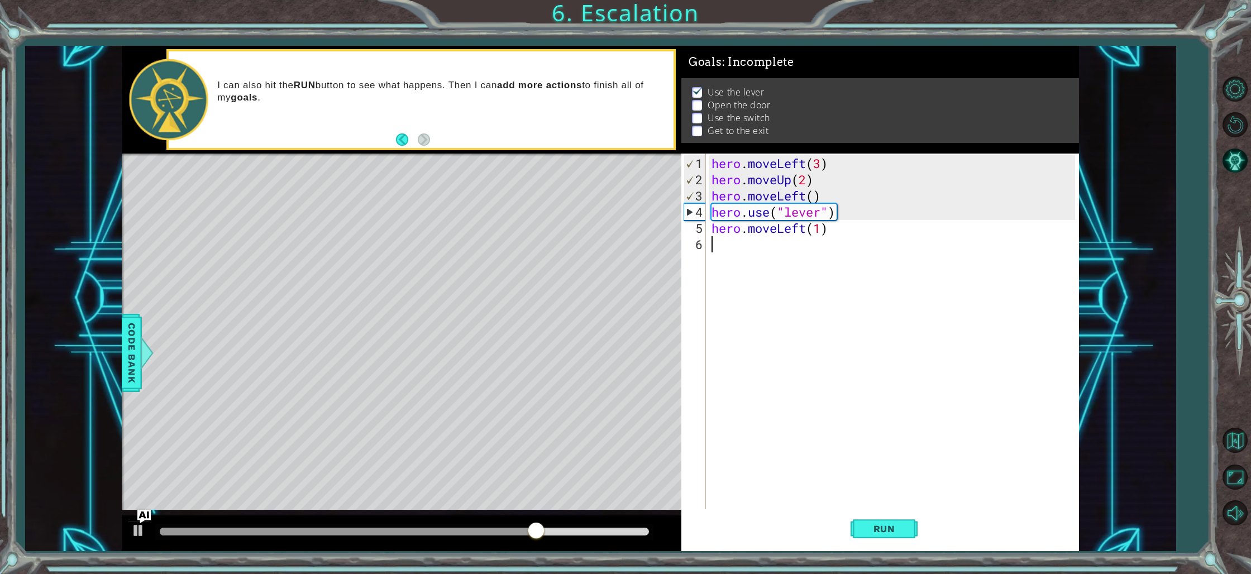
click at [729, 249] on div "hero . moveLeft ( 3 ) hero . moveUp ( 2 ) hero . moveLeft ( ) hero . use ( "lev…" at bounding box center [896, 349] width 372 height 389
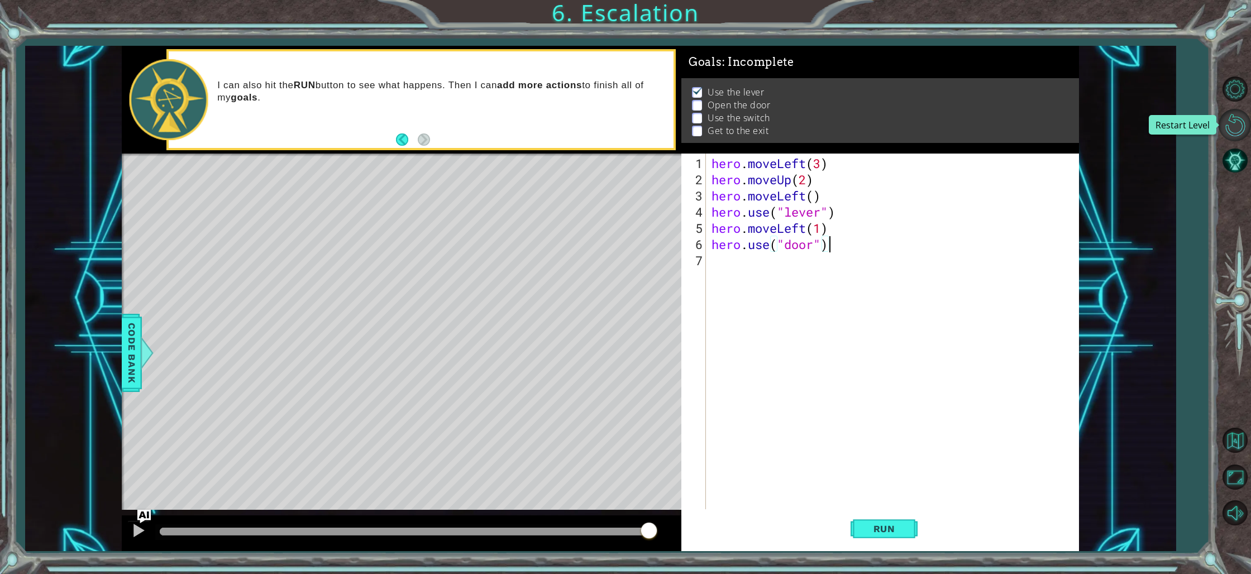
scroll to position [0, 4]
type textarea "hero.use("door")"
click at [892, 529] on span "Run" at bounding box center [885, 528] width 44 height 11
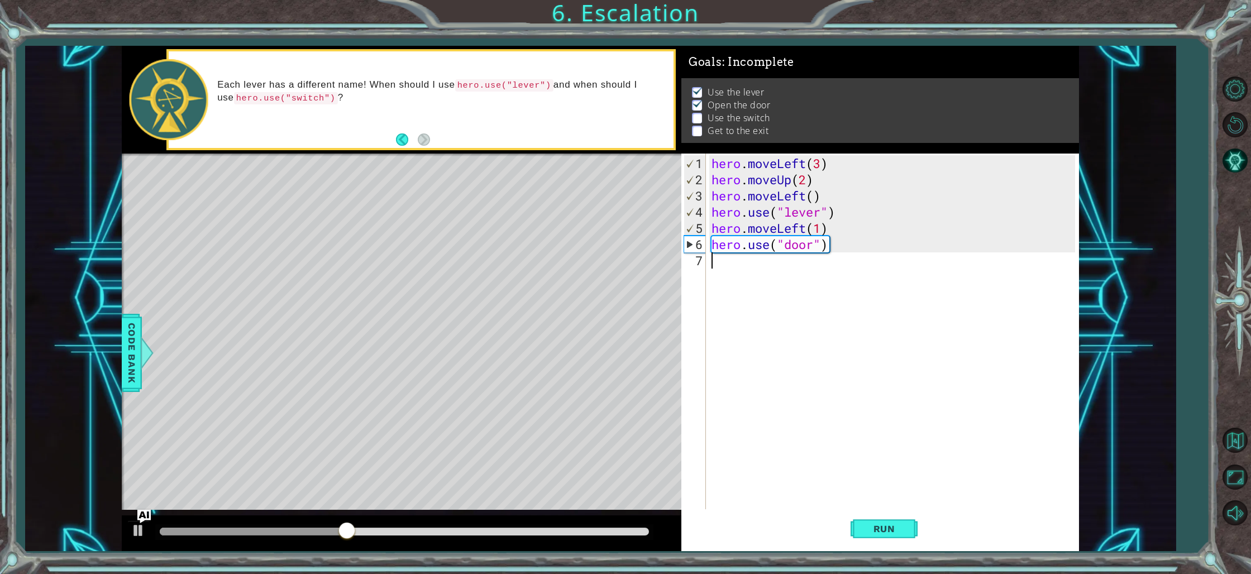
click at [733, 266] on div "hero . moveLeft ( 3 ) hero . moveUp ( 2 ) hero . moveLeft ( ) hero . use ( "lev…" at bounding box center [896, 349] width 372 height 389
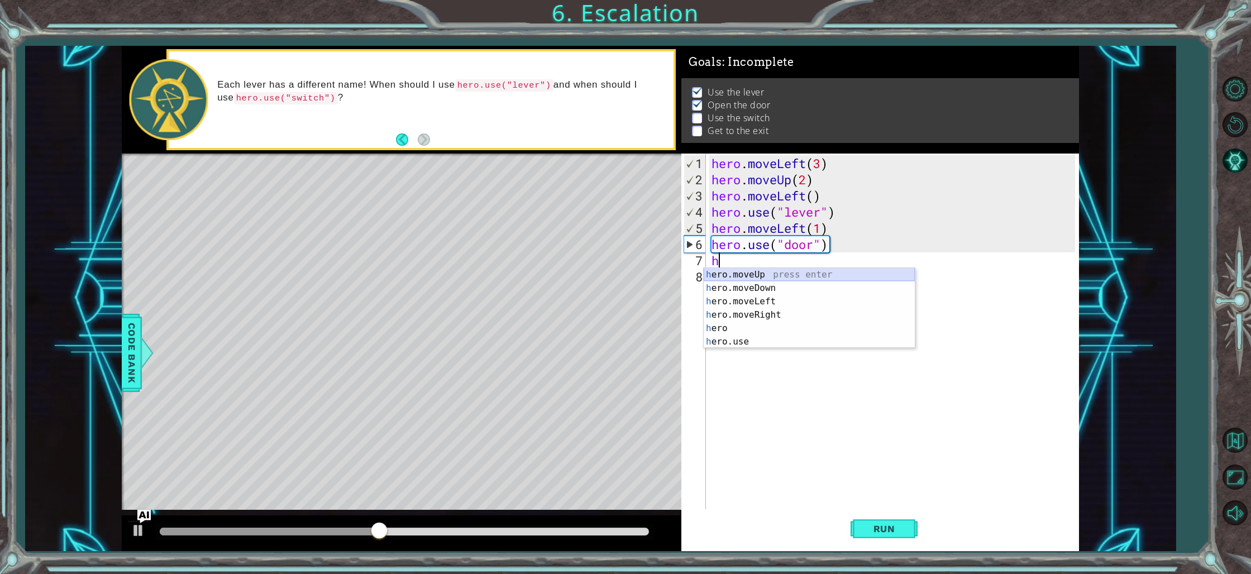
click at [752, 277] on div "h ero.moveUp press enter h ero.moveDown press enter h ero.moveLeft press enter …" at bounding box center [809, 321] width 211 height 107
type textarea "hero.moveUp(1)"
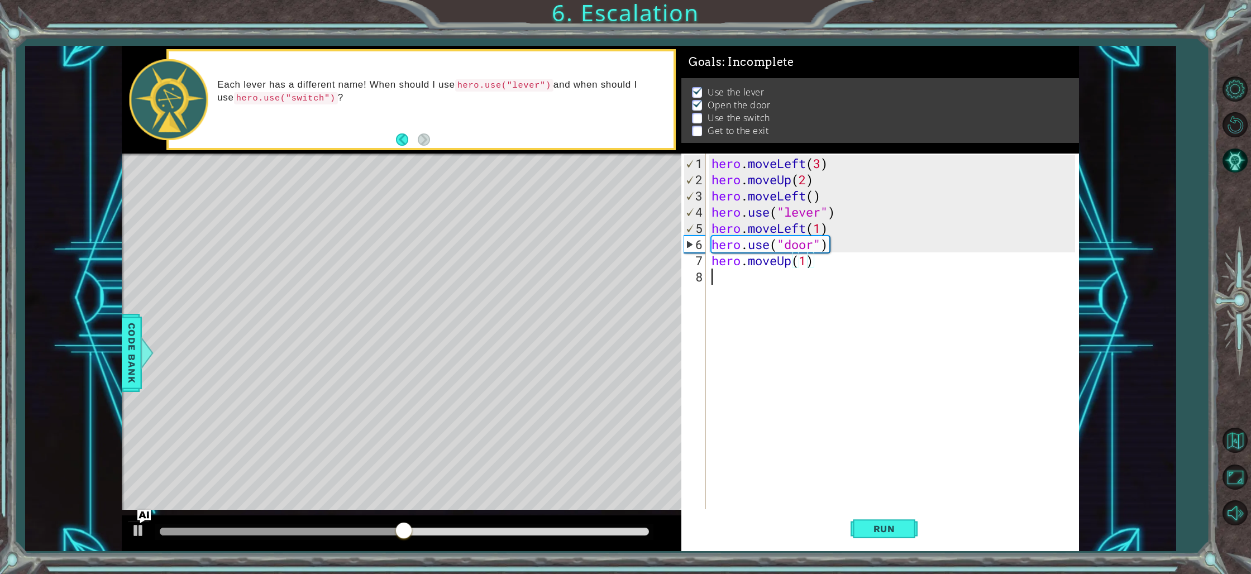
click at [744, 277] on div "hero . moveLeft ( 3 ) hero . moveUp ( 2 ) hero . moveLeft ( ) hero . use ( "lev…" at bounding box center [896, 349] width 372 height 389
click at [805, 263] on div "hero . moveLeft ( 3 ) hero . moveUp ( 2 ) hero . moveLeft ( ) hero . use ( "lev…" at bounding box center [896, 349] width 372 height 389
type textarea "hero.moveUp(2)"
click at [710, 277] on div "hero . moveLeft ( 3 ) hero . moveUp ( 2 ) hero . moveLeft ( ) hero . use ( "lev…" at bounding box center [896, 349] width 372 height 389
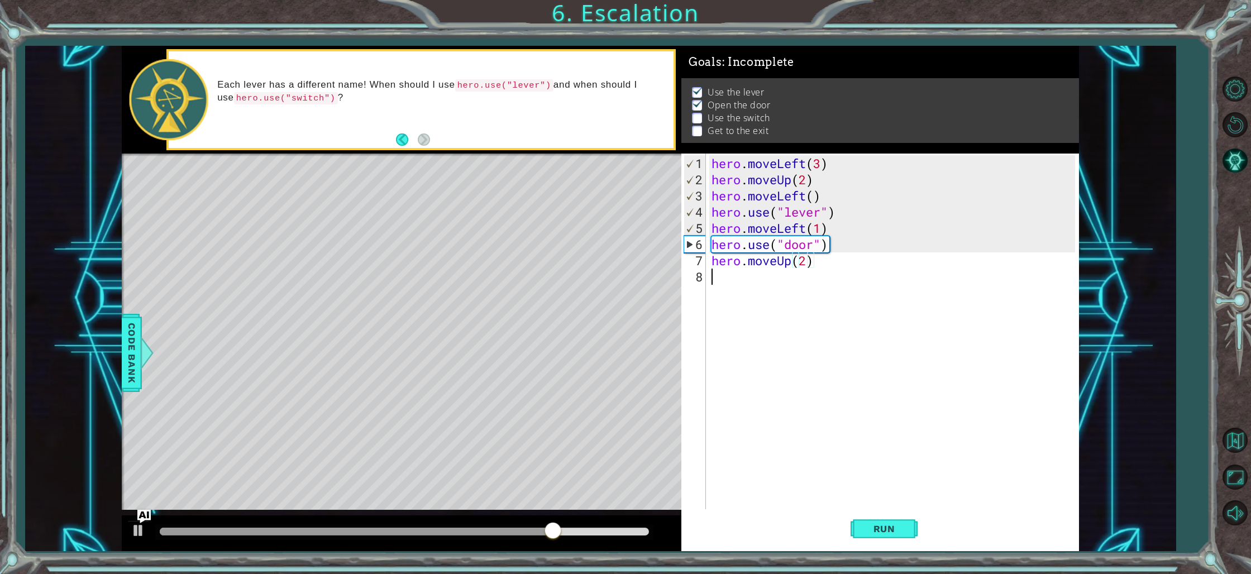
scroll to position [0, 0]
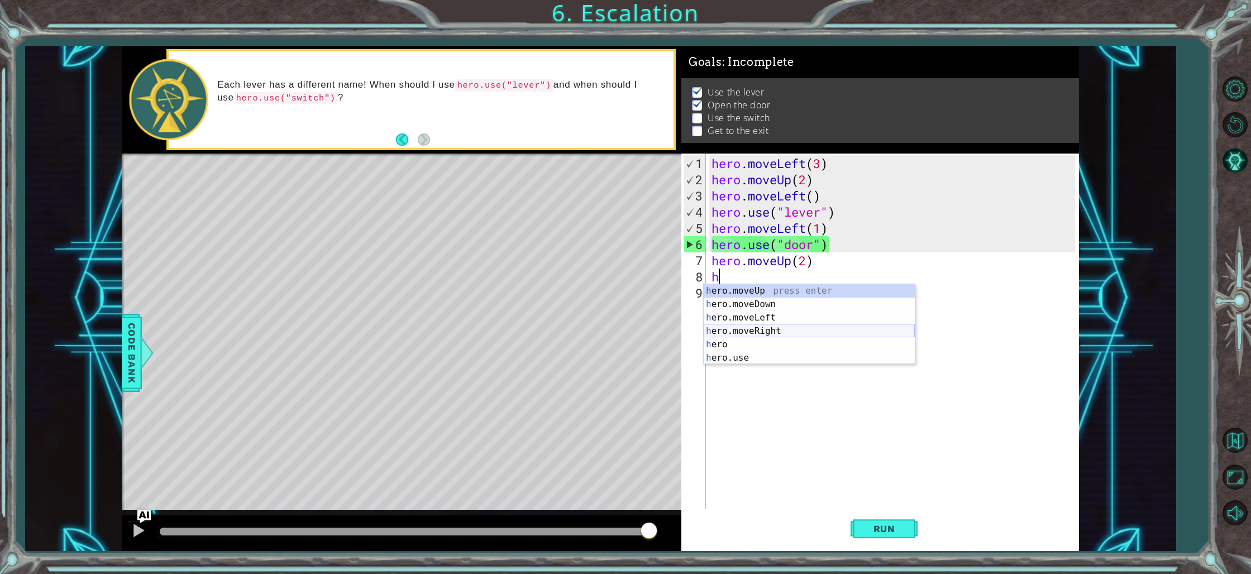
click at [751, 330] on div "h ero.moveUp press enter h ero.moveDown press enter h ero.moveLeft press enter …" at bounding box center [809, 337] width 211 height 107
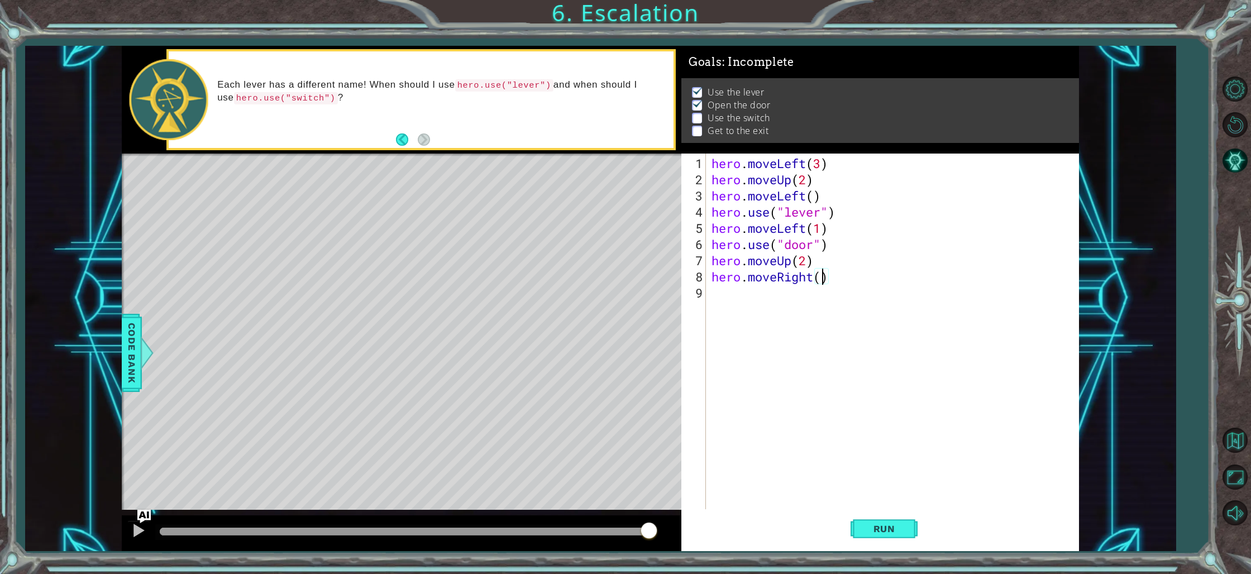
type textarea "hero.moveRight(3)"
click at [728, 299] on div "hero . moveLeft ( 3 ) hero . moveUp ( 2 ) hero . moveLeft ( ) hero . use ( "lev…" at bounding box center [896, 349] width 372 height 389
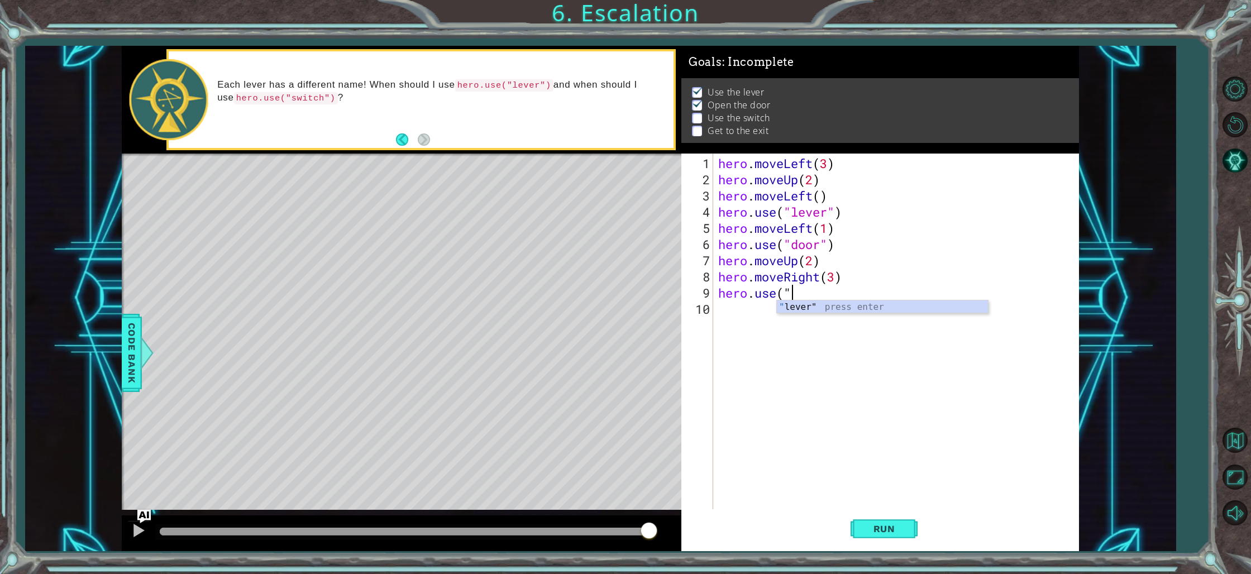
scroll to position [0, 3]
type textarea "hero.use("switch")"
click at [728, 312] on div "hero . moveLeft ( 3 ) hero . moveUp ( 2 ) hero . moveLeft ( ) hero . use ( "lev…" at bounding box center [898, 349] width 365 height 389
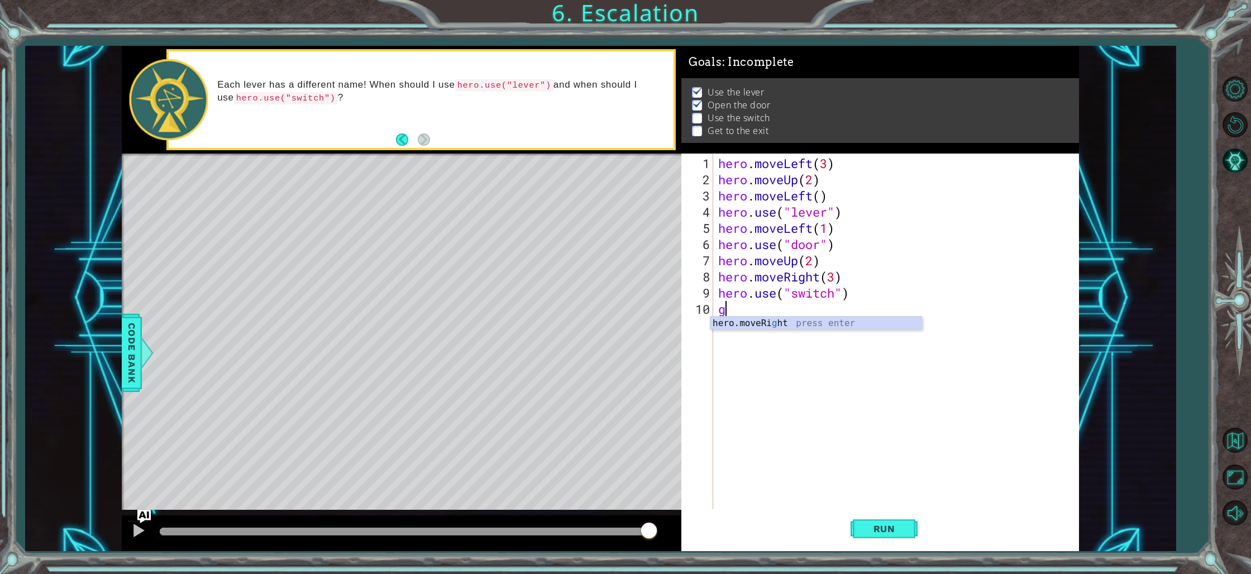
type textarea "g"
click at [789, 361] on div "h ero.moveUp press enter h ero.moveDown press enter h ero.moveLeft press enter …" at bounding box center [816, 370] width 211 height 107
type textarea "hero.moveRight(1)"
click at [755, 334] on div "hero . moveLeft ( 3 ) hero . moveUp ( 2 ) hero . moveLeft ( ) hero . use ( "lev…" at bounding box center [898, 349] width 365 height 389
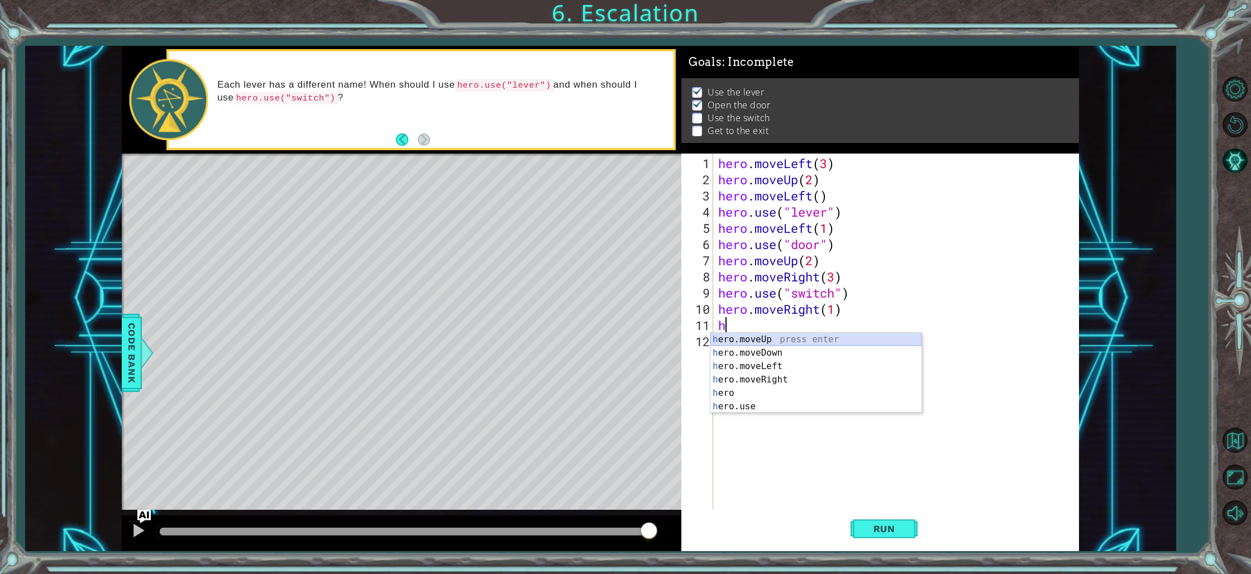
click at [783, 337] on div "h ero.moveUp press enter h ero.moveDown press enter h ero.moveLeft press enter …" at bounding box center [816, 386] width 211 height 107
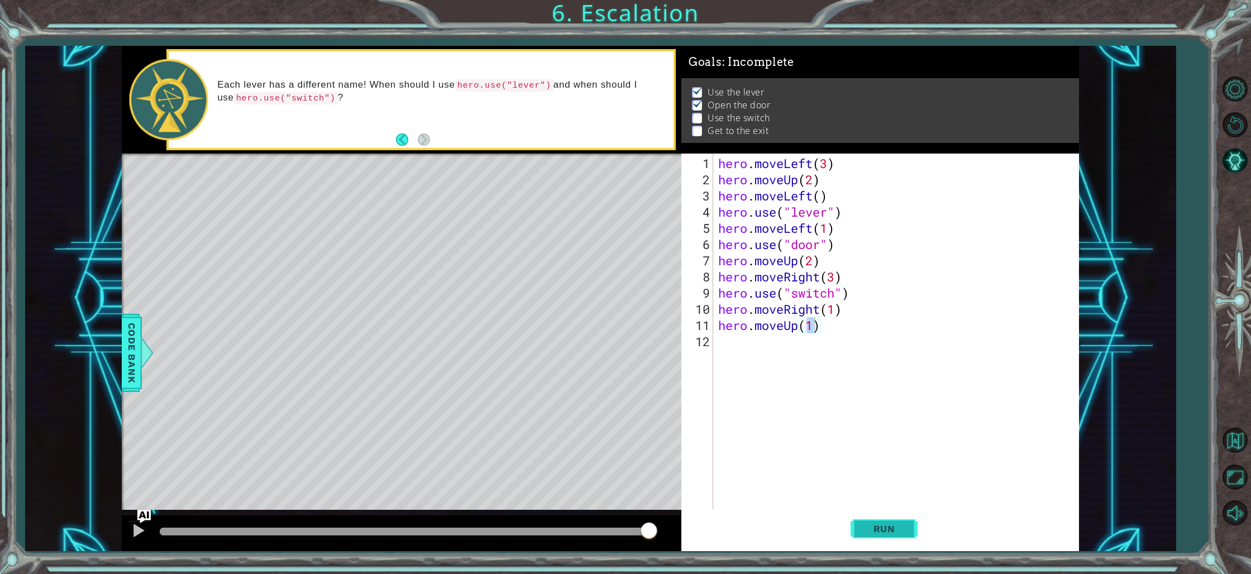
click at [879, 532] on span "Run" at bounding box center [885, 528] width 44 height 11
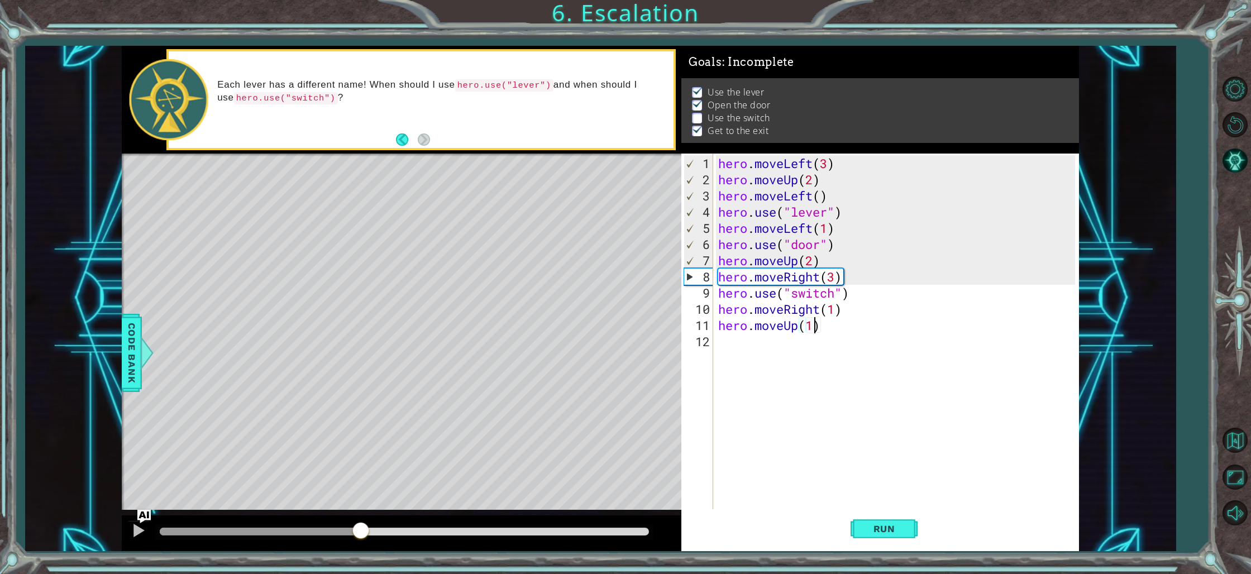
drag, startPoint x: 491, startPoint y: 530, endPoint x: 361, endPoint y: 531, distance: 129.6
click at [361, 531] on div at bounding box center [361, 532] width 20 height 20
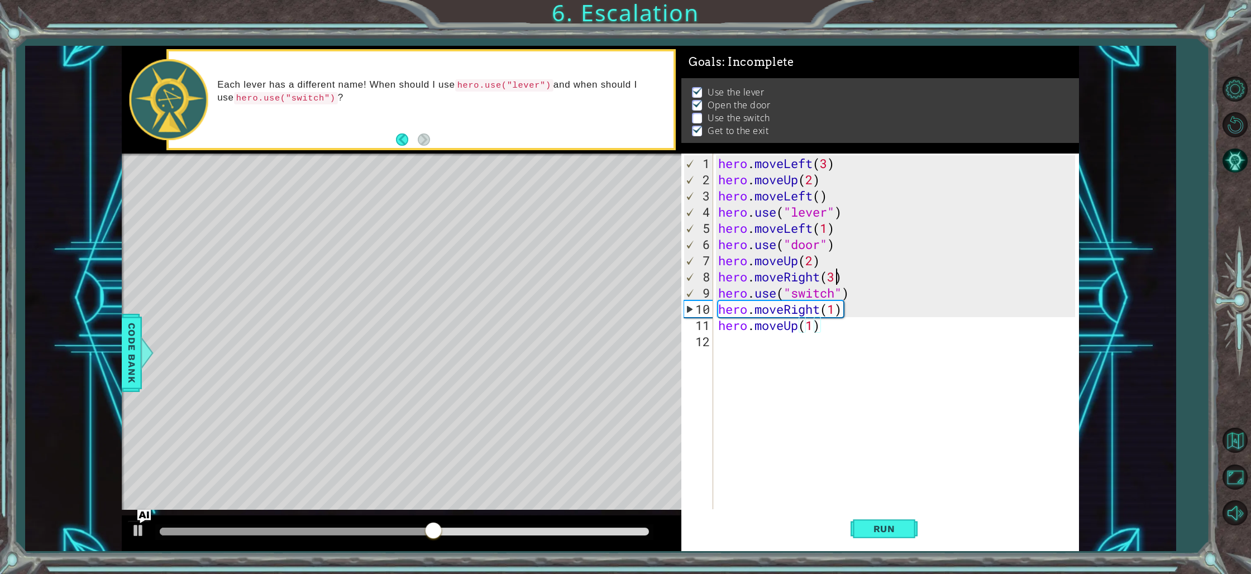
click at [835, 278] on div "hero . moveLeft ( 3 ) hero . moveUp ( 2 ) hero . moveLeft ( ) hero . use ( "lev…" at bounding box center [898, 349] width 365 height 389
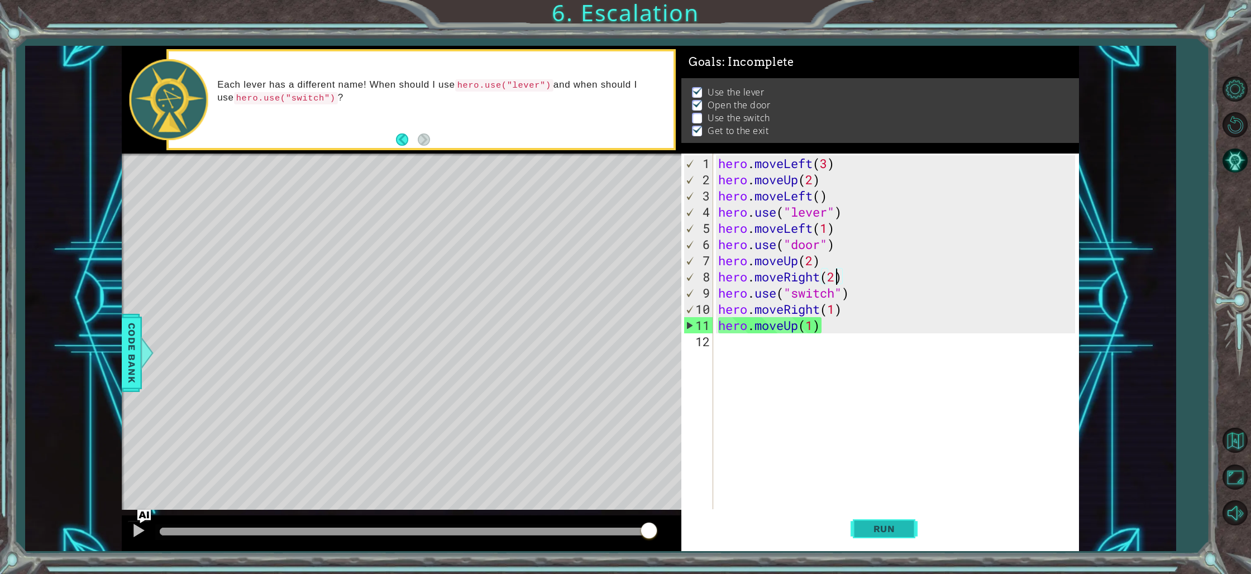
type textarea "hero.moveRight(2)"
click at [884, 535] on button "Run" at bounding box center [884, 530] width 67 height 40
